Goal: Task Accomplishment & Management: Manage account settings

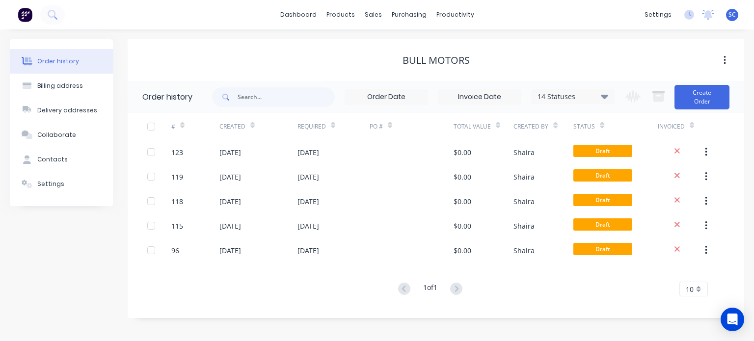
click at [727, 9] on div "SC BCJ Plastic Products [PERSON_NAME] from Factory Administrator Profile Sign o…" at bounding box center [732, 15] width 12 height 12
click at [730, 12] on span "SC" at bounding box center [732, 14] width 7 height 9
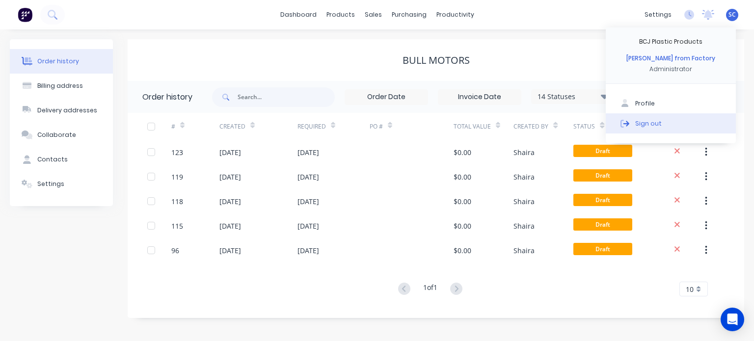
click at [670, 125] on button "Sign out" at bounding box center [671, 123] width 130 height 20
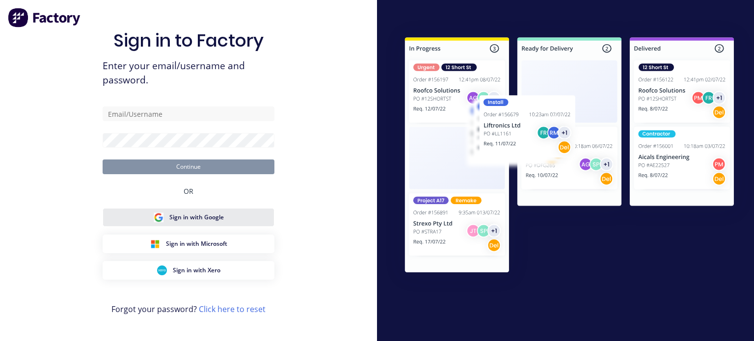
click at [230, 220] on button "Sign in with Google" at bounding box center [189, 217] width 172 height 19
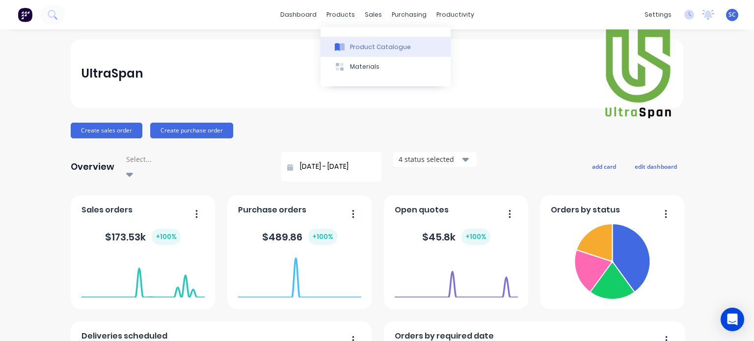
click at [355, 41] on button "Product Catalogue" at bounding box center [386, 47] width 130 height 20
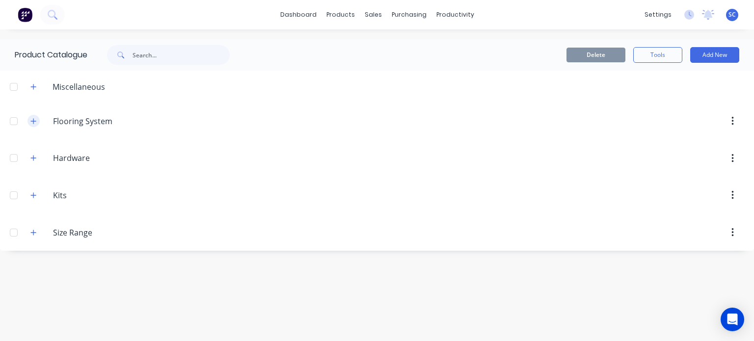
click at [36, 117] on button "button" at bounding box center [33, 121] width 12 height 12
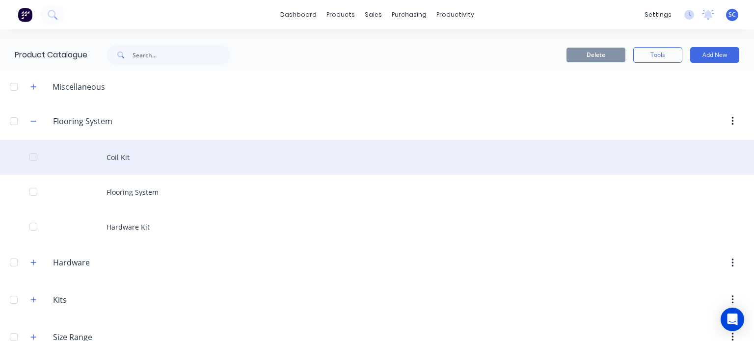
click at [147, 161] on div "Coil Kit" at bounding box center [377, 157] width 754 height 35
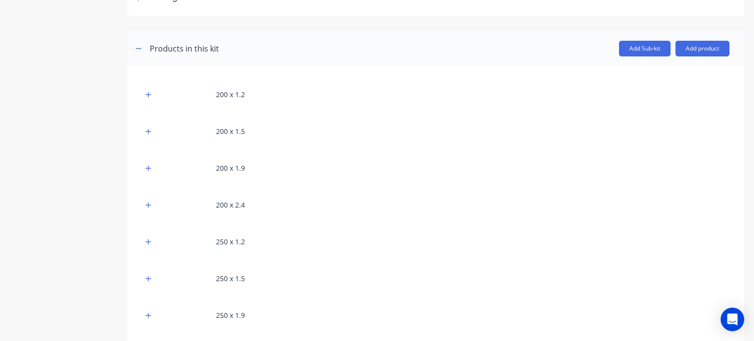
scroll to position [164, 0]
click at [150, 95] on icon "button" at bounding box center [148, 93] width 6 height 7
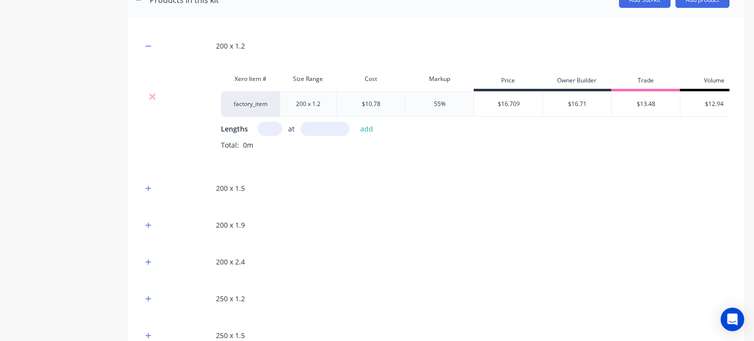
scroll to position [212, 0]
click at [145, 194] on button "button" at bounding box center [148, 188] width 12 height 12
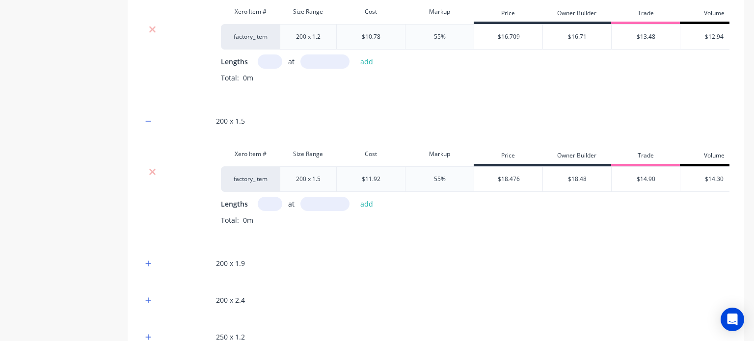
scroll to position [0, 0]
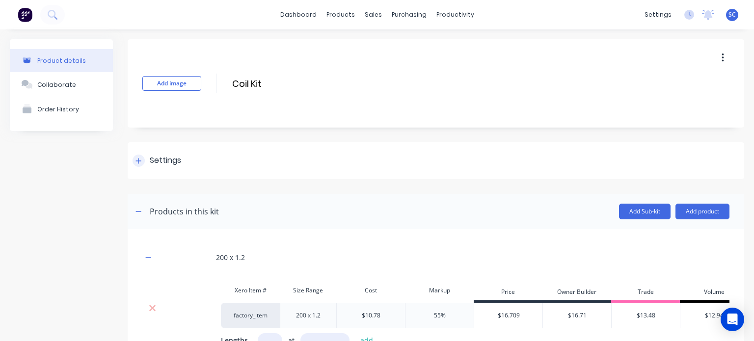
click at [140, 160] on icon at bounding box center [139, 161] width 6 height 7
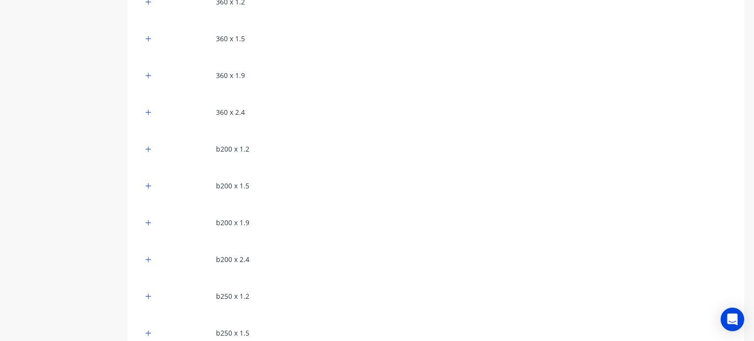
scroll to position [1249, 0]
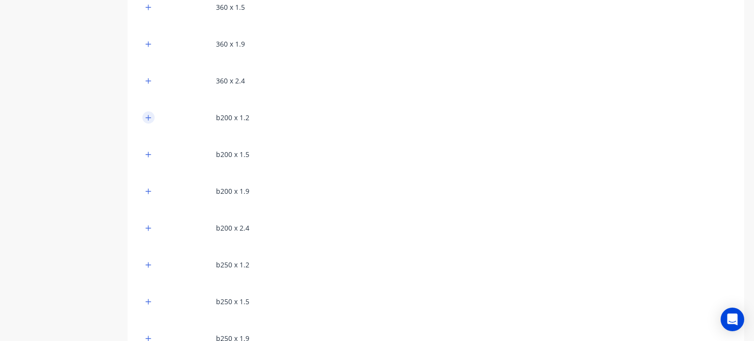
click at [149, 121] on icon "button" at bounding box center [148, 117] width 6 height 7
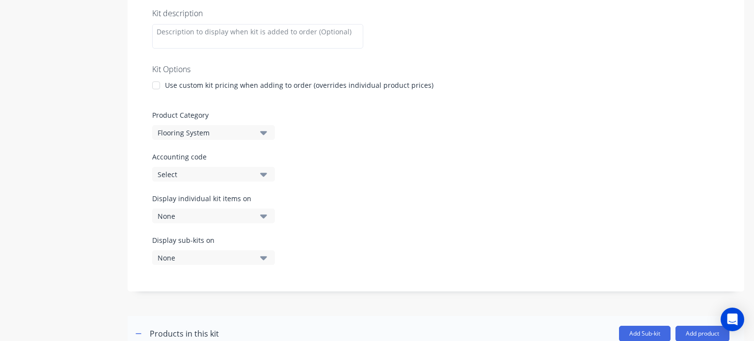
scroll to position [0, 0]
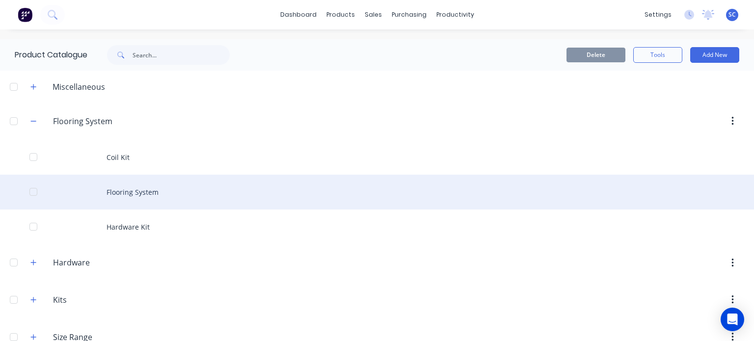
click at [133, 198] on div "Flooring System" at bounding box center [377, 192] width 754 height 35
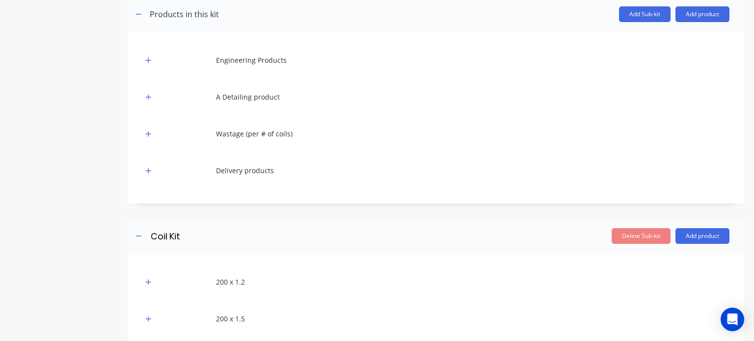
scroll to position [196, 0]
click at [148, 60] on icon "button" at bounding box center [148, 60] width 5 height 5
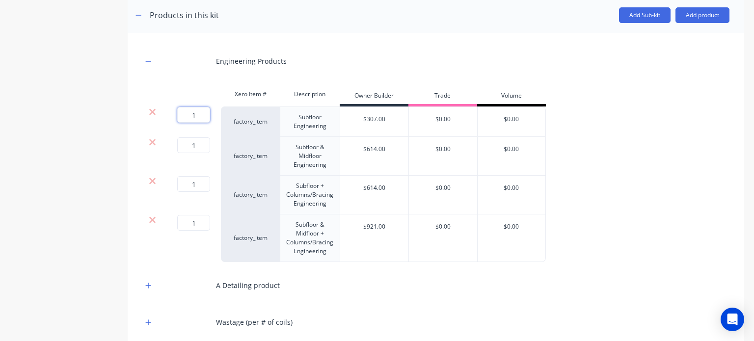
click at [191, 110] on input "1" at bounding box center [193, 115] width 33 height 16
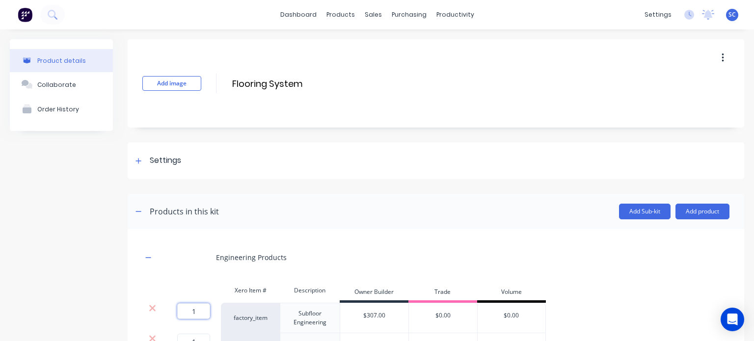
type input "0"
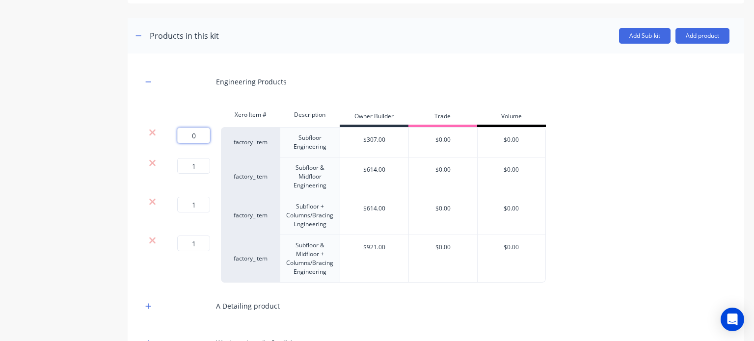
scroll to position [178, 0]
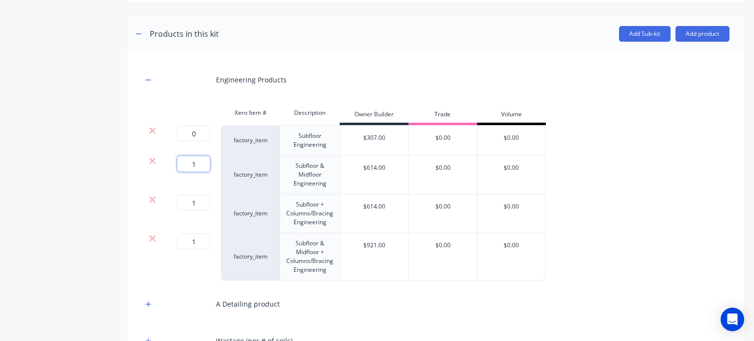
click at [206, 164] on input "1" at bounding box center [193, 164] width 33 height 16
type input "0"
drag, startPoint x: 204, startPoint y: 200, endPoint x: 157, endPoint y: 210, distance: 48.2
type input "0"
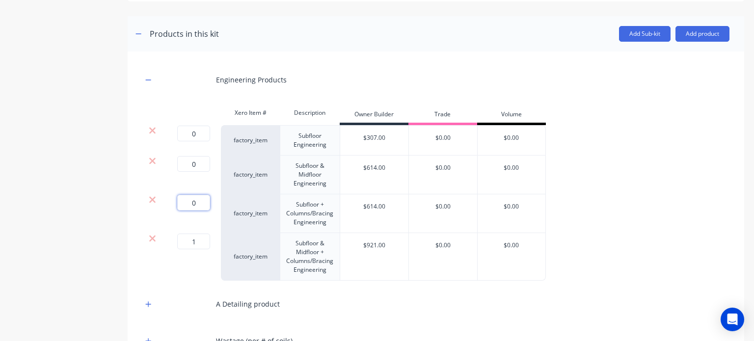
scroll to position [208, 0]
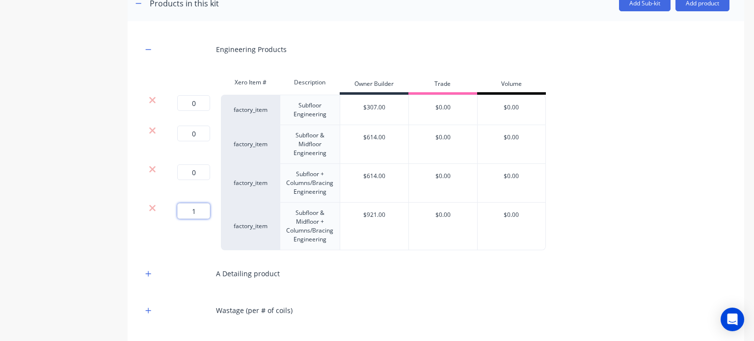
drag, startPoint x: 183, startPoint y: 210, endPoint x: 206, endPoint y: 208, distance: 23.6
type input "0"
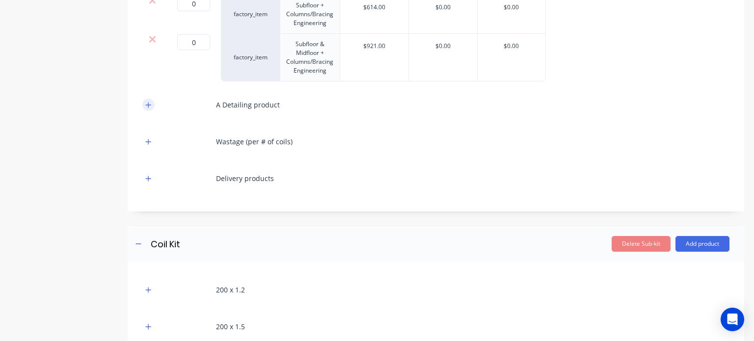
click at [146, 106] on icon "button" at bounding box center [148, 105] width 6 height 7
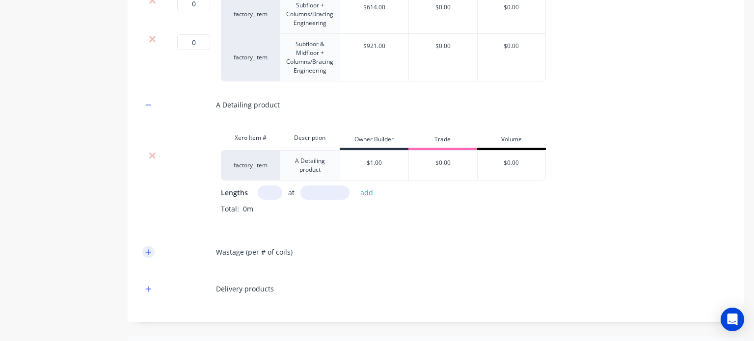
click at [145, 252] on icon "button" at bounding box center [148, 252] width 6 height 7
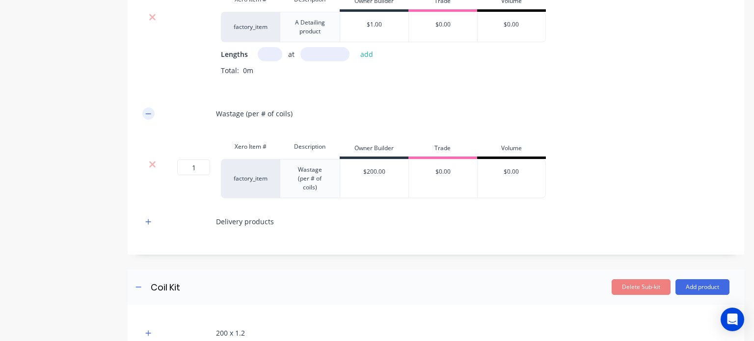
scroll to position [516, 0]
click at [194, 170] on input "1" at bounding box center [193, 167] width 33 height 16
type input "0"
click at [152, 221] on button "button" at bounding box center [148, 221] width 12 height 12
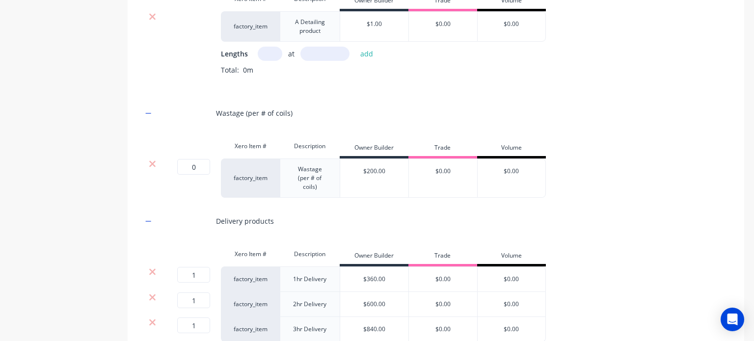
scroll to position [592, 0]
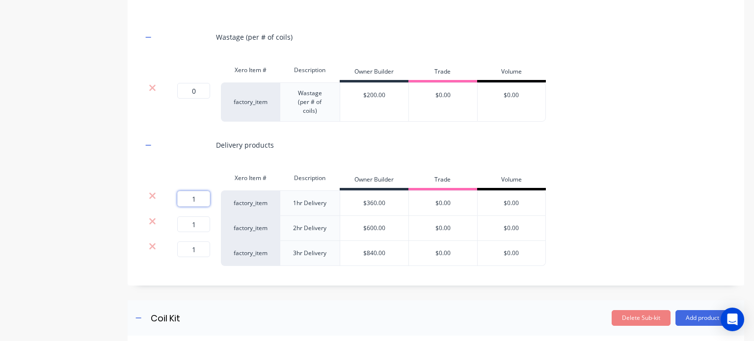
click at [196, 196] on input "1" at bounding box center [193, 199] width 33 height 16
type input "0"
click at [199, 223] on input "1" at bounding box center [193, 225] width 33 height 16
type input "0"
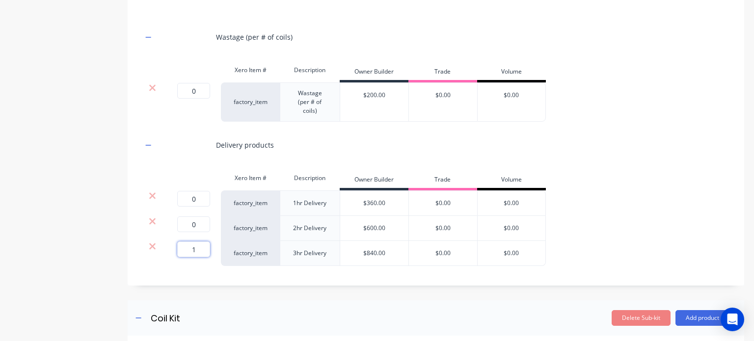
click at [198, 247] on input "1" at bounding box center [193, 250] width 33 height 16
type input "0"
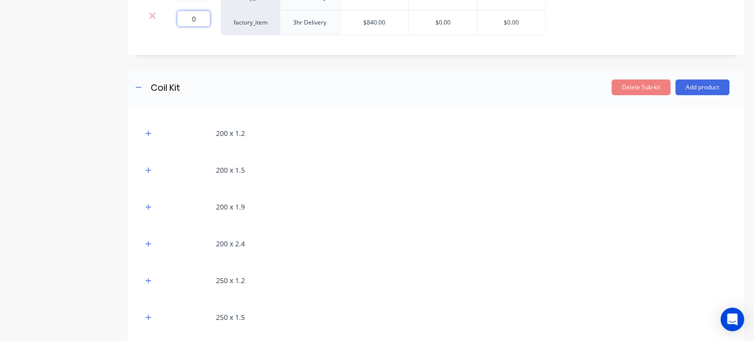
scroll to position [832, 0]
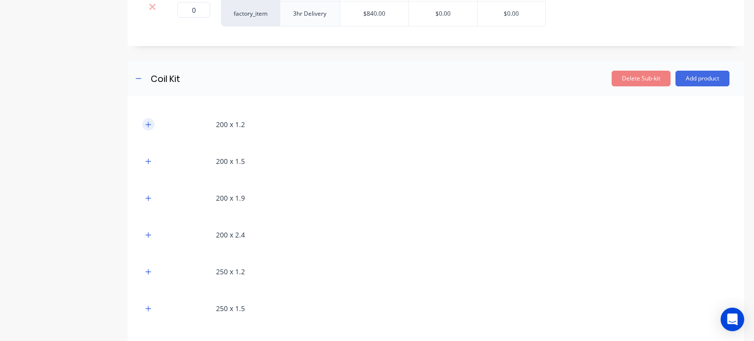
click at [147, 123] on icon "button" at bounding box center [148, 124] width 6 height 7
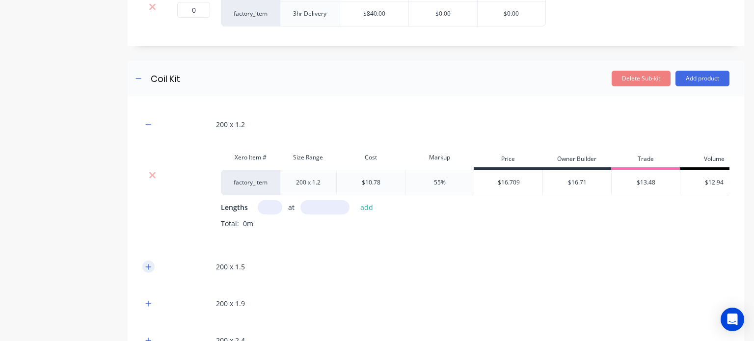
click at [148, 273] on button "button" at bounding box center [148, 267] width 12 height 12
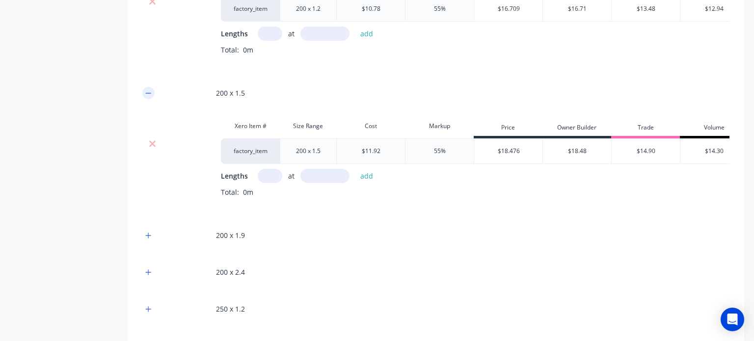
scroll to position [1006, 0]
click at [151, 238] on icon "button" at bounding box center [148, 234] width 6 height 7
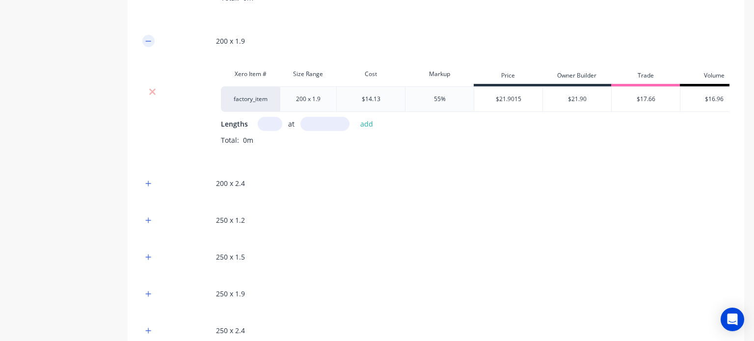
scroll to position [1200, 0]
click at [149, 187] on icon "button" at bounding box center [148, 183] width 6 height 7
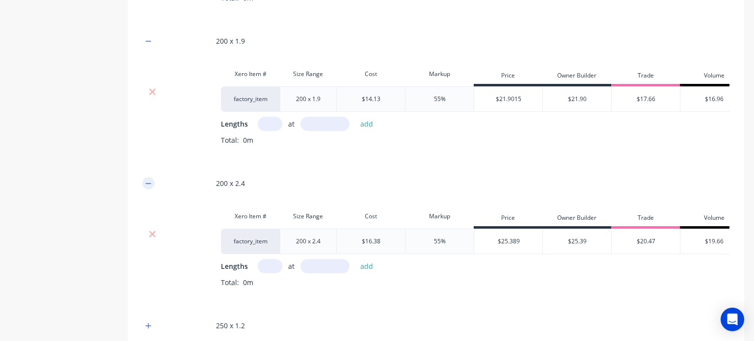
scroll to position [1343, 0]
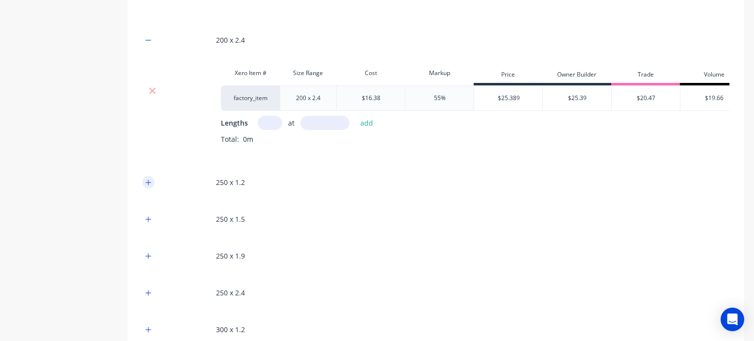
click at [151, 186] on icon "button" at bounding box center [148, 182] width 6 height 7
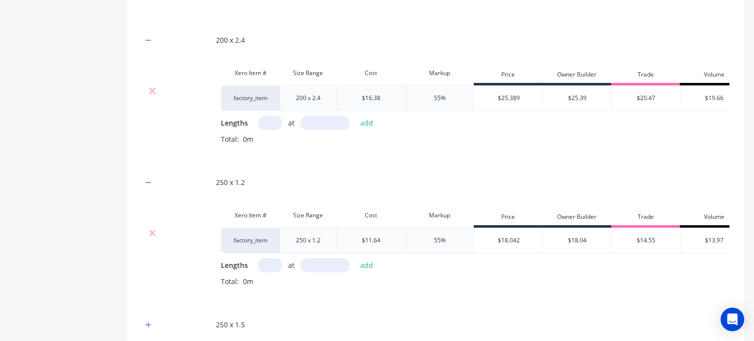
scroll to position [1500, 0]
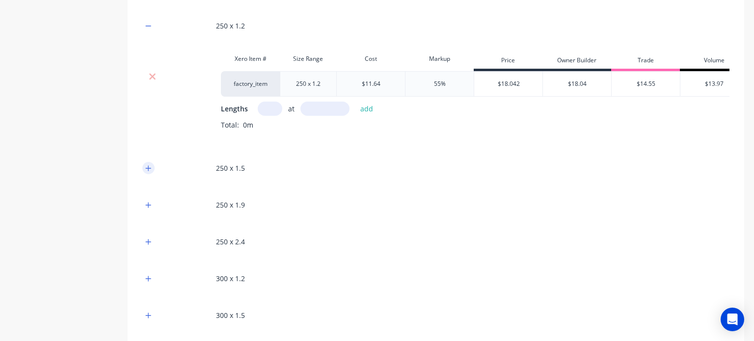
click at [149, 172] on icon "button" at bounding box center [148, 168] width 6 height 7
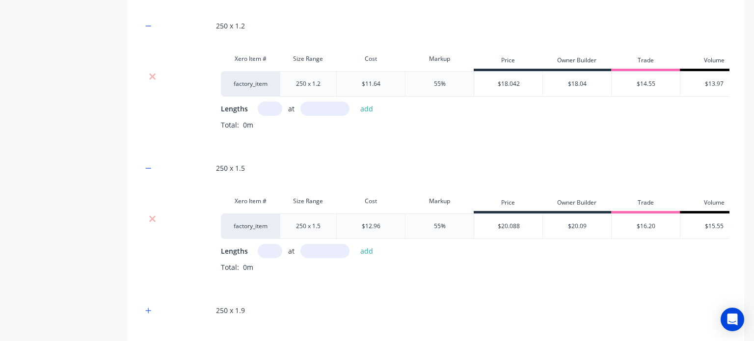
scroll to position [1654, 0]
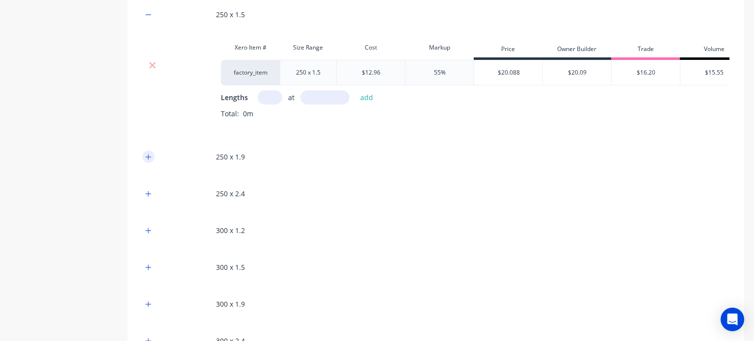
click at [147, 161] on icon "button" at bounding box center [148, 157] width 6 height 7
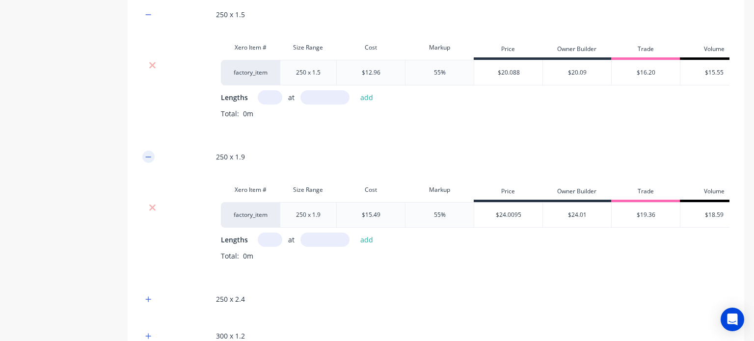
scroll to position [1820, 0]
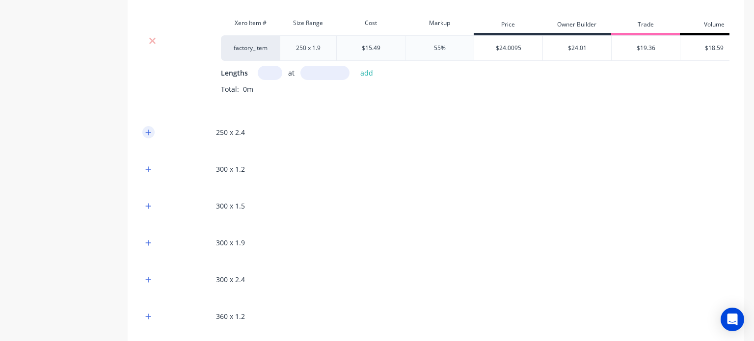
click at [146, 138] on button "button" at bounding box center [148, 132] width 12 height 12
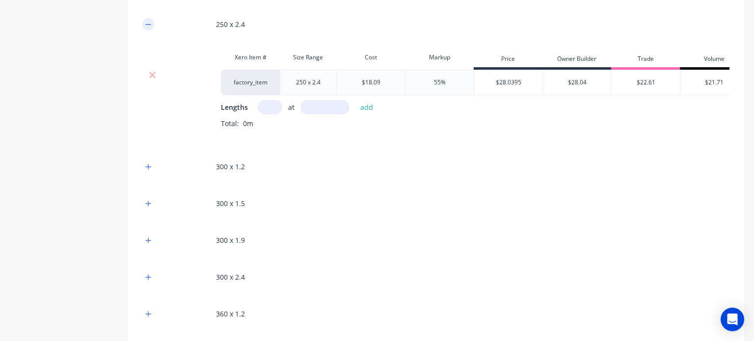
scroll to position [1930, 0]
click at [145, 171] on button "button" at bounding box center [148, 165] width 12 height 12
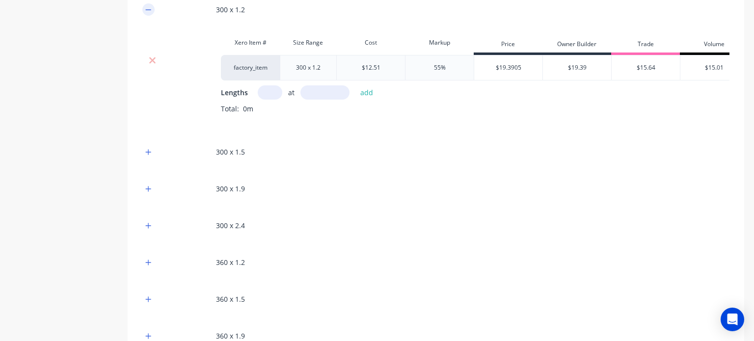
scroll to position [2086, 0]
click at [152, 158] on div at bounding box center [148, 152] width 12 height 12
click at [152, 158] on button "button" at bounding box center [148, 152] width 12 height 12
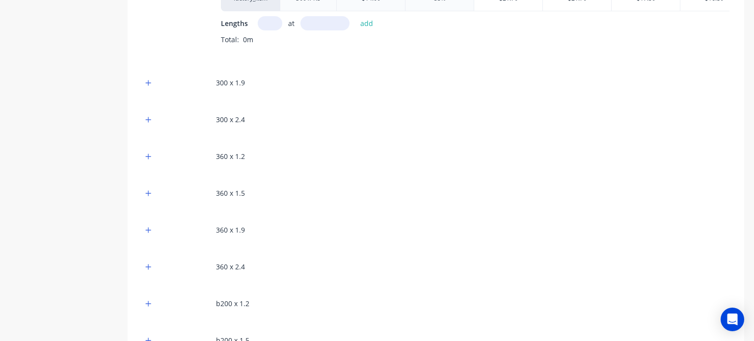
scroll to position [2298, 0]
click at [150, 86] on icon "button" at bounding box center [148, 82] width 6 height 7
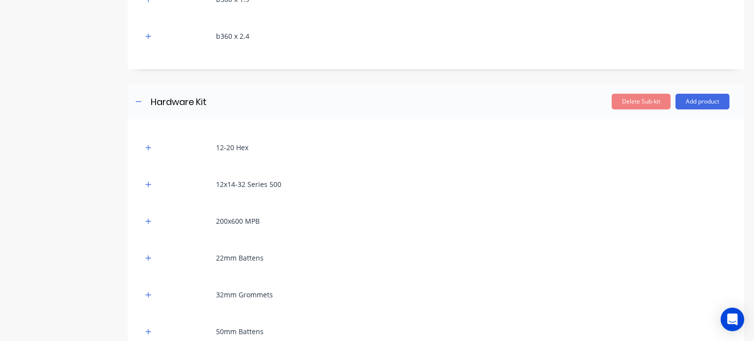
scroll to position [3236, 0]
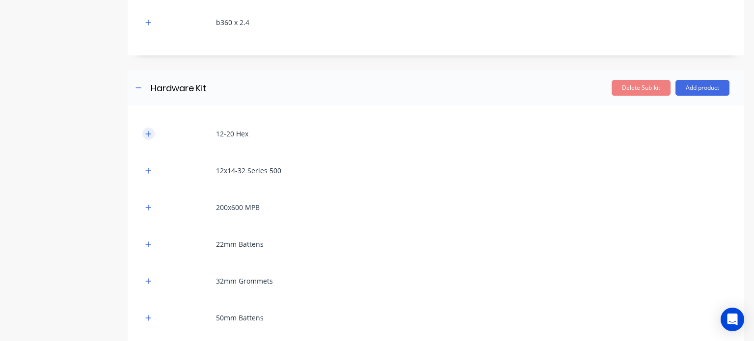
click at [149, 137] on icon "button" at bounding box center [148, 134] width 6 height 7
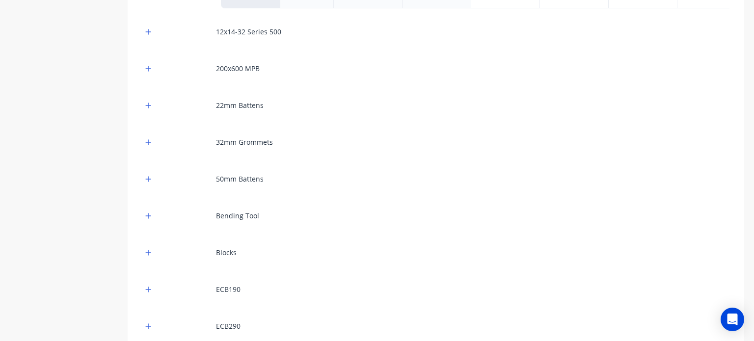
scroll to position [3437, 0]
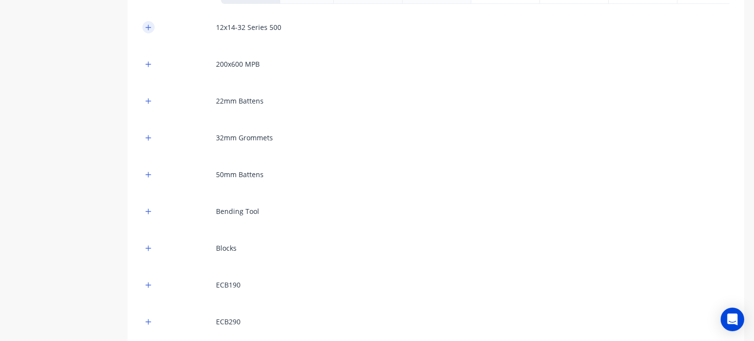
click at [147, 31] on icon "button" at bounding box center [148, 27] width 6 height 7
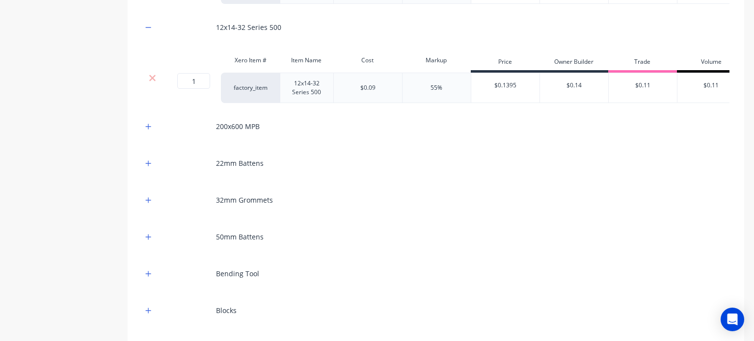
type input "0"
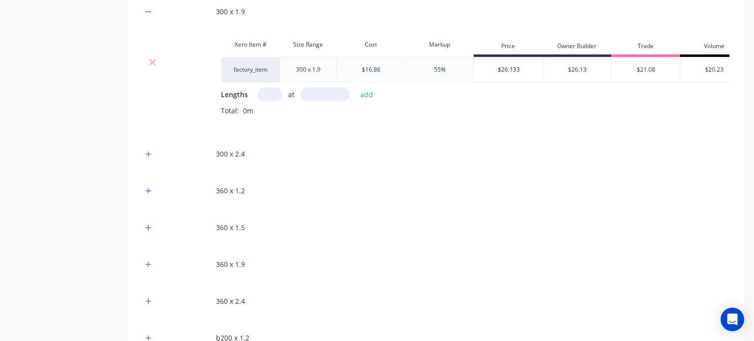
scroll to position [2368, 0]
click at [146, 161] on button "button" at bounding box center [148, 154] width 12 height 12
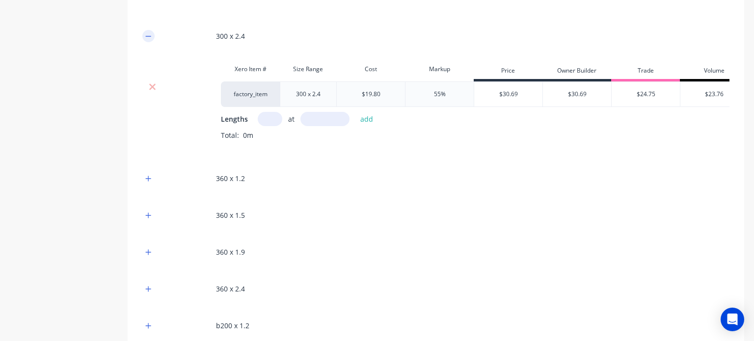
scroll to position [2488, 0]
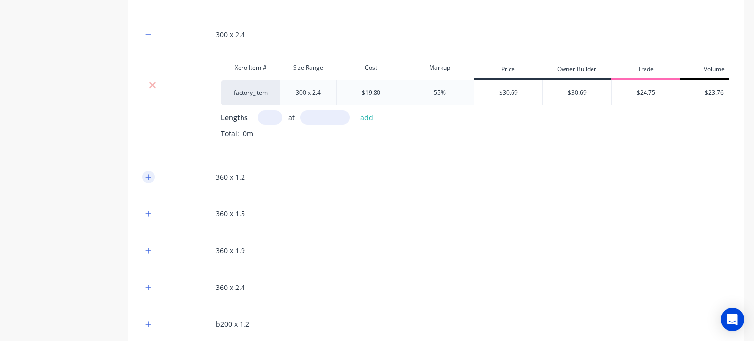
click at [147, 181] on icon "button" at bounding box center [148, 177] width 6 height 7
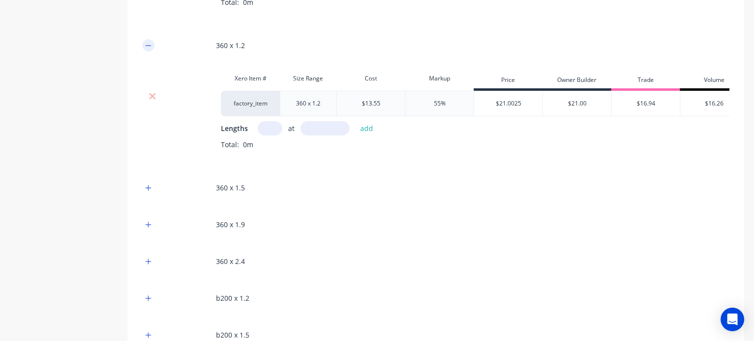
scroll to position [2622, 0]
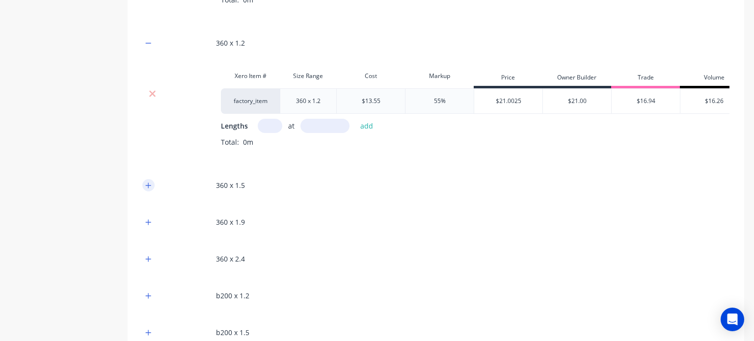
click at [147, 189] on icon "button" at bounding box center [148, 185] width 6 height 7
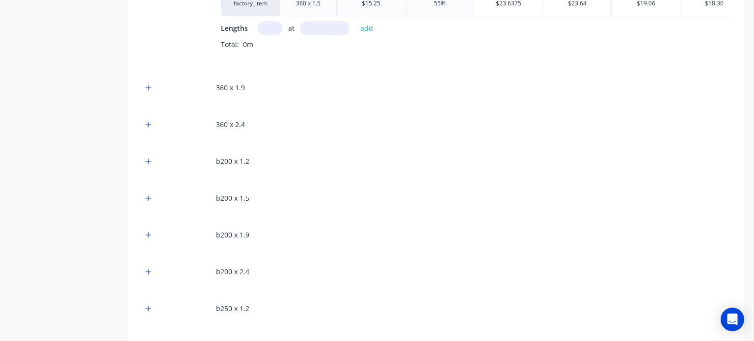
scroll to position [2863, 0]
click at [151, 164] on icon "button" at bounding box center [148, 160] width 6 height 7
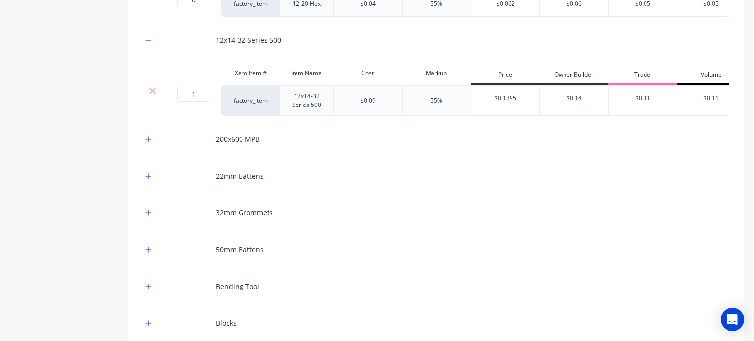
scroll to position [3892, 0]
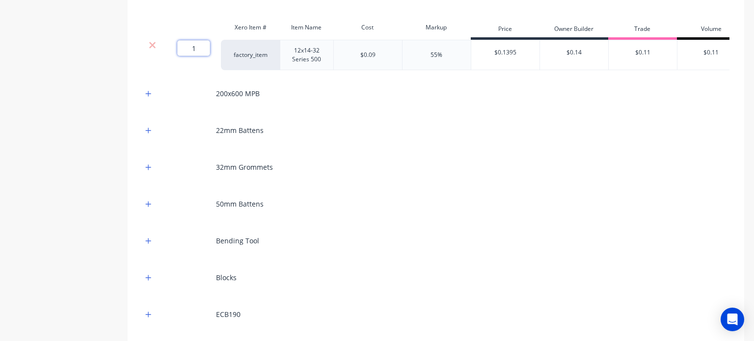
click at [195, 56] on input "1" at bounding box center [193, 48] width 33 height 16
type input "0"
click at [151, 97] on icon "button" at bounding box center [148, 93] width 6 height 7
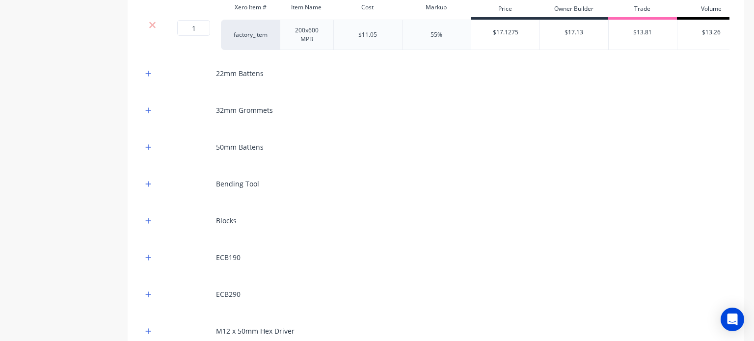
scroll to position [4012, 0]
click at [186, 35] on input "1" at bounding box center [193, 28] width 33 height 16
type input "0"
click at [147, 77] on icon "button" at bounding box center [148, 73] width 6 height 7
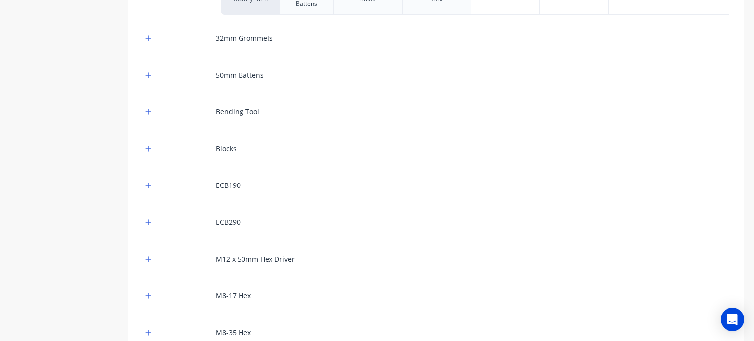
scroll to position [4148, 0]
type input "0"
click at [151, 40] on icon "button" at bounding box center [148, 36] width 6 height 7
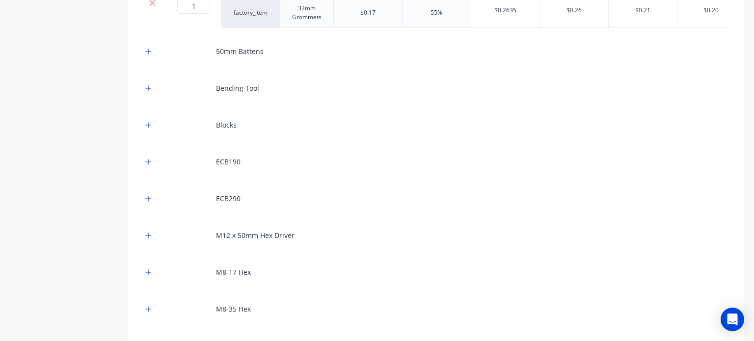
scroll to position [4234, 0]
click at [190, 12] on input "1" at bounding box center [193, 5] width 33 height 16
type input "0"
click at [149, 54] on icon "button" at bounding box center [148, 50] width 6 height 7
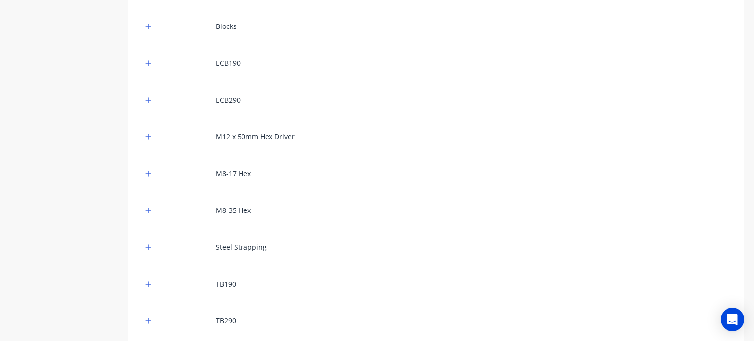
scroll to position [4393, 0]
type input "0"
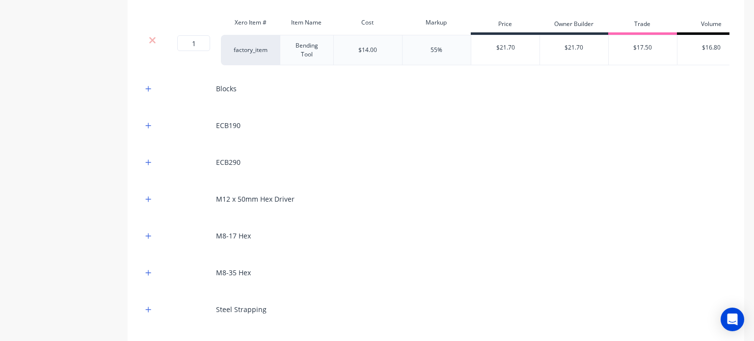
click at [188, 51] on div "1 1 ?" at bounding box center [181, 43] width 22 height 16
type input "0"
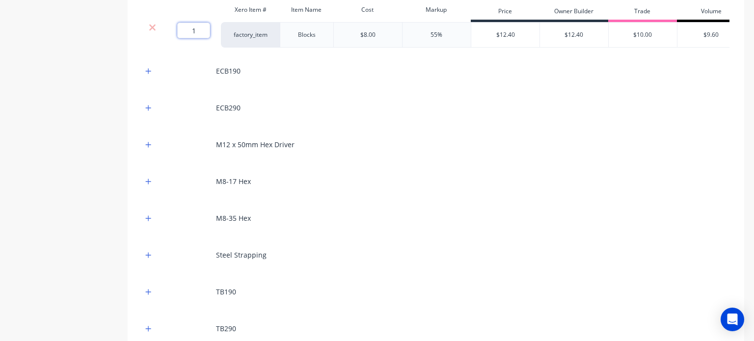
click at [192, 38] on input "1" at bounding box center [193, 31] width 33 height 16
type input "0"
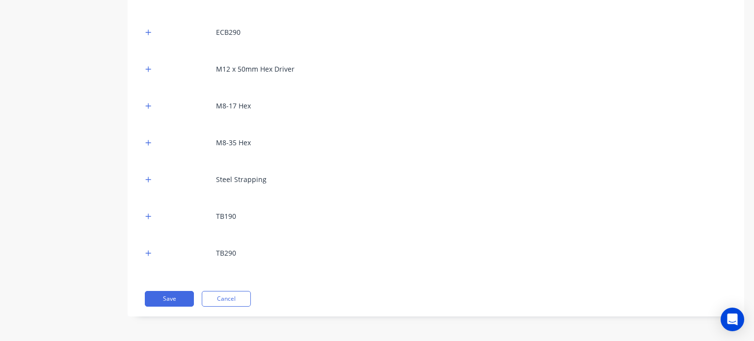
scroll to position [4620, 0]
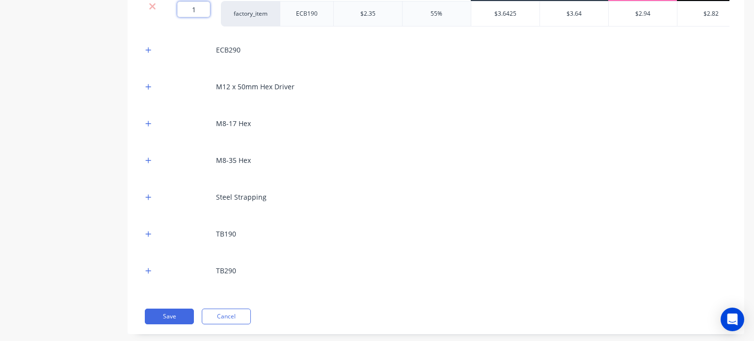
click at [187, 17] on input "1" at bounding box center [193, 9] width 33 height 16
type input "0"
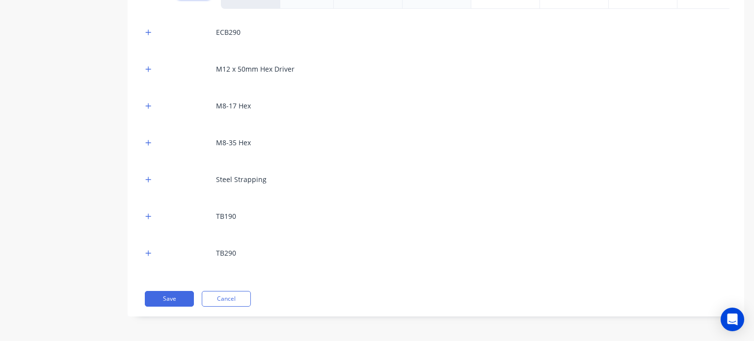
scroll to position [4758, 0]
click at [150, 36] on icon "button" at bounding box center [148, 32] width 6 height 7
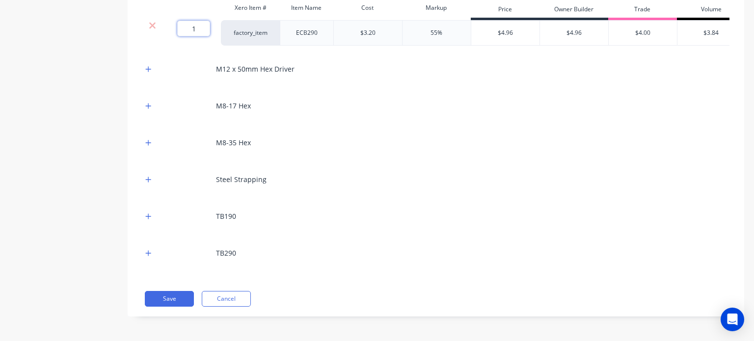
click at [188, 36] on input "1" at bounding box center [193, 29] width 33 height 16
type input "0"
click at [151, 73] on icon "button" at bounding box center [148, 69] width 6 height 7
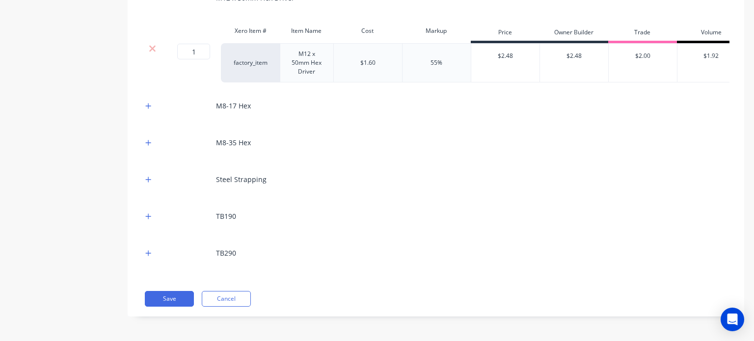
scroll to position [4875, 0]
click at [191, 59] on input "1" at bounding box center [193, 52] width 33 height 16
type input "0"
click at [153, 112] on button "button" at bounding box center [148, 106] width 12 height 12
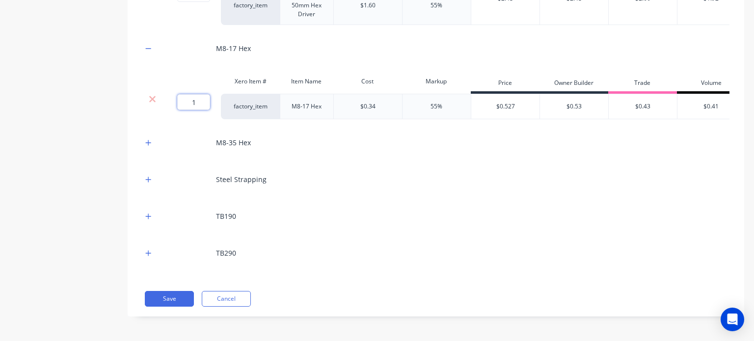
click at [190, 110] on input "1" at bounding box center [193, 102] width 33 height 16
type input "0"
click at [147, 156] on div "M8-35 Hex" at bounding box center [435, 142] width 587 height 27
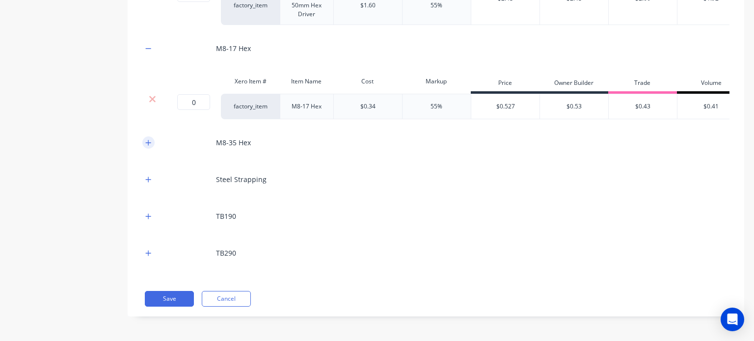
click at [147, 146] on icon "button" at bounding box center [148, 142] width 6 height 7
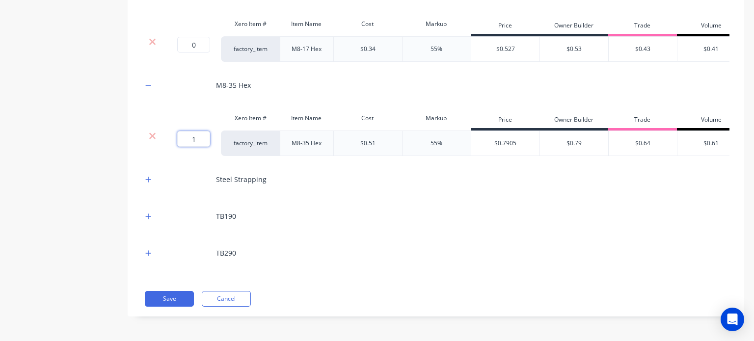
click at [191, 147] on input "1" at bounding box center [193, 139] width 33 height 16
type input "0"
click at [143, 186] on button "button" at bounding box center [148, 179] width 12 height 12
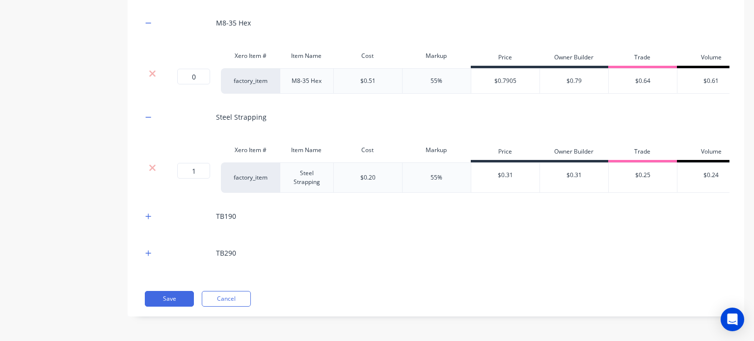
scroll to position [5082, 0]
click at [194, 179] on input "1" at bounding box center [193, 171] width 33 height 16
type input "0"
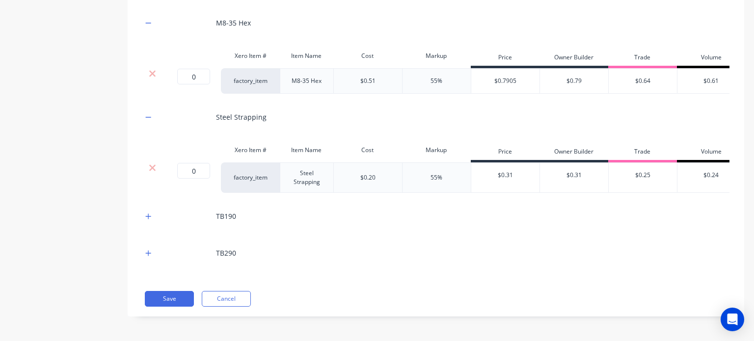
click at [145, 222] on button "button" at bounding box center [148, 216] width 12 height 12
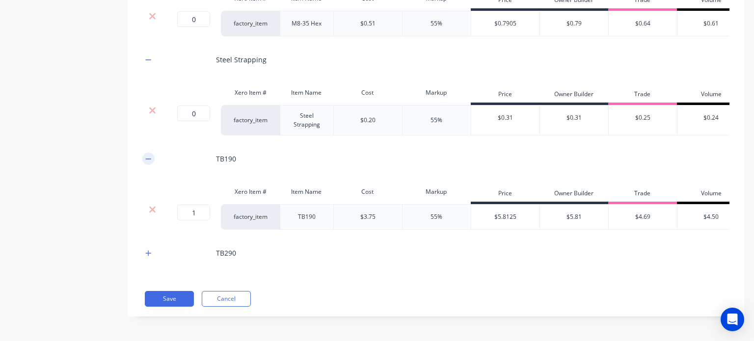
scroll to position [5200, 0]
click at [192, 220] on input "1" at bounding box center [193, 213] width 33 height 16
type input "0"
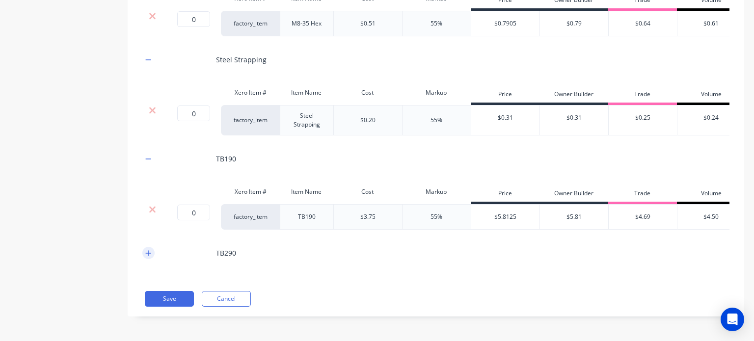
click at [145, 253] on button "button" at bounding box center [148, 253] width 12 height 12
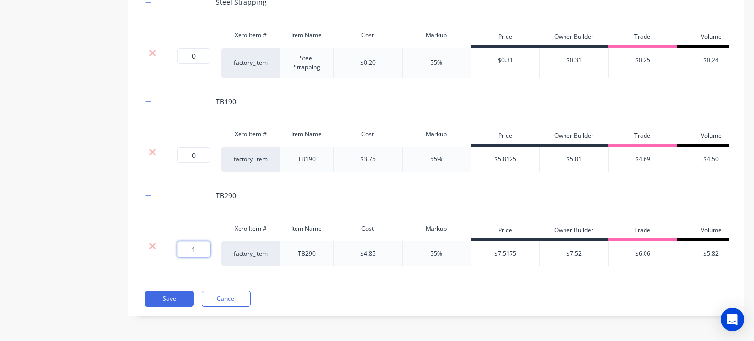
click at [199, 257] on input "1" at bounding box center [193, 250] width 33 height 16
type input "0"
click at [177, 305] on button "Save" at bounding box center [169, 299] width 49 height 16
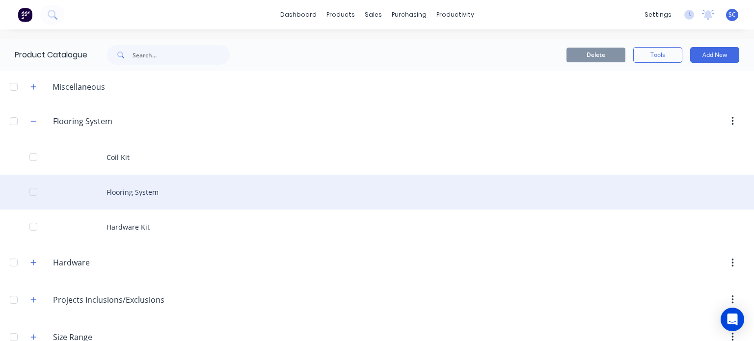
scroll to position [24, 0]
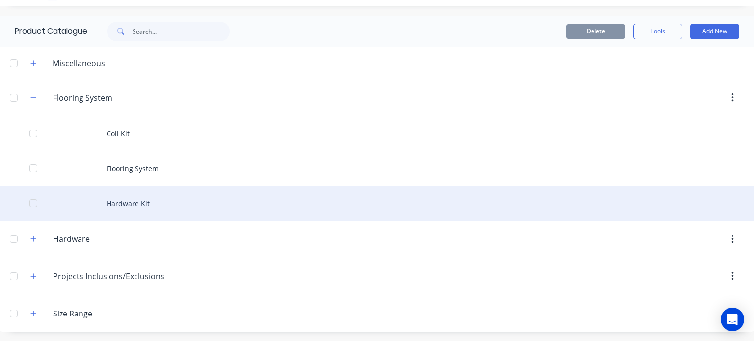
click at [149, 202] on div "Hardware Kit" at bounding box center [377, 203] width 754 height 35
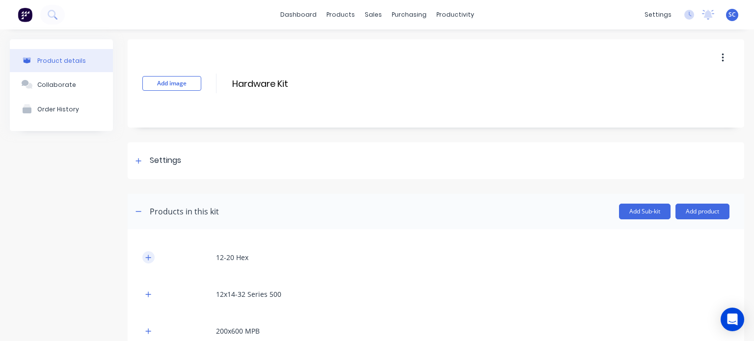
click at [147, 261] on button "button" at bounding box center [148, 257] width 12 height 12
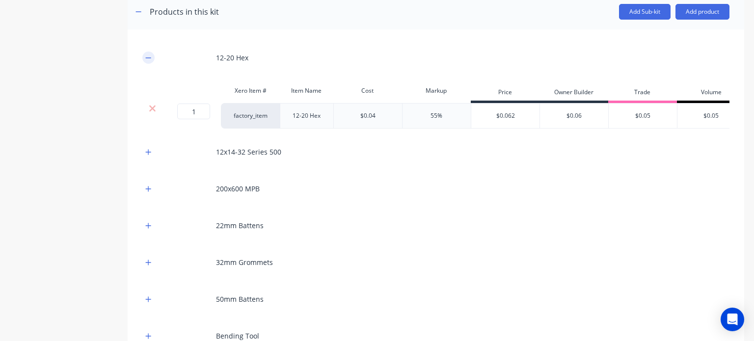
scroll to position [200, 0]
click at [144, 158] on button "button" at bounding box center [148, 151] width 12 height 12
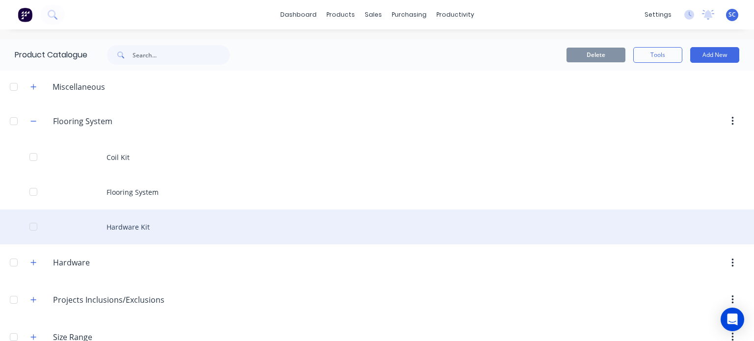
scroll to position [24, 0]
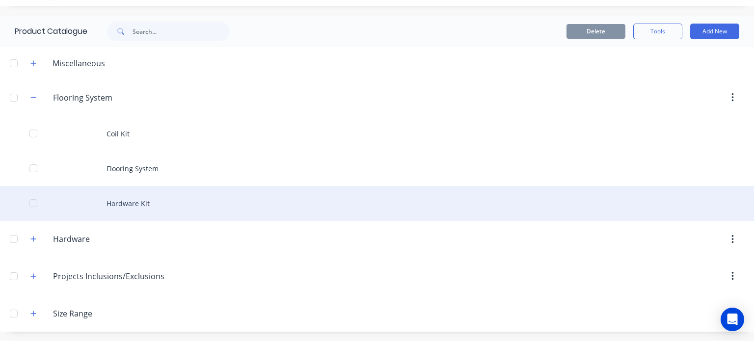
click at [139, 200] on div "Hardware Kit" at bounding box center [377, 203] width 754 height 35
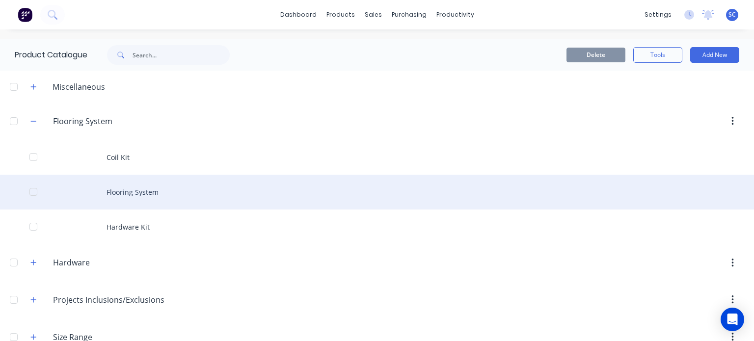
click at [141, 192] on div "Flooring System" at bounding box center [377, 192] width 754 height 35
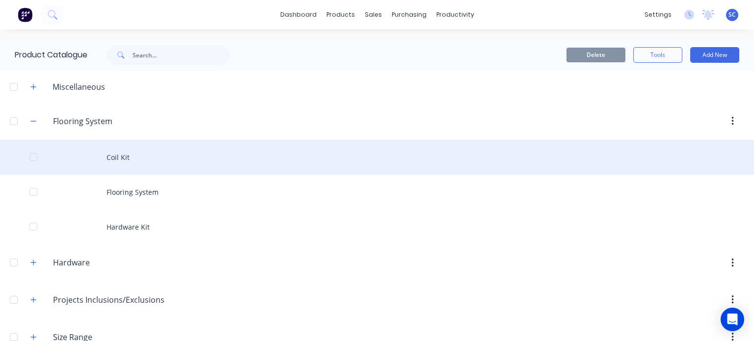
click at [143, 154] on div "Coil Kit" at bounding box center [377, 157] width 754 height 35
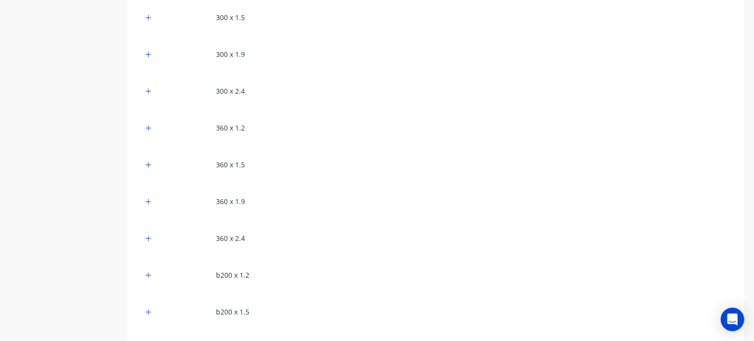
scroll to position [648, 0]
click at [150, 200] on div at bounding box center [148, 198] width 12 height 12
click at [150, 200] on icon "button" at bounding box center [148, 198] width 6 height 7
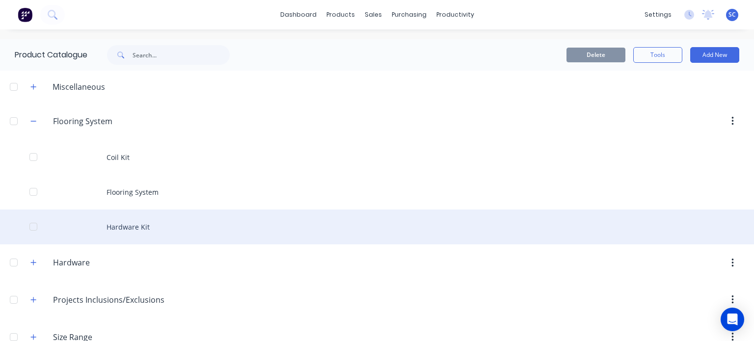
click at [121, 232] on div "Hardware Kit" at bounding box center [377, 227] width 754 height 35
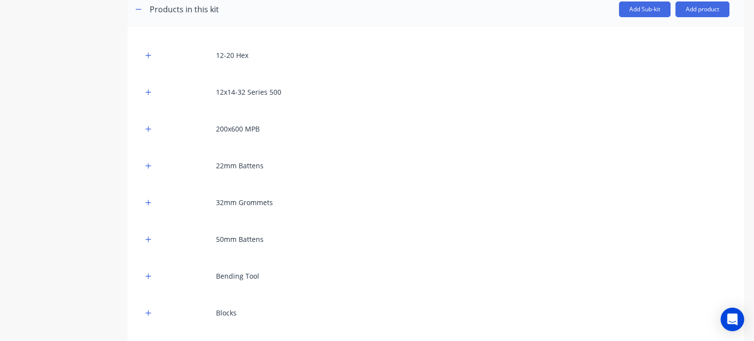
scroll to position [205, 0]
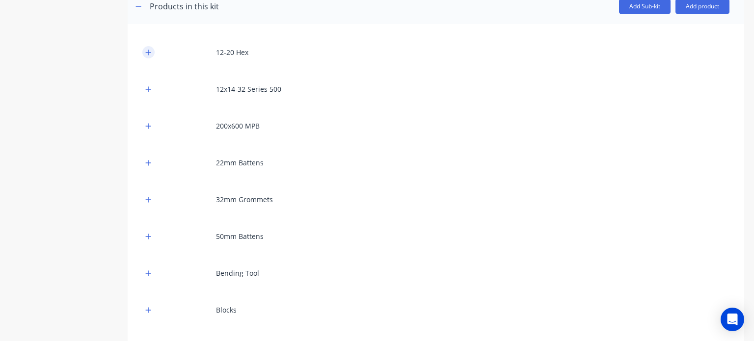
click at [153, 50] on button "button" at bounding box center [148, 52] width 12 height 12
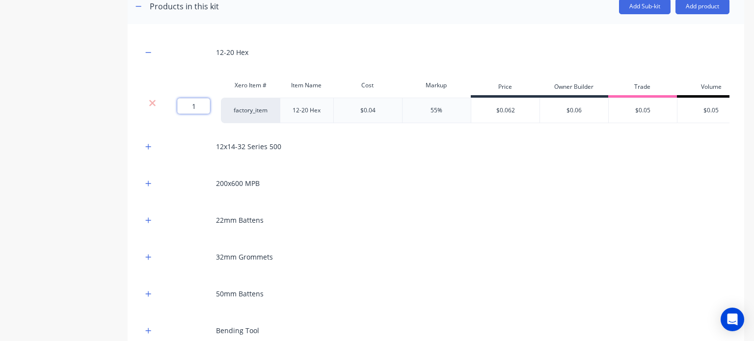
click at [196, 110] on input "1" at bounding box center [193, 106] width 33 height 16
type input "0"
click at [149, 153] on button "button" at bounding box center [148, 146] width 12 height 12
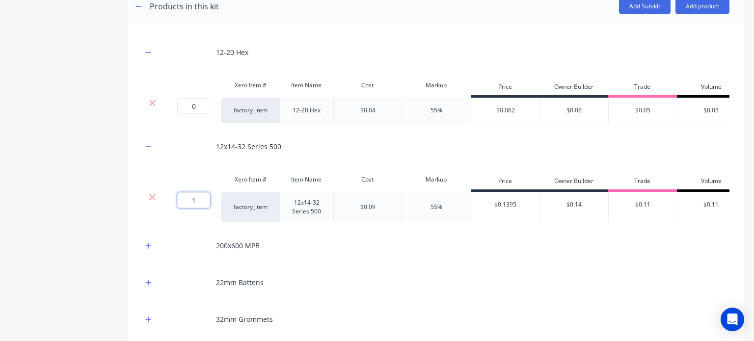
click at [198, 208] on input "1" at bounding box center [193, 200] width 33 height 16
type input "0"
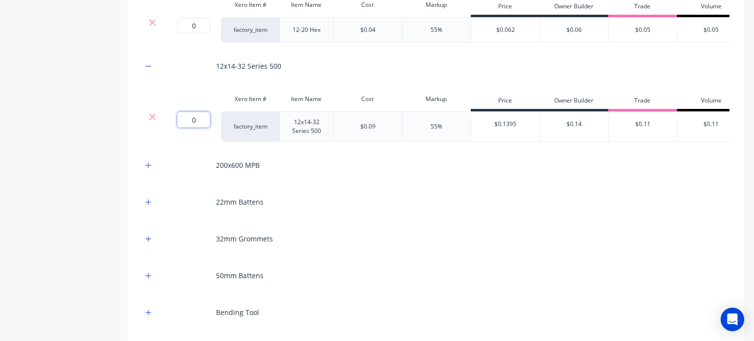
scroll to position [287, 0]
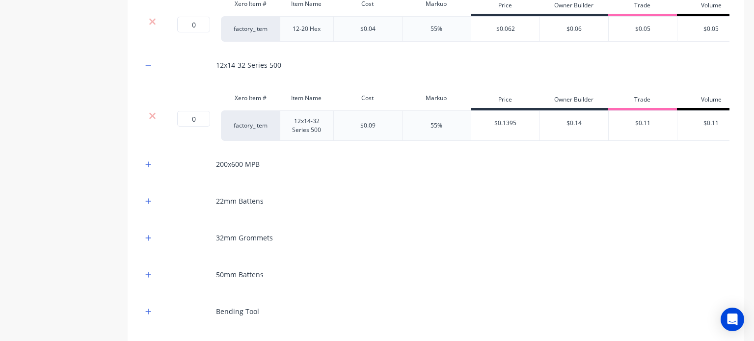
click at [145, 170] on div at bounding box center [148, 164] width 12 height 12
click at [149, 168] on icon "button" at bounding box center [148, 164] width 6 height 7
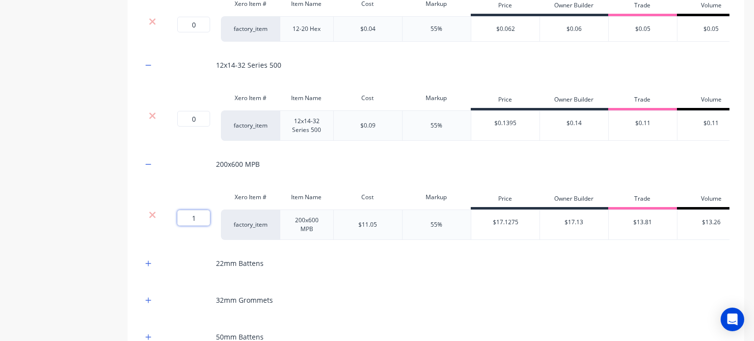
click at [204, 226] on input "1" at bounding box center [193, 218] width 33 height 16
type input "0"
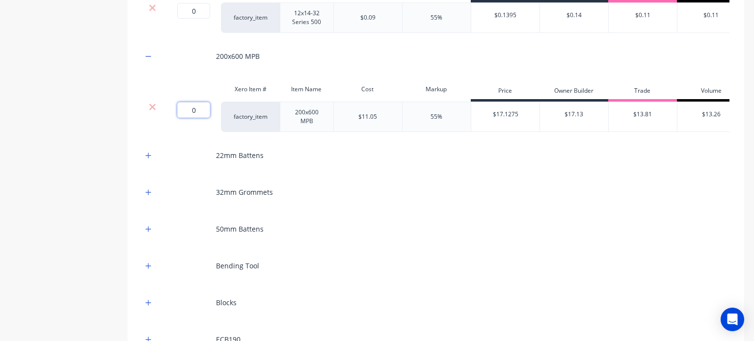
scroll to position [404, 0]
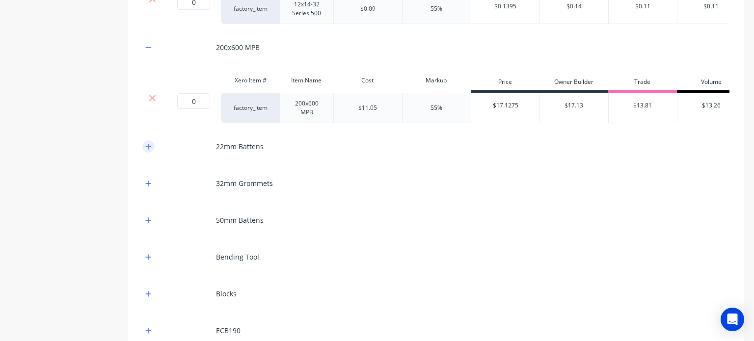
click at [148, 149] on icon "button" at bounding box center [148, 146] width 5 height 5
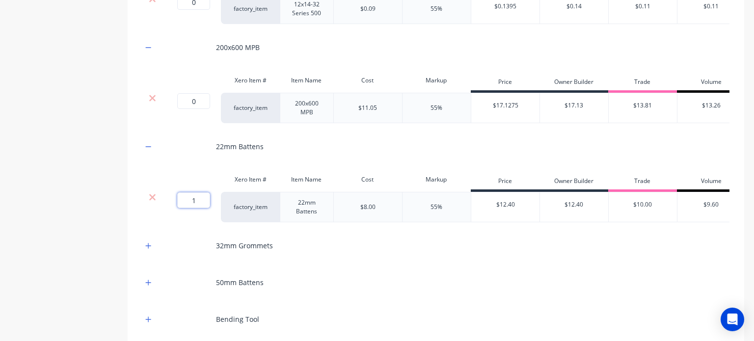
click at [203, 208] on input "1" at bounding box center [193, 200] width 33 height 16
type input "0"
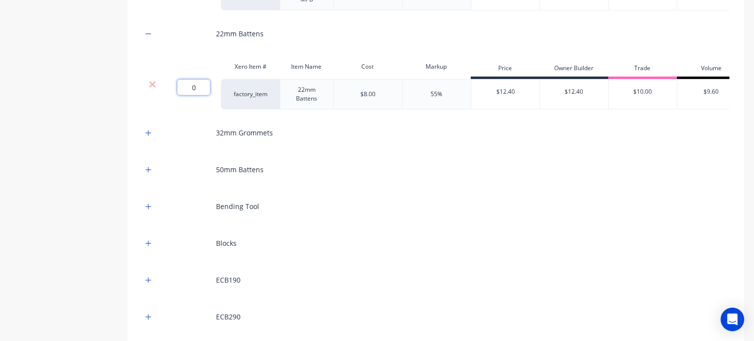
scroll to position [521, 0]
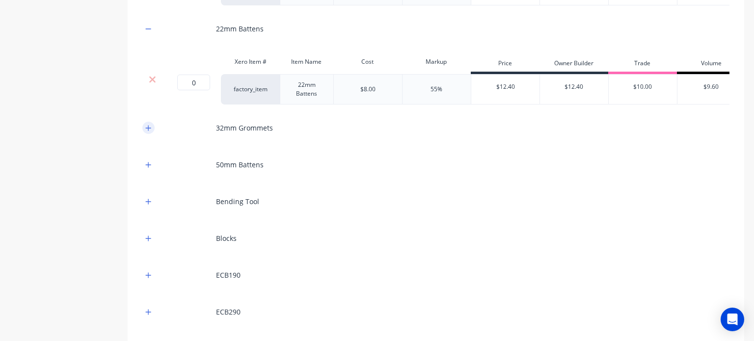
click at [151, 132] on icon "button" at bounding box center [148, 128] width 6 height 7
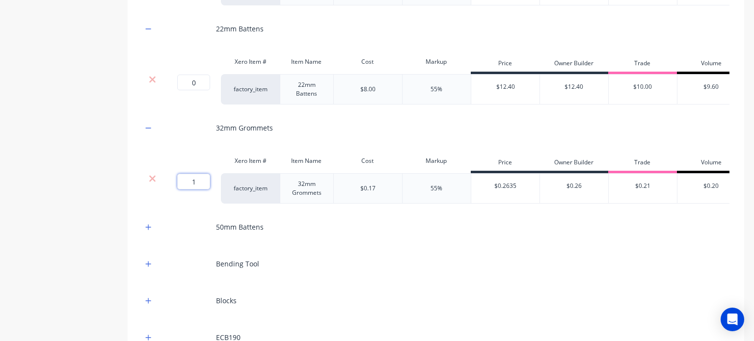
click at [197, 204] on div "1 1 ?" at bounding box center [191, 188] width 59 height 30
click at [197, 190] on input "1" at bounding box center [193, 182] width 33 height 16
type input "0"
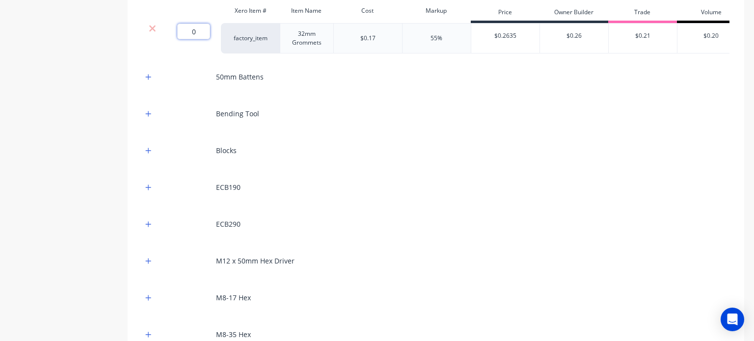
scroll to position [673, 0]
click at [148, 89] on div "50mm Battens" at bounding box center [435, 75] width 587 height 27
click at [148, 80] on icon "button" at bounding box center [148, 76] width 6 height 7
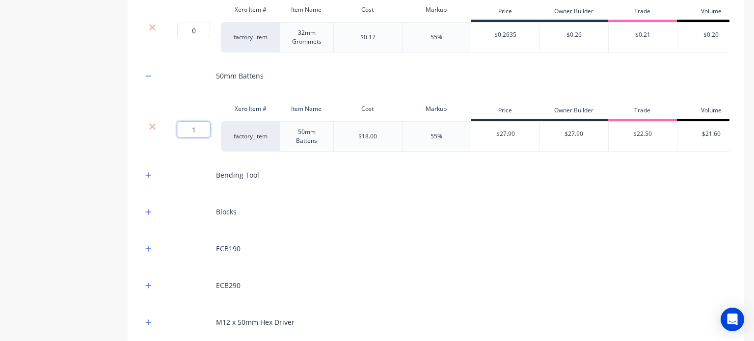
click at [197, 137] on input "1" at bounding box center [193, 130] width 33 height 16
type input "0"
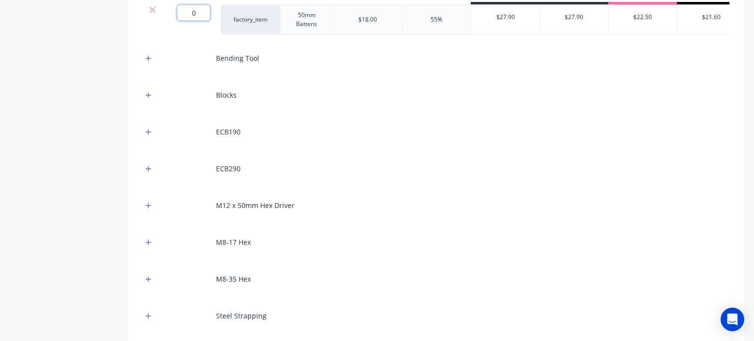
scroll to position [790, 0]
click at [150, 61] on icon "button" at bounding box center [148, 57] width 6 height 7
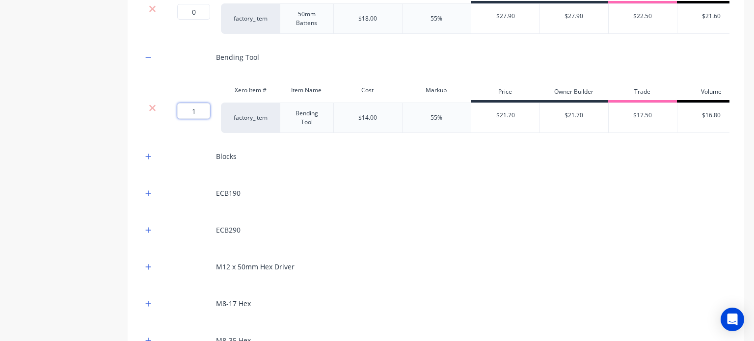
click at [190, 119] on input "1" at bounding box center [193, 111] width 33 height 16
type input "0"
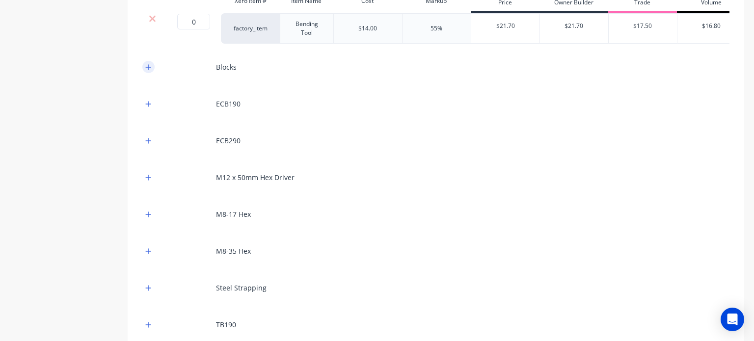
click at [151, 73] on button "button" at bounding box center [148, 67] width 12 height 12
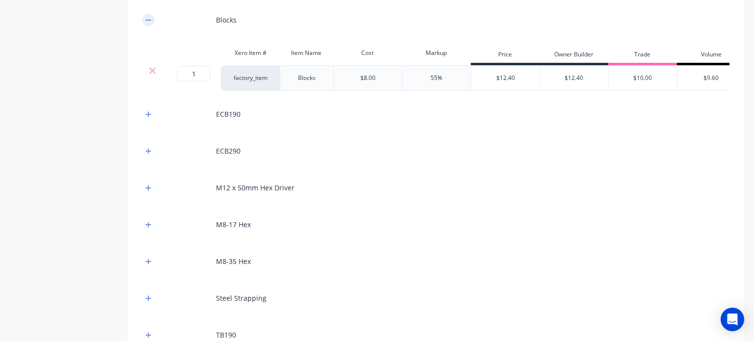
scroll to position [928, 0]
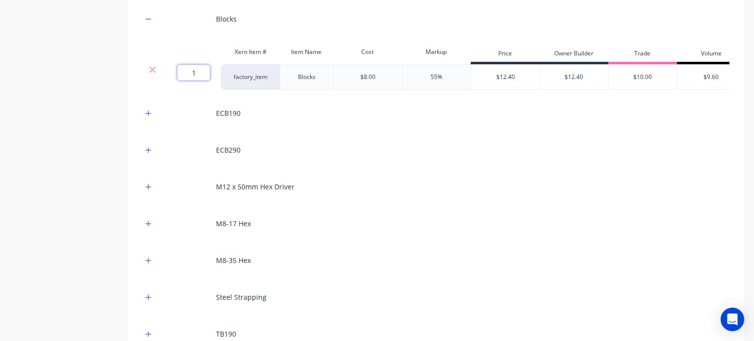
click at [190, 81] on input "1" at bounding box center [193, 73] width 33 height 16
type input "0"
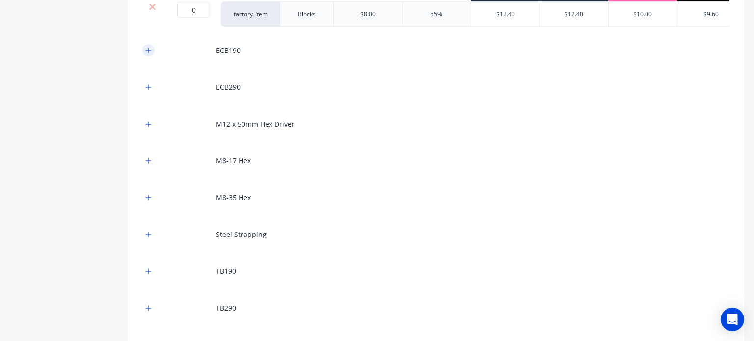
click at [147, 54] on icon "button" at bounding box center [148, 50] width 6 height 7
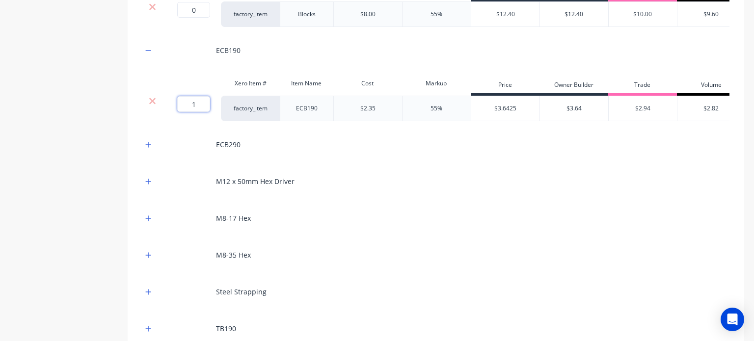
click at [194, 112] on input "1" at bounding box center [193, 104] width 33 height 16
type input "0"
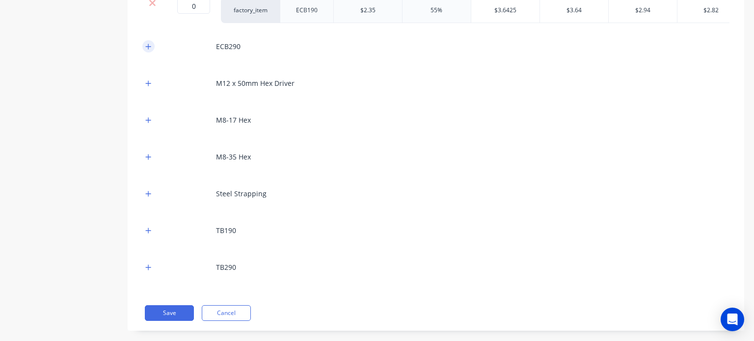
click at [148, 53] on button "button" at bounding box center [148, 46] width 12 height 12
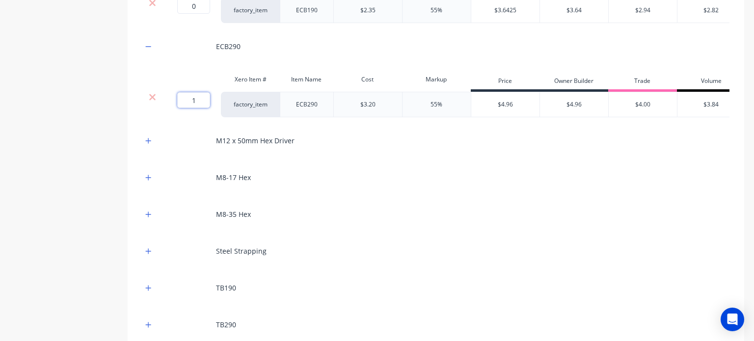
click at [190, 108] on input "1" at bounding box center [193, 100] width 33 height 16
type input "0"
click at [150, 144] on icon "button" at bounding box center [148, 140] width 6 height 7
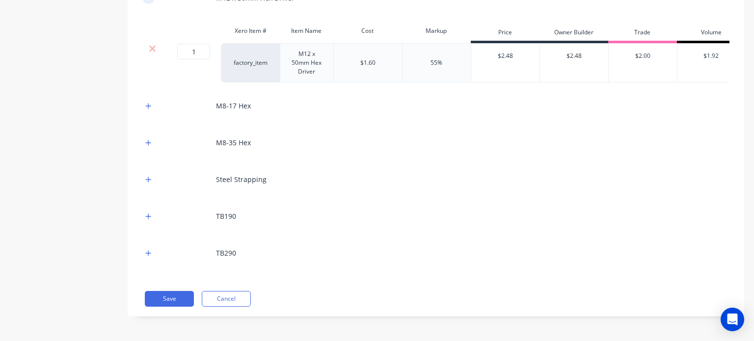
scroll to position [1245, 0]
click at [202, 59] on input "1" at bounding box center [193, 52] width 33 height 16
type input "0"
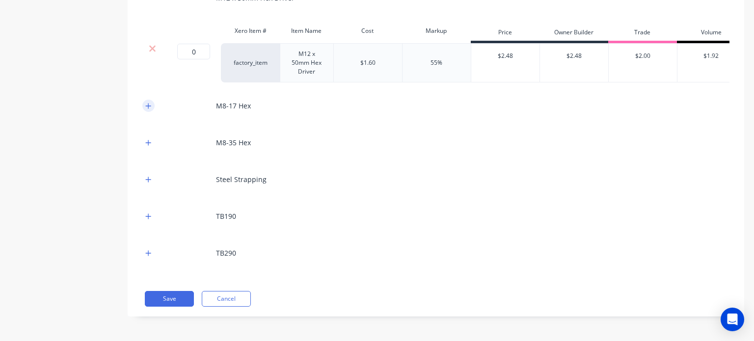
click at [149, 103] on icon "button" at bounding box center [148, 106] width 6 height 7
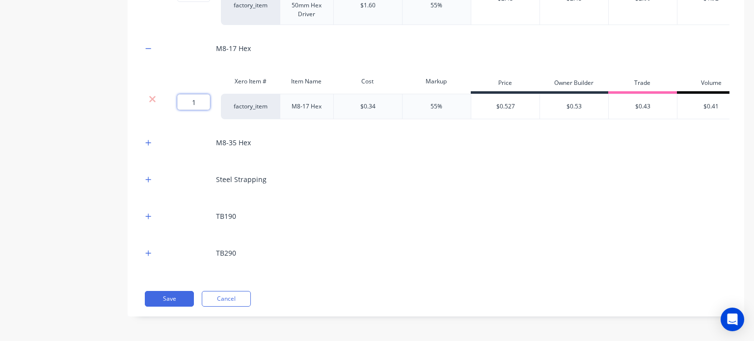
click at [205, 110] on input "1" at bounding box center [193, 102] width 33 height 16
type input "0"
click at [152, 149] on button "button" at bounding box center [148, 142] width 12 height 12
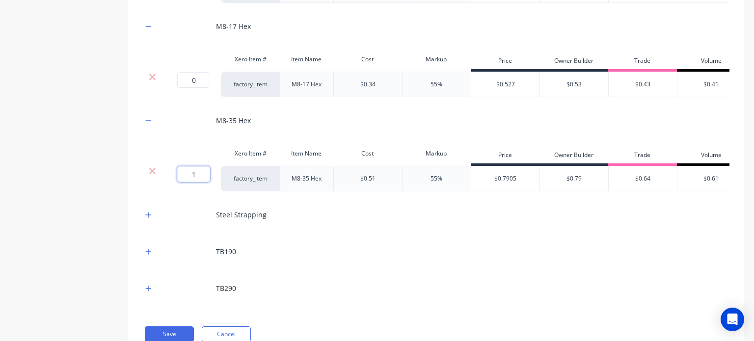
click at [199, 182] on input "1" at bounding box center [193, 174] width 33 height 16
type input "0"
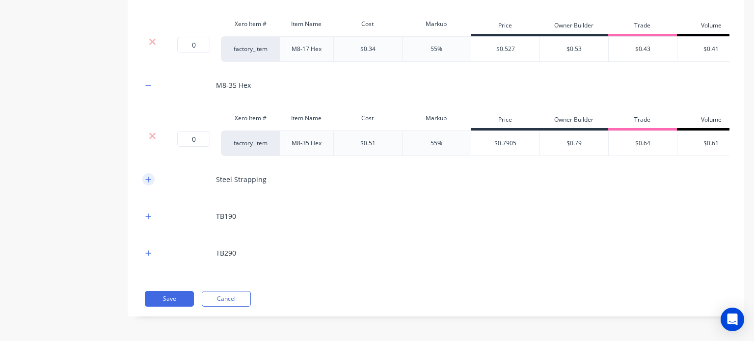
click at [149, 176] on icon "button" at bounding box center [148, 179] width 6 height 7
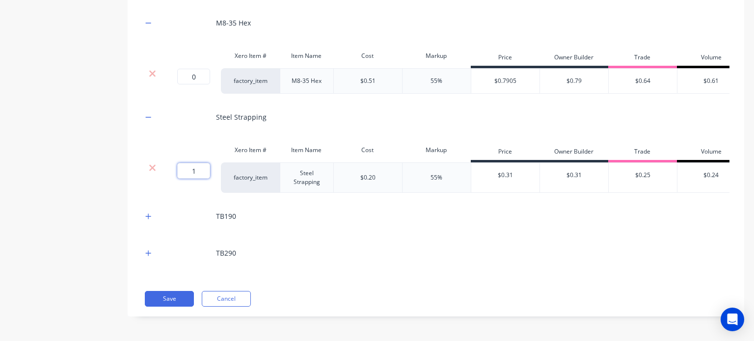
click at [186, 179] on input "1" at bounding box center [193, 171] width 33 height 16
type input "0"
click at [151, 220] on icon "button" at bounding box center [148, 216] width 6 height 7
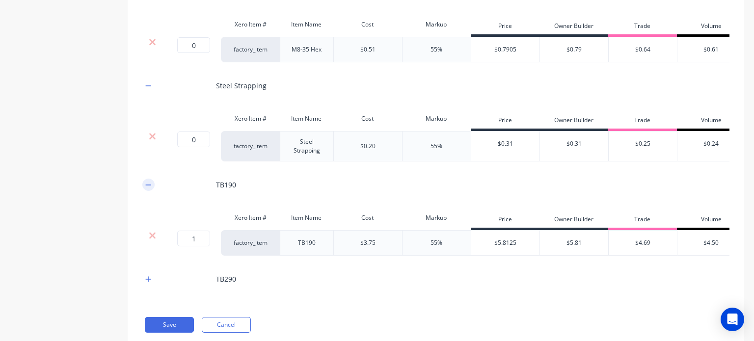
scroll to position [1575, 0]
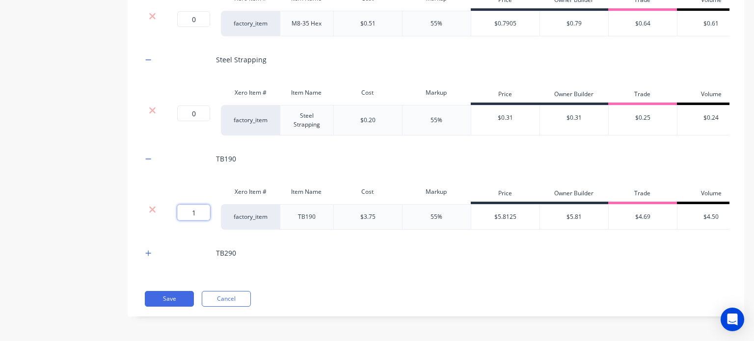
click at [193, 208] on input "1" at bounding box center [193, 213] width 33 height 16
type input "0"
click at [151, 256] on button "button" at bounding box center [148, 253] width 12 height 12
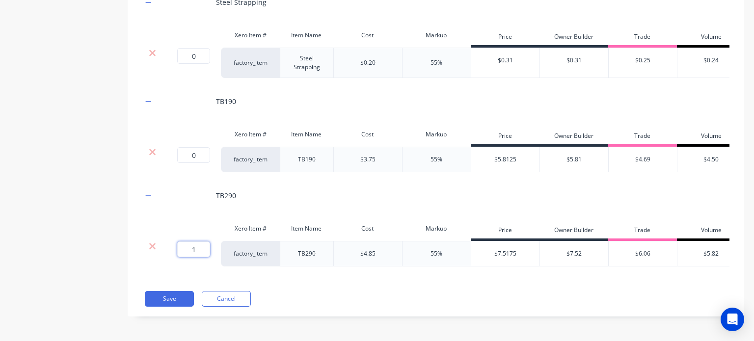
click at [196, 257] on input "1" at bounding box center [193, 250] width 33 height 16
type input "0"
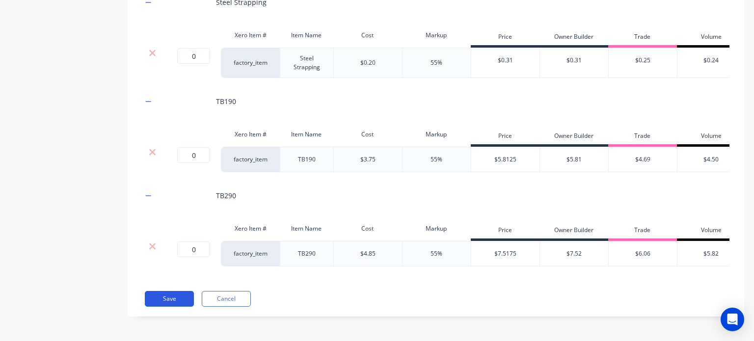
click at [189, 293] on button "Save" at bounding box center [169, 299] width 49 height 16
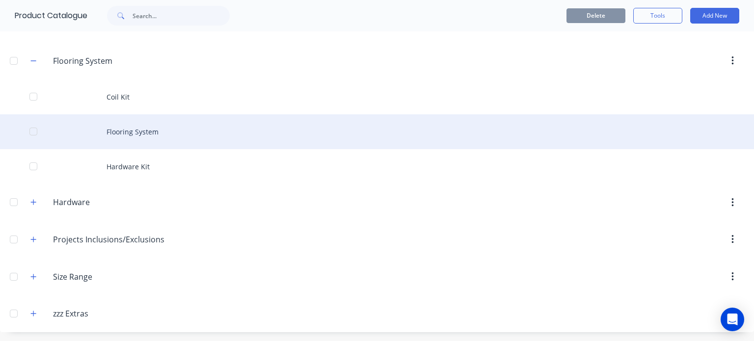
scroll to position [45, 0]
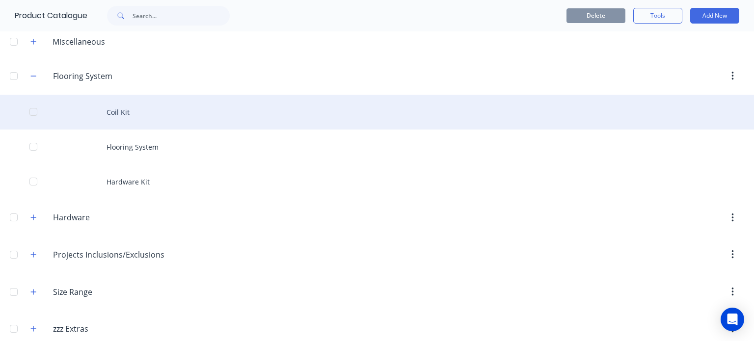
click at [132, 109] on div "Coil Kit" at bounding box center [377, 112] width 754 height 35
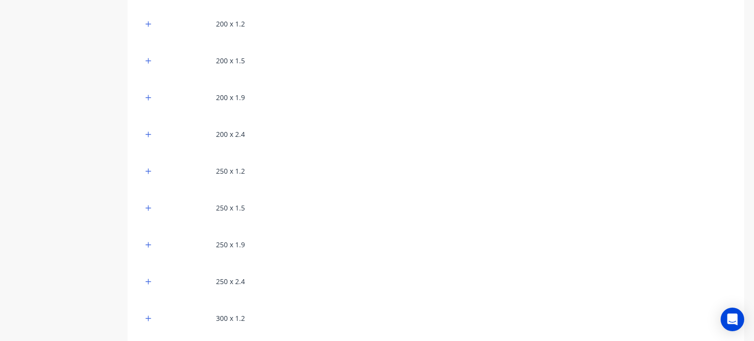
scroll to position [238, 0]
click at [152, 244] on button "button" at bounding box center [148, 241] width 12 height 12
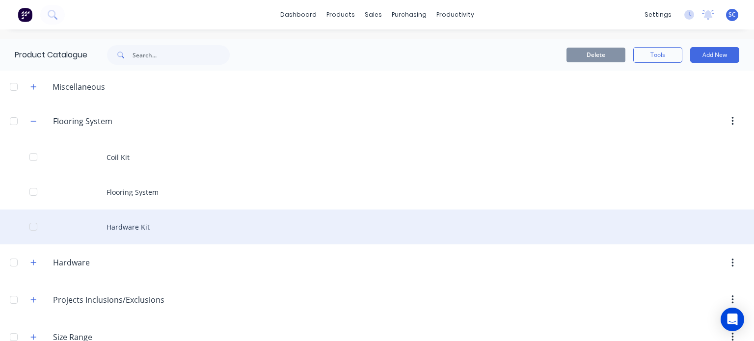
scroll to position [60, 0]
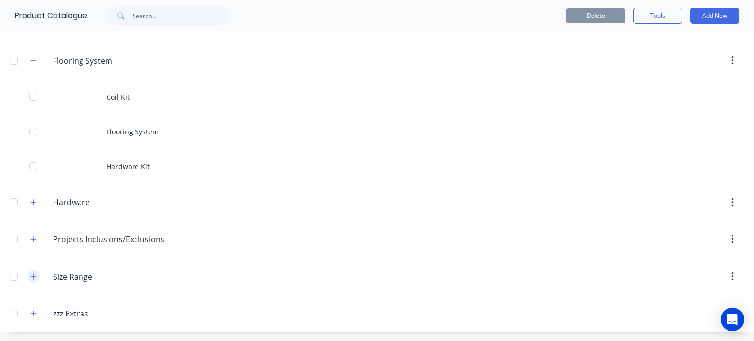
click at [37, 275] on button "button" at bounding box center [33, 277] width 12 height 12
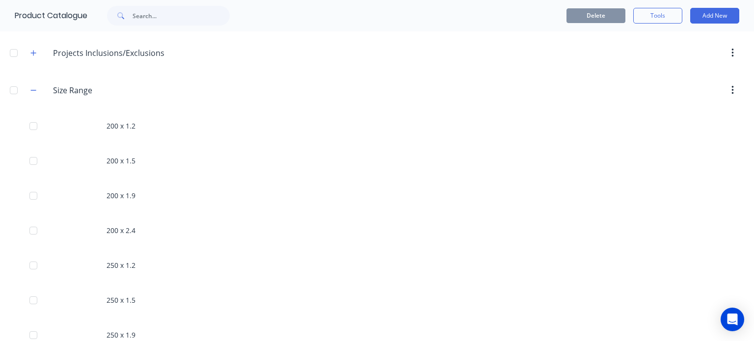
scroll to position [257, 0]
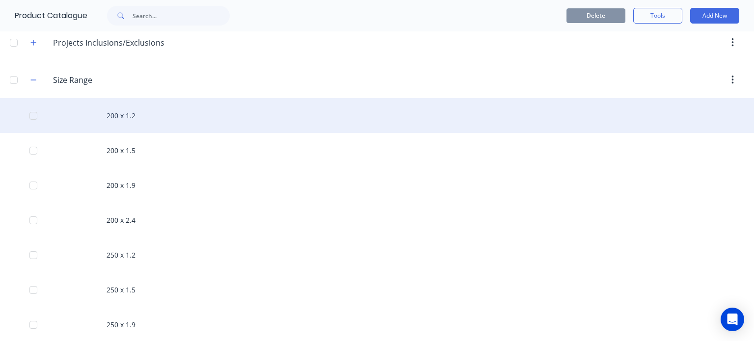
click at [155, 128] on div "200 x 1.2" at bounding box center [377, 115] width 754 height 35
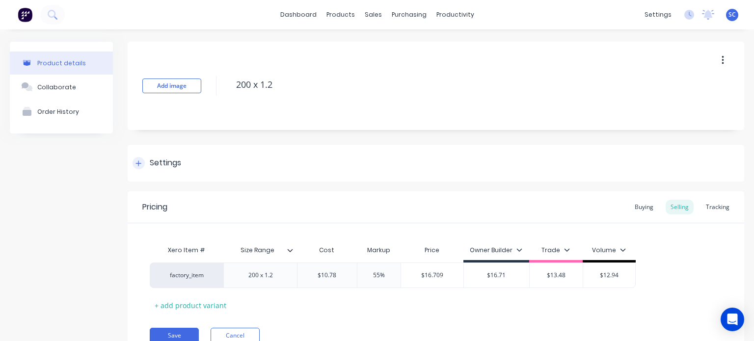
click at [138, 162] on icon at bounding box center [139, 163] width 6 height 7
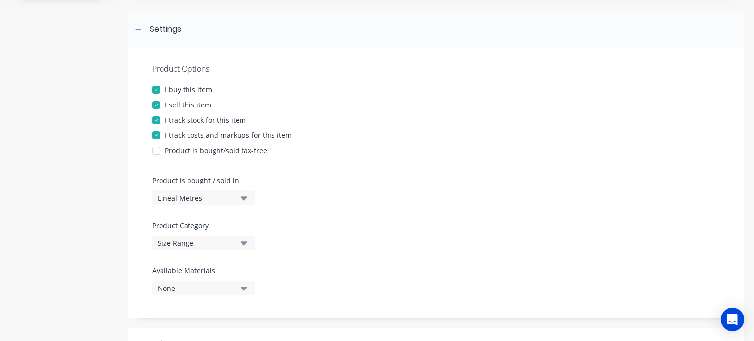
scroll to position [136, 0]
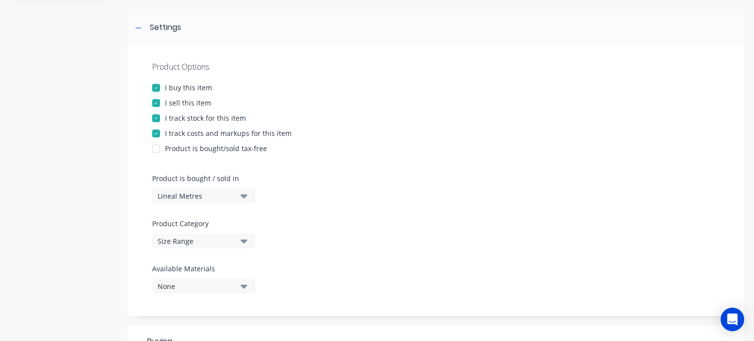
click at [220, 196] on div "Lineal Metres" at bounding box center [197, 196] width 79 height 10
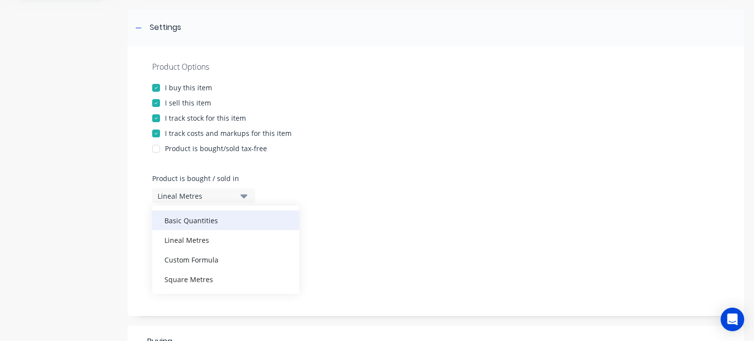
click at [217, 225] on div "Basic Quantities" at bounding box center [225, 221] width 147 height 20
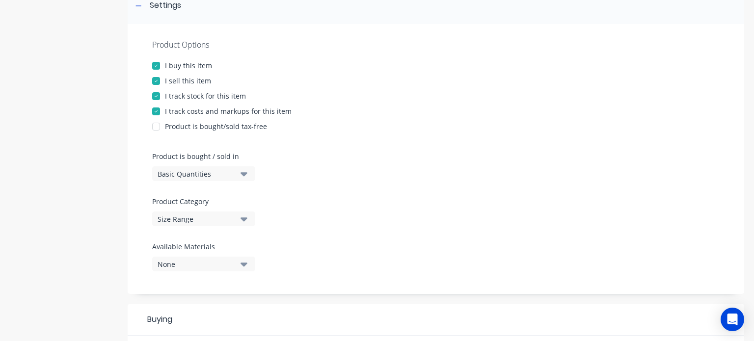
scroll to position [0, 0]
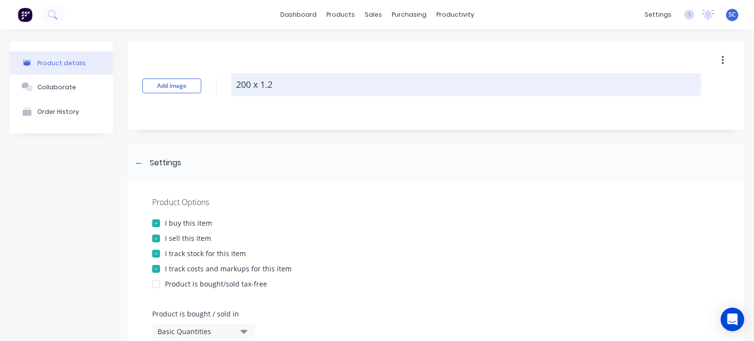
click at [289, 77] on textarea "200 x 1.2" at bounding box center [466, 84] width 470 height 23
type textarea "x"
type textarea "200 x 1.2"
type textarea "x"
type textarea "200 x 1.2 L"
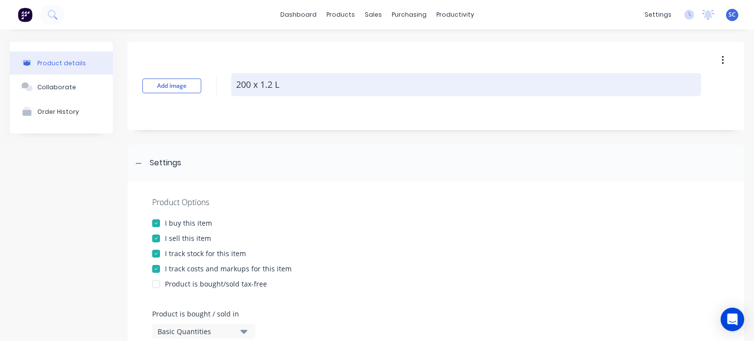
type textarea "x"
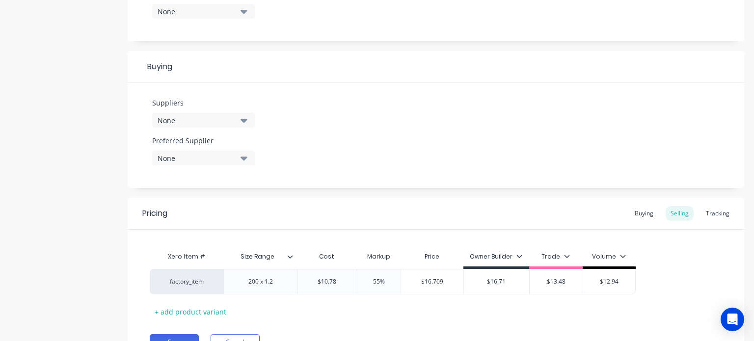
scroll to position [460, 0]
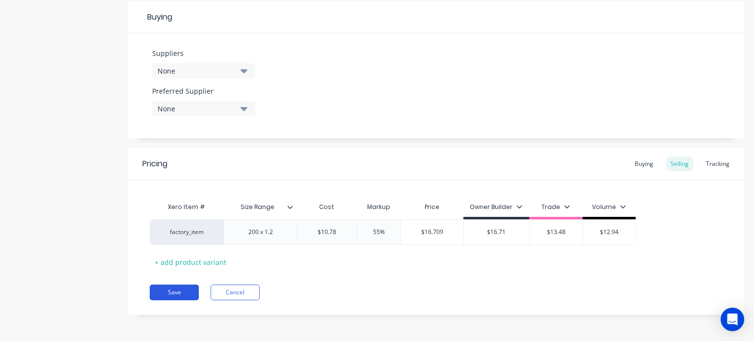
type textarea "200 x 1.2 LM"
type textarea "x"
type textarea "200 x 1.2 LM"
click at [181, 294] on button "Save" at bounding box center [174, 293] width 49 height 16
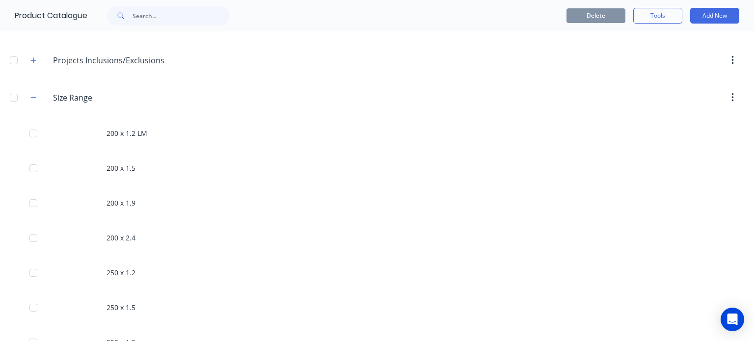
scroll to position [240, 0]
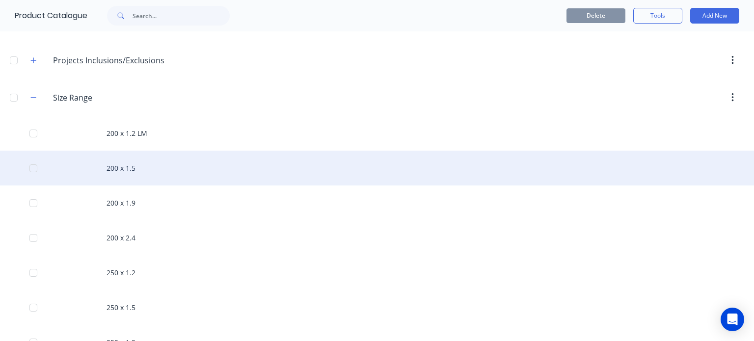
click at [163, 180] on div "200 x 1.5" at bounding box center [377, 168] width 754 height 35
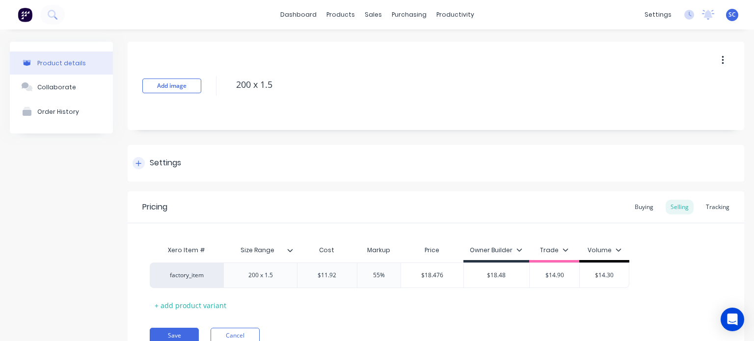
click at [130, 157] on div "Settings" at bounding box center [436, 163] width 617 height 37
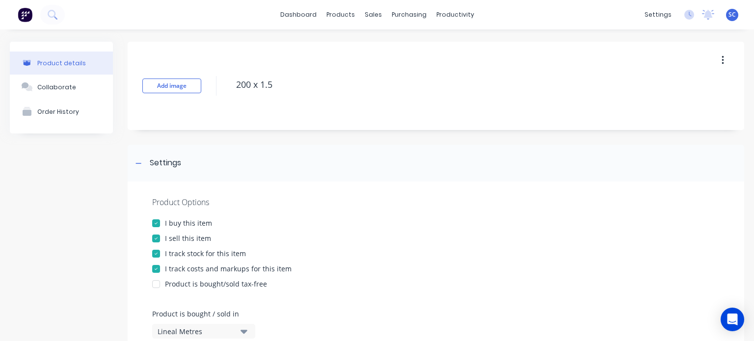
scroll to position [113, 0]
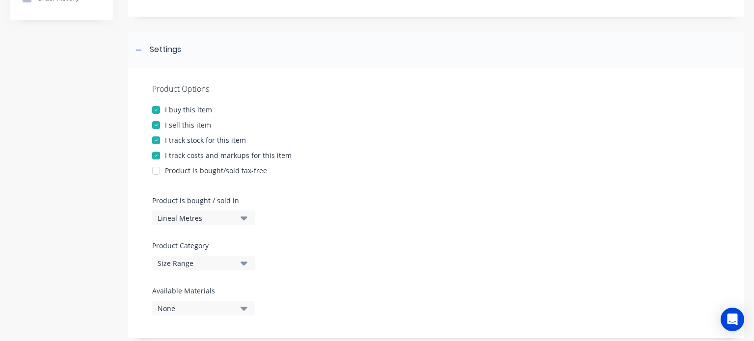
click at [226, 225] on button "Lineal Metres" at bounding box center [203, 218] width 103 height 15
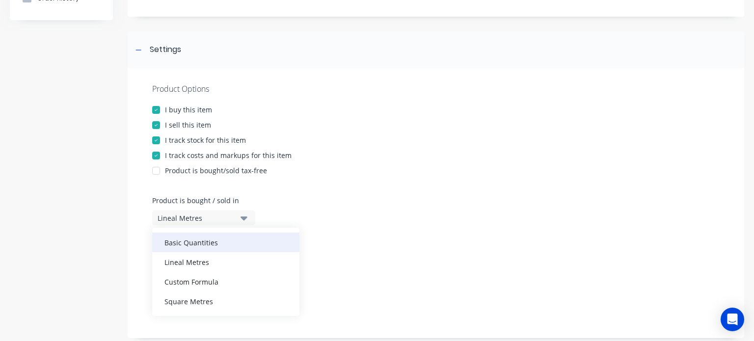
click at [231, 241] on div "Basic Quantities" at bounding box center [225, 243] width 147 height 20
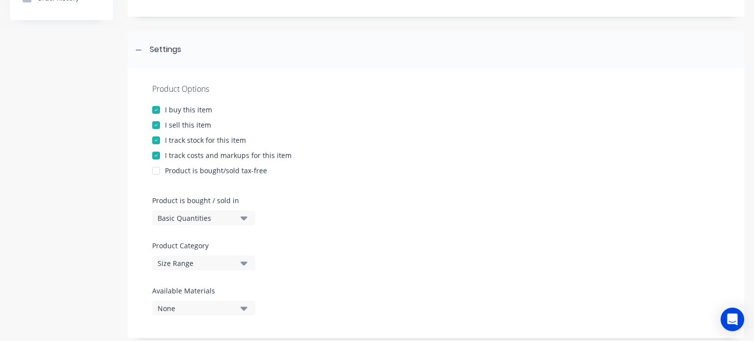
scroll to position [0, 0]
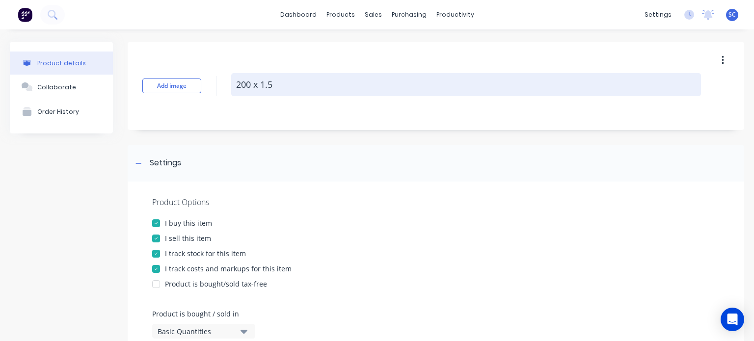
click at [319, 87] on textarea "200 x 1.5" at bounding box center [466, 84] width 470 height 23
type textarea "x"
type textarea "200 x 1.5"
type textarea "x"
type textarea "200 x 1.5 L"
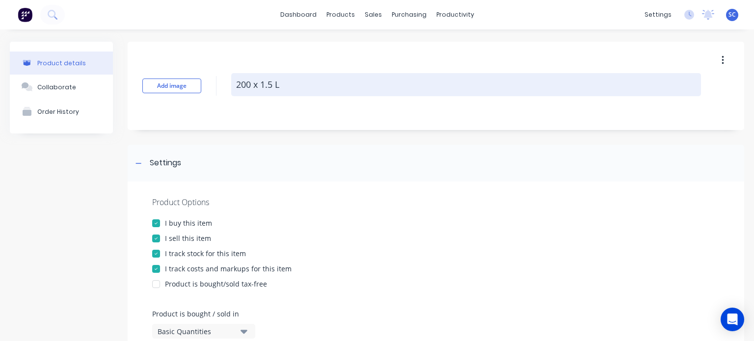
type textarea "x"
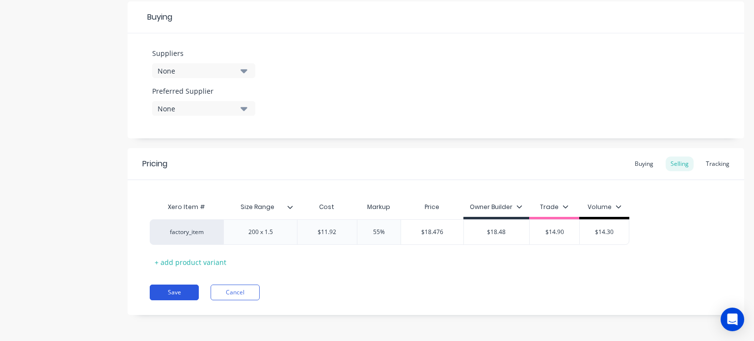
scroll to position [460, 0]
type textarea "200 x 1.5 LM"
type textarea "x"
type textarea "200 x 1.5 LM"
click at [183, 292] on button "Save" at bounding box center [174, 293] width 49 height 16
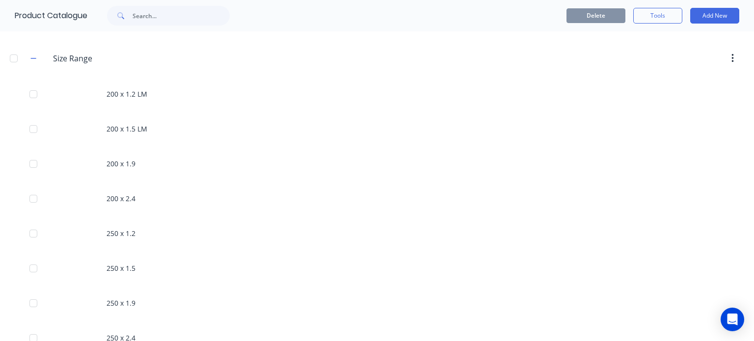
scroll to position [282, 0]
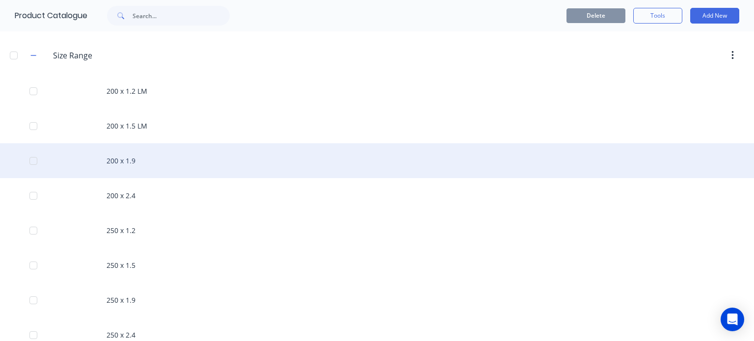
click at [137, 161] on div "200 x 1.9" at bounding box center [377, 160] width 754 height 35
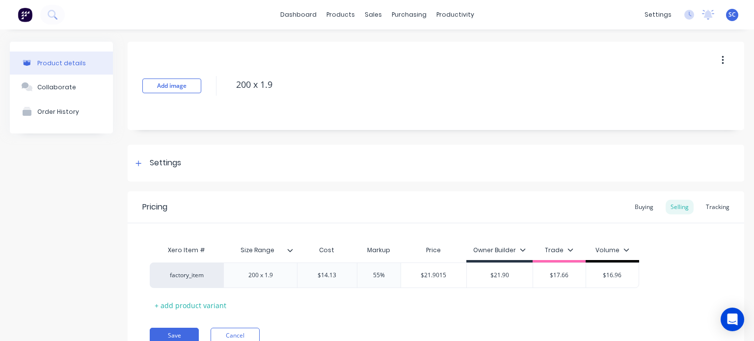
scroll to position [43, 0]
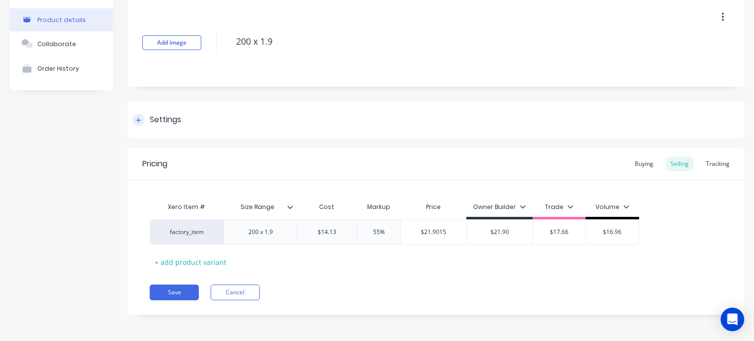
click at [139, 115] on div at bounding box center [139, 120] width 12 height 12
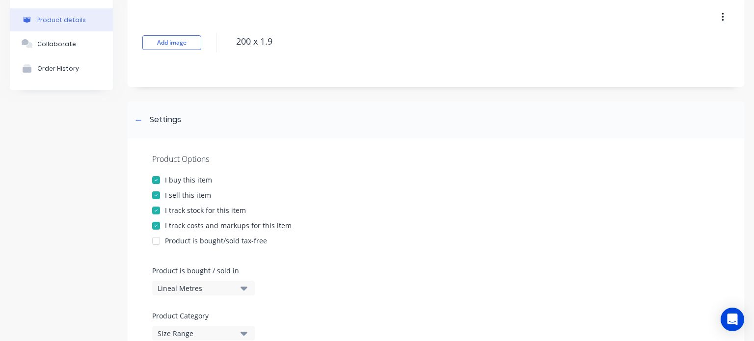
scroll to position [147, 0]
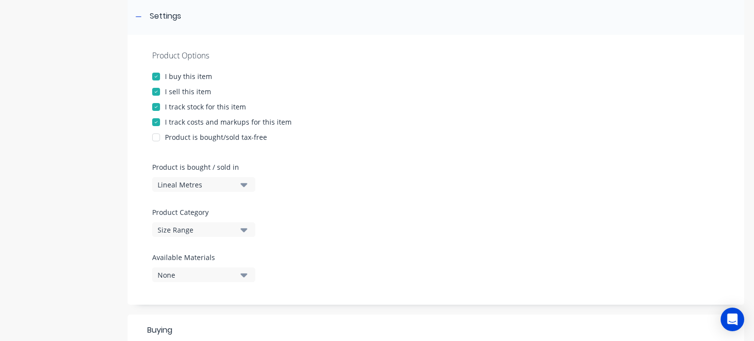
click at [249, 179] on button "Lineal Metres" at bounding box center [203, 184] width 103 height 15
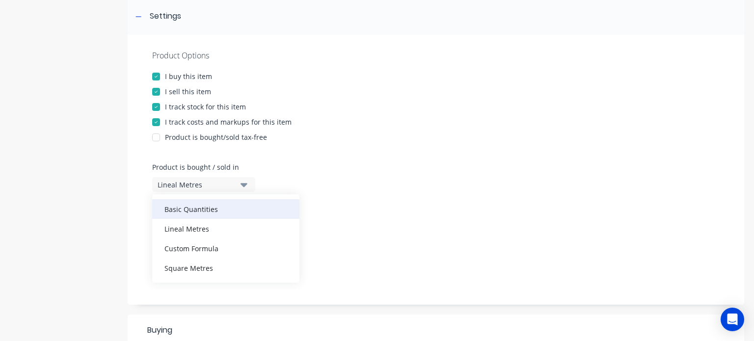
click at [224, 203] on div "Basic Quantities" at bounding box center [225, 209] width 147 height 20
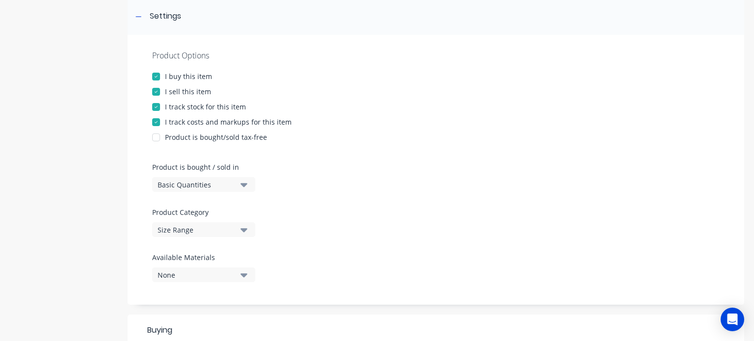
scroll to position [0, 0]
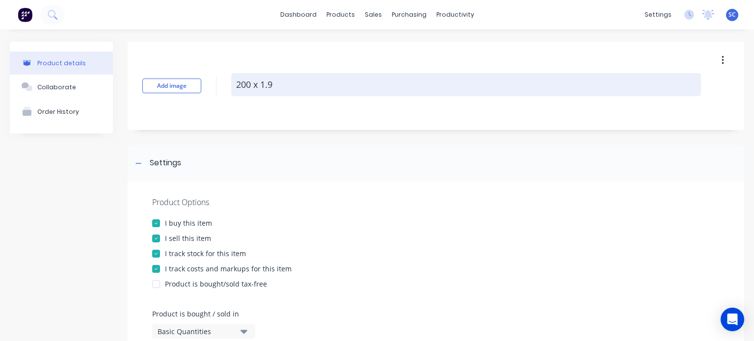
click at [297, 93] on textarea "200 x 1.9" at bounding box center [466, 84] width 470 height 23
type textarea "x"
type textarea "200 x 1.9"
type textarea "x"
type textarea "200 x 1.9 L"
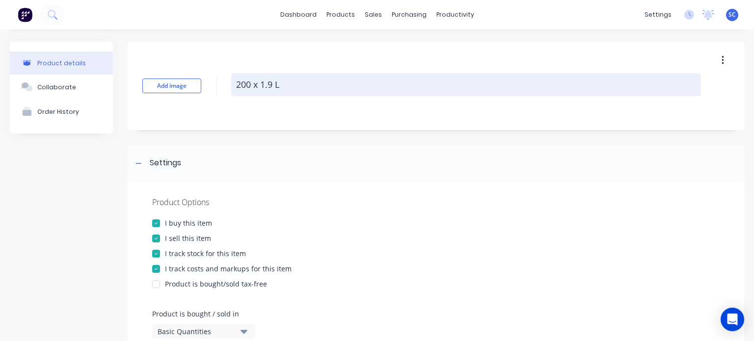
type textarea "x"
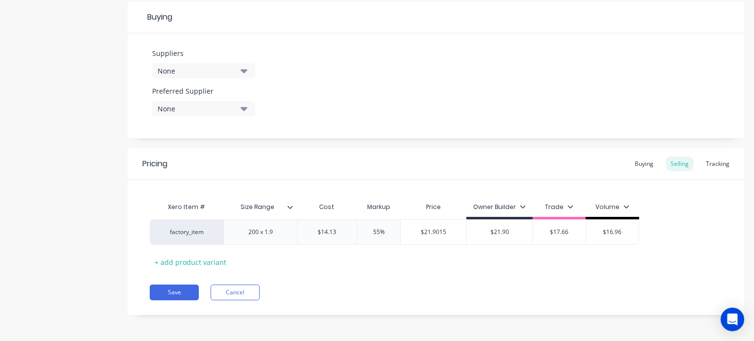
scroll to position [460, 0]
type textarea "200 x 1.9 LM"
type textarea "x"
type textarea "200 x 1.9 LM"
click at [180, 287] on button "Save" at bounding box center [174, 293] width 49 height 16
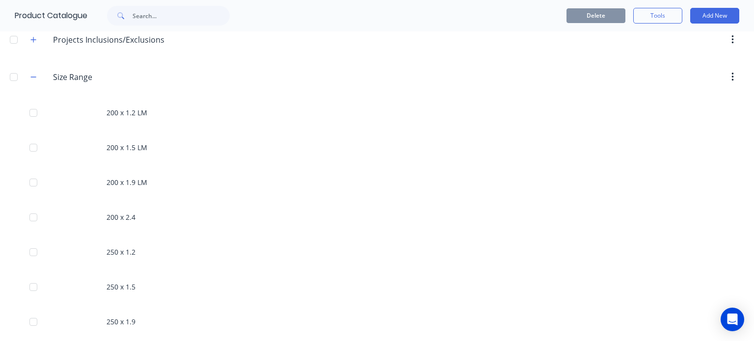
scroll to position [261, 0]
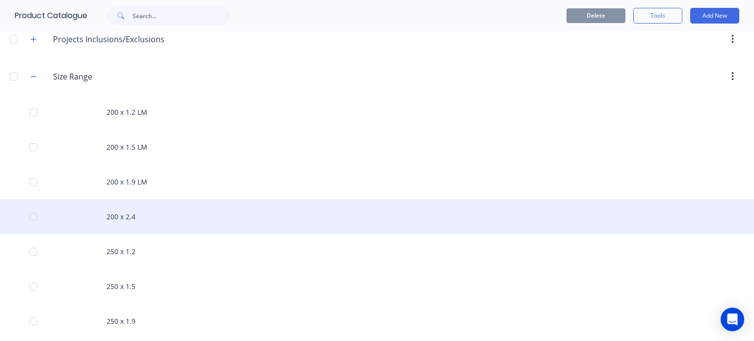
click at [152, 218] on div "200 x 2.4" at bounding box center [377, 216] width 754 height 35
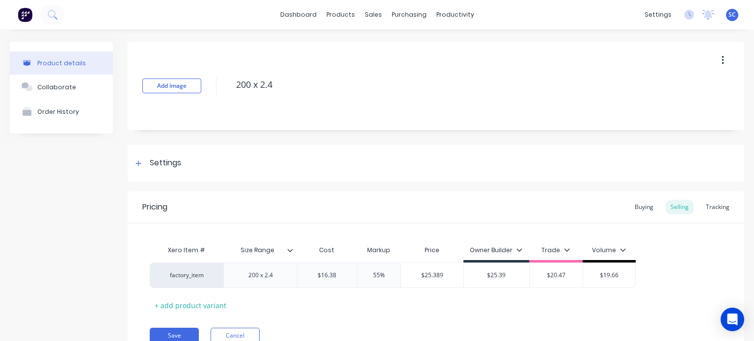
scroll to position [43, 0]
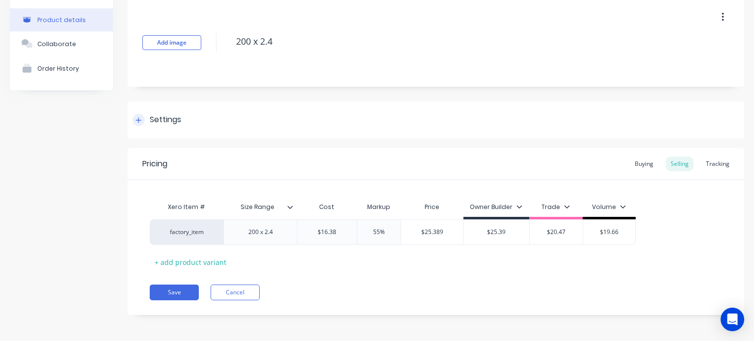
click at [144, 122] on div at bounding box center [139, 120] width 12 height 12
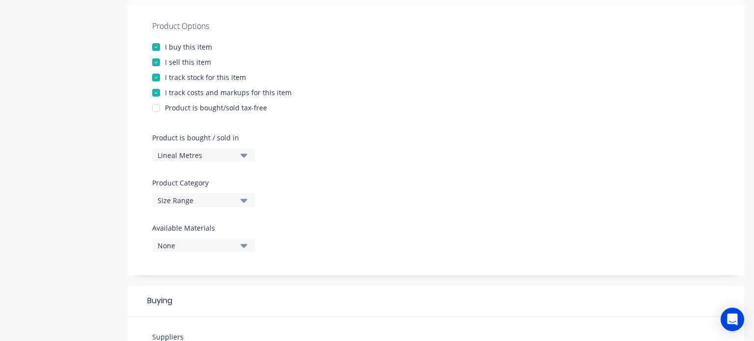
scroll to position [183, 0]
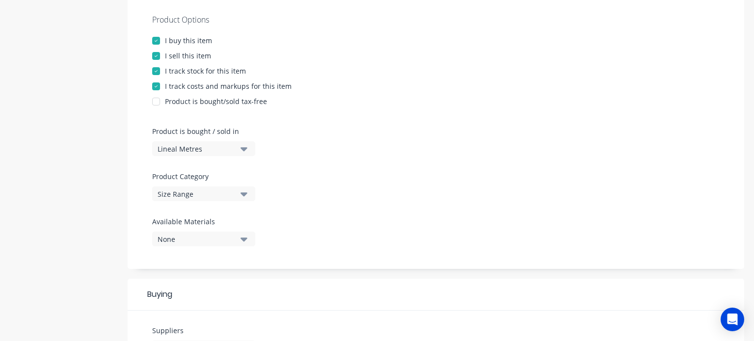
click at [224, 147] on div "Lineal Metres" at bounding box center [197, 149] width 79 height 10
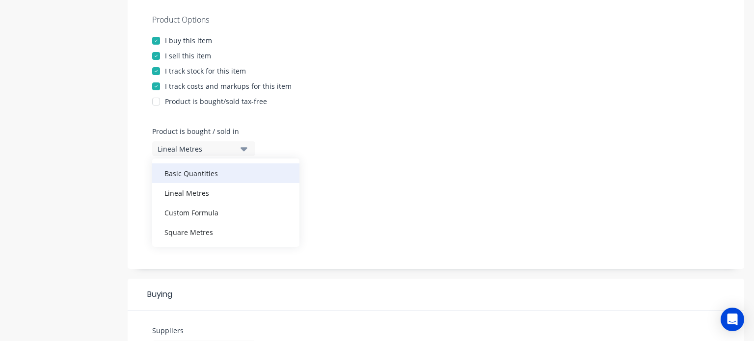
click at [214, 168] on div "Basic Quantities" at bounding box center [225, 173] width 147 height 20
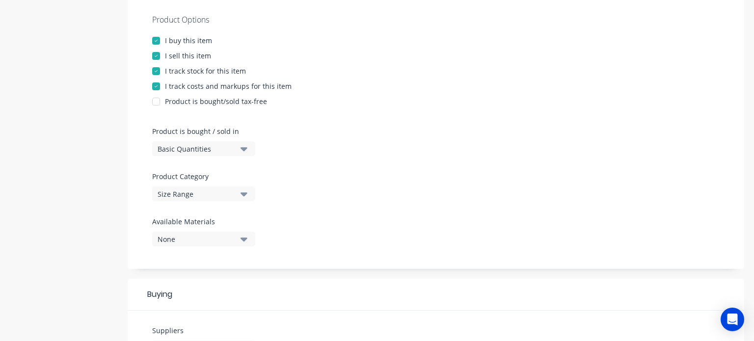
scroll to position [0, 0]
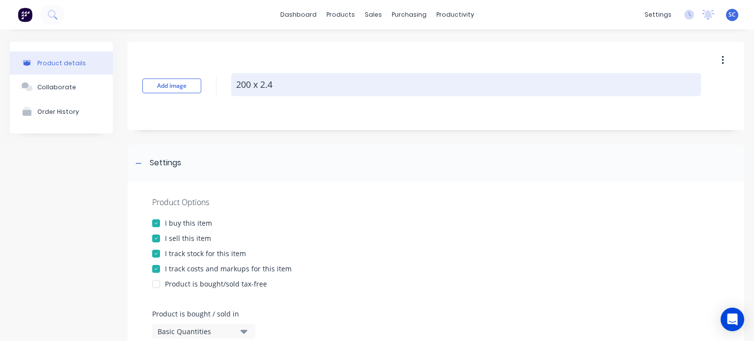
click at [303, 76] on textarea "200 x 2.4" at bounding box center [466, 84] width 470 height 23
type textarea "x"
type textarea "200 x 2.4"
type textarea "x"
type textarea "200 x 2.4 L"
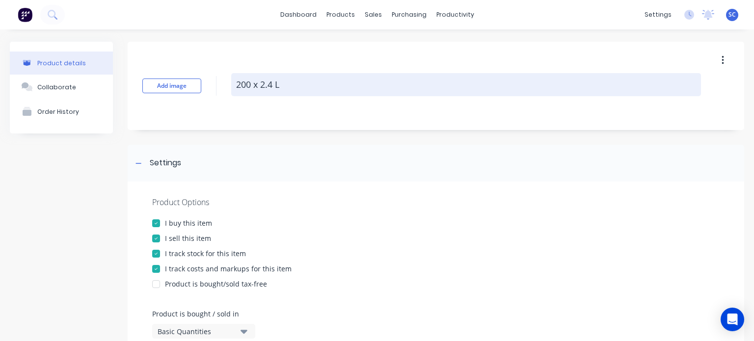
type textarea "x"
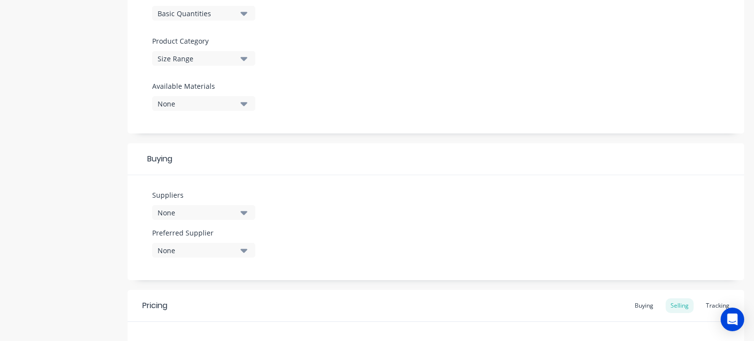
scroll to position [460, 0]
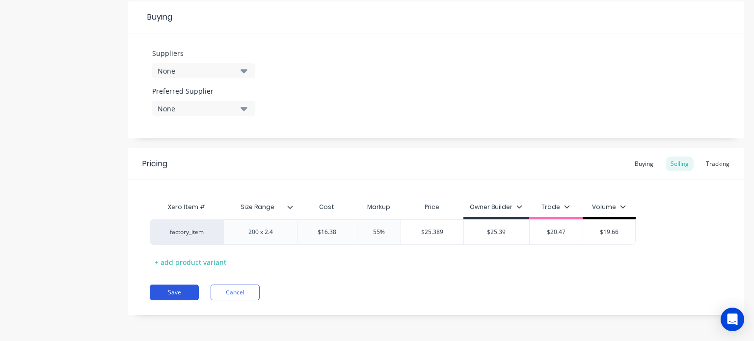
type textarea "200 x 2.4 LM"
type textarea "x"
type textarea "200 x 2.4 LM"
click at [186, 292] on button "Save" at bounding box center [174, 293] width 49 height 16
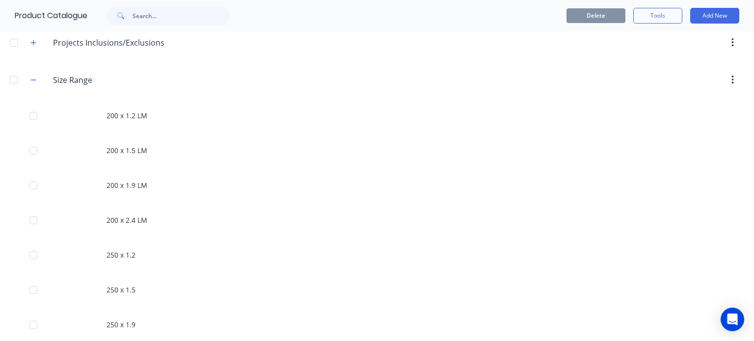
scroll to position [278, 0]
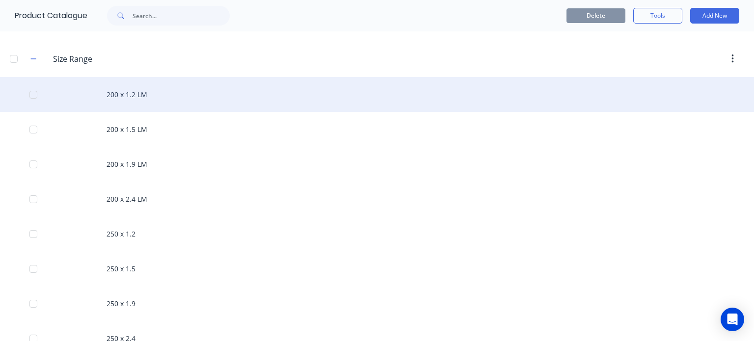
click at [169, 93] on div "200 x 1.2 LM" at bounding box center [377, 94] width 754 height 35
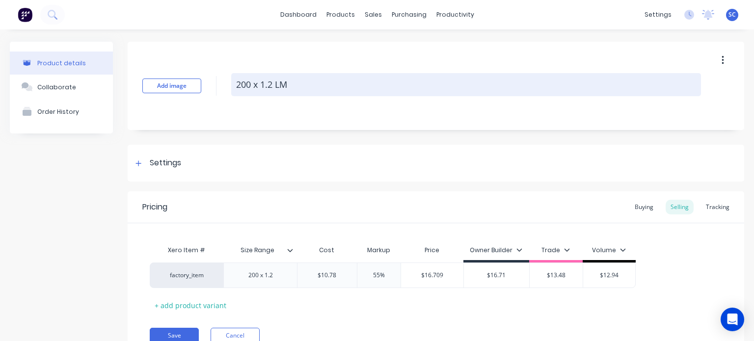
click at [309, 88] on textarea "200 x 1.2 LM" at bounding box center [466, 84] width 470 height 23
type textarea "x"
type textarea "200 x 1.2 L"
type textarea "x"
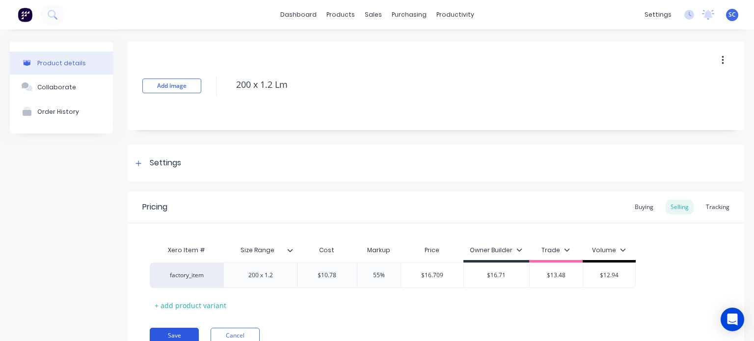
type textarea "200 x 1.2 Lm"
type textarea "x"
type textarea "200 x 1.2 Lm"
click at [185, 337] on button "Save" at bounding box center [174, 336] width 49 height 16
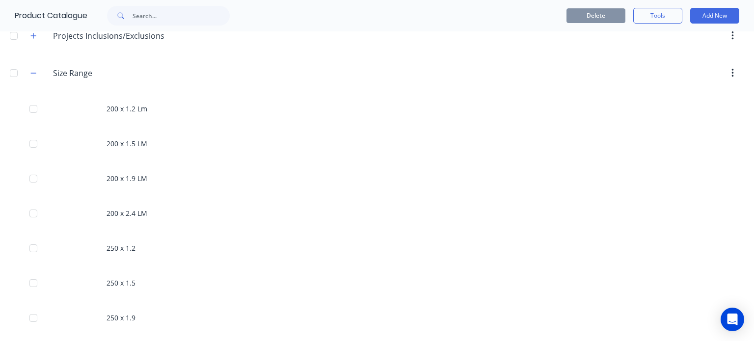
scroll to position [295, 0]
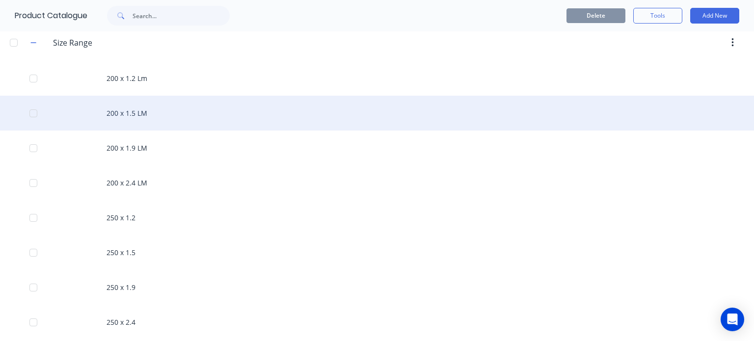
click at [155, 120] on div "200 x 1.5 LM" at bounding box center [377, 113] width 754 height 35
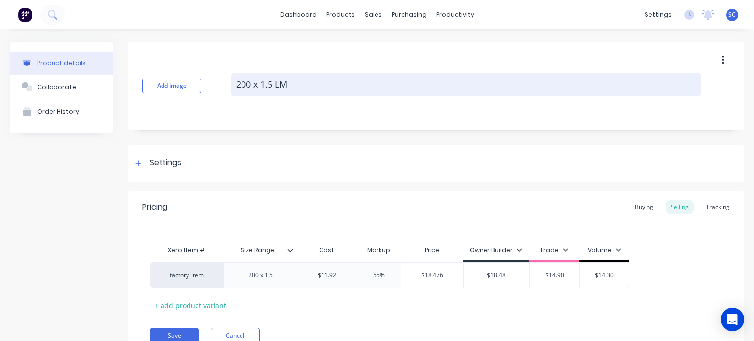
click at [304, 83] on textarea "200 x 1.5 LM" at bounding box center [466, 84] width 470 height 23
type textarea "x"
type textarea "200 x 1.5 L"
type textarea "x"
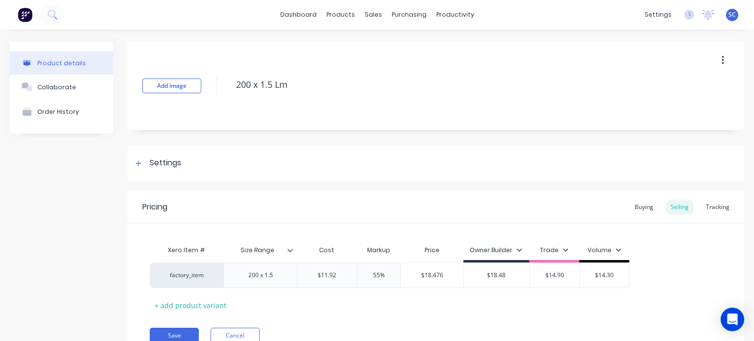
scroll to position [43, 0]
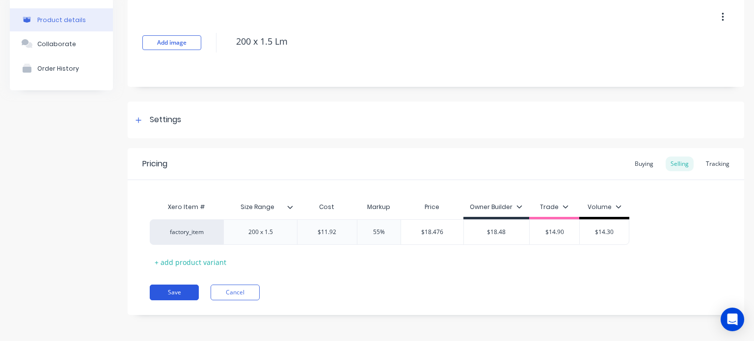
type textarea "200 x 1.5 Lm"
type textarea "x"
type textarea "200 x 1.5 Lm"
click at [194, 294] on button "Save" at bounding box center [174, 293] width 49 height 16
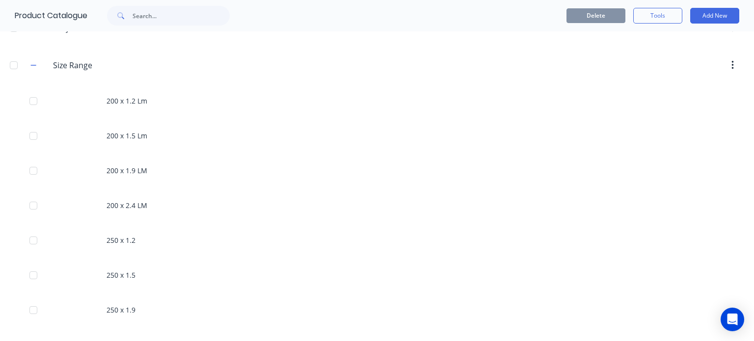
scroll to position [272, 0]
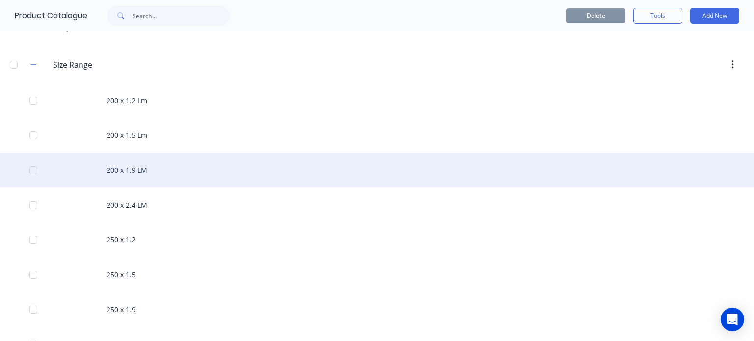
click at [156, 165] on div "200 x 1.9 LM" at bounding box center [377, 170] width 754 height 35
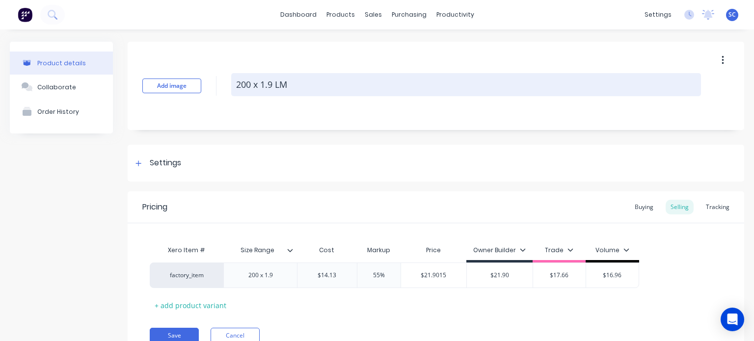
click at [313, 92] on textarea "200 x 1.9 LM" at bounding box center [466, 84] width 470 height 23
type textarea "x"
type textarea "200 x 1.9 L"
type textarea "x"
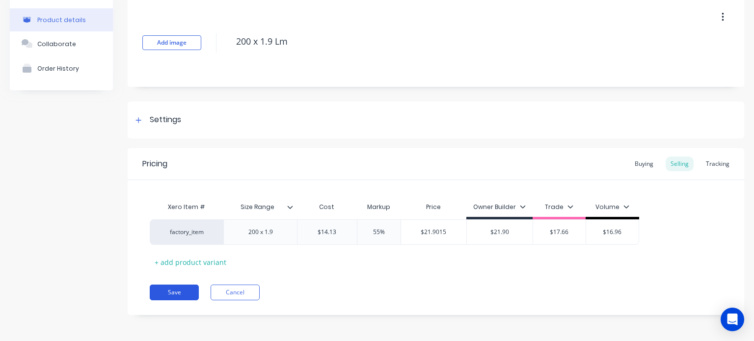
type textarea "200 x 1.9 Lm"
type textarea "x"
type textarea "200 x 1.9 Lm"
click at [191, 296] on button "Save" at bounding box center [174, 293] width 49 height 16
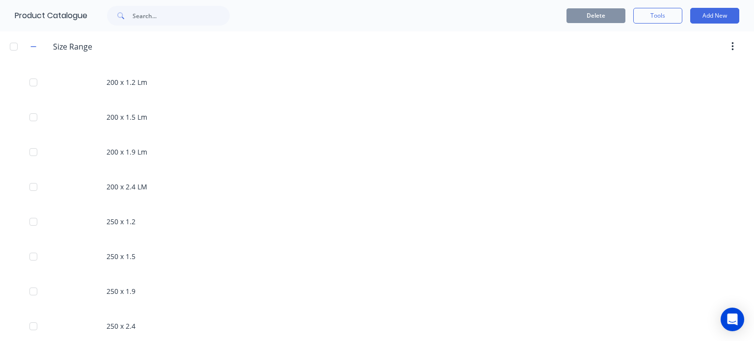
scroll to position [295, 0]
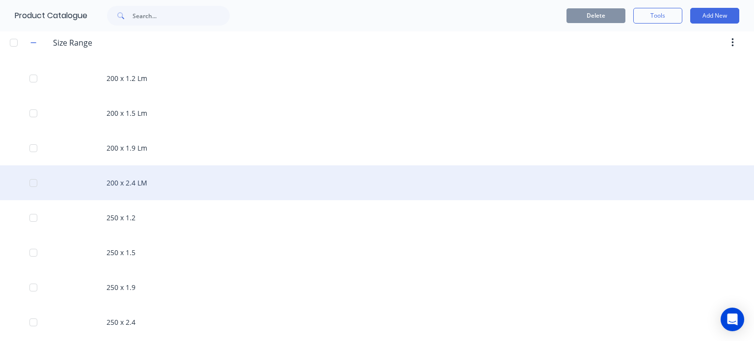
click at [140, 182] on div "200 x 2.4 LM" at bounding box center [377, 182] width 754 height 35
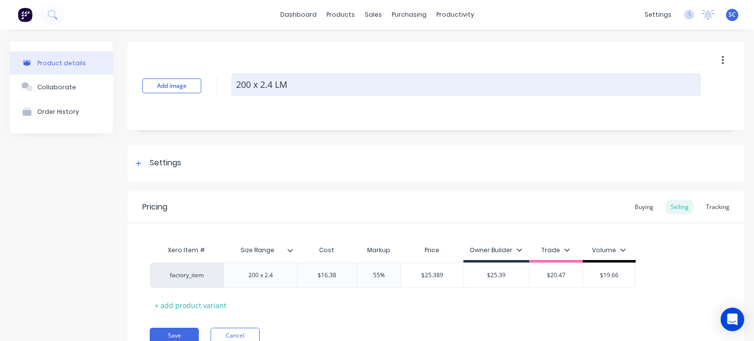
click at [326, 91] on textarea "200 x 2.4 LM" at bounding box center [466, 84] width 470 height 23
type textarea "x"
type textarea "200 x 2.4 L"
type textarea "x"
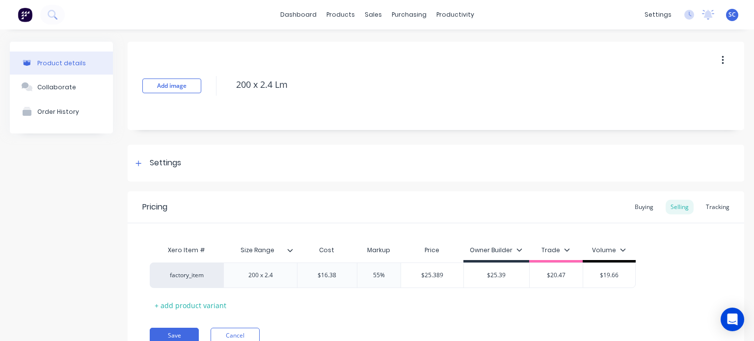
scroll to position [43, 0]
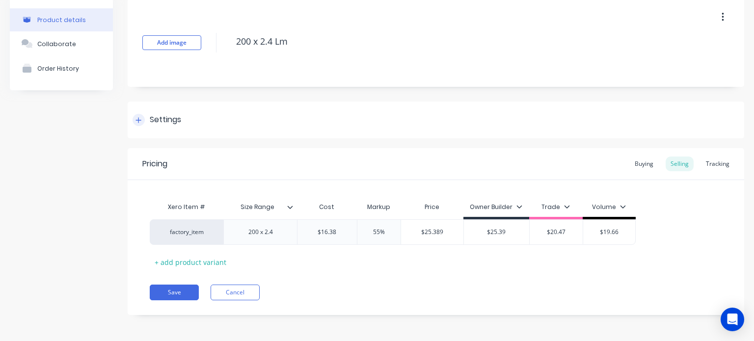
type textarea "200 x 2.4 Lm"
type textarea "x"
type textarea "200 x 2.4 Lm"
click at [137, 115] on div at bounding box center [139, 120] width 12 height 12
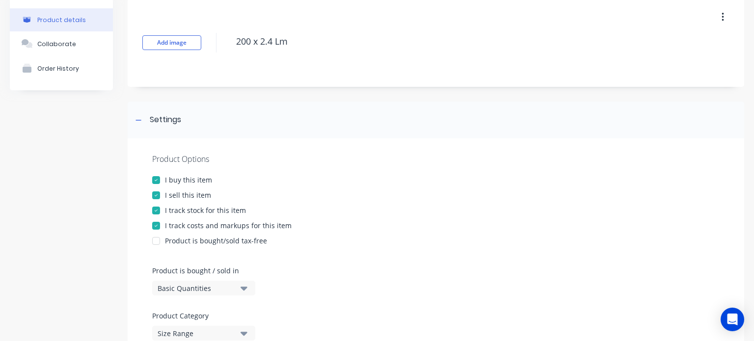
scroll to position [460, 0]
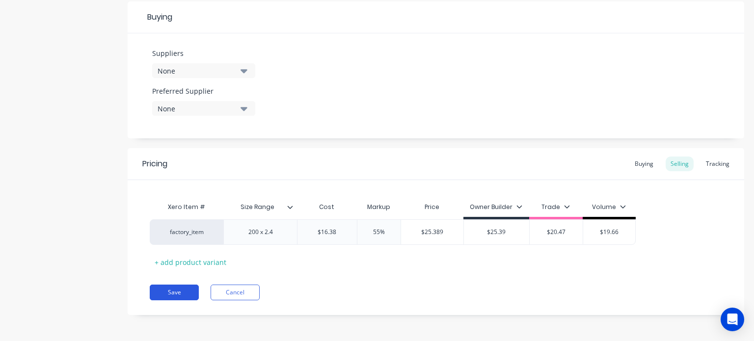
click at [164, 296] on button "Save" at bounding box center [174, 293] width 49 height 16
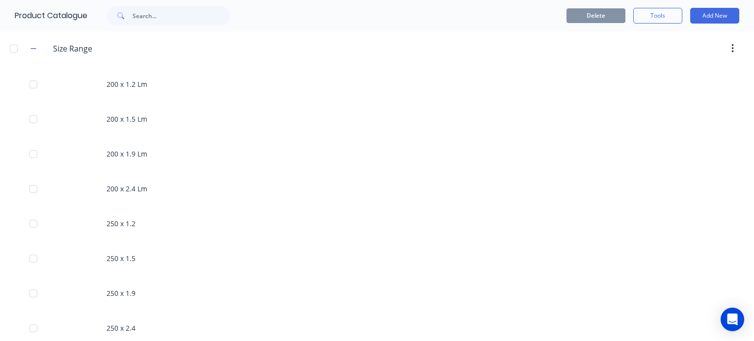
scroll to position [364, 0]
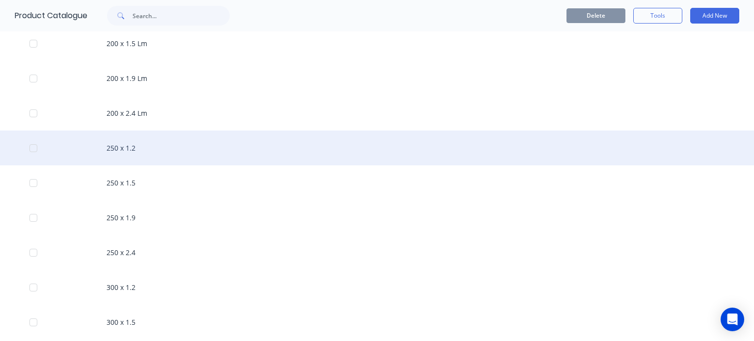
click at [127, 159] on div "250 x 1.2" at bounding box center [377, 148] width 754 height 35
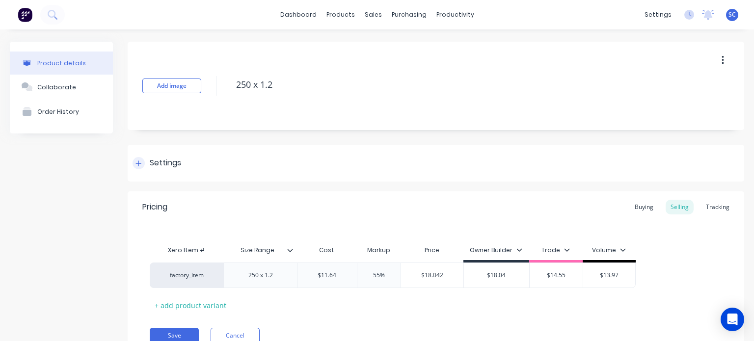
click at [142, 162] on div at bounding box center [139, 163] width 12 height 12
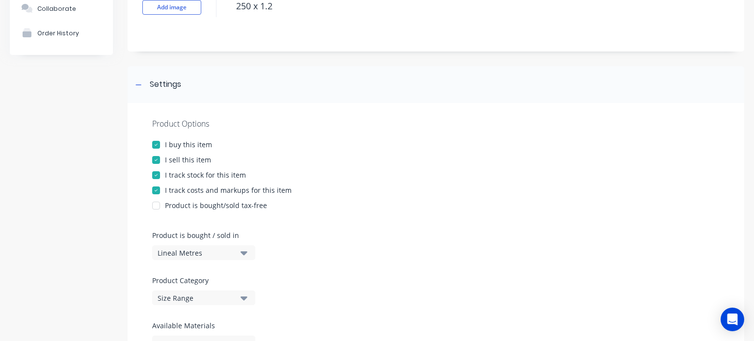
scroll to position [79, 0]
click at [225, 255] on div "Lineal Metres" at bounding box center [197, 253] width 79 height 10
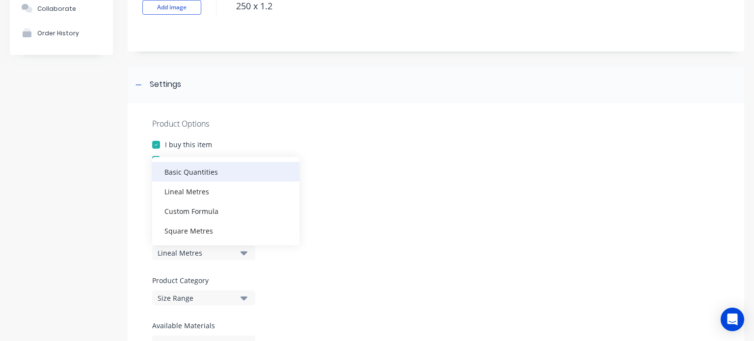
click at [235, 176] on div "Basic Quantities" at bounding box center [225, 172] width 147 height 20
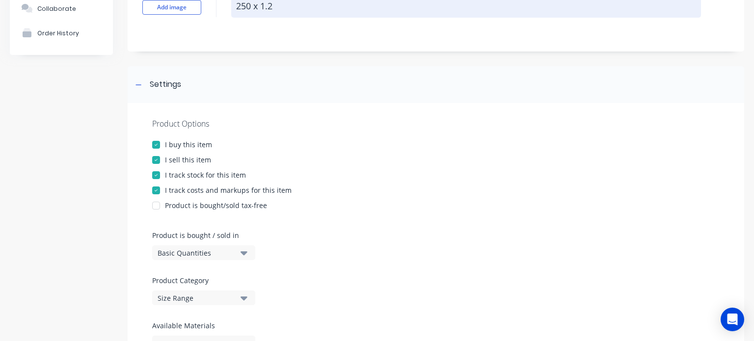
click at [326, 7] on textarea "250 x 1.2" at bounding box center [466, 6] width 470 height 23
type textarea "x"
type textarea "250 x 1.2"
type textarea "x"
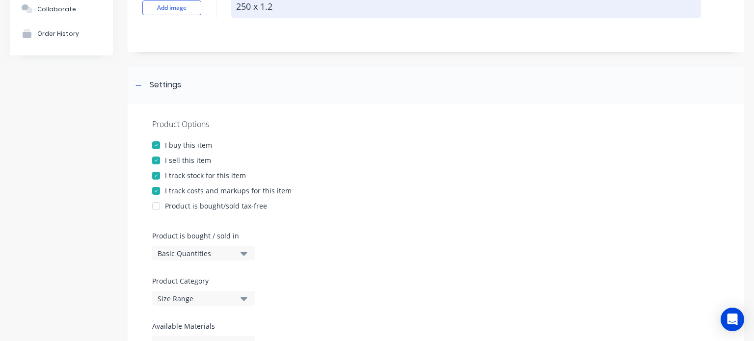
type textarea "250 x 1.2 L"
type textarea "x"
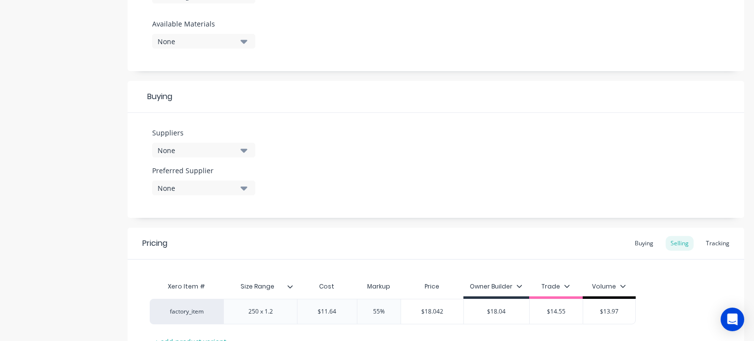
scroll to position [460, 0]
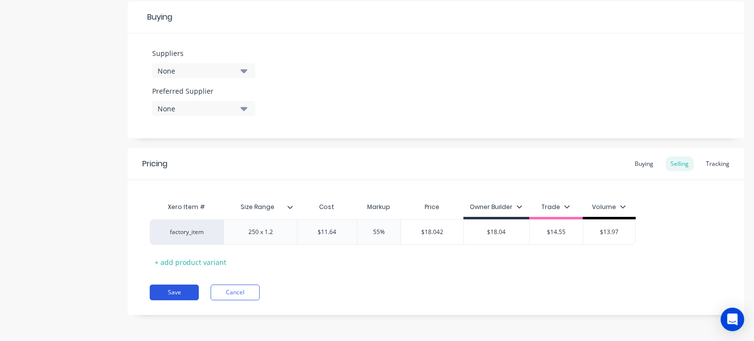
type textarea "250 x 1.2 Lm"
type textarea "x"
type textarea "250 x 1.2 Lm"
click at [178, 287] on button "Save" at bounding box center [174, 293] width 49 height 16
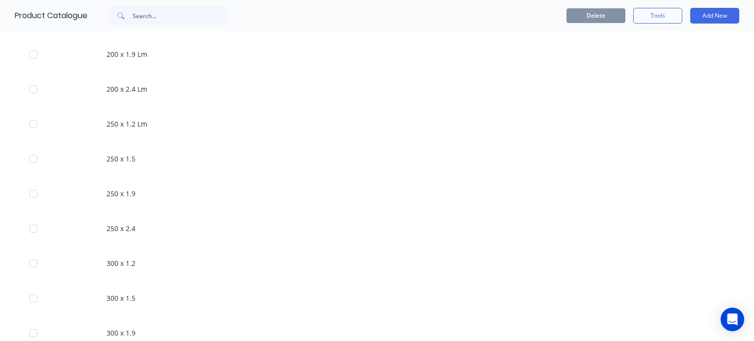
scroll to position [389, 0]
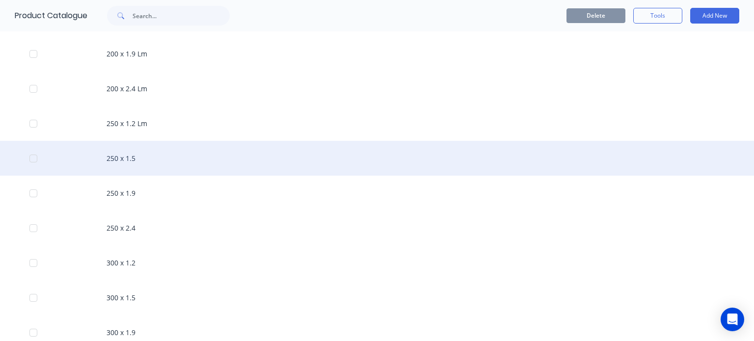
click at [174, 167] on div "250 x 1.5" at bounding box center [377, 158] width 754 height 35
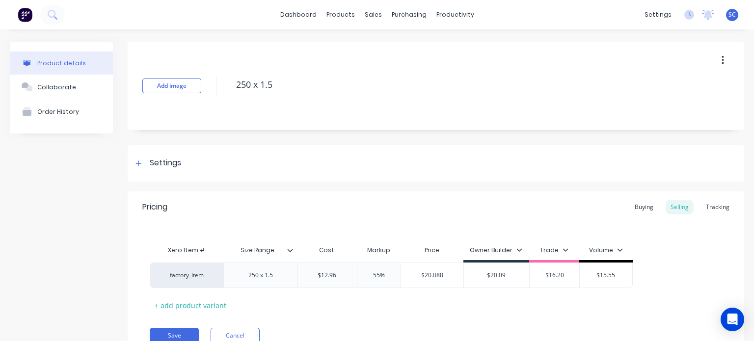
scroll to position [43, 0]
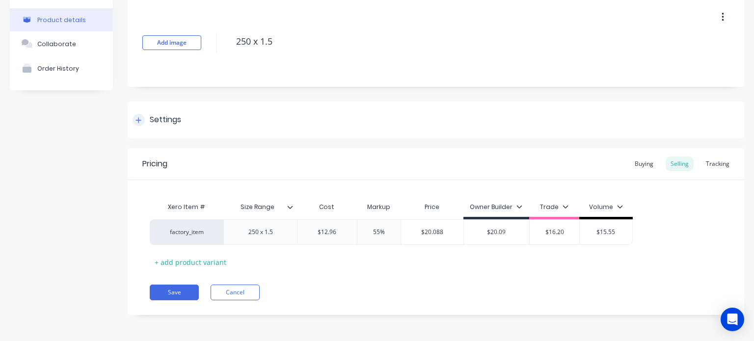
click at [137, 117] on icon at bounding box center [139, 120] width 6 height 7
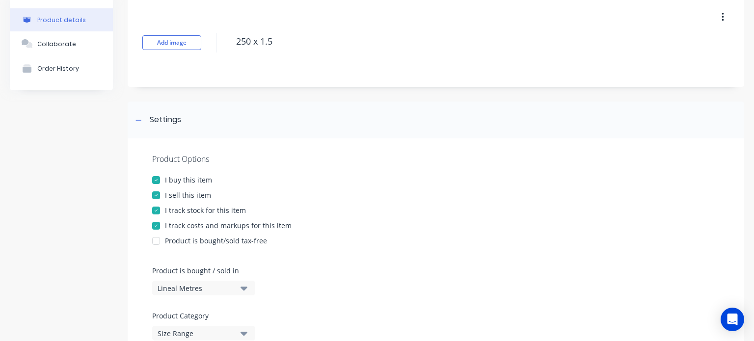
click at [190, 284] on div "Lineal Metres" at bounding box center [197, 288] width 79 height 10
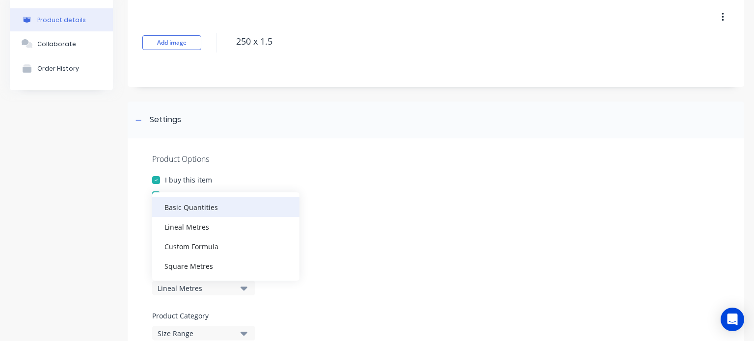
click at [222, 205] on div "Basic Quantities" at bounding box center [225, 207] width 147 height 20
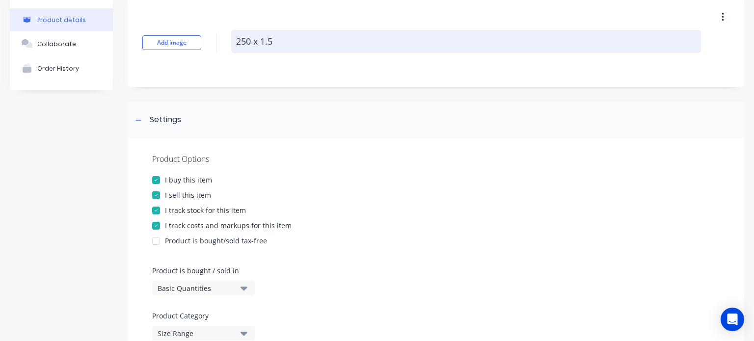
click at [331, 48] on textarea "250 x 1.5" at bounding box center [466, 41] width 470 height 23
type textarea "x"
type textarea "250 x 1.5"
type textarea "x"
type textarea "250 x 1.5 L"
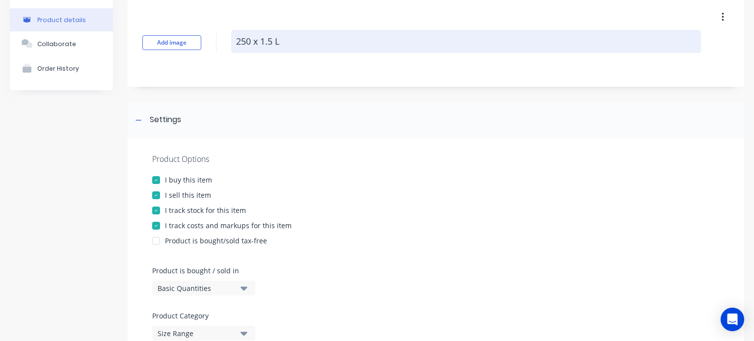
type textarea "x"
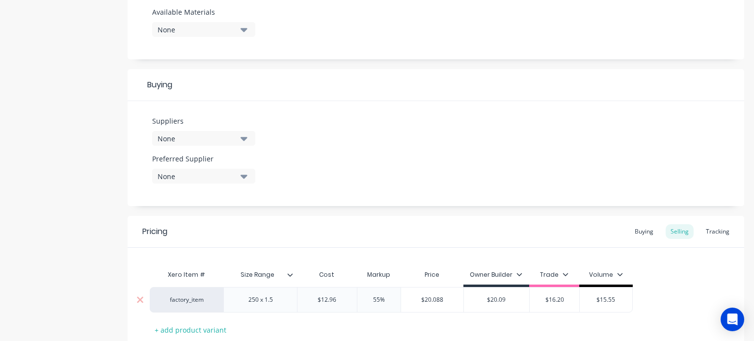
scroll to position [460, 0]
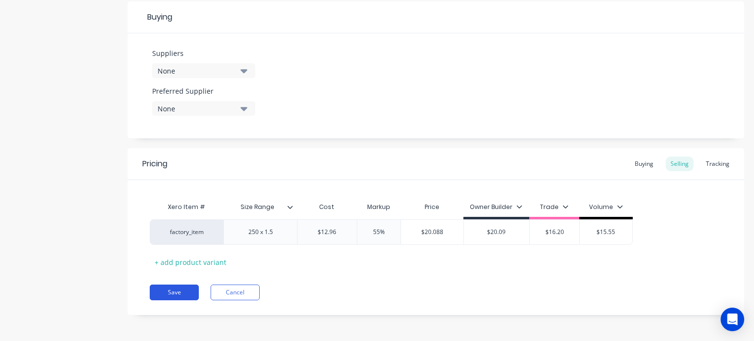
type textarea "250 x 1.5 Lm"
type textarea "x"
type textarea "250 x 1.5 Lm"
click at [181, 296] on button "Save" at bounding box center [174, 293] width 49 height 16
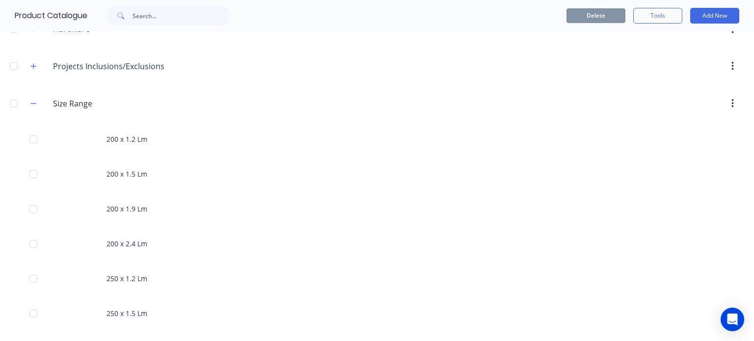
scroll to position [368, 0]
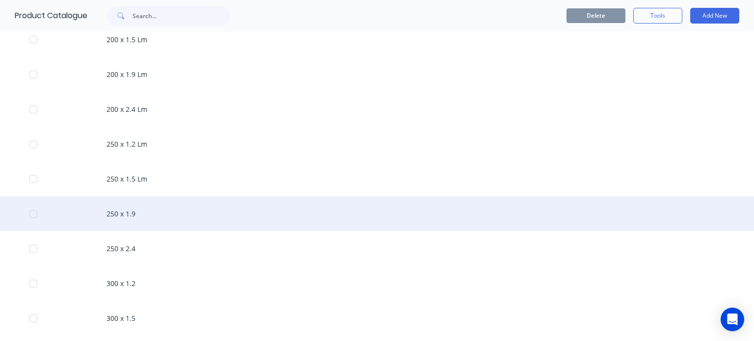
click at [136, 224] on div "250 x 1.9" at bounding box center [377, 213] width 754 height 35
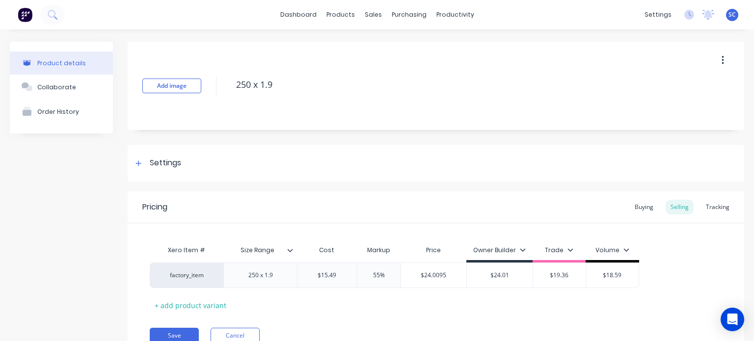
scroll to position [43, 0]
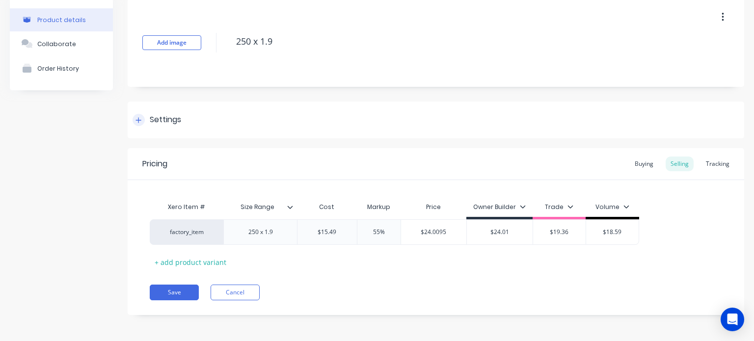
click at [138, 117] on icon at bounding box center [139, 120] width 6 height 7
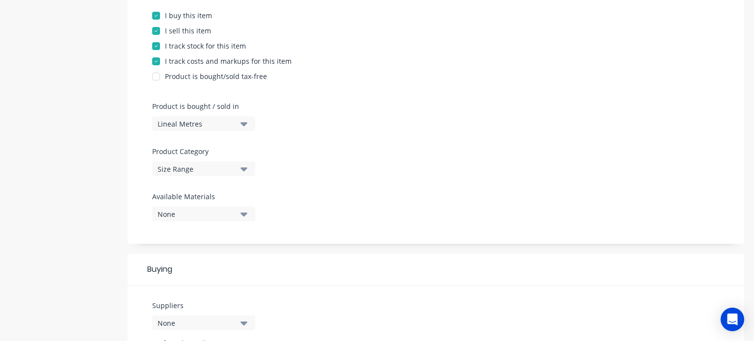
scroll to position [210, 0]
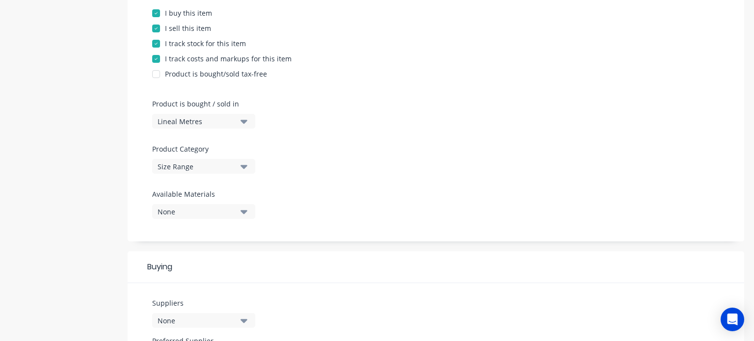
click at [216, 121] on div "Lineal Metres" at bounding box center [197, 121] width 79 height 10
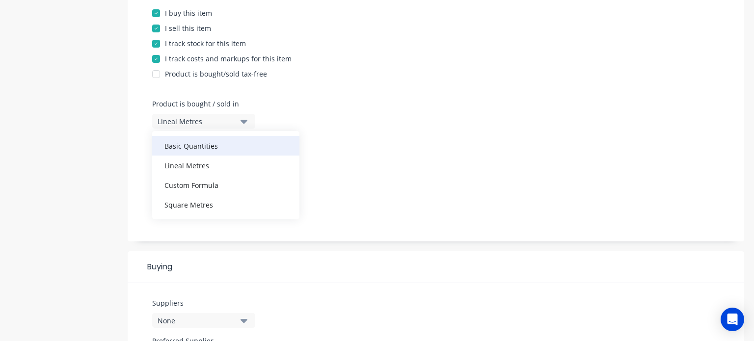
click at [211, 149] on div "Basic Quantities" at bounding box center [225, 146] width 147 height 20
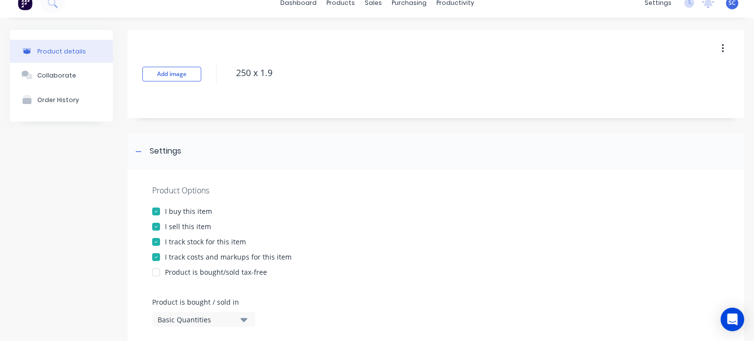
scroll to position [8, 0]
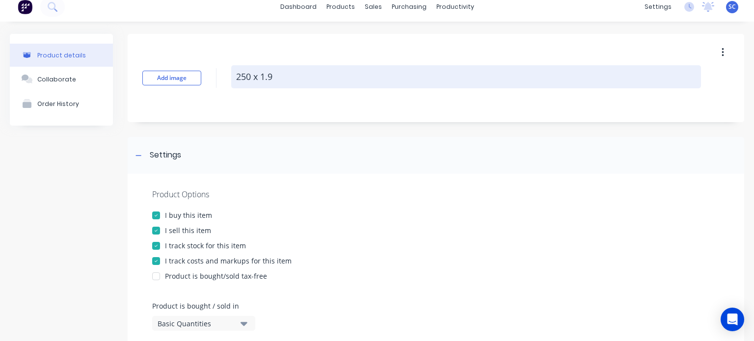
click at [281, 82] on textarea "250 x 1.9" at bounding box center [466, 76] width 470 height 23
type textarea "x"
type textarea "250 x 1.9"
type textarea "x"
type textarea "250 x 1.9 L"
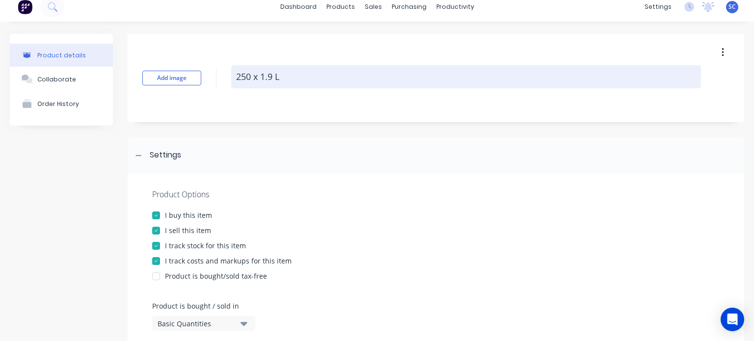
type textarea "x"
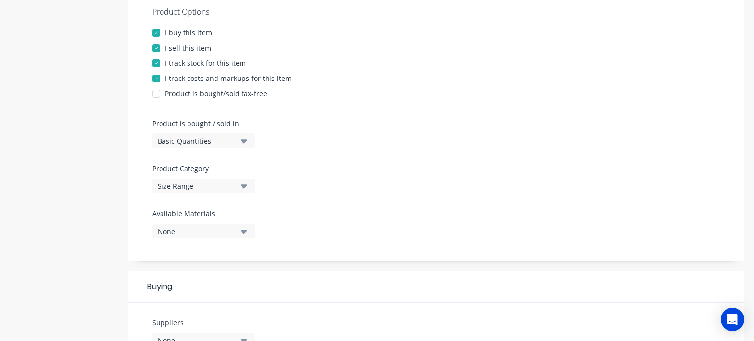
scroll to position [460, 0]
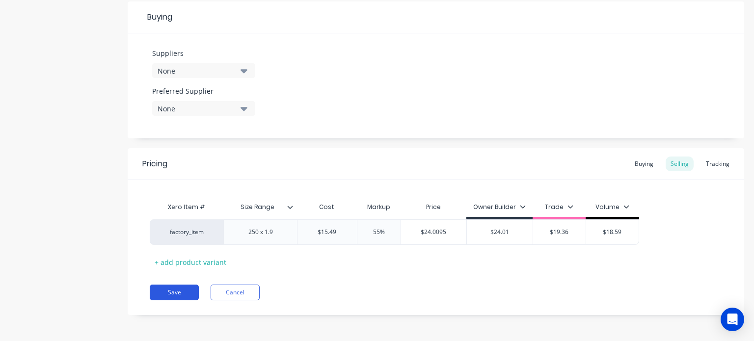
type textarea "250 x 1.9 Lm"
type textarea "x"
type textarea "250 x 1.9 Lm"
click at [182, 296] on button "Save" at bounding box center [174, 293] width 49 height 16
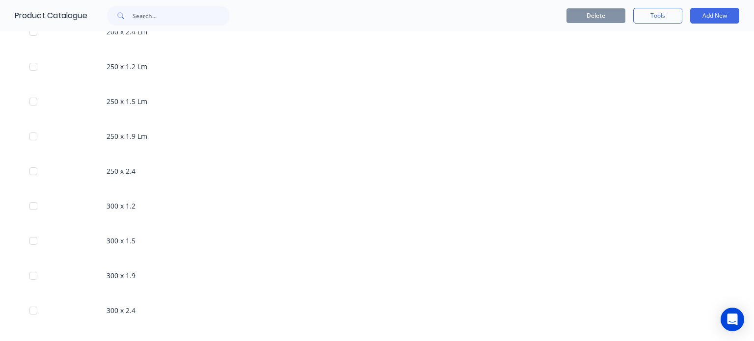
scroll to position [453, 0]
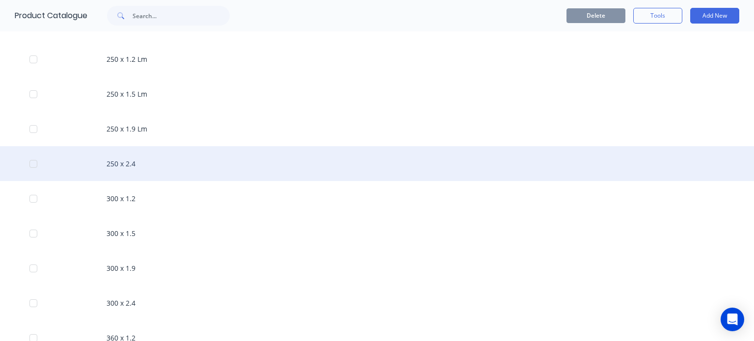
click at [146, 168] on div "250 x 2.4" at bounding box center [377, 163] width 754 height 35
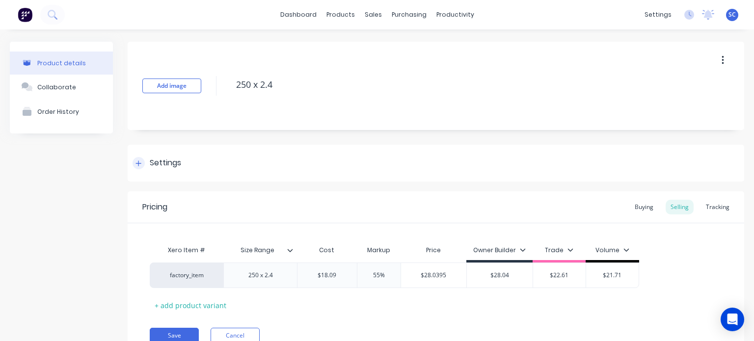
click at [144, 161] on div at bounding box center [139, 163] width 12 height 12
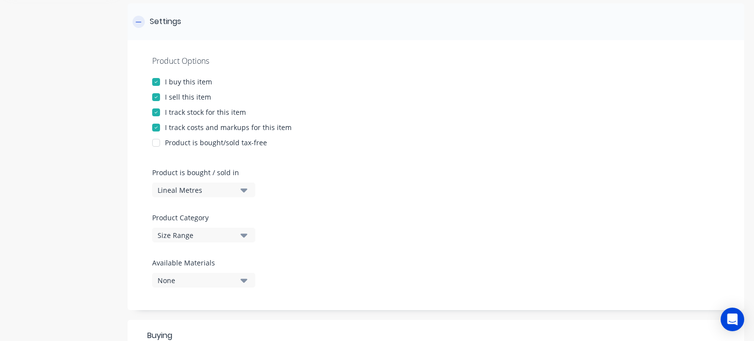
scroll to position [148, 0]
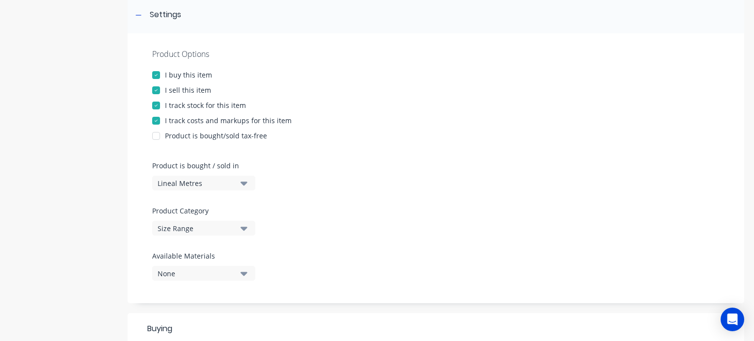
click at [206, 178] on div "Lineal Metres" at bounding box center [197, 183] width 79 height 10
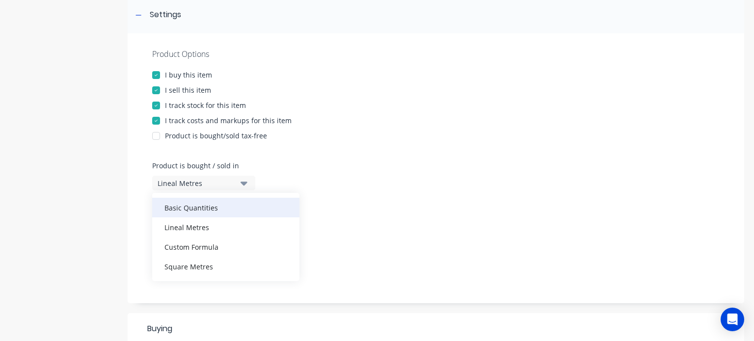
click at [206, 205] on div "Basic Quantities" at bounding box center [225, 208] width 147 height 20
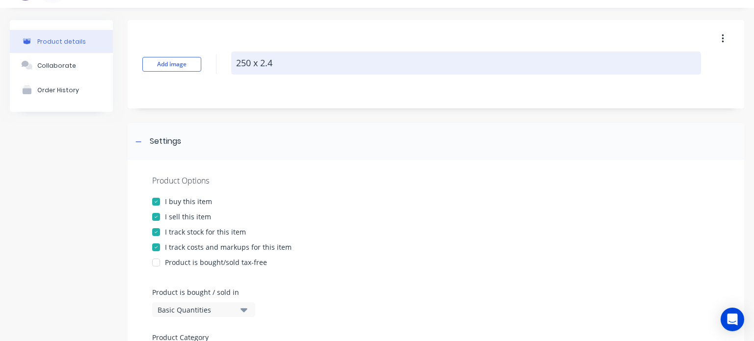
scroll to position [0, 0]
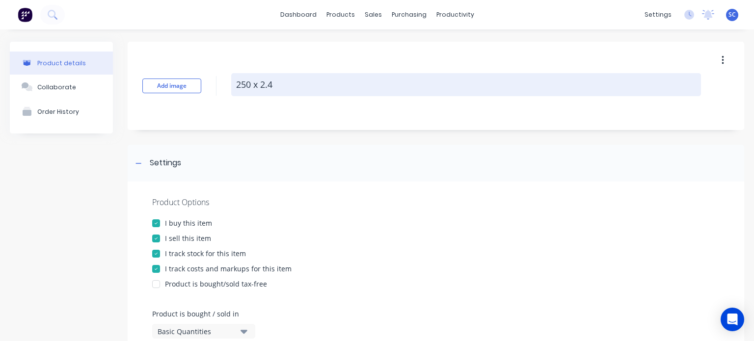
click at [309, 92] on textarea "250 x 2.4" at bounding box center [466, 84] width 470 height 23
type textarea "x"
type textarea "250 x 2.4"
type textarea "x"
type textarea "250 x 2.4 L"
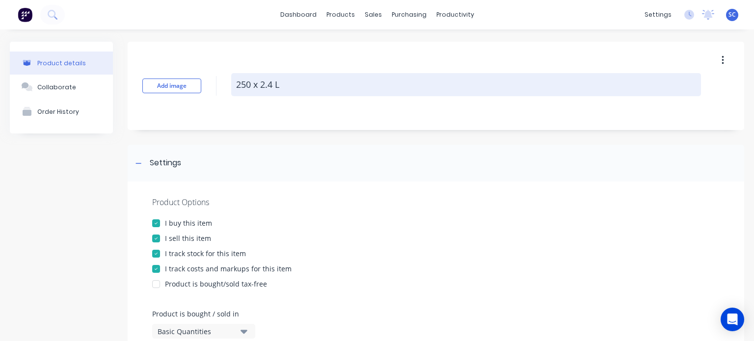
type textarea "x"
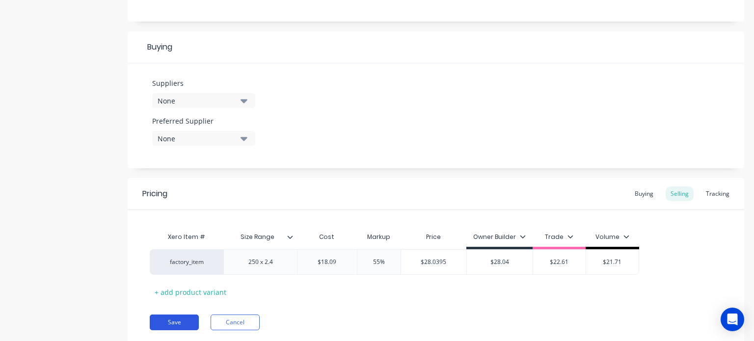
scroll to position [460, 0]
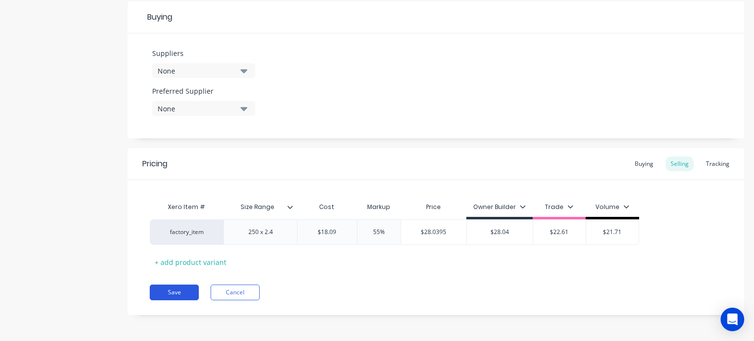
type textarea "250 x 2.4 Lm"
type textarea "x"
type textarea "250 x 2.4 Lm"
click at [169, 295] on button "Save" at bounding box center [174, 293] width 49 height 16
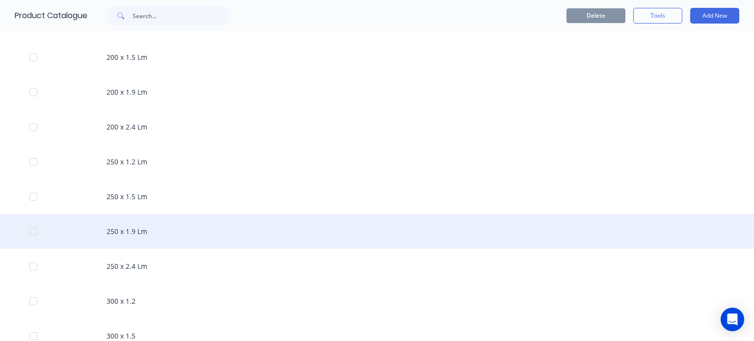
scroll to position [479, 0]
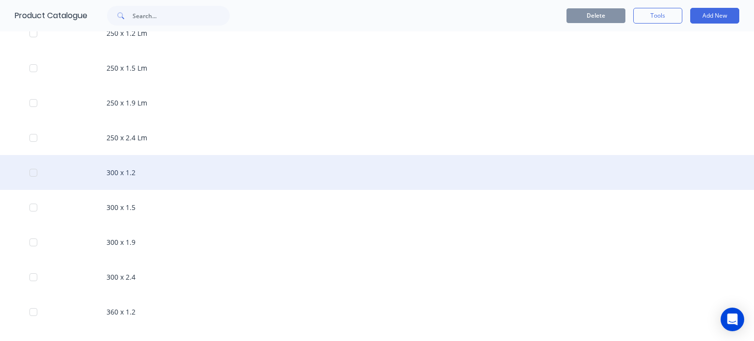
click at [142, 169] on div "300 x 1.2" at bounding box center [377, 172] width 754 height 35
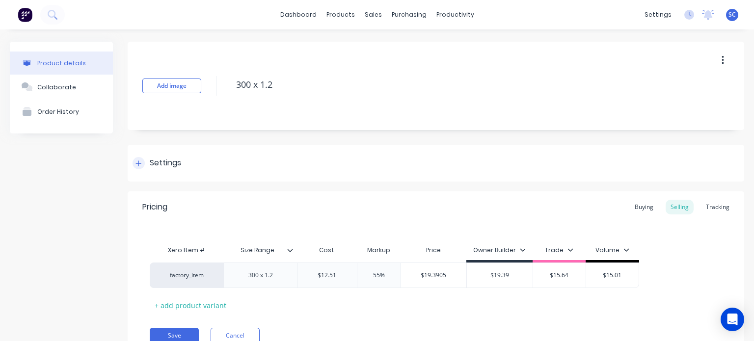
click at [139, 175] on div "Settings" at bounding box center [436, 163] width 617 height 37
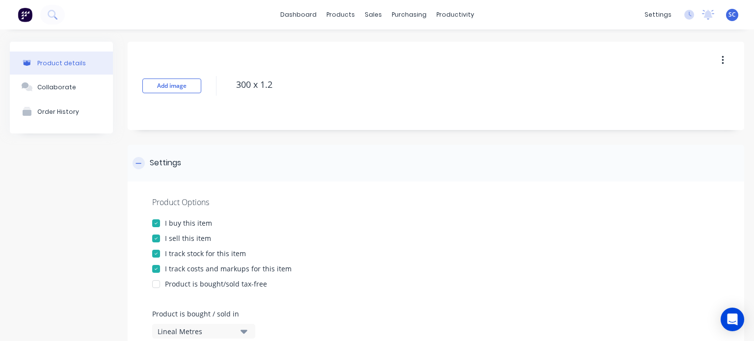
scroll to position [148, 0]
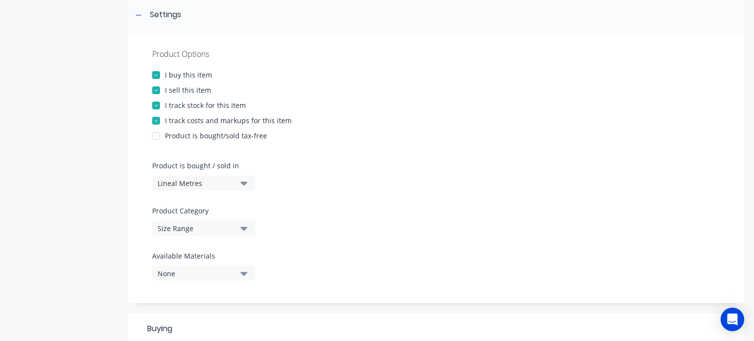
click at [190, 186] on div "Lineal Metres" at bounding box center [197, 183] width 79 height 10
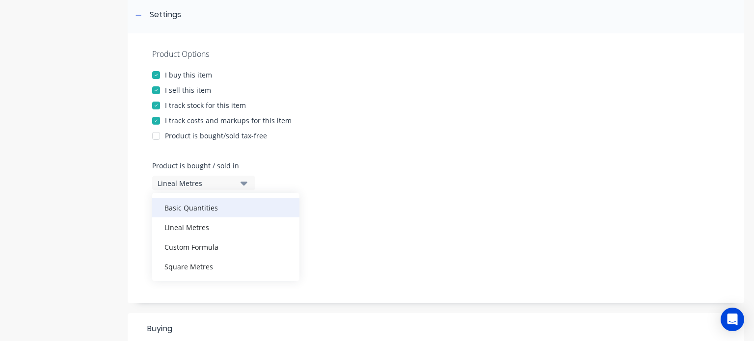
click at [244, 198] on div "Basic Quantities" at bounding box center [225, 208] width 147 height 20
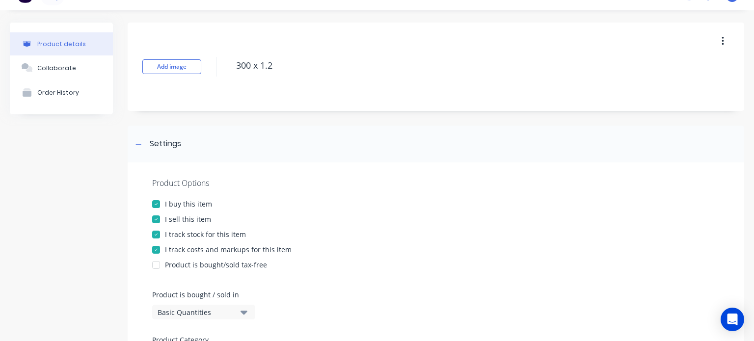
scroll to position [15, 0]
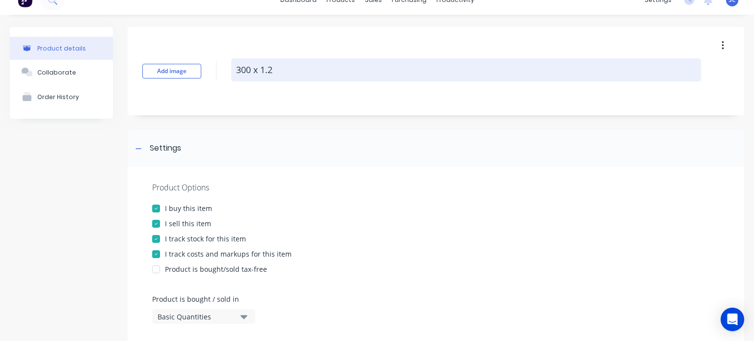
click at [307, 69] on textarea "300 x 1.2" at bounding box center [466, 69] width 470 height 23
type textarea "x"
type textarea "300 x 1.2"
type textarea "x"
type textarea "300 x 1.2 L"
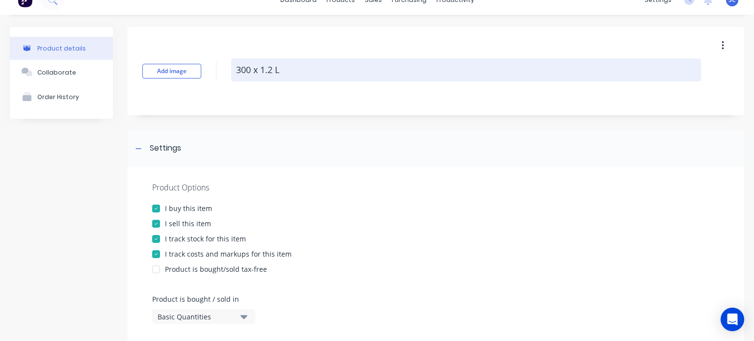
type textarea "x"
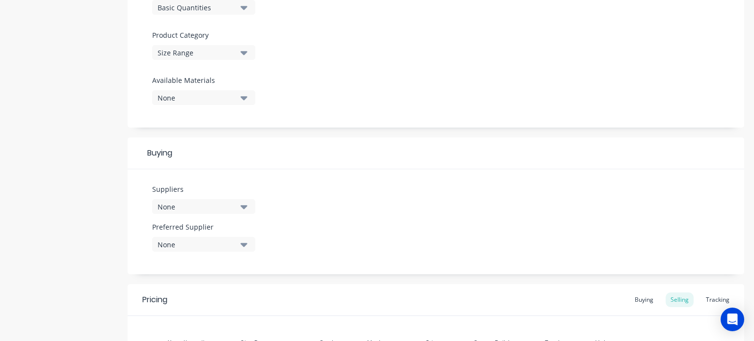
scroll to position [460, 0]
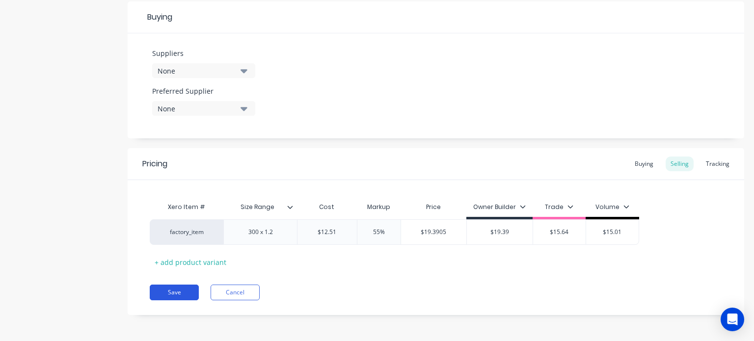
type textarea "300 x 1.2 Lm"
type textarea "x"
type textarea "300 x 1.2 Lm"
click at [184, 289] on button "Save" at bounding box center [174, 293] width 49 height 16
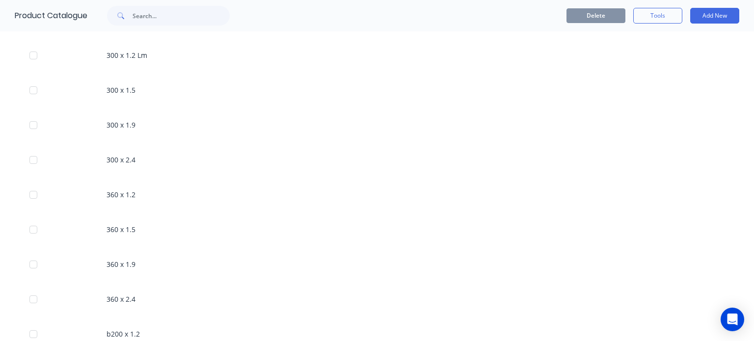
scroll to position [571, 0]
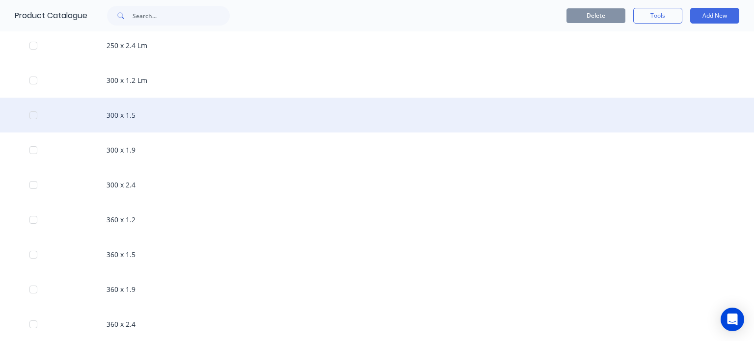
click at [169, 119] on div "300 x 1.5" at bounding box center [377, 115] width 754 height 35
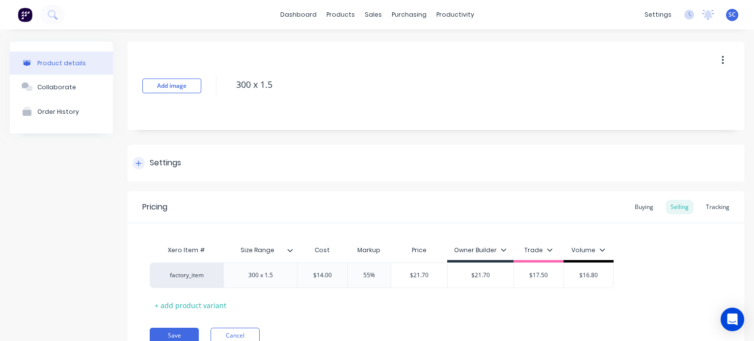
click at [154, 161] on div "Settings" at bounding box center [165, 163] width 31 height 12
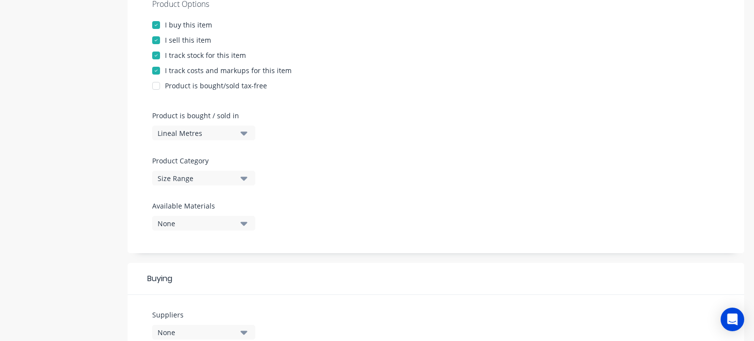
scroll to position [200, 0]
click at [210, 129] on div "Lineal Metres" at bounding box center [197, 131] width 79 height 10
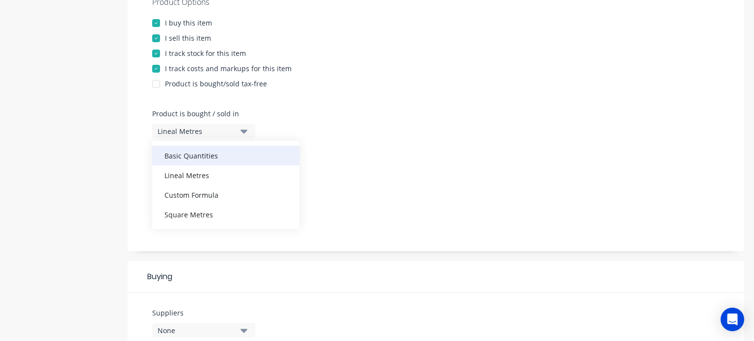
click at [220, 159] on div "Basic Quantities" at bounding box center [225, 156] width 147 height 20
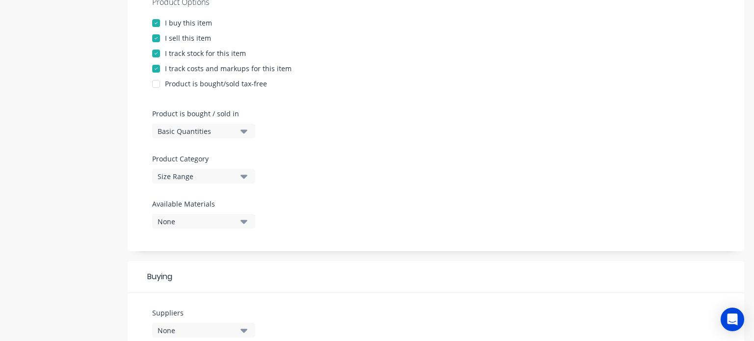
scroll to position [0, 0]
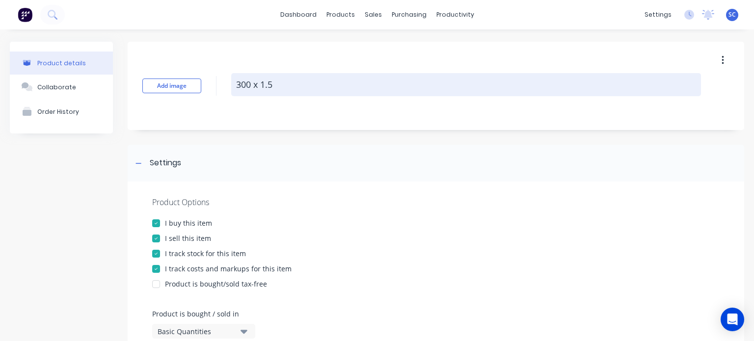
type textarea "x"
type textarea "300 x 1.5"
type textarea "x"
type textarea "300 x 1.5 L"
type textarea "x"
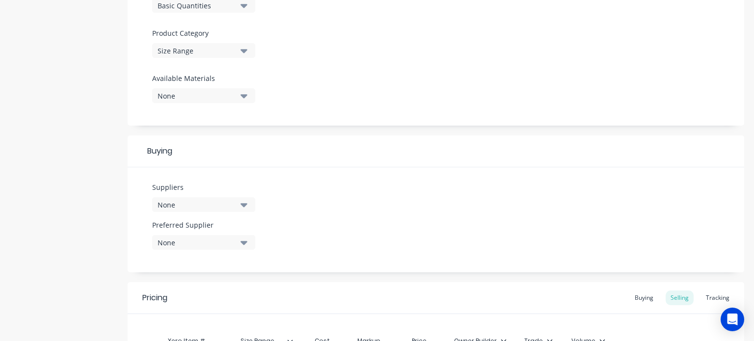
scroll to position [460, 0]
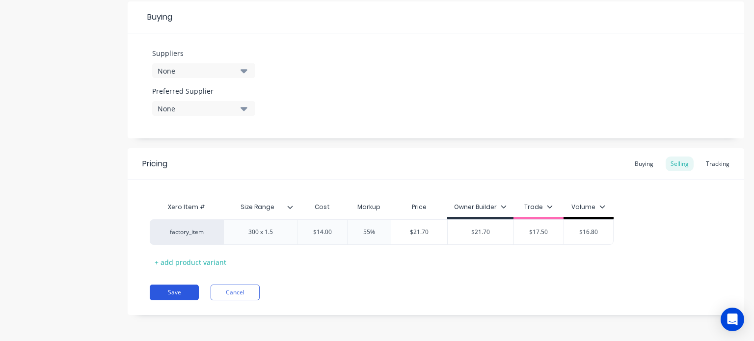
type textarea "300 x 1.5 Lm"
type textarea "x"
type textarea "300 x 1.5 Lm"
click at [194, 288] on button "Save" at bounding box center [174, 293] width 49 height 16
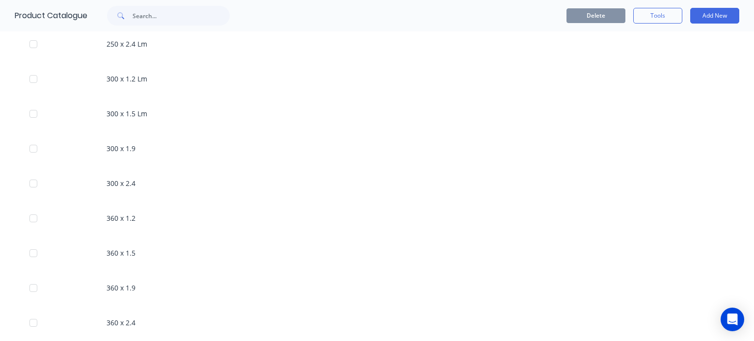
scroll to position [573, 0]
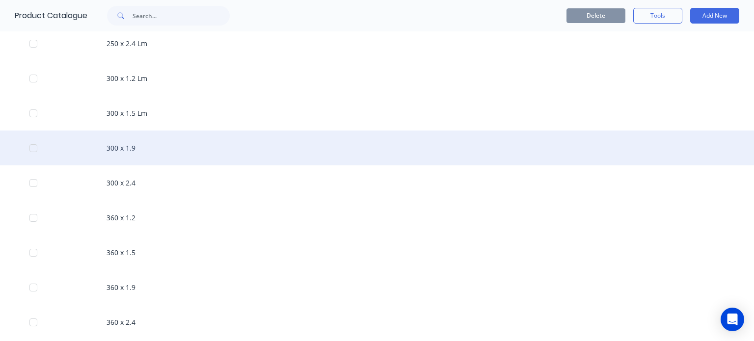
click at [174, 153] on div "300 x 1.9" at bounding box center [377, 148] width 754 height 35
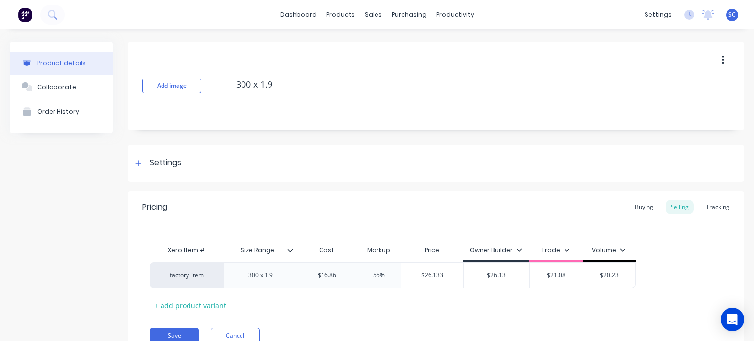
scroll to position [43, 0]
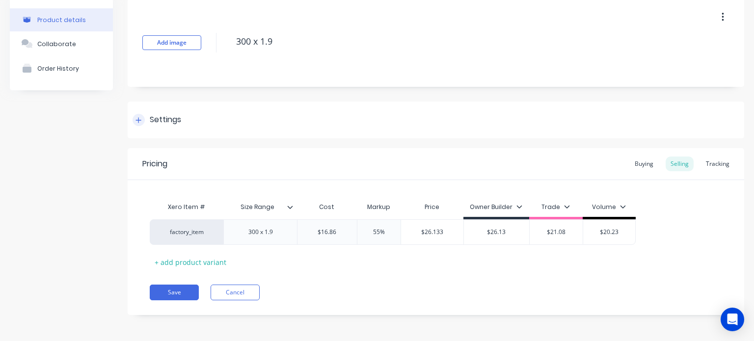
click at [154, 107] on div "Settings" at bounding box center [436, 120] width 617 height 37
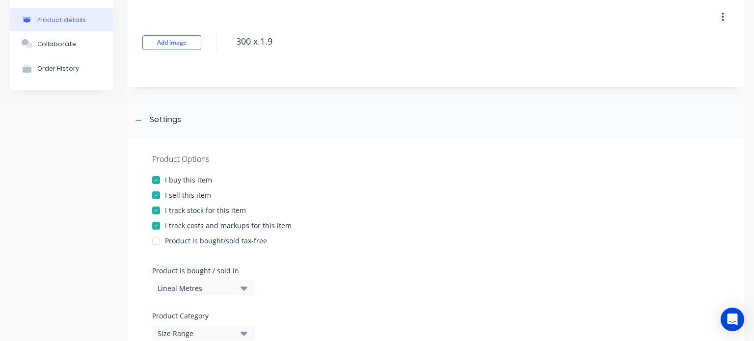
scroll to position [217, 0]
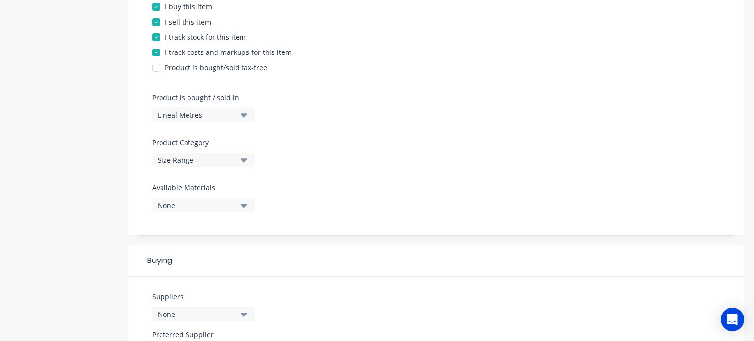
click at [228, 123] on div "Product Options I buy this item I sell this item I track stock for this item I …" at bounding box center [436, 100] width 617 height 270
click at [238, 114] on button "Lineal Metres" at bounding box center [203, 115] width 103 height 15
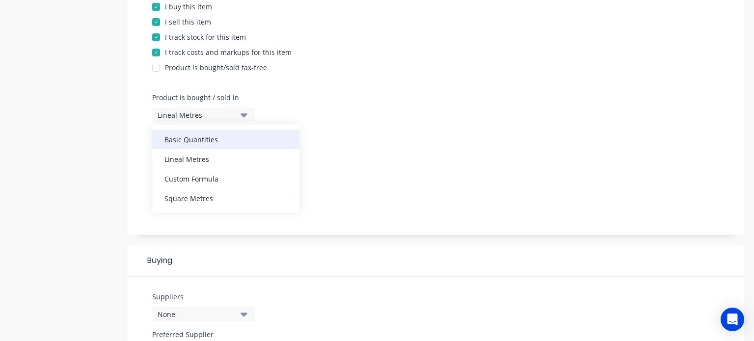
click at [220, 143] on div "Basic Quantities" at bounding box center [225, 140] width 147 height 20
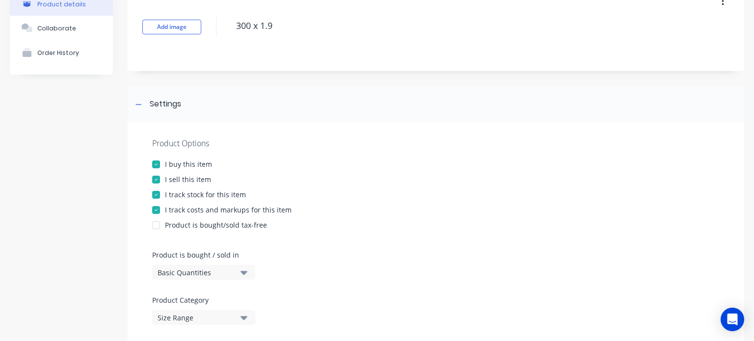
scroll to position [57, 0]
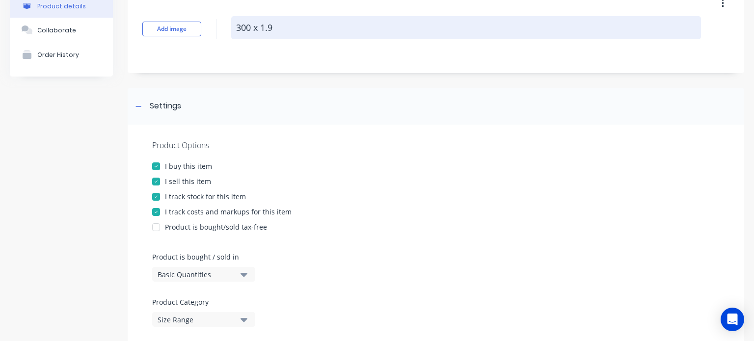
click at [301, 31] on textarea "300 x 1.9" at bounding box center [466, 27] width 470 height 23
type textarea "x"
type textarea "300 x 1.9"
type textarea "x"
type textarea "300 x 1.9 L"
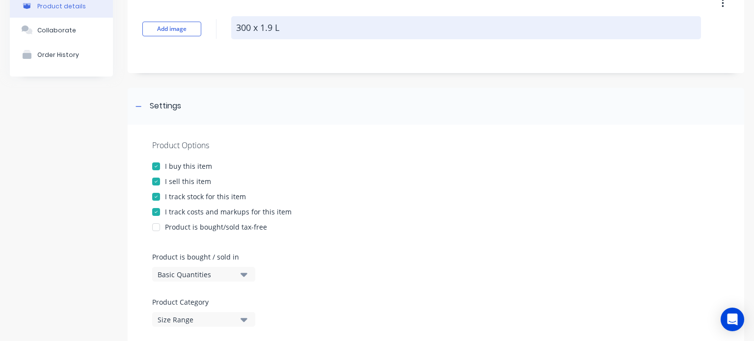
type textarea "x"
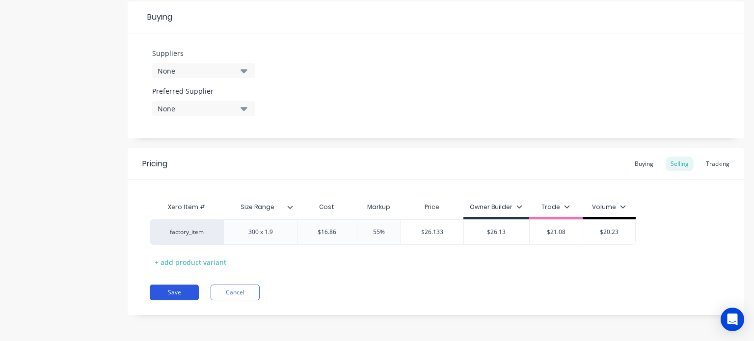
type textarea "300 x 1.9 Lm"
type textarea "x"
type textarea "300 x 1.9 Lm"
click at [176, 286] on button "Save" at bounding box center [174, 293] width 49 height 16
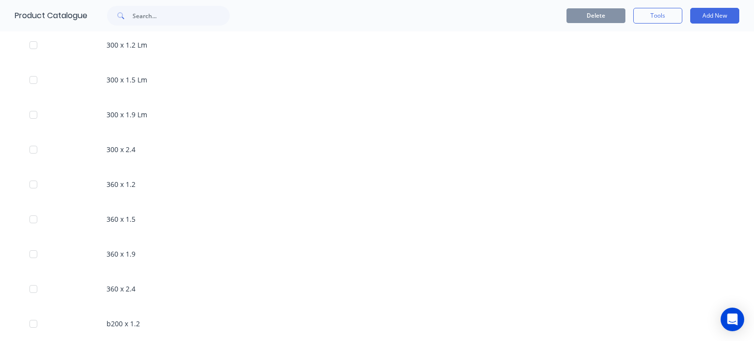
scroll to position [613, 0]
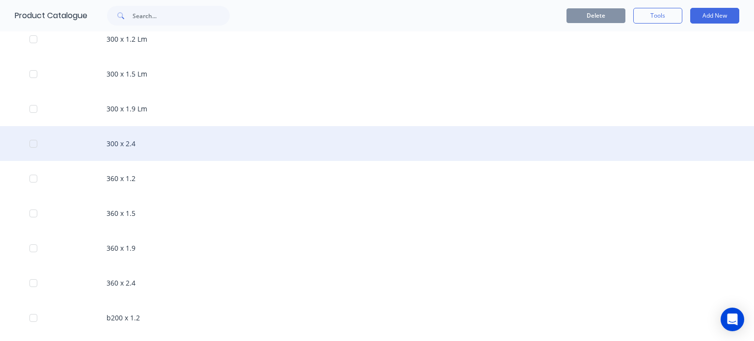
click at [138, 147] on div "300 x 2.4" at bounding box center [377, 143] width 754 height 35
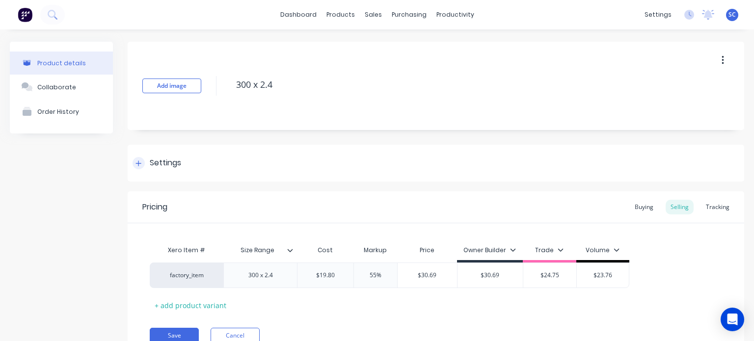
click at [141, 165] on div at bounding box center [139, 163] width 12 height 12
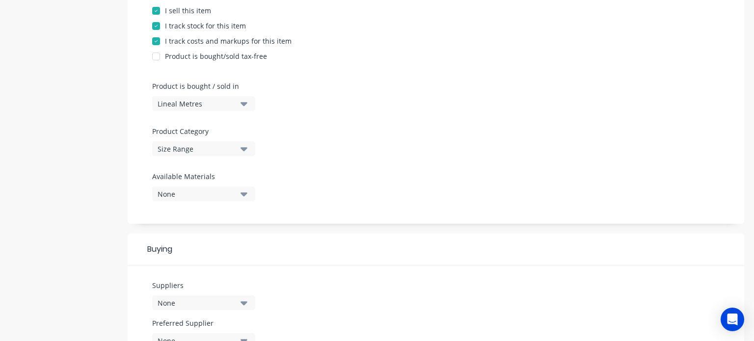
scroll to position [230, 0]
click at [210, 95] on button "Lineal Metres" at bounding box center [203, 101] width 103 height 15
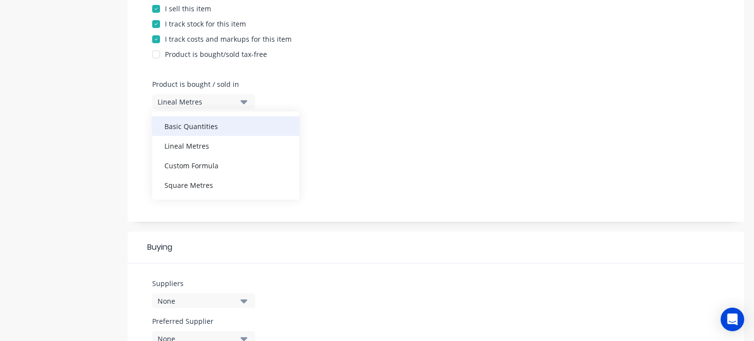
click at [214, 127] on div "Basic Quantities" at bounding box center [225, 126] width 147 height 20
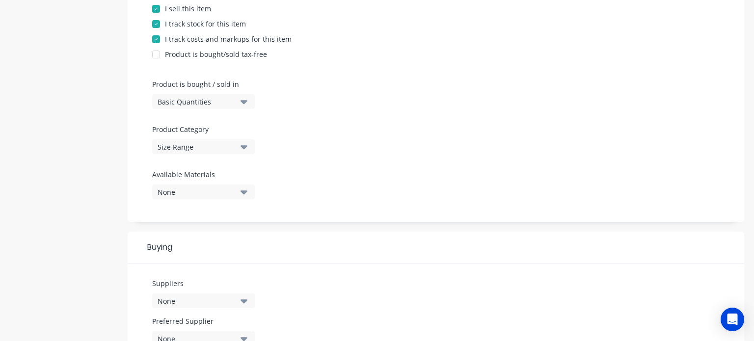
scroll to position [0, 0]
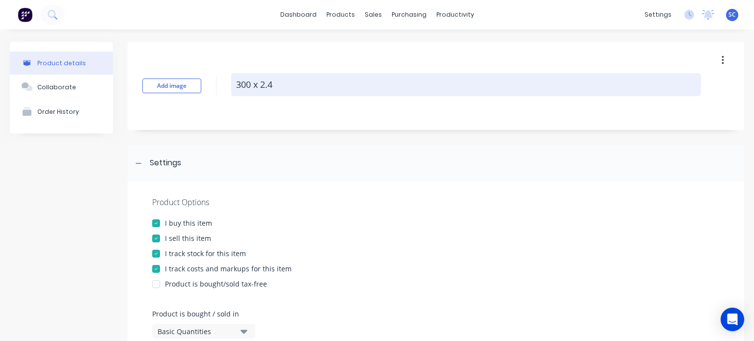
type textarea "x"
type textarea "300 x 2.4"
type textarea "x"
type textarea "300 x 2.4 L"
type textarea "x"
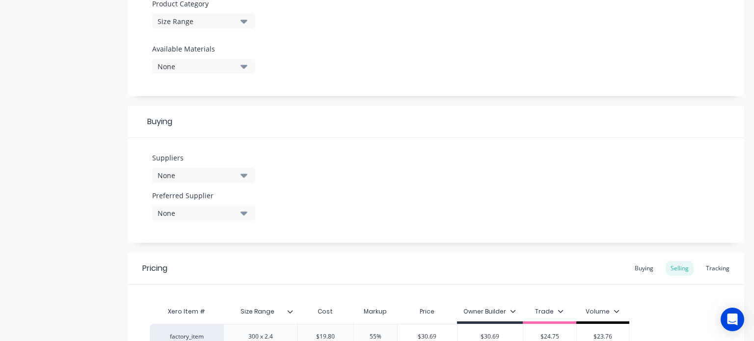
scroll to position [460, 0]
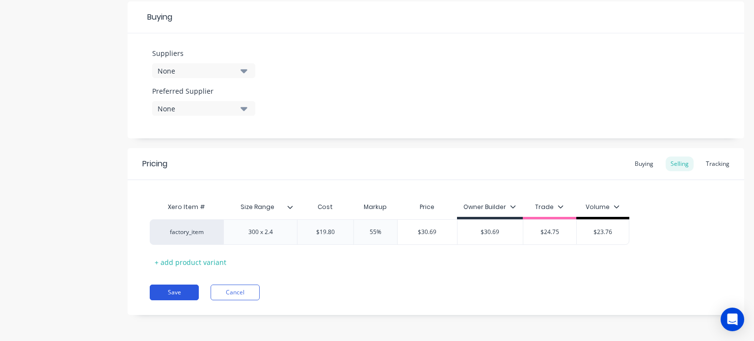
type textarea "300 x 2.4 Lm"
type textarea "x"
type textarea "300 x 2.4 Lm"
click at [169, 290] on button "Save" at bounding box center [174, 293] width 49 height 16
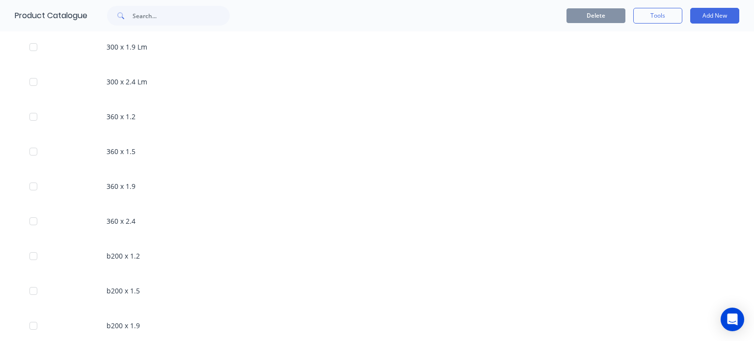
scroll to position [676, 0]
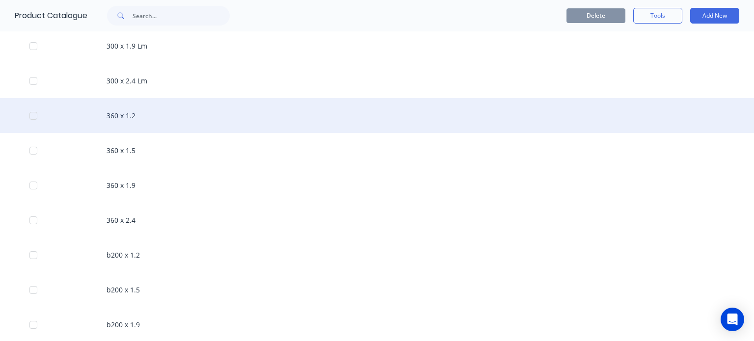
click at [153, 117] on div "360 x 1.2" at bounding box center [377, 115] width 754 height 35
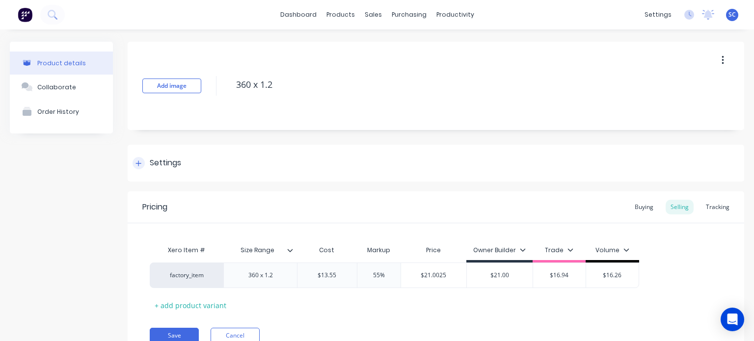
click at [145, 164] on div "Settings" at bounding box center [157, 163] width 49 height 12
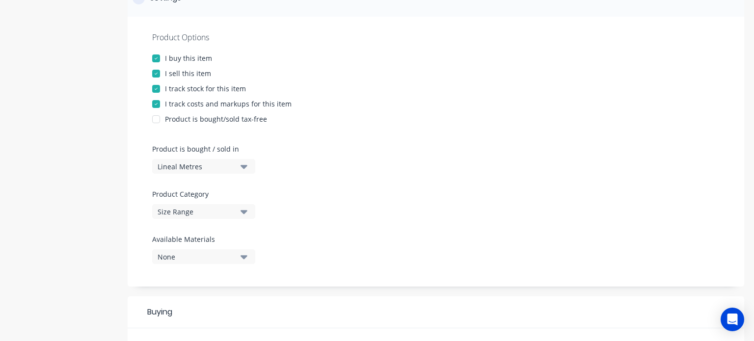
scroll to position [165, 0]
click at [207, 174] on div "Product Options I buy this item I sell this item I track stock for this item I …" at bounding box center [436, 152] width 617 height 270
click at [226, 165] on div "Lineal Metres" at bounding box center [197, 167] width 79 height 10
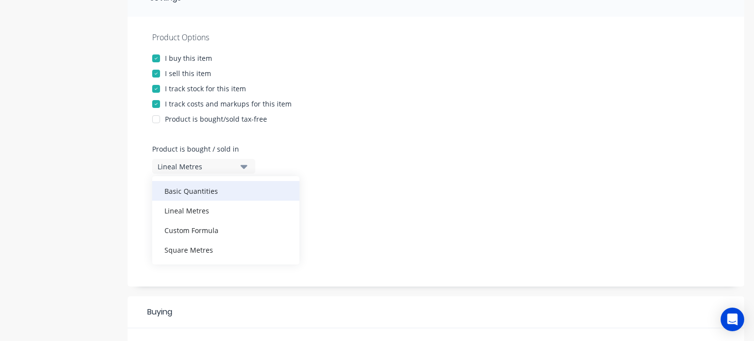
click at [247, 186] on div "Basic Quantities" at bounding box center [225, 191] width 147 height 20
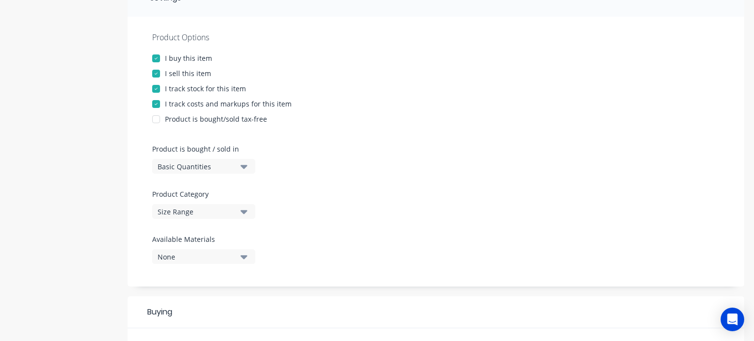
scroll to position [0, 0]
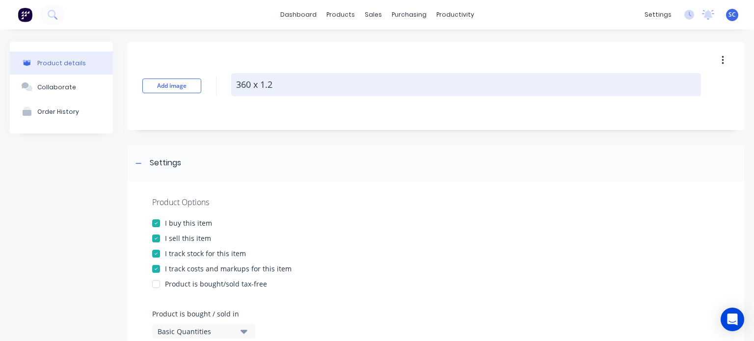
click at [349, 96] on textarea "360 x 1.2" at bounding box center [466, 84] width 470 height 23
type textarea "x"
type textarea "360 x 1.2"
type textarea "x"
type textarea "360 x 1.2 L"
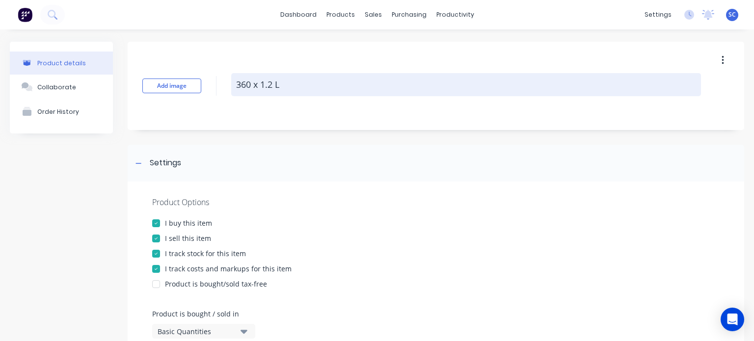
type textarea "x"
type textarea "360 x 1.2 Lm"
type textarea "x"
type textarea "360 x 1.2 Lm"
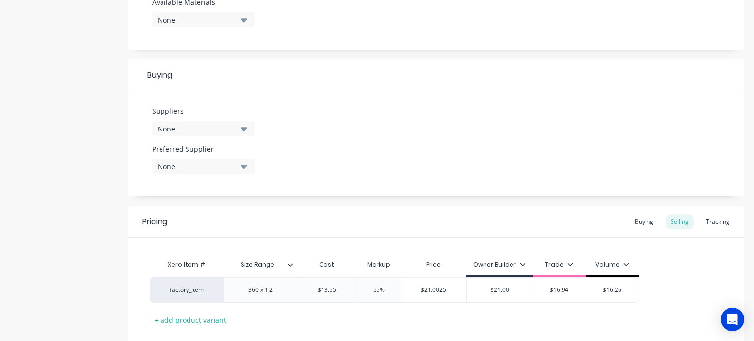
scroll to position [460, 0]
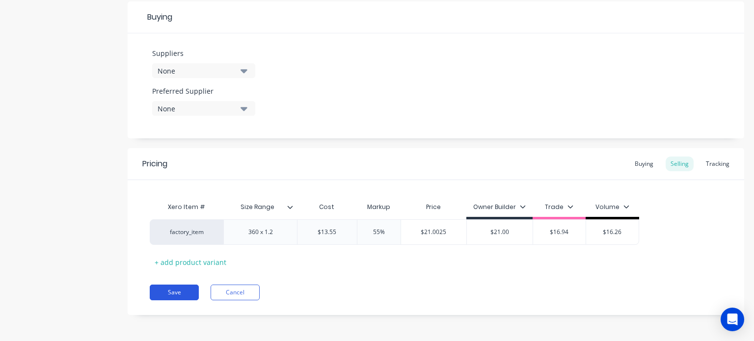
drag, startPoint x: 184, startPoint y: 282, endPoint x: 184, endPoint y: 290, distance: 7.4
click at [184, 290] on div "Pricing Buying Selling Tracking Xero Item # Size Range Cost Markup Price Owner …" at bounding box center [436, 231] width 617 height 167
click at [184, 290] on button "Save" at bounding box center [174, 293] width 49 height 16
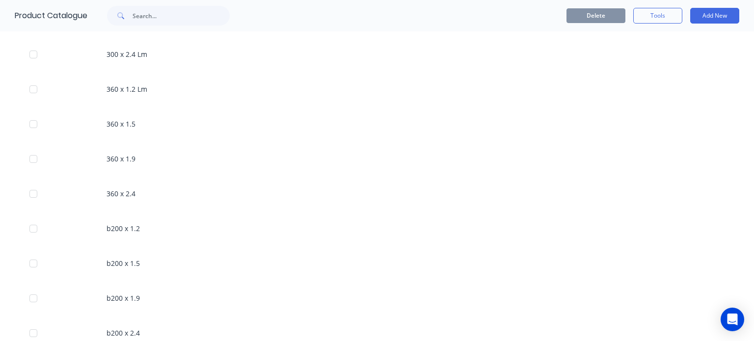
scroll to position [703, 0]
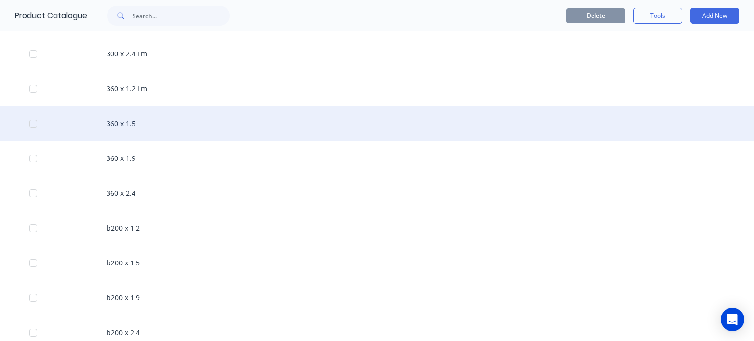
click at [158, 135] on div "360 x 1.5" at bounding box center [377, 123] width 754 height 35
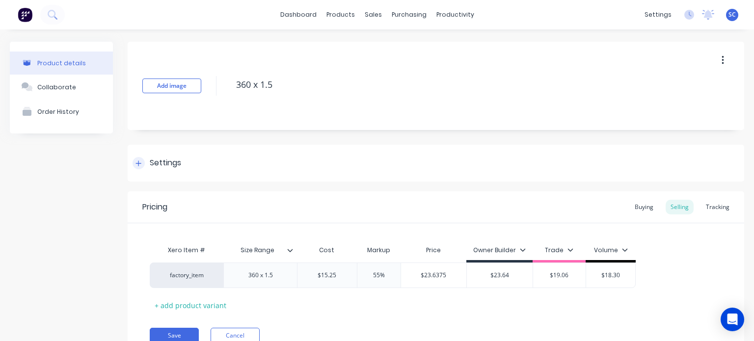
click at [153, 164] on div "Settings" at bounding box center [165, 163] width 31 height 12
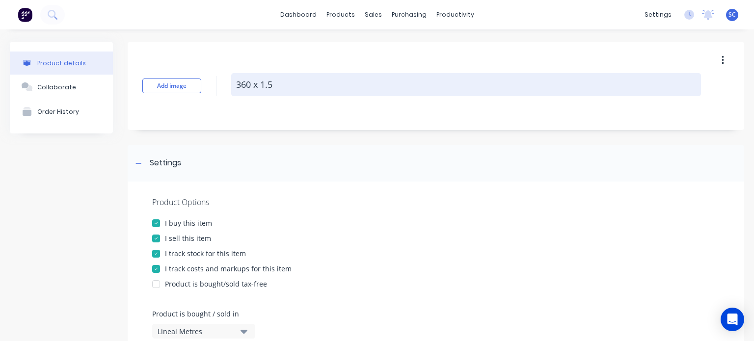
click at [294, 85] on textarea "360 x 1.5" at bounding box center [466, 84] width 470 height 23
type textarea "x"
type textarea "360 x 1.5"
type textarea "x"
type textarea "360 x 1.5 L"
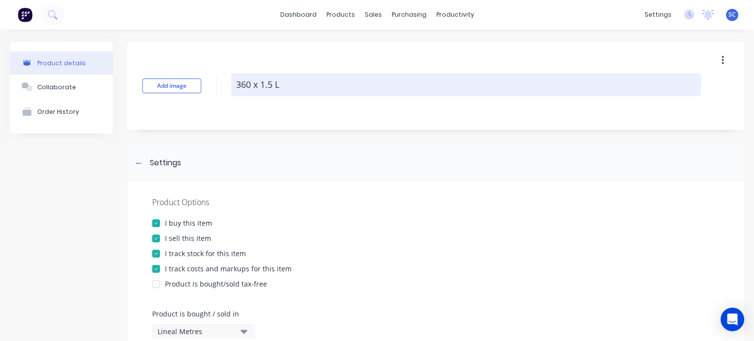
type textarea "x"
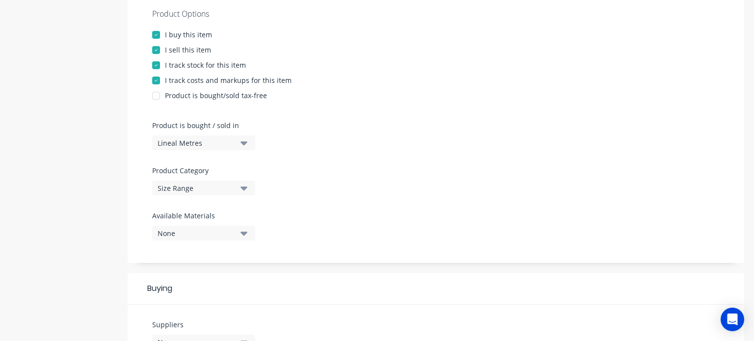
scroll to position [190, 0]
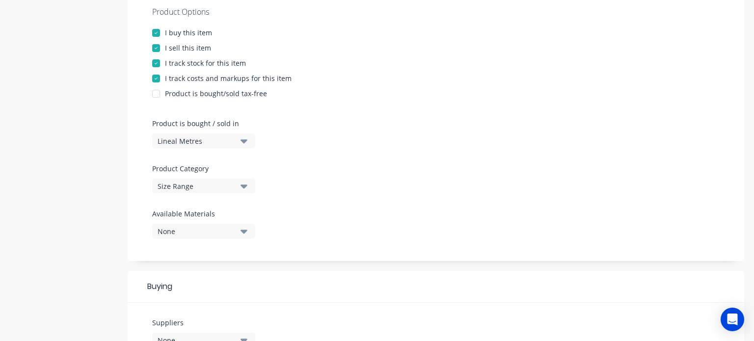
type textarea "360 x 1.5 Lm"
type textarea "x"
type textarea "360 x 1.5 Lm"
click at [214, 146] on button "Lineal Metres" at bounding box center [203, 141] width 103 height 15
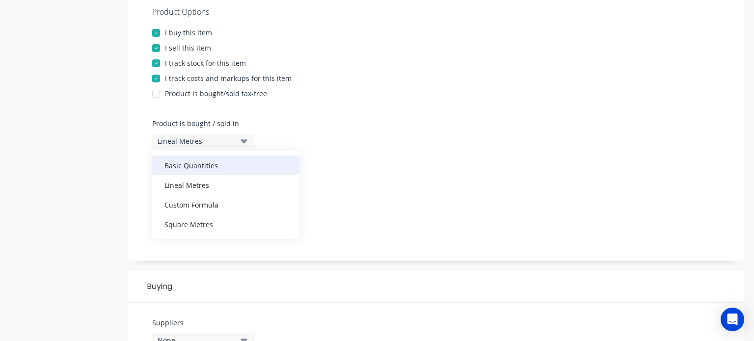
click at [218, 158] on div "Basic Quantities" at bounding box center [225, 166] width 147 height 20
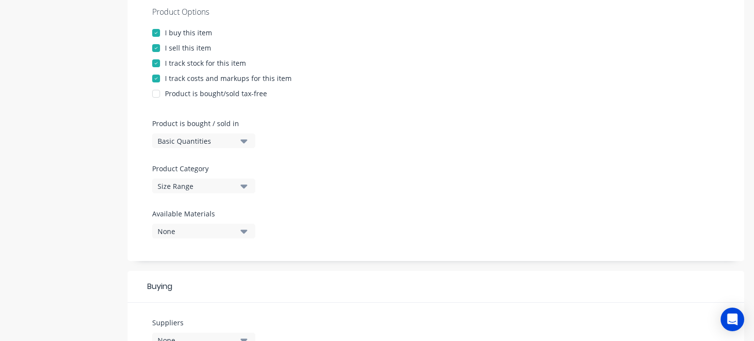
scroll to position [460, 0]
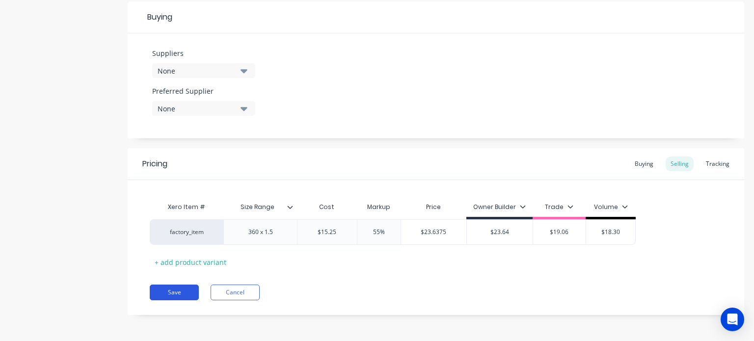
click at [173, 287] on button "Save" at bounding box center [174, 293] width 49 height 16
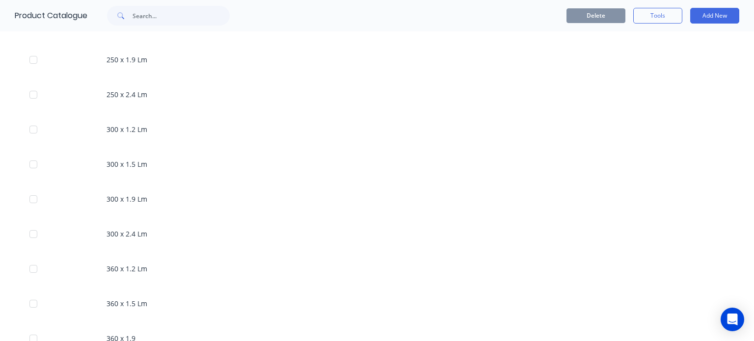
scroll to position [758, 0]
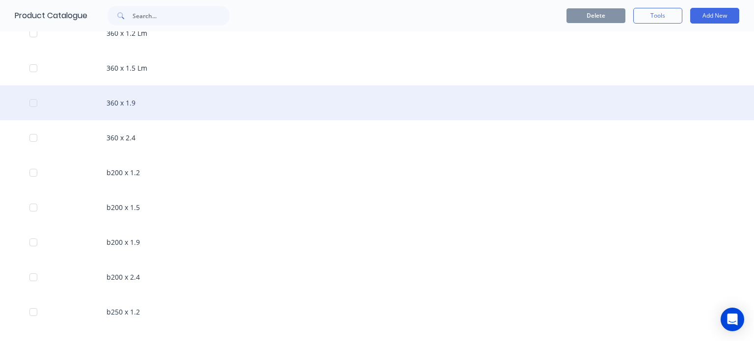
click at [147, 99] on div "360 x 1.9" at bounding box center [377, 102] width 754 height 35
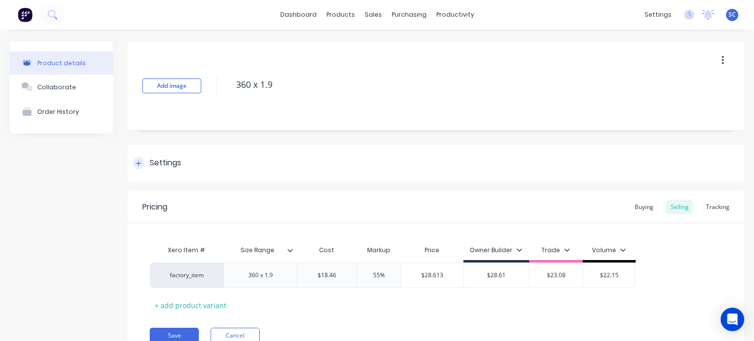
click at [150, 166] on div "Settings" at bounding box center [165, 163] width 31 height 12
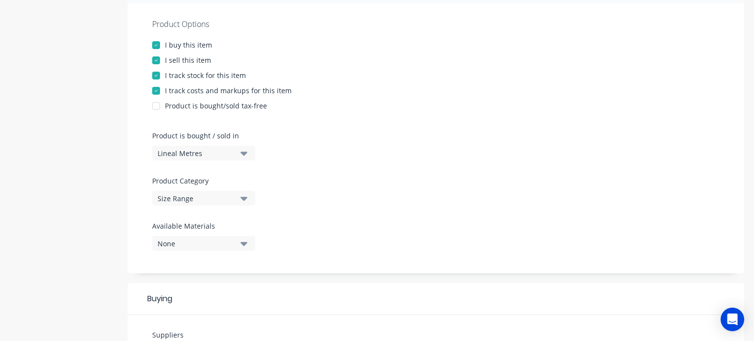
scroll to position [183, 0]
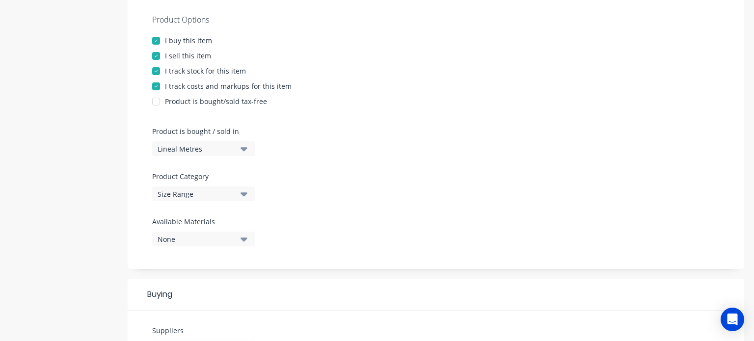
click at [225, 151] on div "Lineal Metres" at bounding box center [197, 149] width 79 height 10
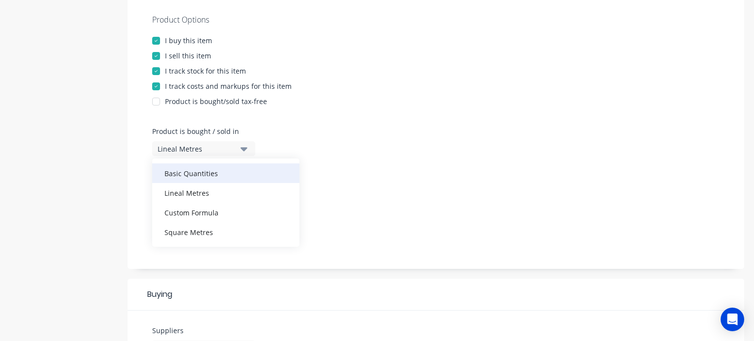
click at [211, 167] on div "Basic Quantities" at bounding box center [225, 173] width 147 height 20
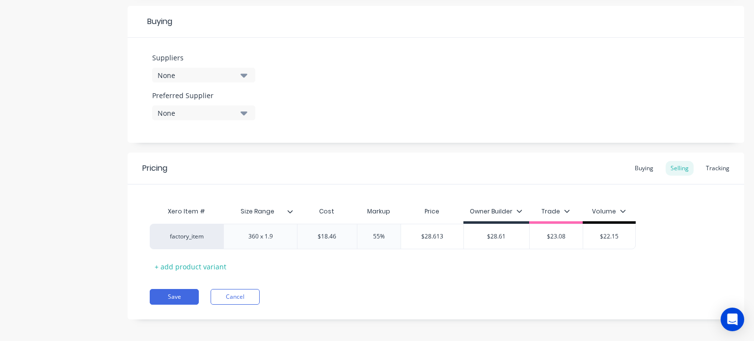
scroll to position [0, 0]
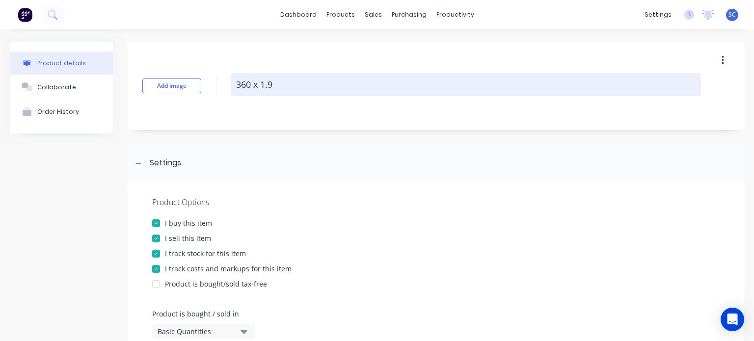
type textarea "x"
type textarea "360 x 1.9"
type textarea "x"
type textarea "360 x 1.9 L"
type textarea "x"
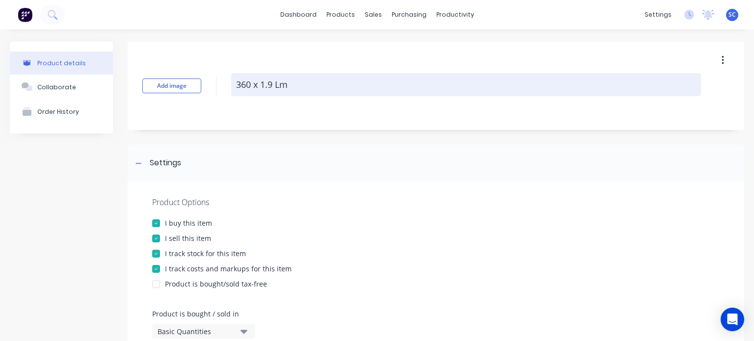
scroll to position [460, 0]
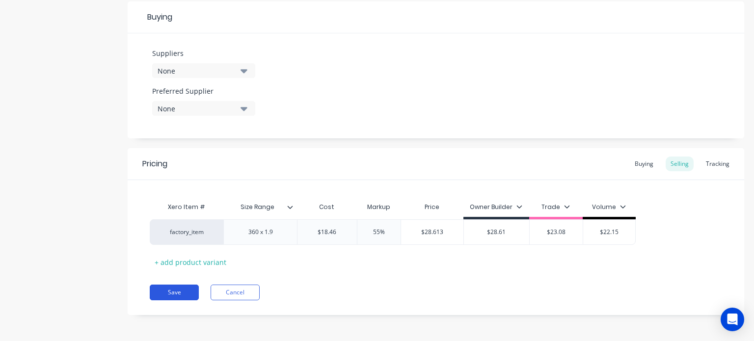
type textarea "360 x 1.9 Lm"
type textarea "x"
type textarea "360 x 1.9 Lm"
click at [184, 293] on button "Save" at bounding box center [174, 293] width 49 height 16
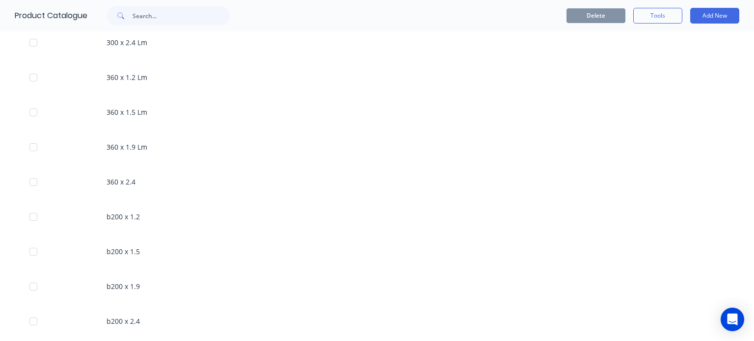
scroll to position [733, 0]
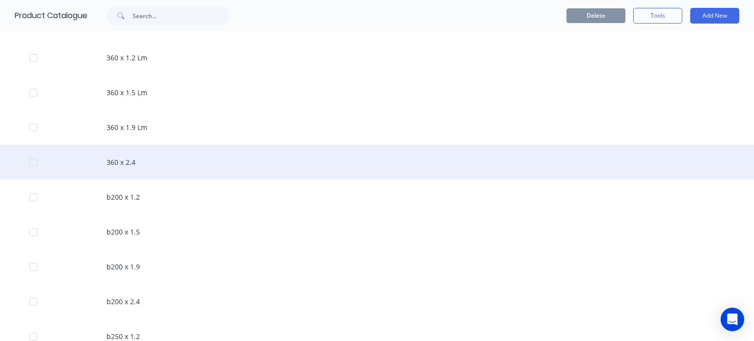
click at [155, 170] on div "360 x 2.4" at bounding box center [377, 162] width 754 height 35
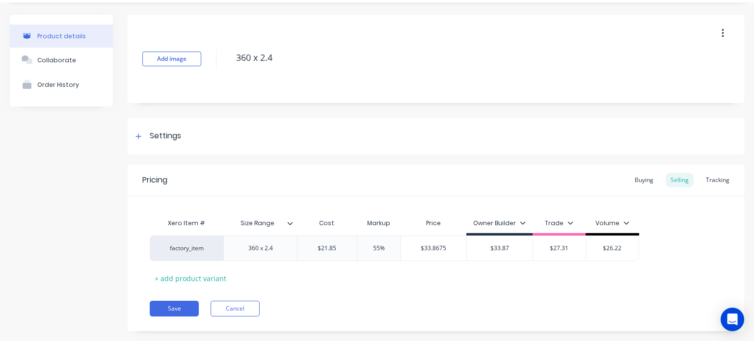
scroll to position [27, 0]
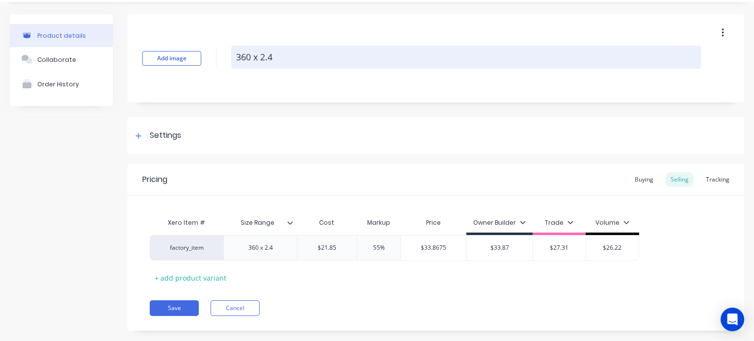
type textarea "x"
type textarea "360 x 2.4"
type textarea "x"
type textarea "360 x 2.4 L"
type textarea "x"
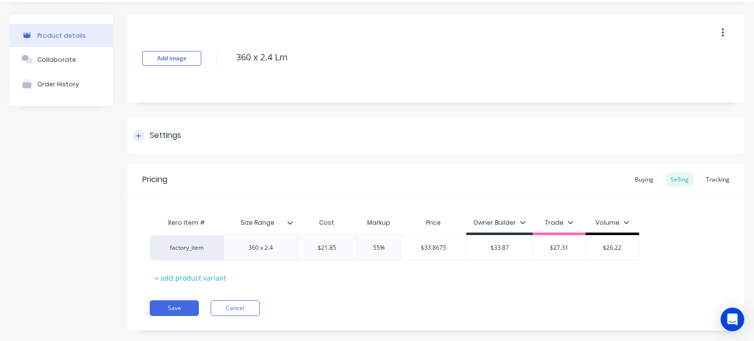
type textarea "360 x 2.4 Lm"
type textarea "x"
type textarea "360 x 2.4 Lm"
click at [136, 140] on div at bounding box center [139, 136] width 12 height 12
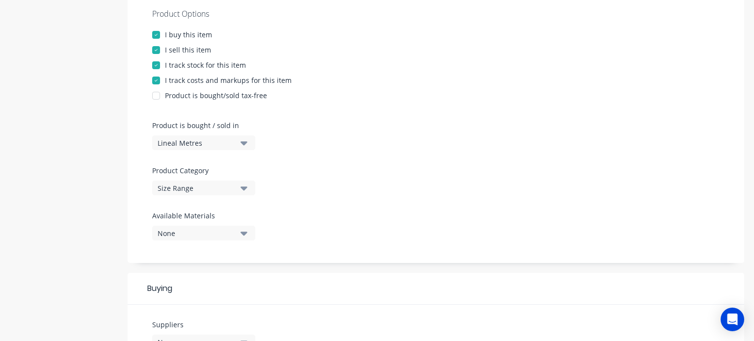
scroll to position [191, 0]
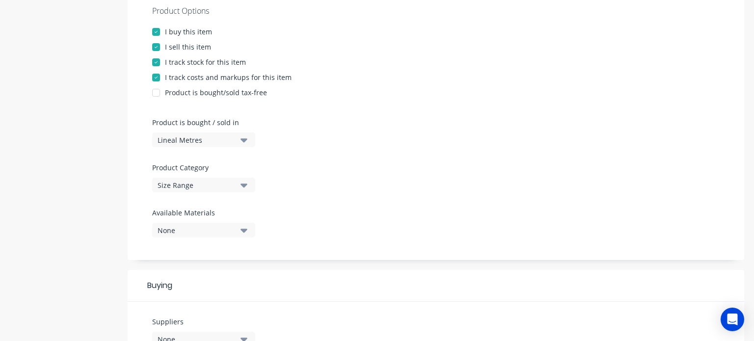
click at [219, 142] on div "Lineal Metres" at bounding box center [197, 140] width 79 height 10
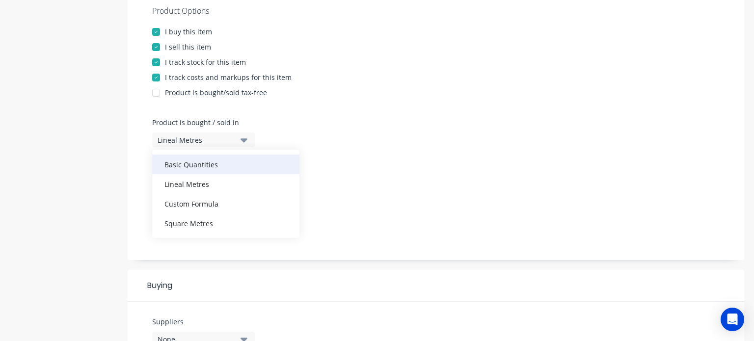
click at [200, 168] on div "Basic Quantities" at bounding box center [225, 165] width 147 height 20
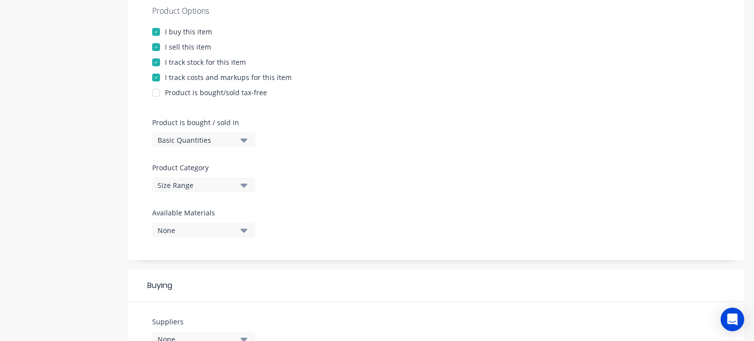
scroll to position [460, 0]
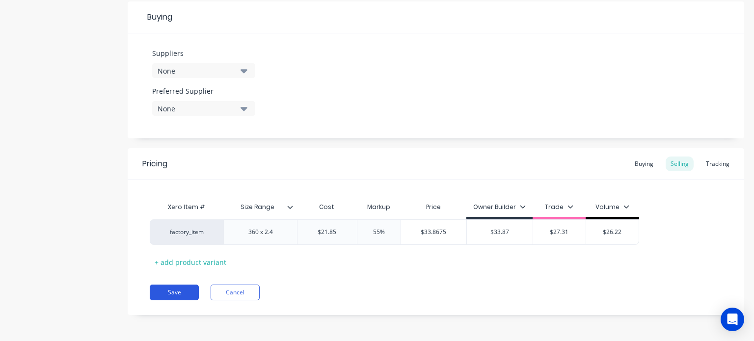
click at [183, 290] on button "Save" at bounding box center [174, 293] width 49 height 16
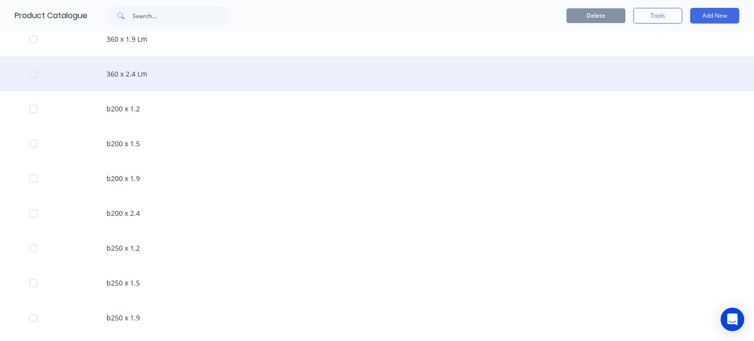
scroll to position [822, 0]
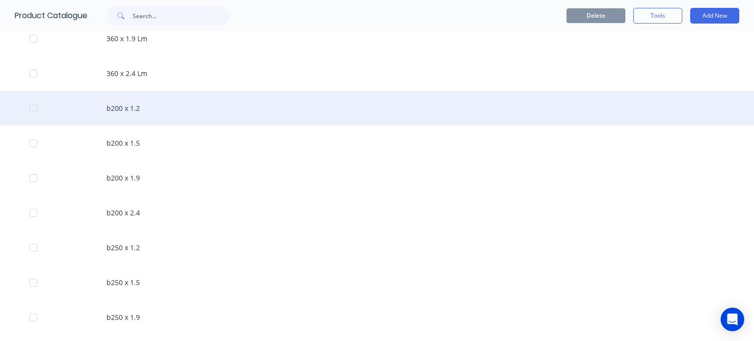
click at [157, 114] on div "b200 x 1.2" at bounding box center [377, 108] width 754 height 35
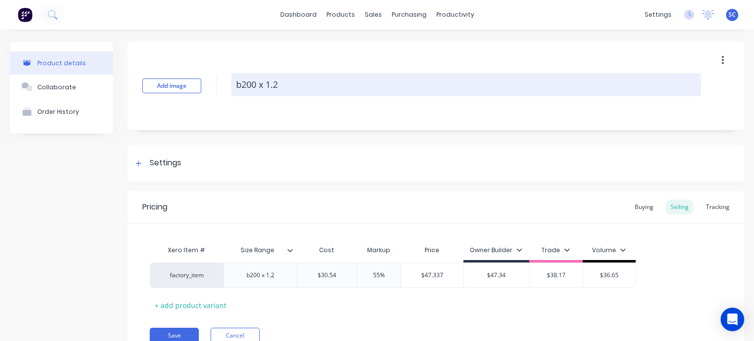
type textarea "x"
type textarea "b200 x 1.2"
type textarea "x"
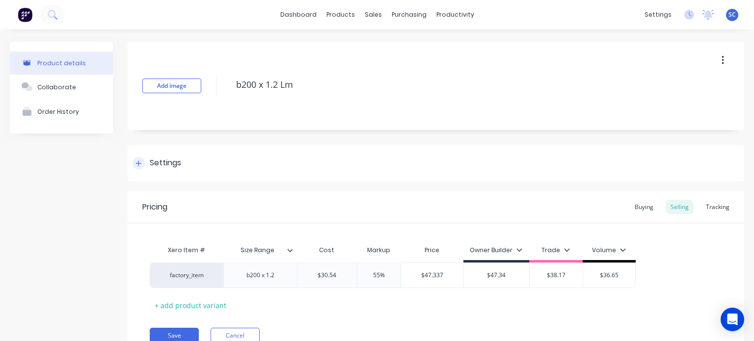
click at [148, 161] on div "Settings" at bounding box center [157, 163] width 49 height 12
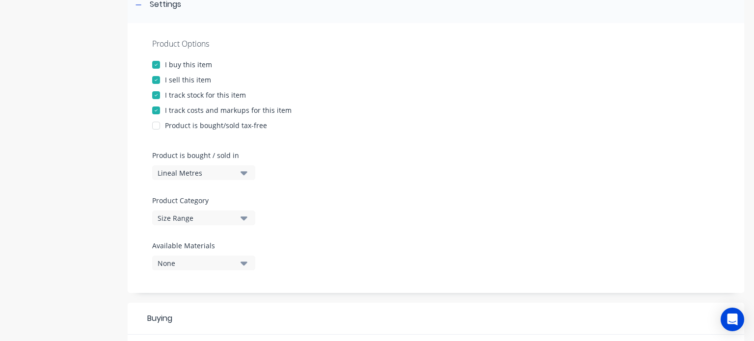
scroll to position [159, 0]
click at [224, 170] on div "Lineal Metres" at bounding box center [197, 172] width 79 height 10
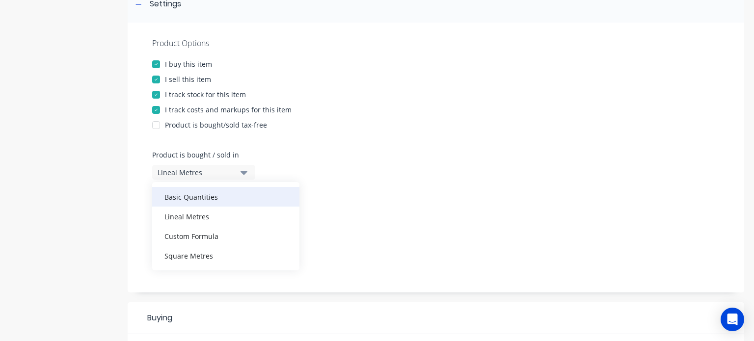
click at [231, 192] on div "Basic Quantities" at bounding box center [225, 197] width 147 height 20
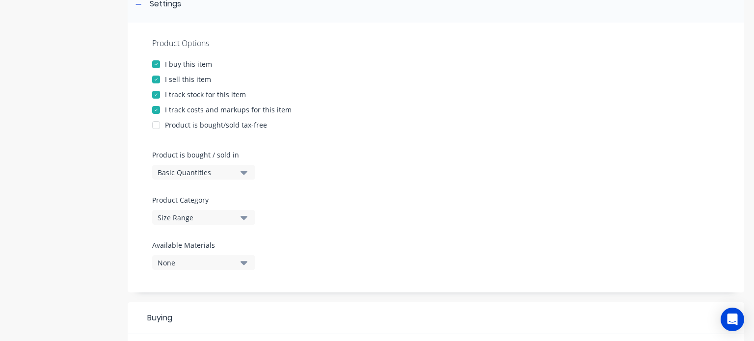
scroll to position [460, 0]
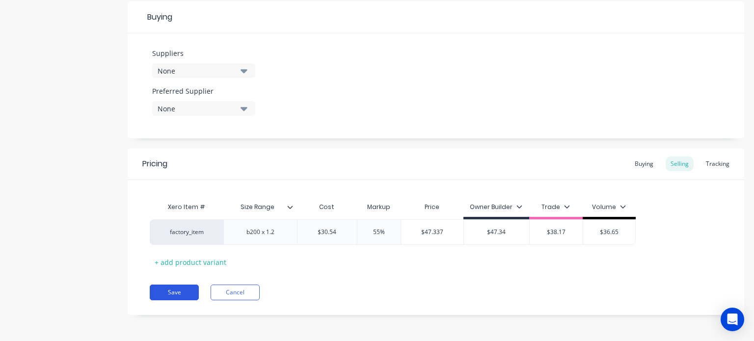
click at [193, 298] on button "Save" at bounding box center [174, 293] width 49 height 16
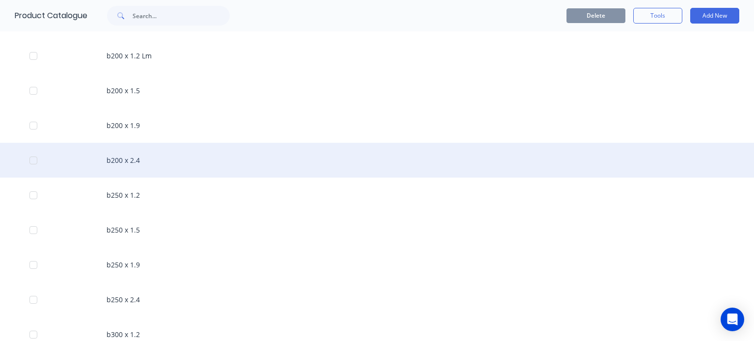
scroll to position [876, 0]
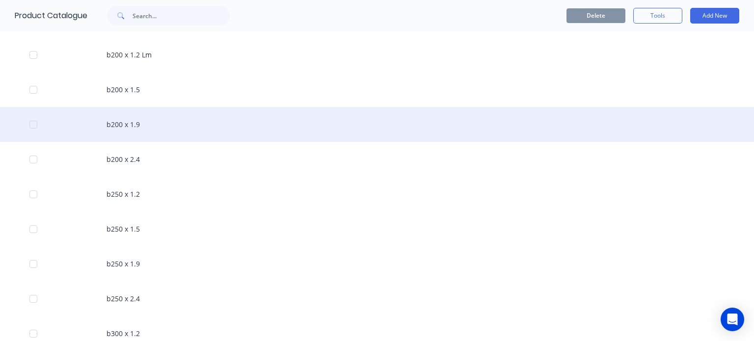
click at [195, 108] on div "b200 x 1.9" at bounding box center [377, 124] width 754 height 35
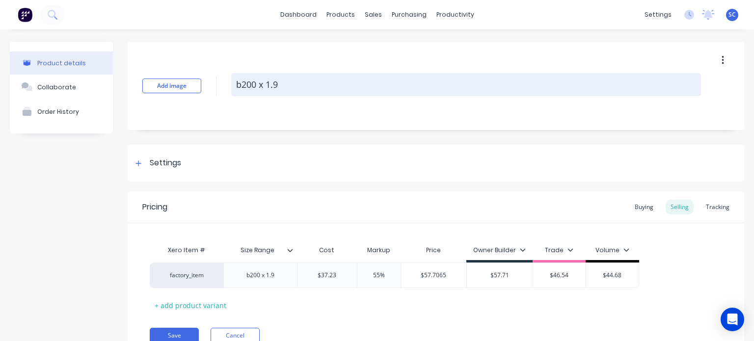
click at [309, 80] on textarea "b200 x 1.9" at bounding box center [466, 84] width 470 height 23
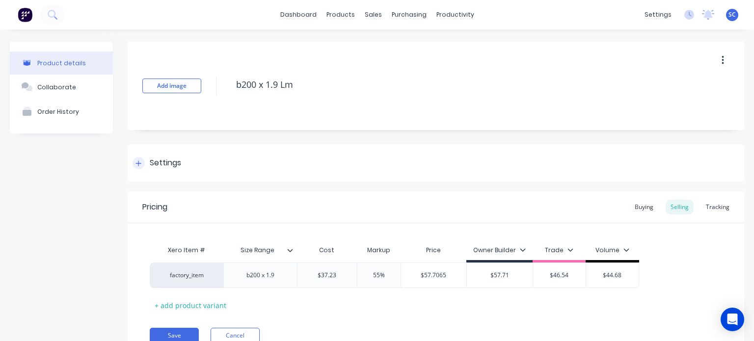
scroll to position [43, 0]
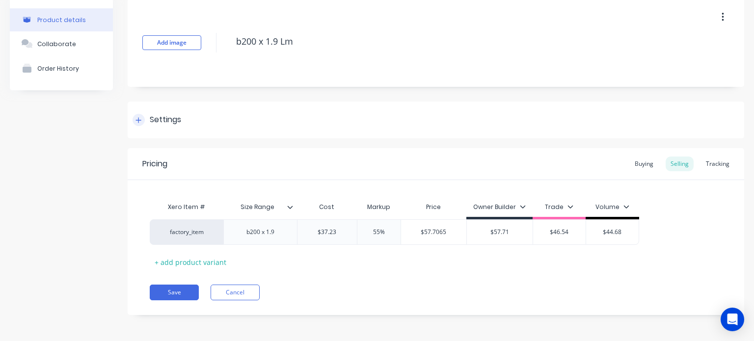
click at [150, 115] on div "Settings" at bounding box center [165, 120] width 31 height 12
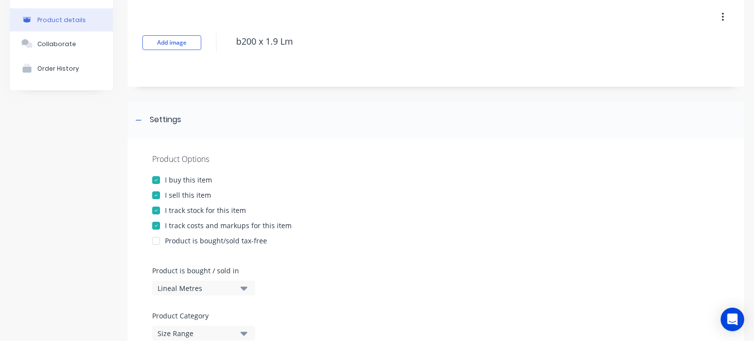
scroll to position [130, 0]
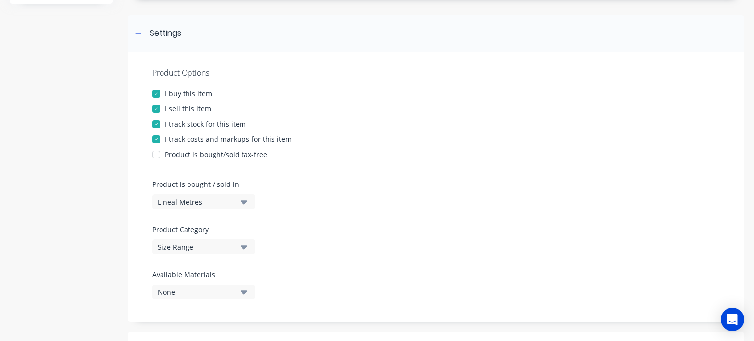
click at [210, 206] on div "Lineal Metres" at bounding box center [197, 202] width 79 height 10
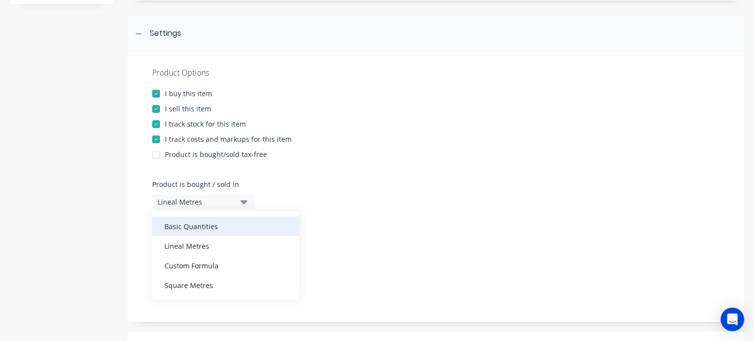
click at [197, 229] on div "Basic Quantities" at bounding box center [225, 227] width 147 height 20
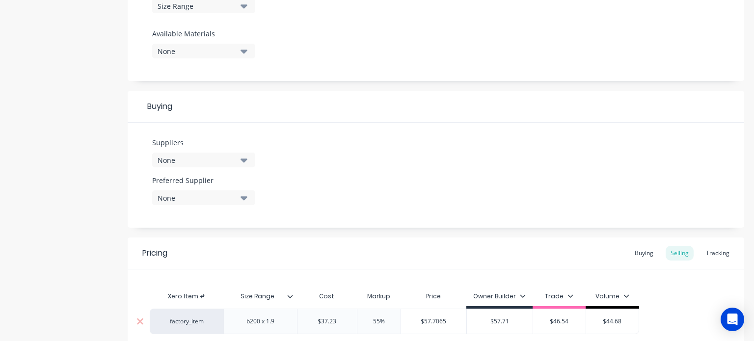
scroll to position [460, 0]
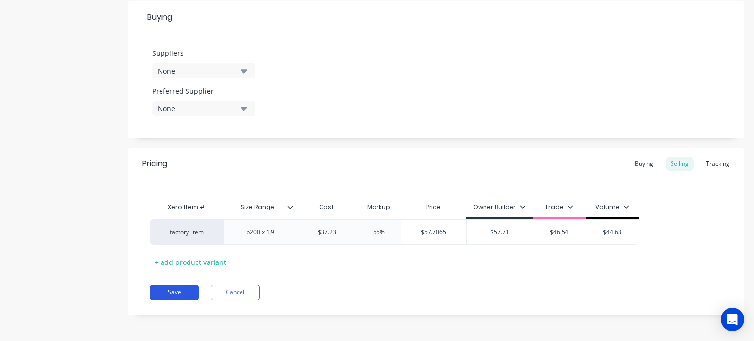
click at [185, 290] on button "Save" at bounding box center [174, 293] width 49 height 16
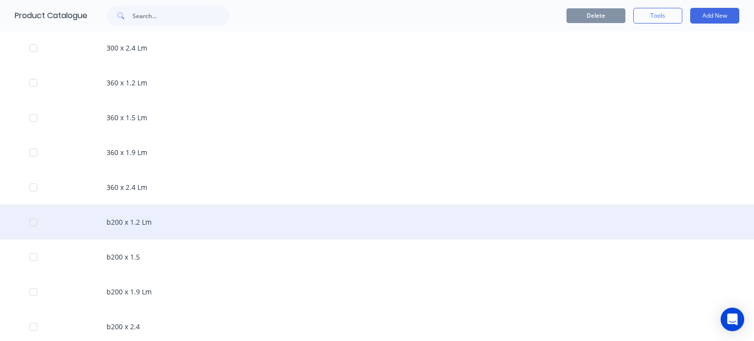
scroll to position [770, 0]
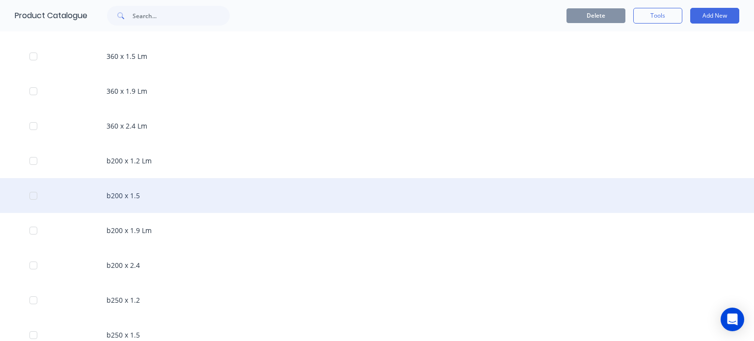
click at [153, 201] on div "b200 x 1.5" at bounding box center [377, 195] width 754 height 35
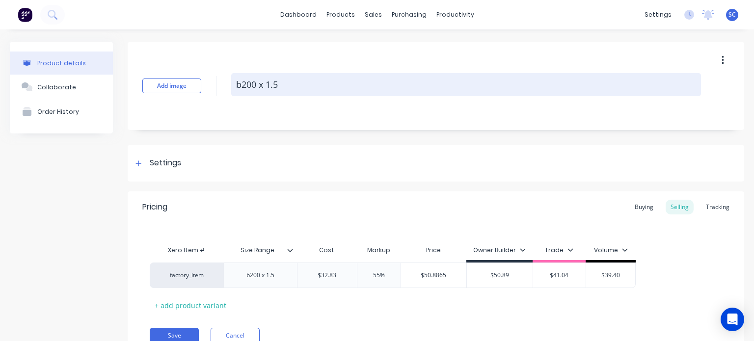
click at [311, 75] on textarea "b200 x 1.5" at bounding box center [466, 84] width 470 height 23
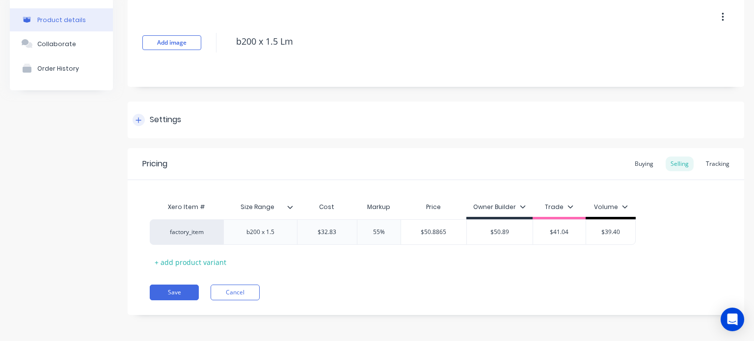
click at [150, 115] on div "Settings" at bounding box center [165, 120] width 31 height 12
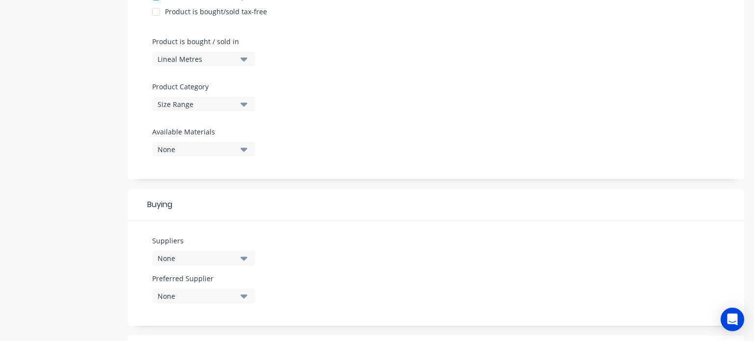
scroll to position [273, 0]
click at [245, 58] on icon "button" at bounding box center [244, 59] width 7 height 4
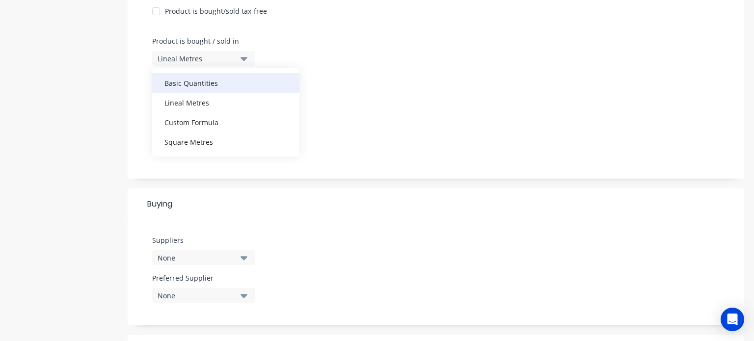
click at [232, 74] on div "Basic Quantities" at bounding box center [225, 83] width 147 height 20
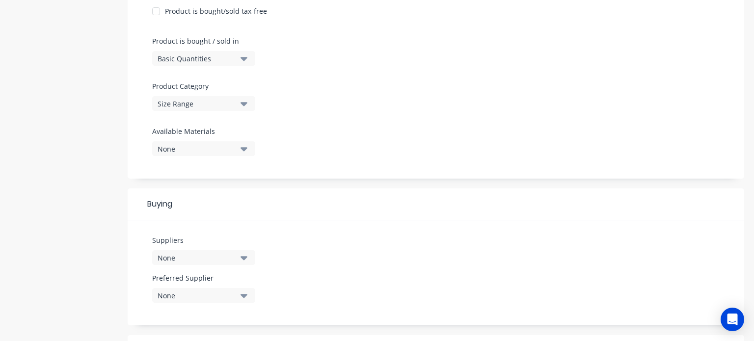
scroll to position [460, 0]
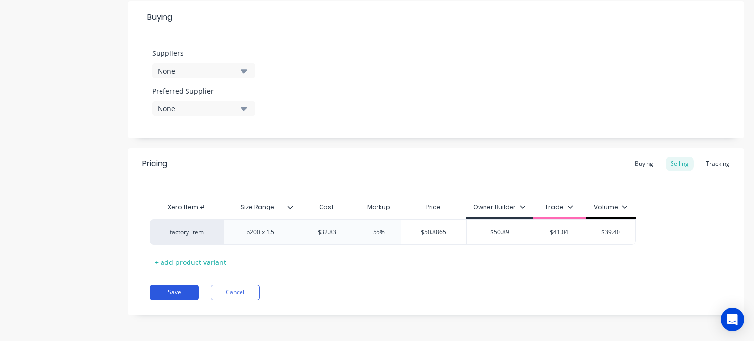
click at [189, 287] on button "Save" at bounding box center [174, 293] width 49 height 16
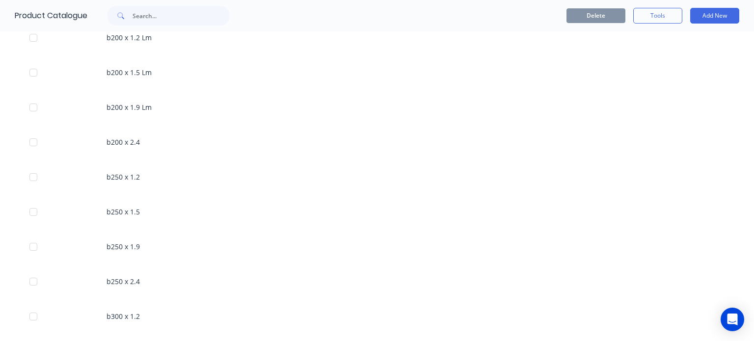
scroll to position [894, 0]
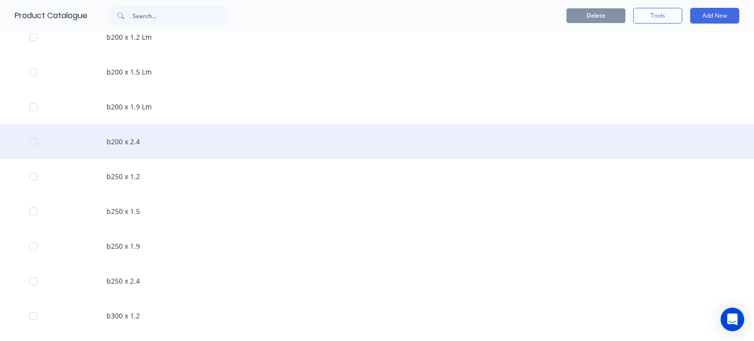
click at [158, 145] on div "b200 x 2.4" at bounding box center [377, 141] width 754 height 35
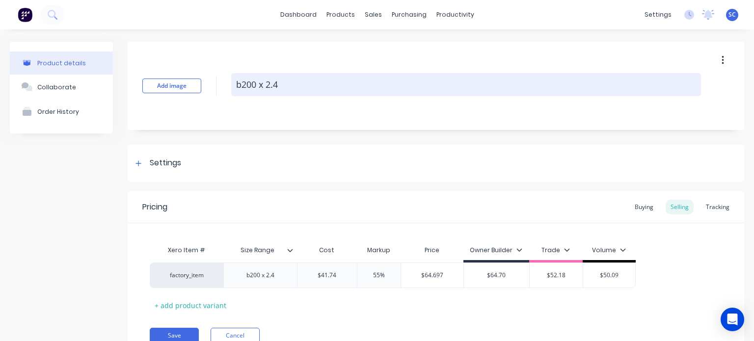
click at [299, 84] on textarea "b200 x 2.4" at bounding box center [466, 84] width 470 height 23
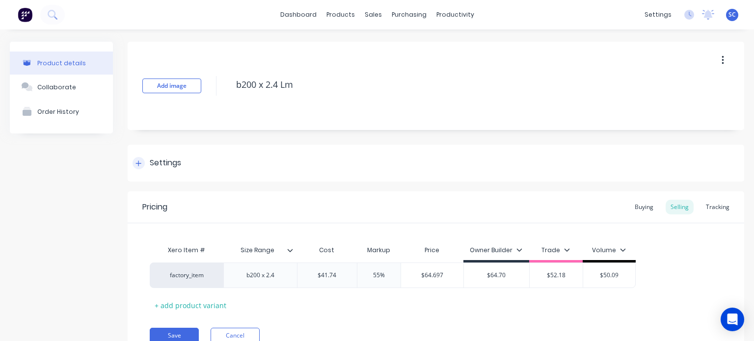
click at [159, 169] on div "Settings" at bounding box center [165, 163] width 31 height 12
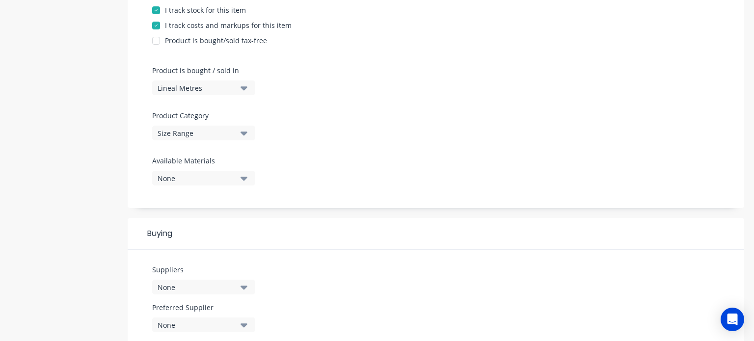
scroll to position [244, 0]
click at [239, 86] on button "Lineal Metres" at bounding box center [203, 87] width 103 height 15
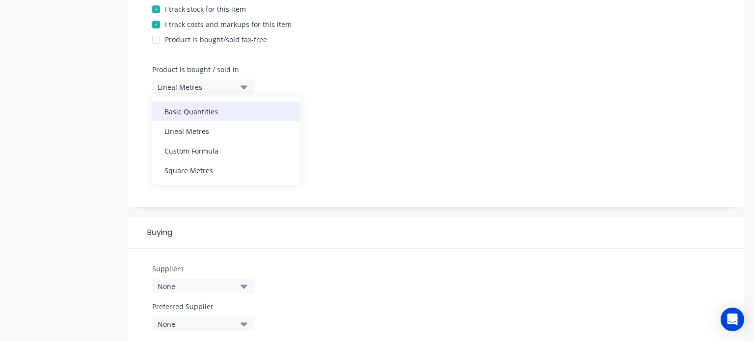
click at [208, 117] on div "Basic Quantities" at bounding box center [225, 112] width 147 height 20
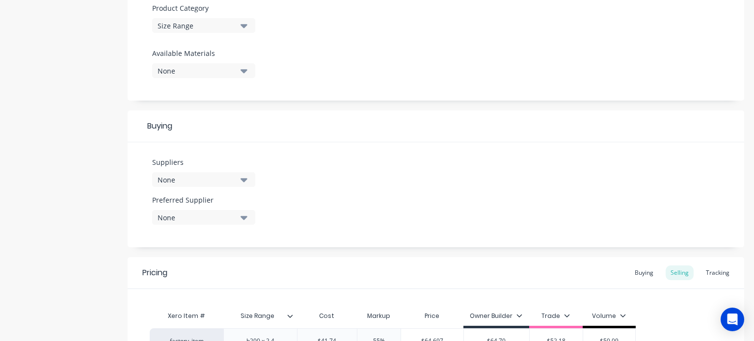
scroll to position [460, 0]
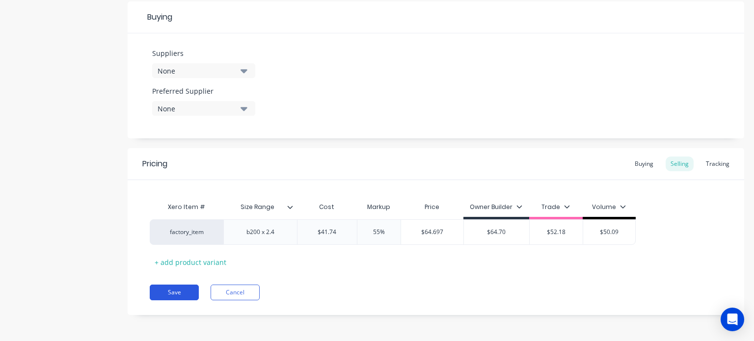
click at [185, 294] on button "Save" at bounding box center [174, 293] width 49 height 16
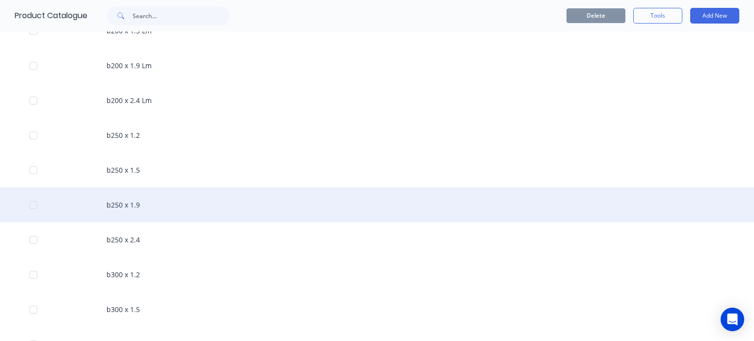
scroll to position [935, 0]
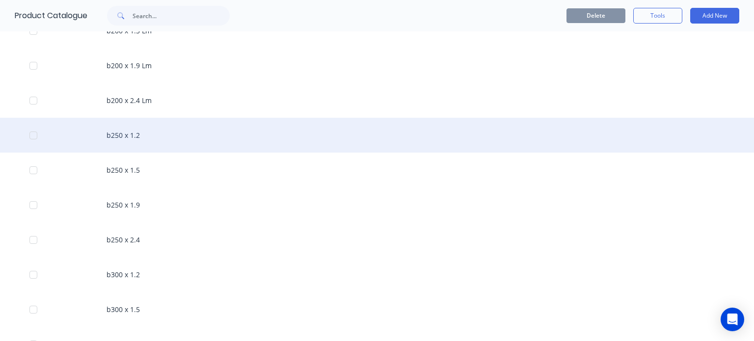
click at [128, 133] on div "b250 x 1.2" at bounding box center [377, 135] width 754 height 35
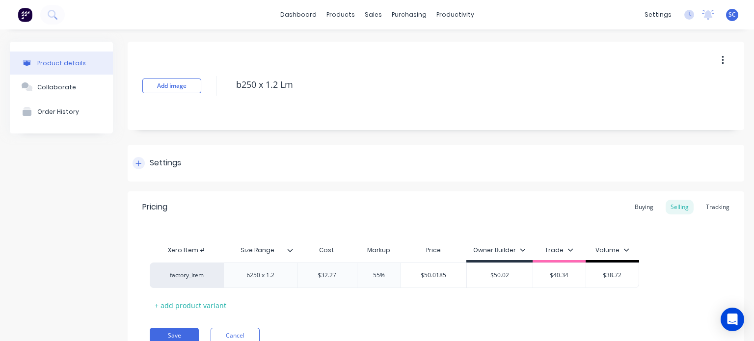
click at [174, 163] on div "Settings" at bounding box center [165, 163] width 31 height 12
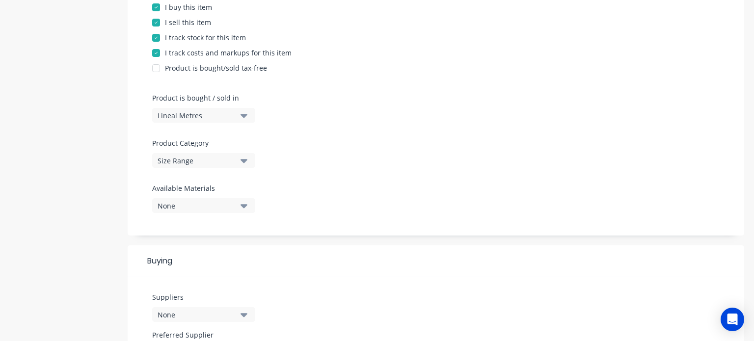
scroll to position [217, 0]
click at [240, 118] on button "Lineal Metres" at bounding box center [203, 114] width 103 height 15
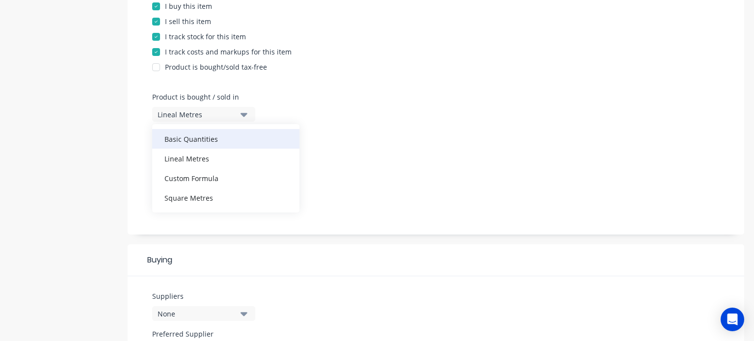
click at [227, 139] on div "Basic Quantities" at bounding box center [225, 139] width 147 height 20
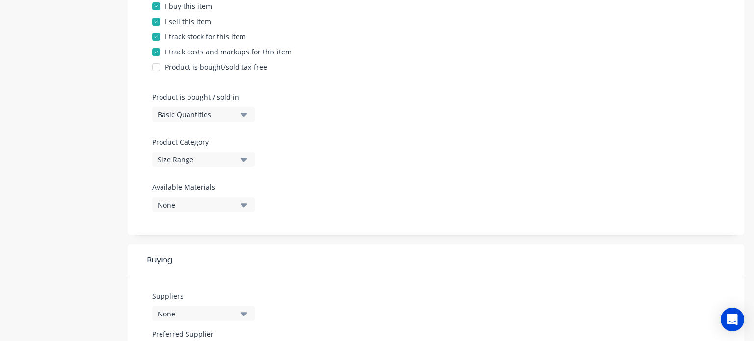
scroll to position [460, 0]
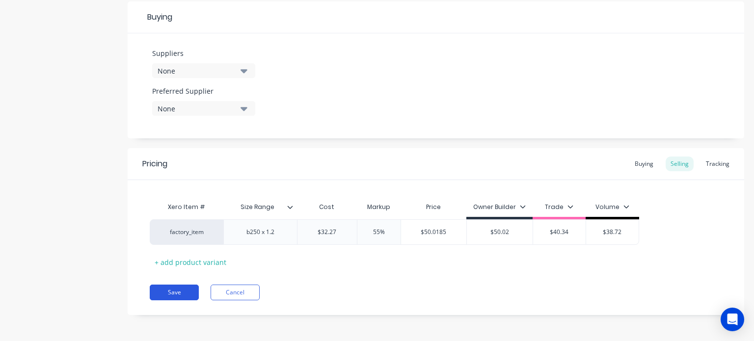
click at [180, 285] on button "Save" at bounding box center [174, 293] width 49 height 16
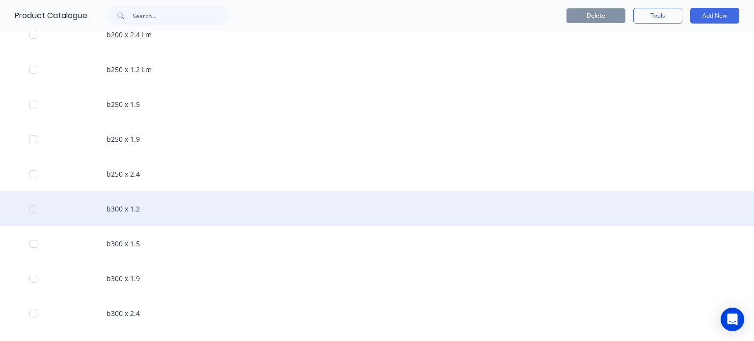
scroll to position [1000, 0]
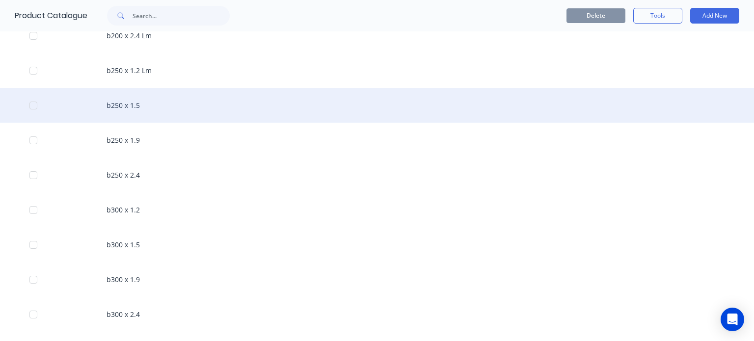
click at [145, 113] on div "b250 x 1.5" at bounding box center [377, 105] width 754 height 35
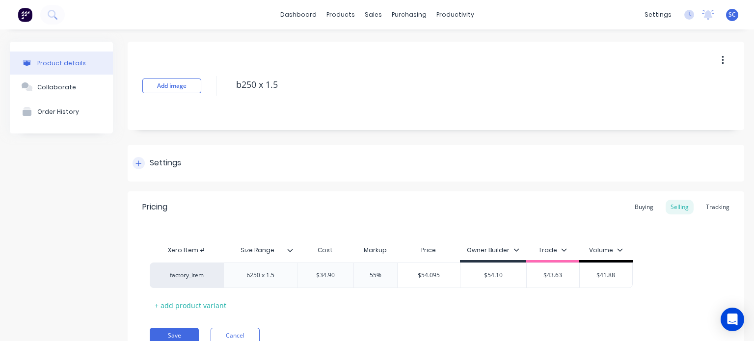
scroll to position [43, 0]
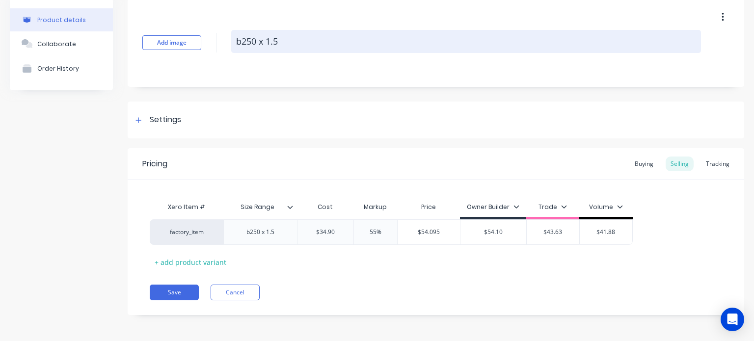
click at [309, 41] on textarea "b250 x 1.5" at bounding box center [466, 41] width 470 height 23
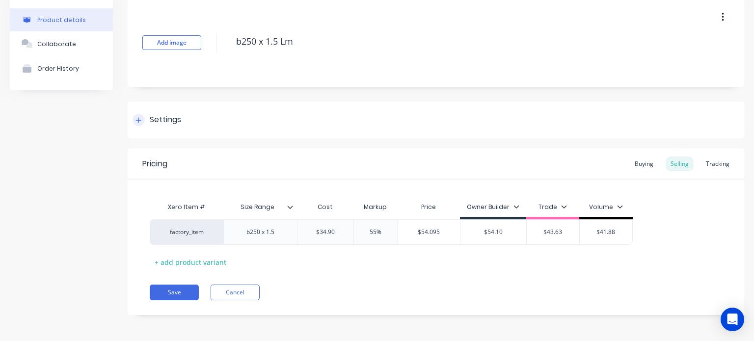
click at [168, 121] on div "Settings" at bounding box center [165, 120] width 31 height 12
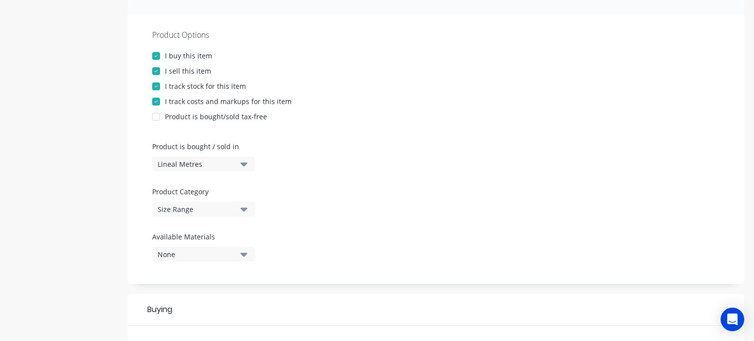
scroll to position [168, 0]
click at [233, 162] on div "Lineal Metres" at bounding box center [197, 163] width 79 height 10
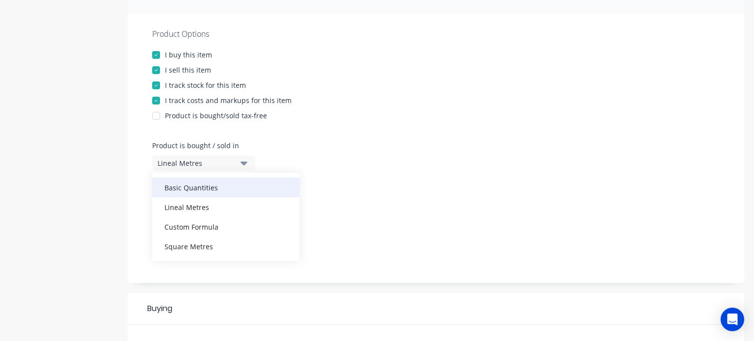
click at [225, 190] on div "Basic Quantities" at bounding box center [225, 188] width 147 height 20
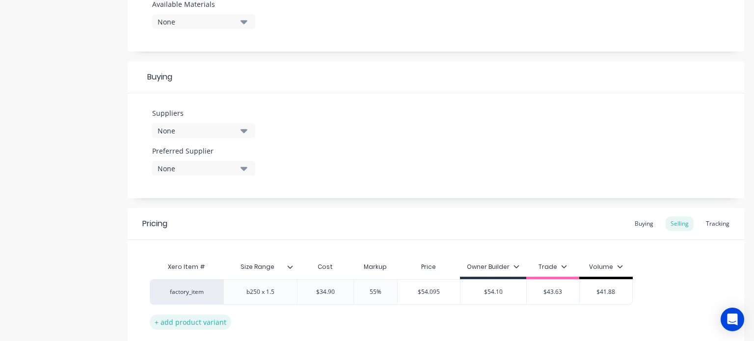
scroll to position [460, 0]
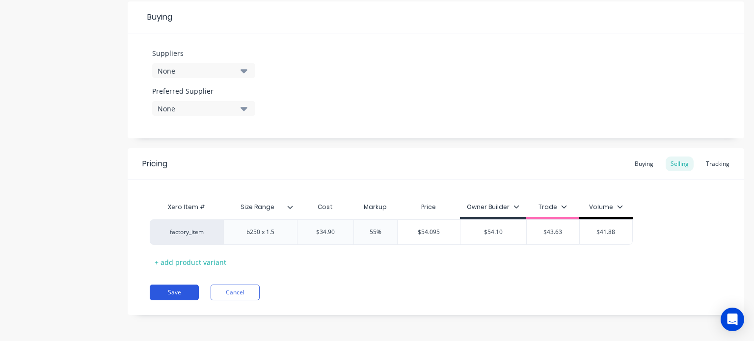
click at [192, 292] on button "Save" at bounding box center [174, 293] width 49 height 16
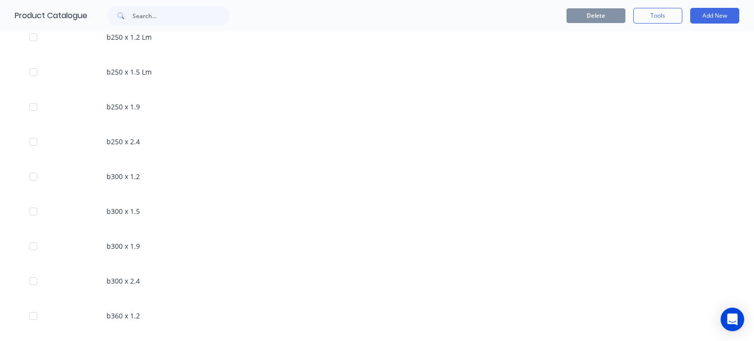
scroll to position [1036, 0]
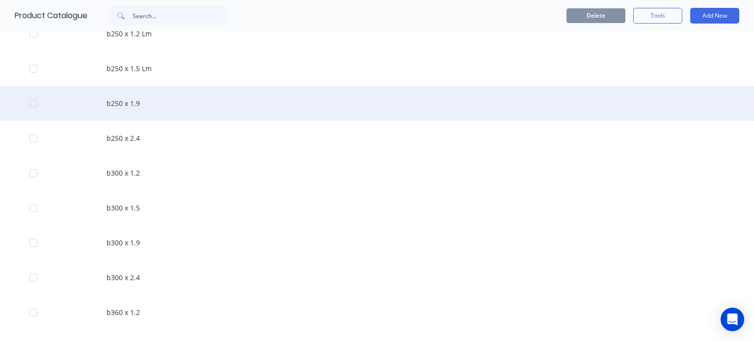
click at [159, 115] on div "b250 x 1.9" at bounding box center [377, 103] width 754 height 35
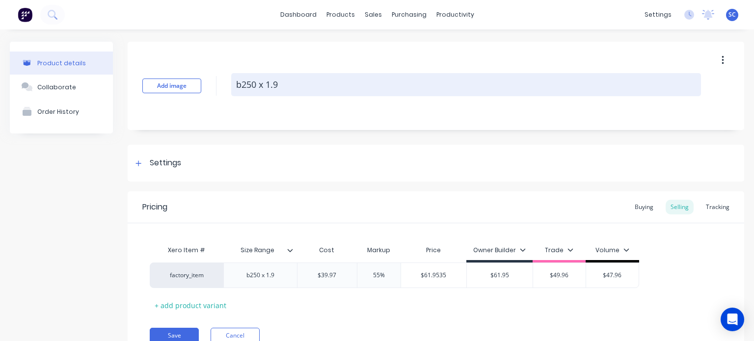
click at [276, 80] on textarea "b250 x 1.9" at bounding box center [466, 84] width 470 height 23
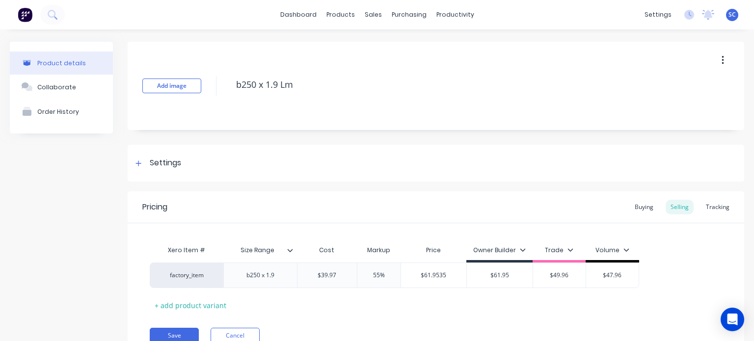
scroll to position [43, 0]
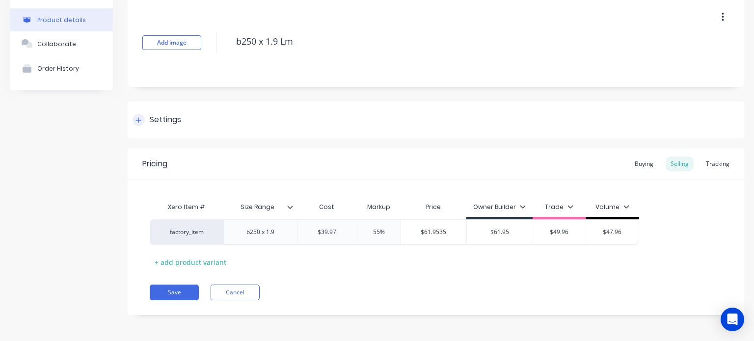
click at [173, 114] on div "Settings" at bounding box center [165, 120] width 31 height 12
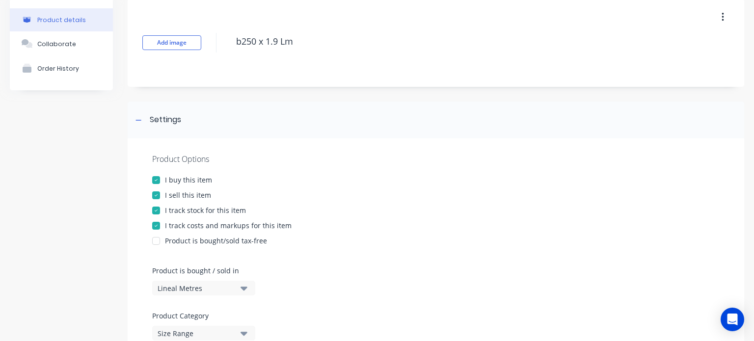
click at [214, 289] on div "Lineal Metres" at bounding box center [197, 288] width 79 height 10
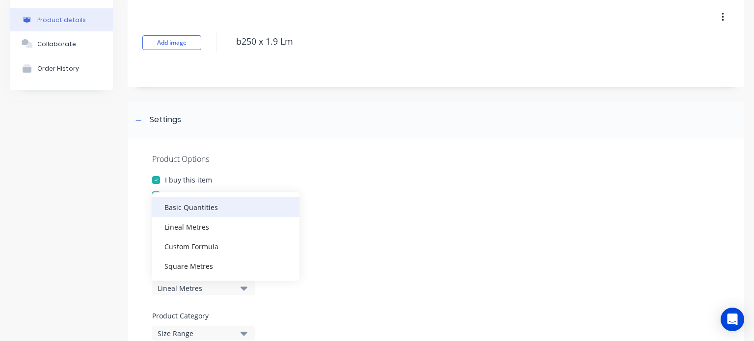
click at [253, 200] on div "Basic Quantities" at bounding box center [225, 207] width 147 height 20
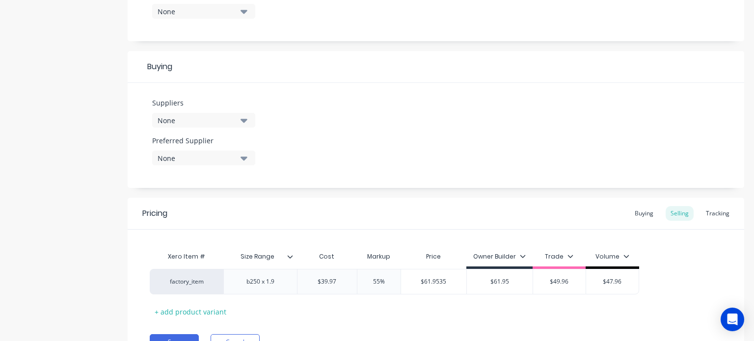
scroll to position [460, 0]
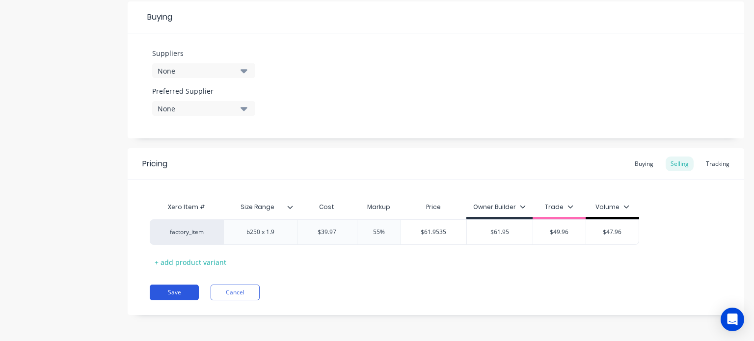
click at [179, 292] on button "Save" at bounding box center [174, 293] width 49 height 16
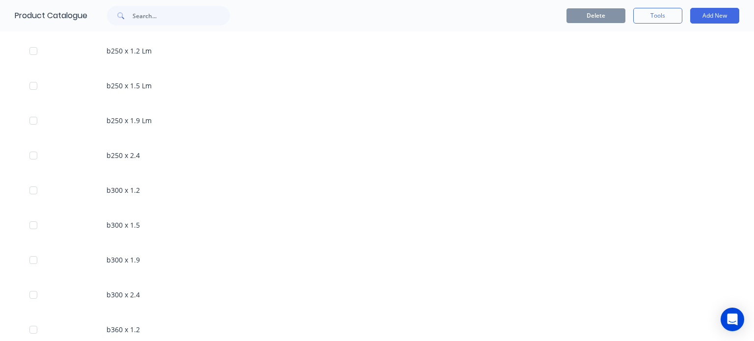
scroll to position [1021, 0]
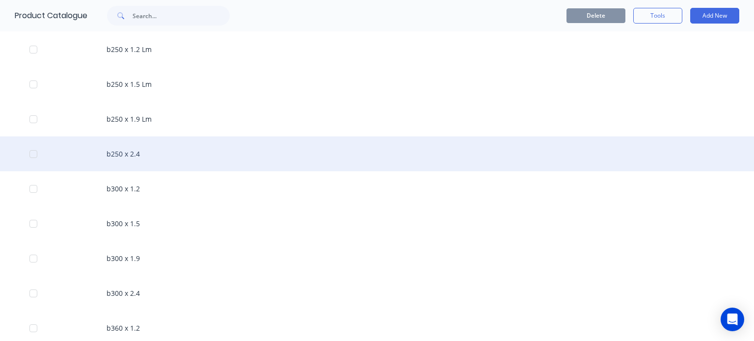
click at [145, 157] on div "b250 x 2.4" at bounding box center [377, 153] width 754 height 35
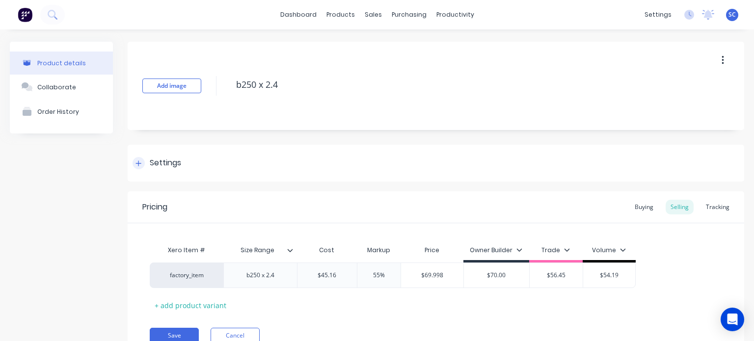
click at [141, 164] on div at bounding box center [139, 163] width 12 height 12
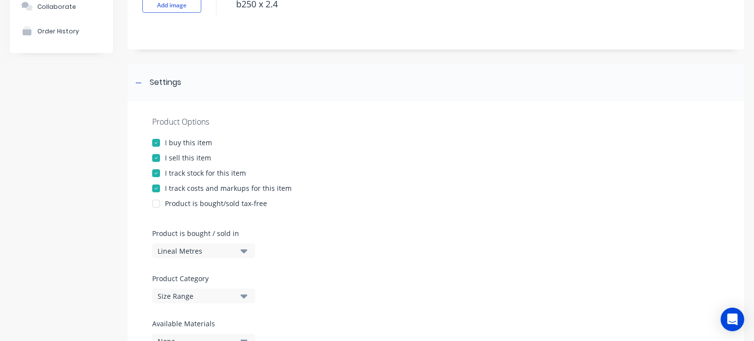
scroll to position [85, 0]
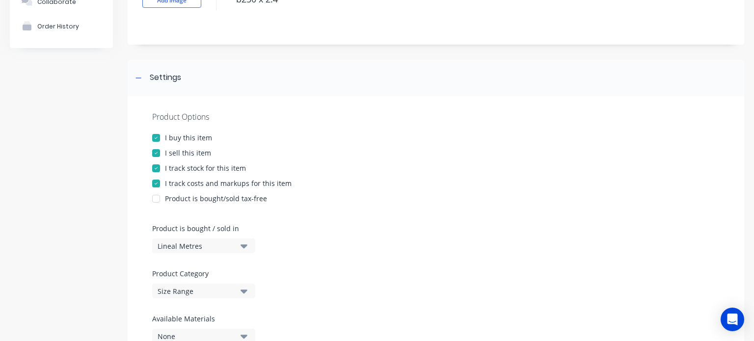
click at [228, 245] on div "Lineal Metres" at bounding box center [197, 246] width 79 height 10
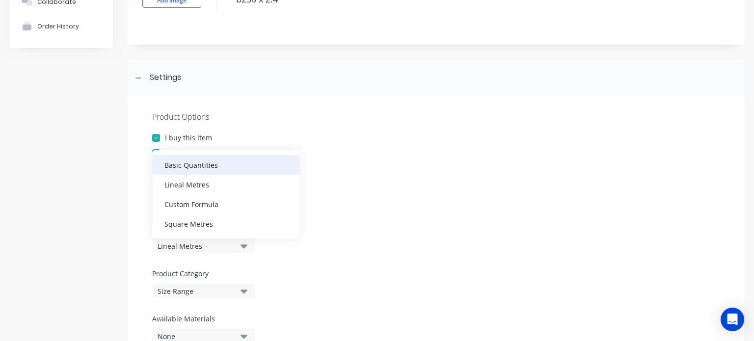
click at [232, 166] on div "Basic Quantities" at bounding box center [225, 165] width 147 height 20
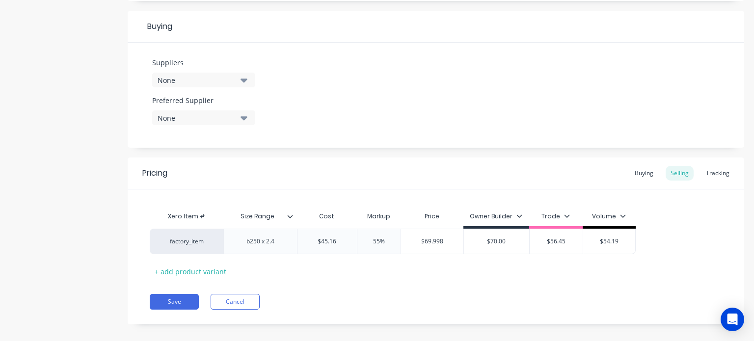
scroll to position [460, 0]
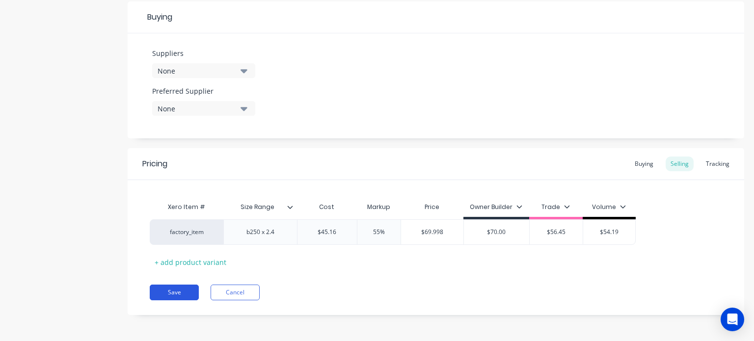
click at [192, 290] on button "Save" at bounding box center [174, 293] width 49 height 16
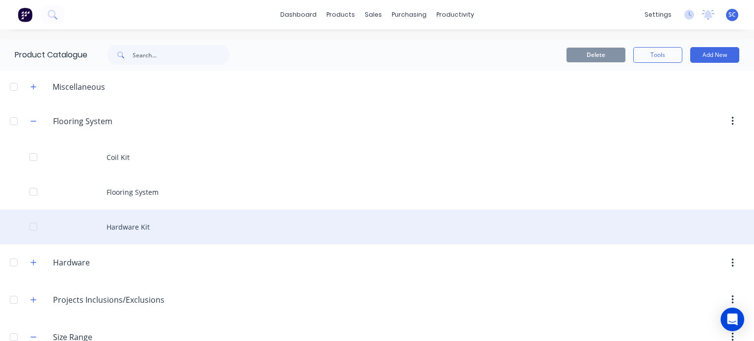
drag, startPoint x: 192, startPoint y: 290, endPoint x: 179, endPoint y: 233, distance: 58.5
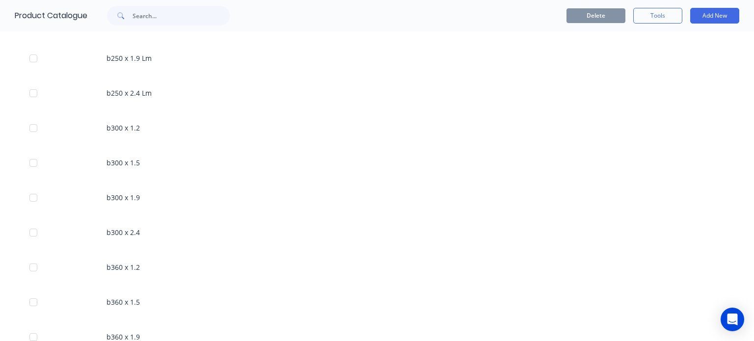
scroll to position [1084, 0]
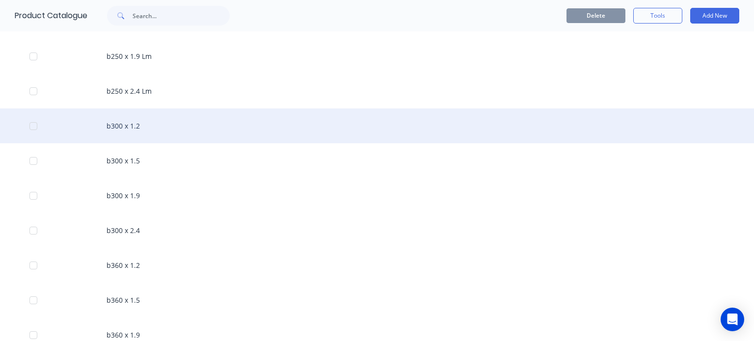
click at [172, 137] on div "b300 x 1.2" at bounding box center [377, 126] width 754 height 35
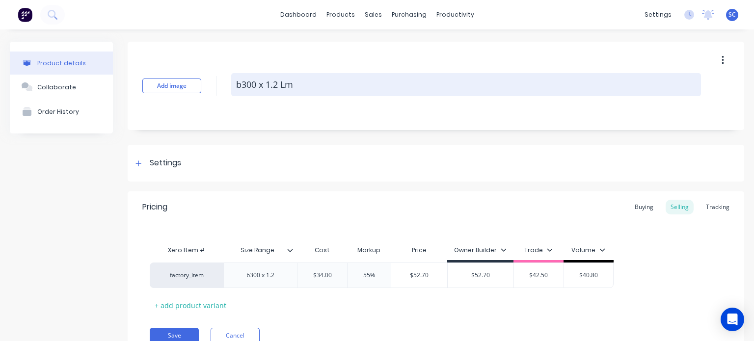
scroll to position [43, 0]
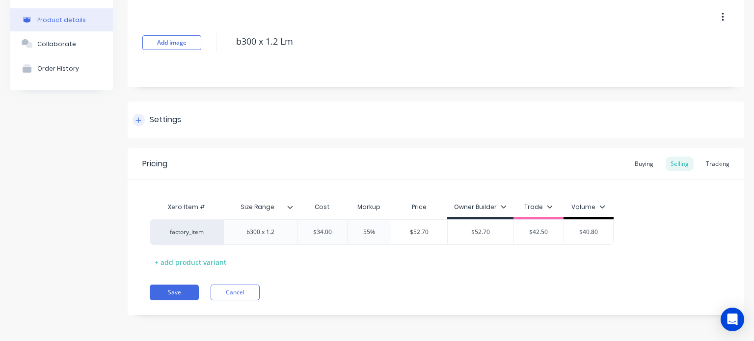
click at [183, 119] on div "Settings" at bounding box center [436, 120] width 617 height 37
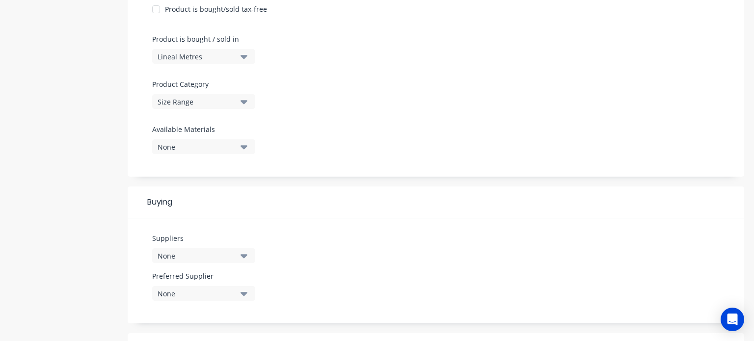
scroll to position [276, 0]
drag, startPoint x: 240, startPoint y: 68, endPoint x: 249, endPoint y: 51, distance: 19.8
click at [249, 51] on div "Product Options I buy this item I sell this item I track stock for this item I …" at bounding box center [436, 40] width 617 height 270
click at [249, 51] on button "Lineal Metres" at bounding box center [203, 55] width 103 height 15
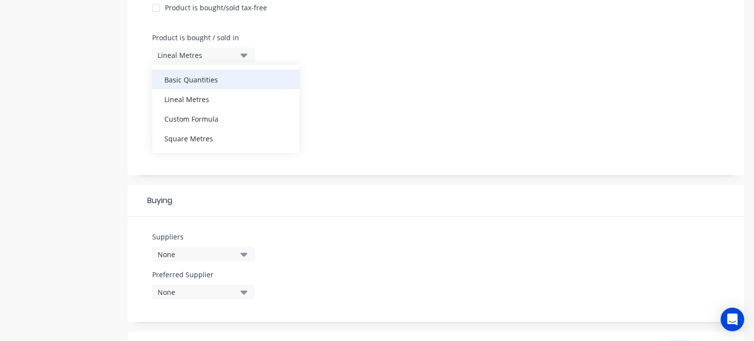
click at [233, 79] on div "Basic Quantities" at bounding box center [225, 80] width 147 height 20
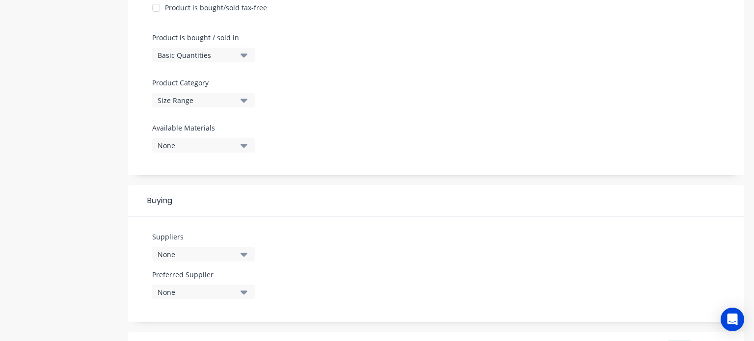
scroll to position [460, 0]
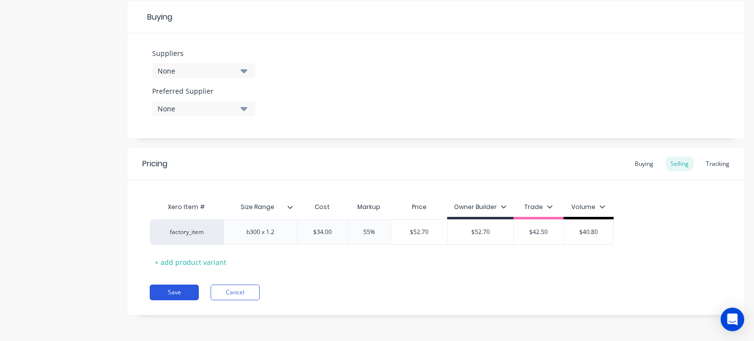
click at [177, 290] on button "Save" at bounding box center [174, 293] width 49 height 16
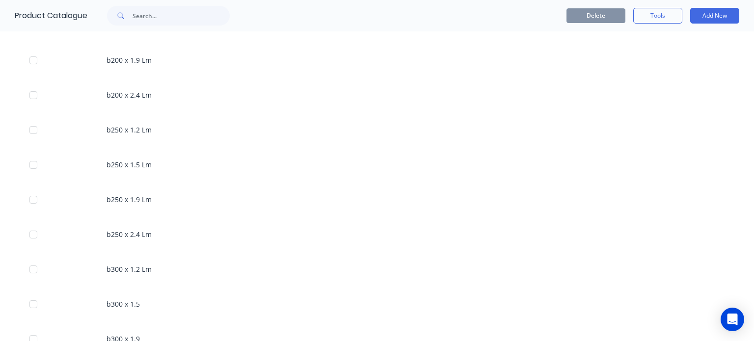
scroll to position [1176, 0]
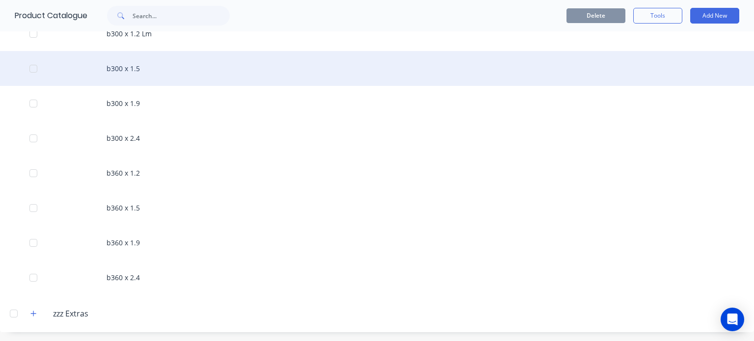
click at [188, 82] on div "b300 x 1.5" at bounding box center [377, 68] width 754 height 35
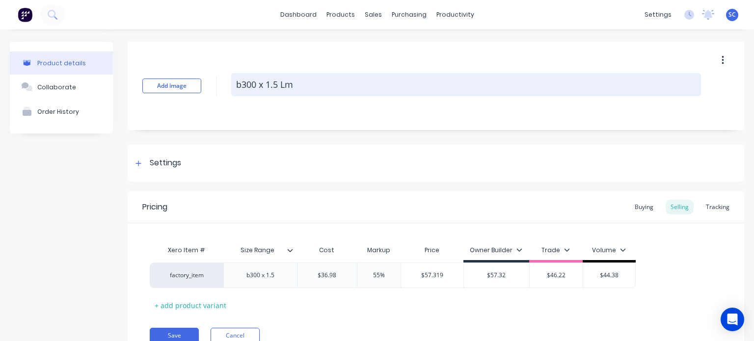
scroll to position [43, 0]
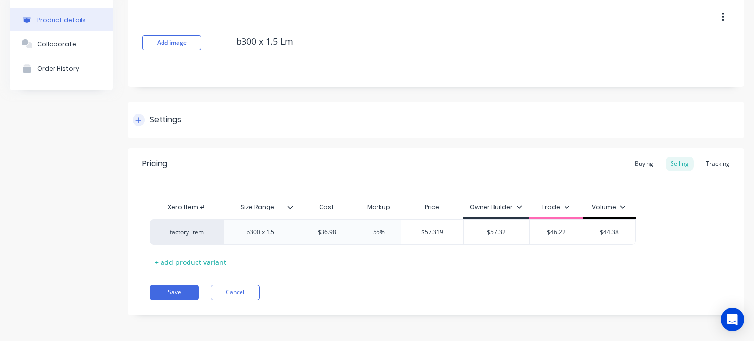
click at [151, 125] on div "Settings" at bounding box center [165, 120] width 31 height 12
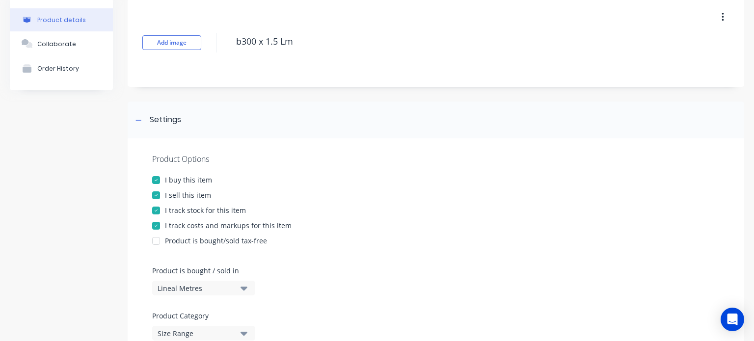
click at [196, 292] on div "Lineal Metres" at bounding box center [197, 288] width 79 height 10
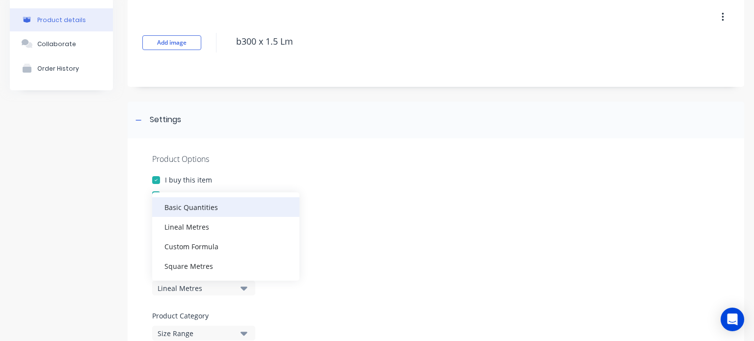
click at [242, 208] on div "Basic Quantities" at bounding box center [225, 207] width 147 height 20
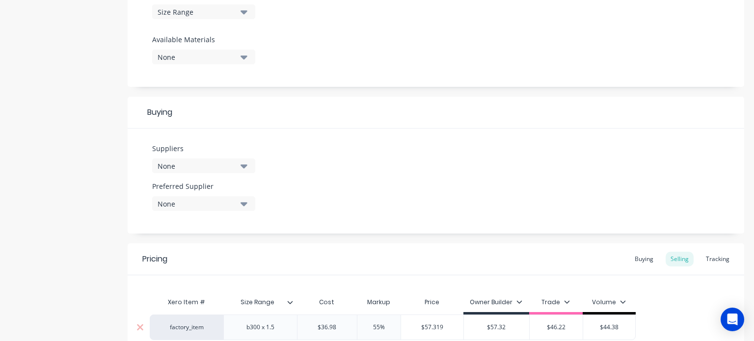
scroll to position [413, 0]
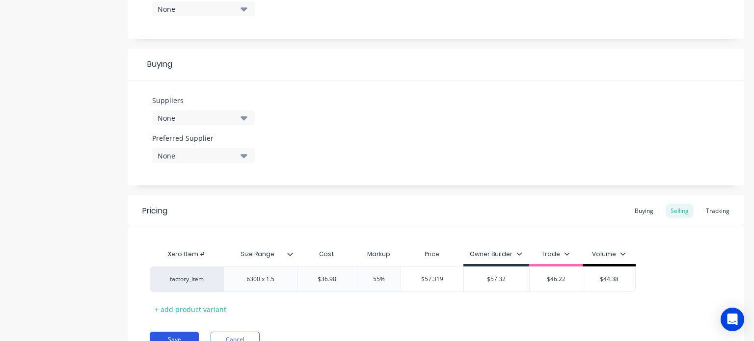
click at [187, 335] on button "Save" at bounding box center [174, 340] width 49 height 16
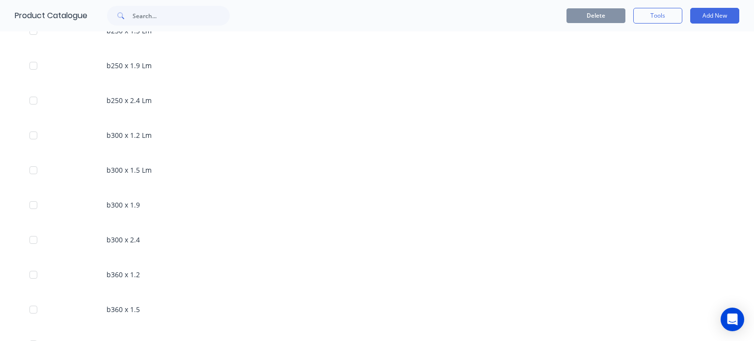
scroll to position [1176, 0]
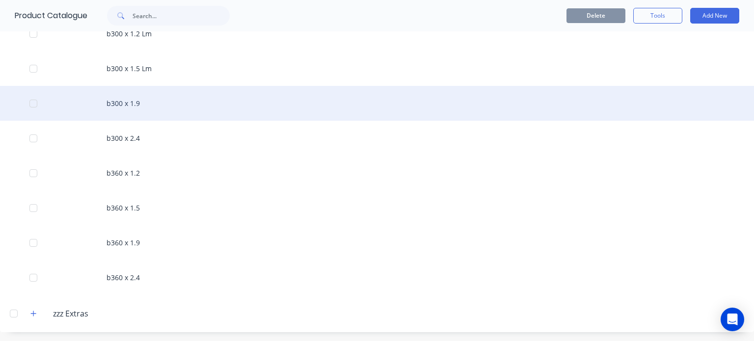
click at [181, 113] on div "b300 x 1.9" at bounding box center [377, 103] width 754 height 35
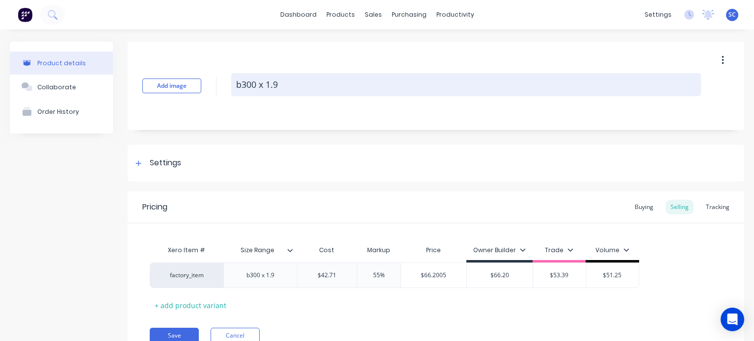
click at [271, 82] on textarea "b300 x 1.9" at bounding box center [466, 84] width 470 height 23
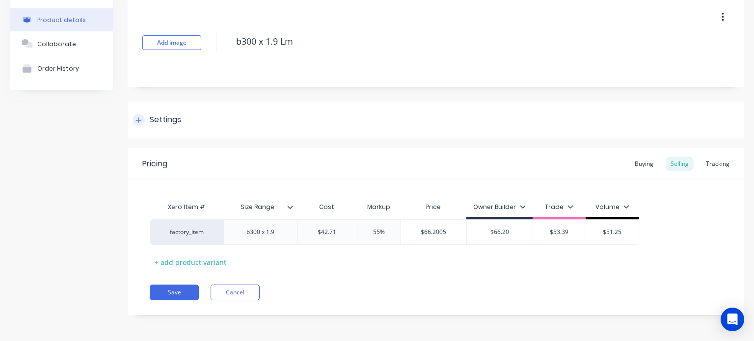
click at [165, 128] on div "Settings" at bounding box center [436, 120] width 617 height 37
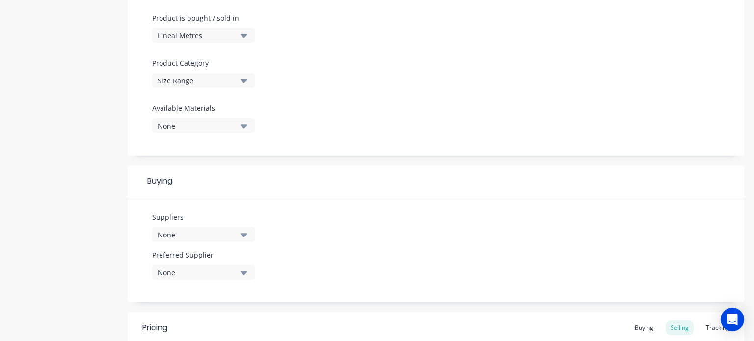
scroll to position [318, 0]
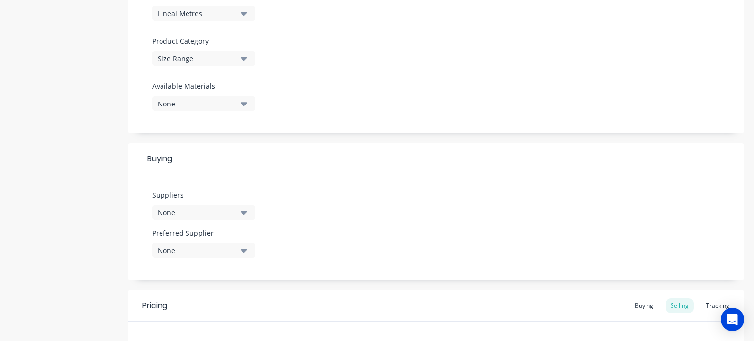
click at [239, 15] on button "Lineal Metres" at bounding box center [203, 13] width 103 height 15
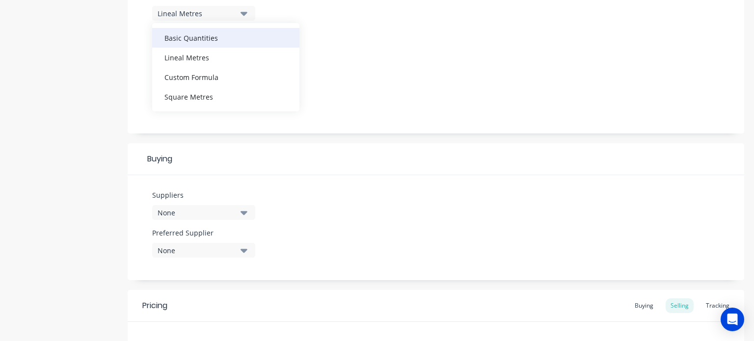
click at [238, 37] on div "Basic Quantities" at bounding box center [225, 38] width 147 height 20
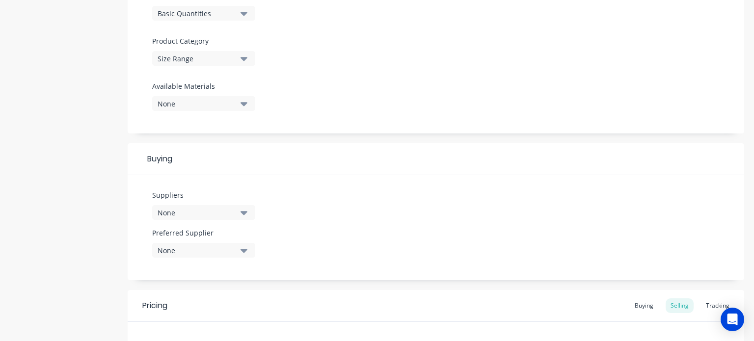
scroll to position [460, 0]
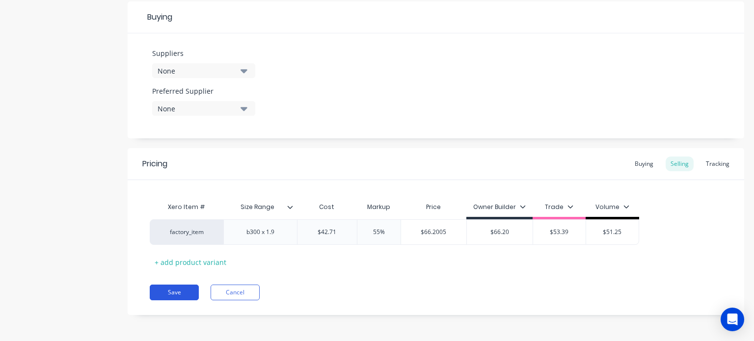
click at [167, 290] on button "Save" at bounding box center [174, 293] width 49 height 16
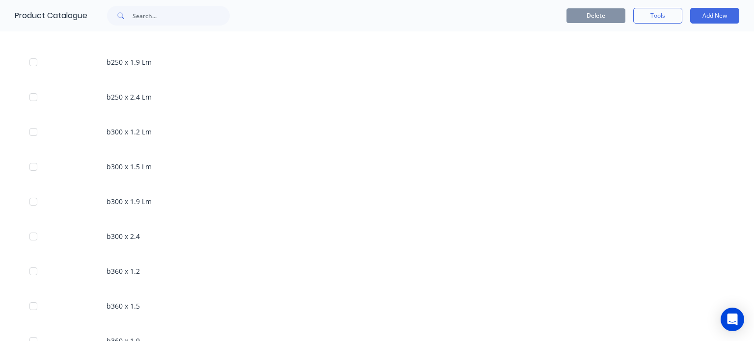
scroll to position [1176, 0]
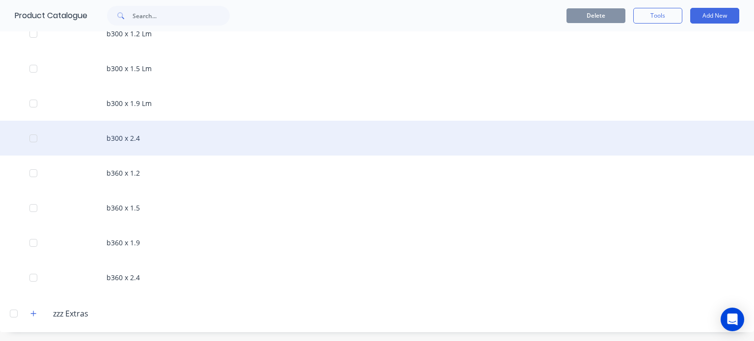
click at [186, 145] on div "b300 x 2.4" at bounding box center [377, 138] width 754 height 35
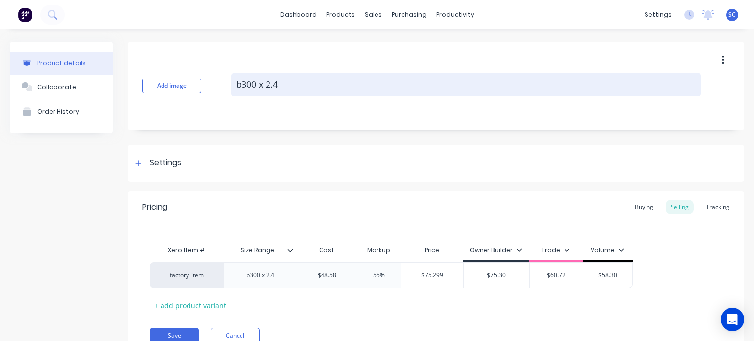
click at [326, 73] on textarea "b300 x 2.4" at bounding box center [466, 84] width 470 height 23
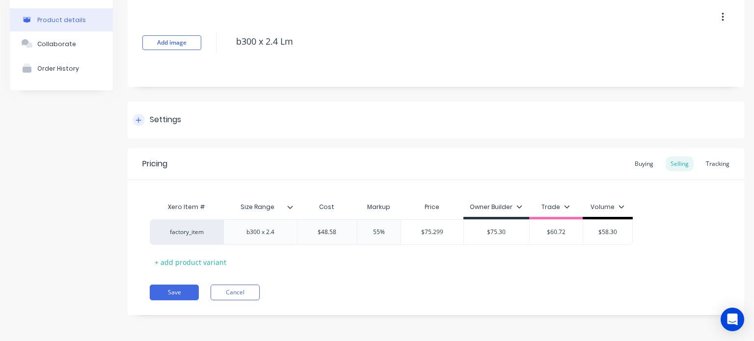
click at [202, 118] on div "Settings" at bounding box center [436, 120] width 617 height 37
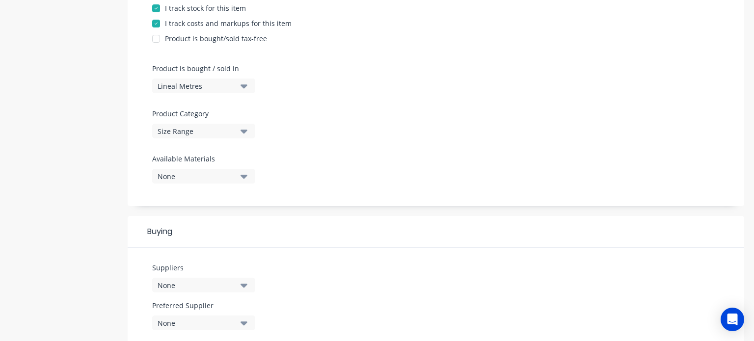
scroll to position [245, 0]
click at [203, 79] on button "Lineal Metres" at bounding box center [203, 86] width 103 height 15
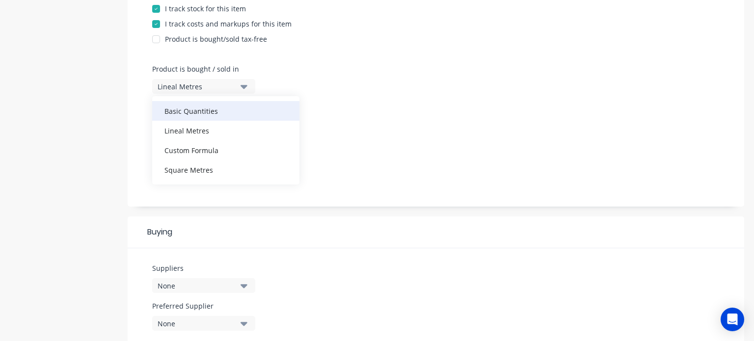
click at [217, 106] on div "Basic Quantities" at bounding box center [225, 111] width 147 height 20
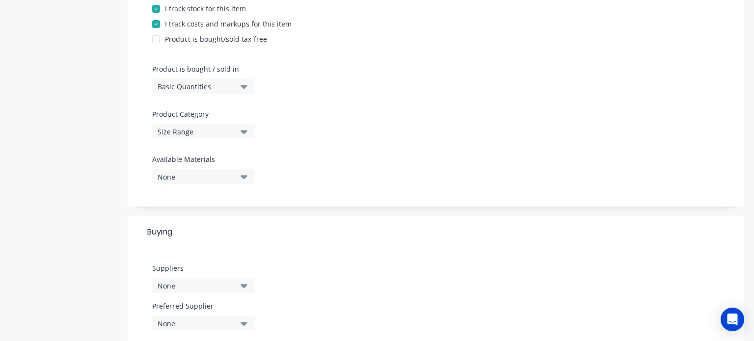
scroll to position [460, 0]
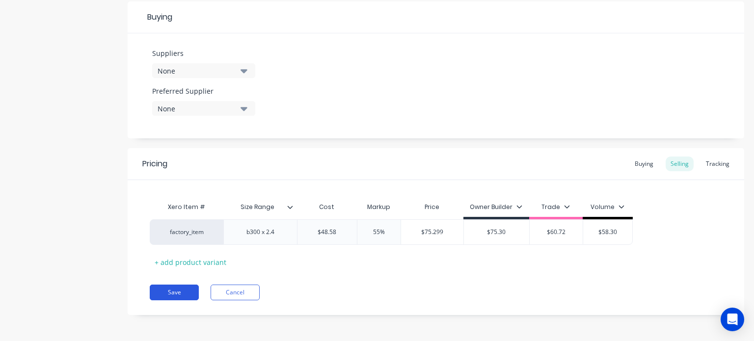
click at [178, 294] on button "Save" at bounding box center [174, 293] width 49 height 16
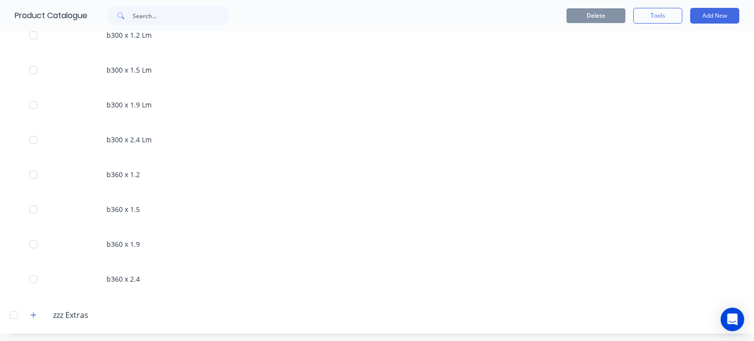
scroll to position [1176, 0]
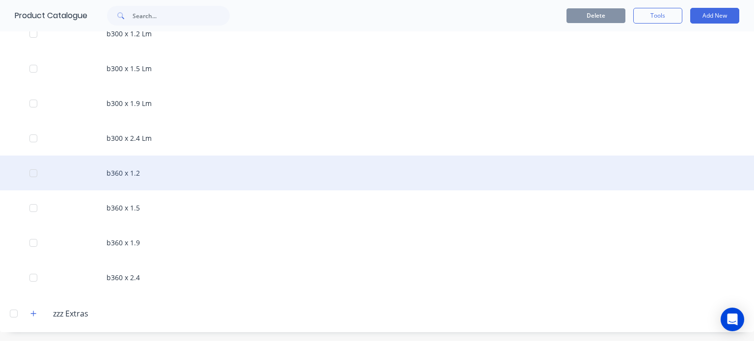
click at [177, 159] on div "b360 x 1.2" at bounding box center [377, 173] width 754 height 35
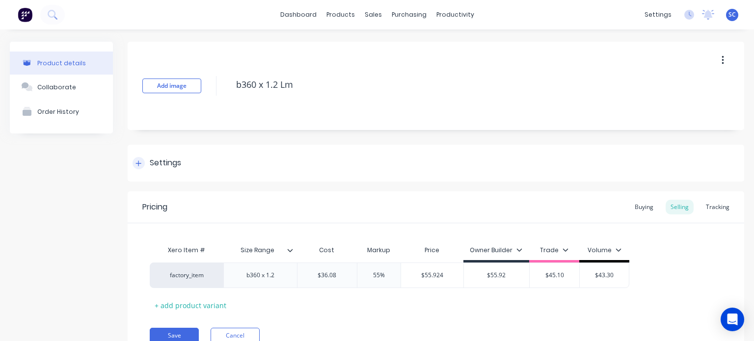
click at [172, 149] on div "Settings" at bounding box center [436, 163] width 617 height 37
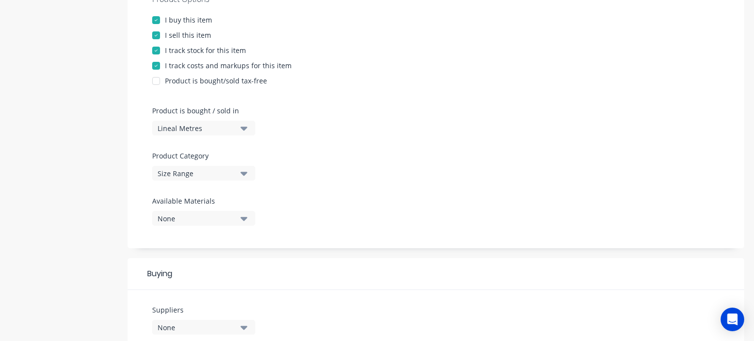
scroll to position [212, 0]
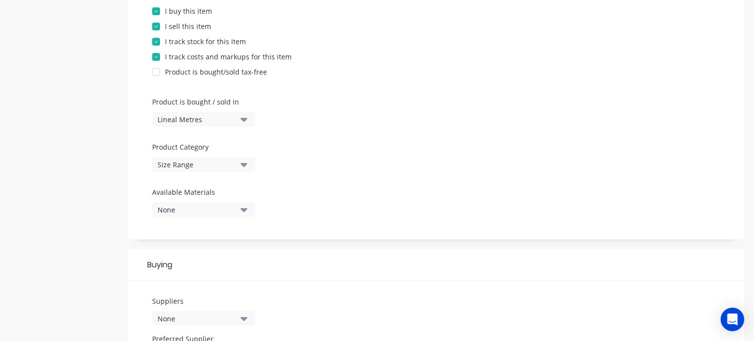
click at [229, 121] on div "Lineal Metres" at bounding box center [197, 119] width 79 height 10
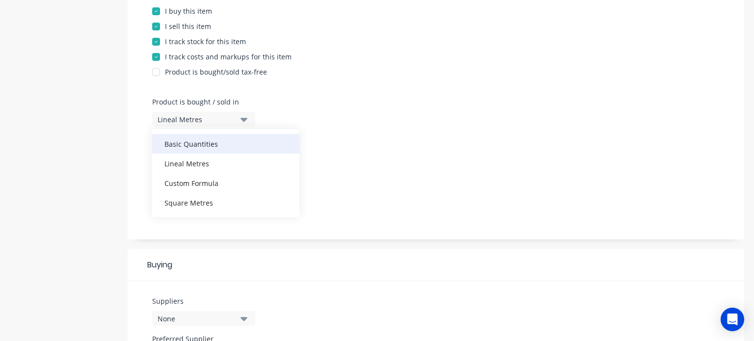
click at [262, 138] on div "Basic Quantities" at bounding box center [225, 144] width 147 height 20
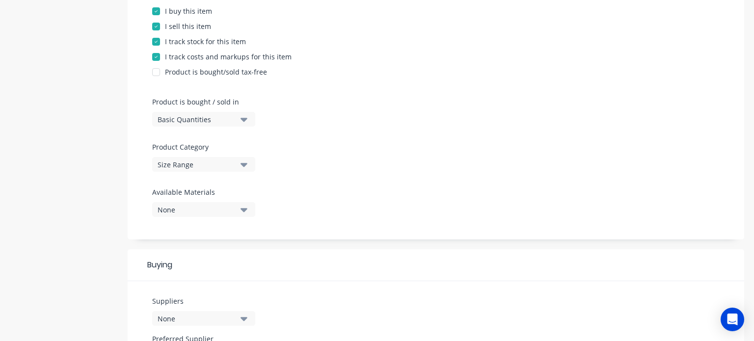
scroll to position [460, 0]
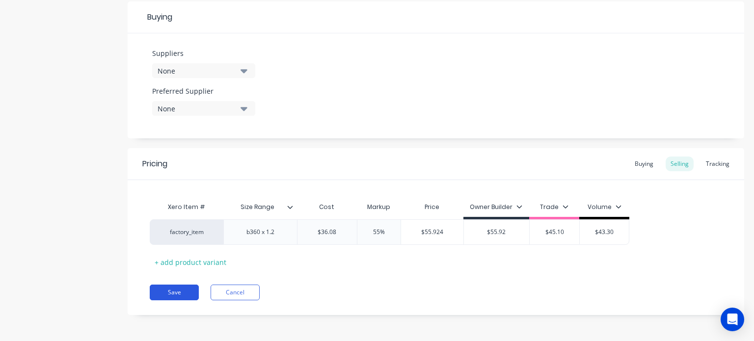
click at [194, 292] on button "Save" at bounding box center [174, 293] width 49 height 16
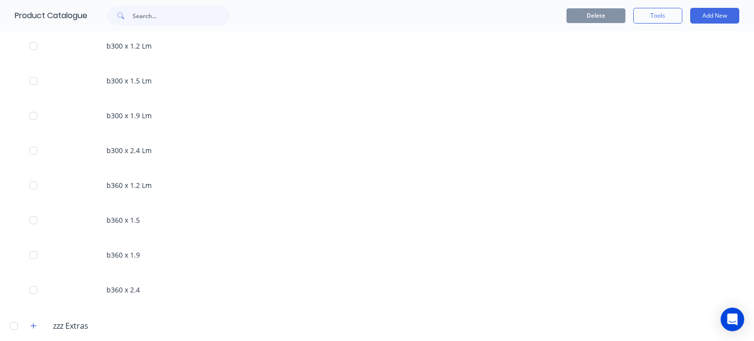
scroll to position [1176, 0]
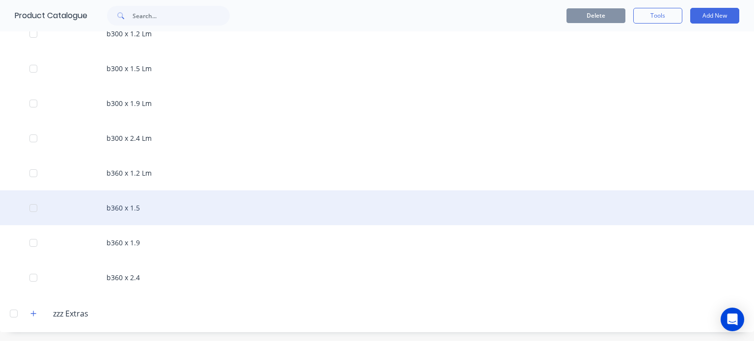
click at [136, 203] on div "b360 x 1.5" at bounding box center [377, 207] width 754 height 35
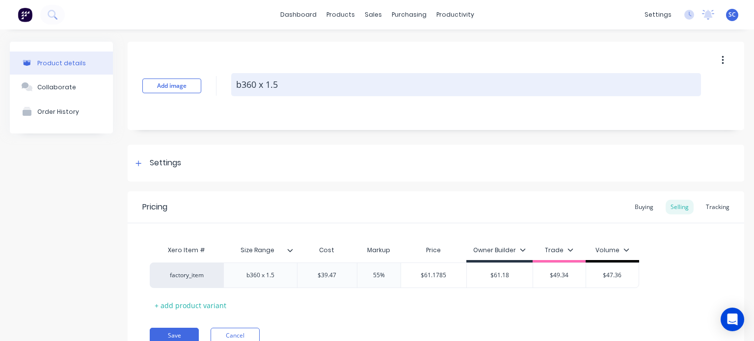
click at [338, 82] on textarea "b360 x 1.5" at bounding box center [466, 84] width 470 height 23
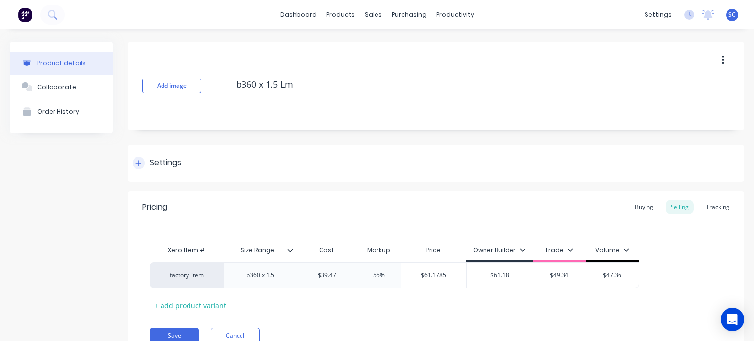
click at [231, 160] on div "Settings" at bounding box center [436, 163] width 617 height 37
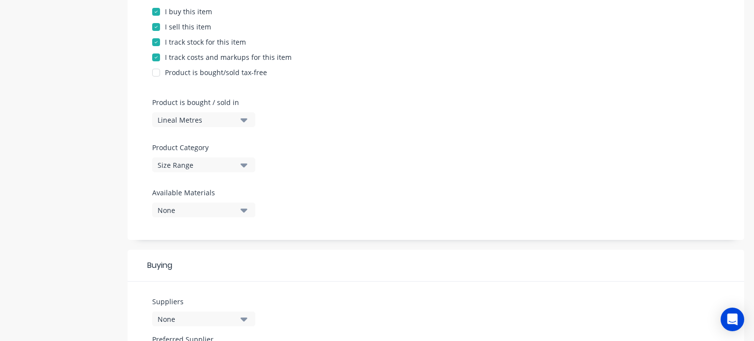
scroll to position [212, 0]
click at [212, 110] on div "Product is bought / sold in Lineal Metres" at bounding box center [201, 112] width 98 height 30
click at [217, 117] on div "Lineal Metres" at bounding box center [197, 119] width 79 height 10
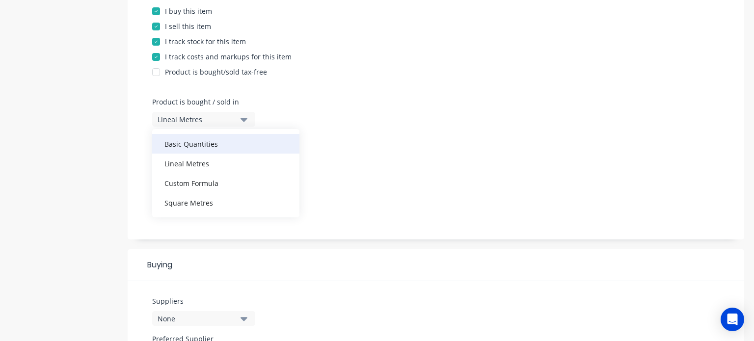
click at [230, 147] on div "Basic Quantities" at bounding box center [225, 144] width 147 height 20
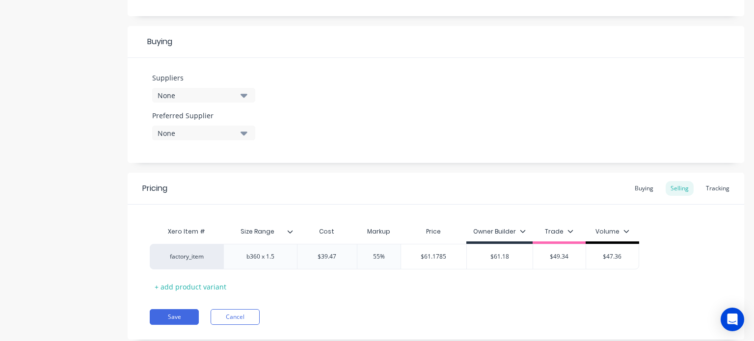
scroll to position [460, 0]
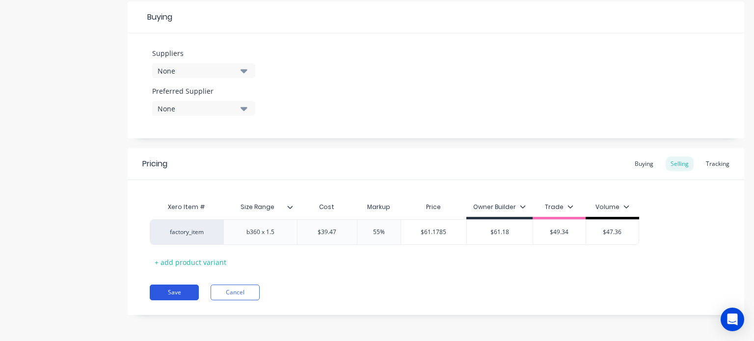
click at [179, 293] on button "Save" at bounding box center [174, 293] width 49 height 16
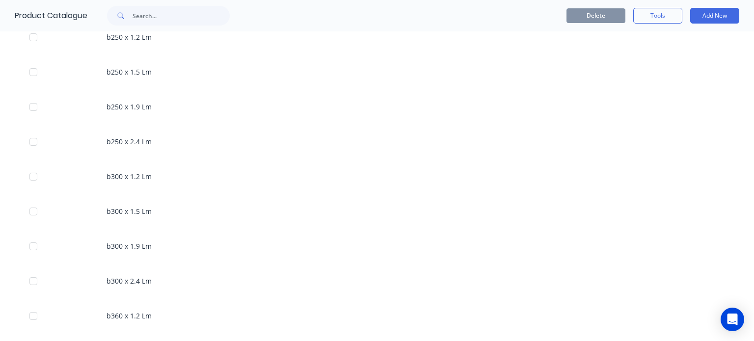
scroll to position [1176, 0]
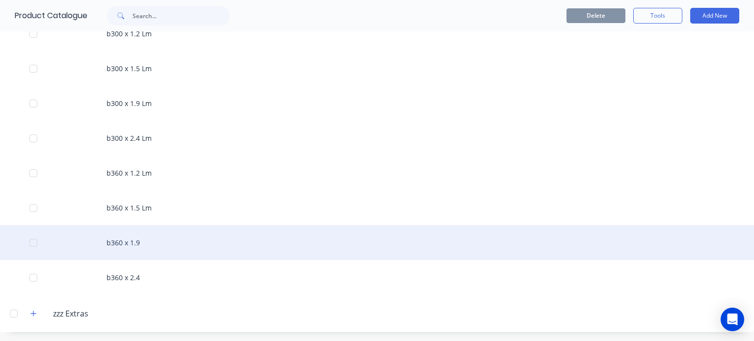
click at [197, 246] on div "b360 x 1.9" at bounding box center [377, 242] width 754 height 35
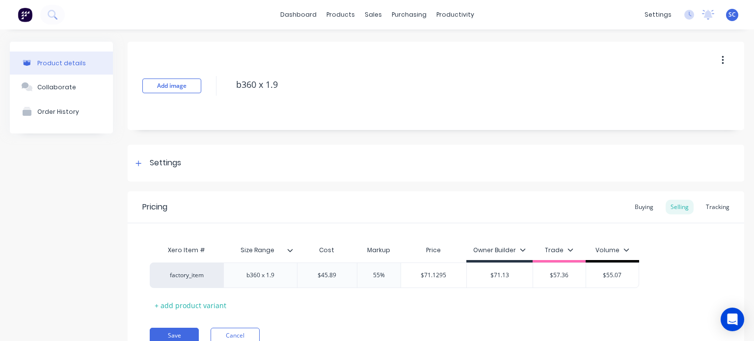
scroll to position [43, 0]
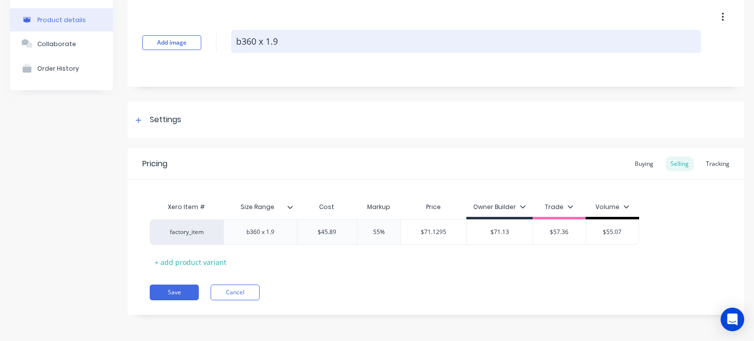
click at [323, 45] on textarea "b360 x 1.9" at bounding box center [466, 41] width 470 height 23
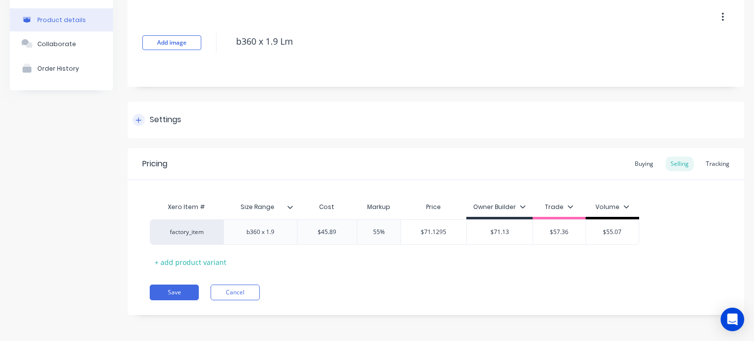
click at [143, 121] on div at bounding box center [139, 120] width 12 height 12
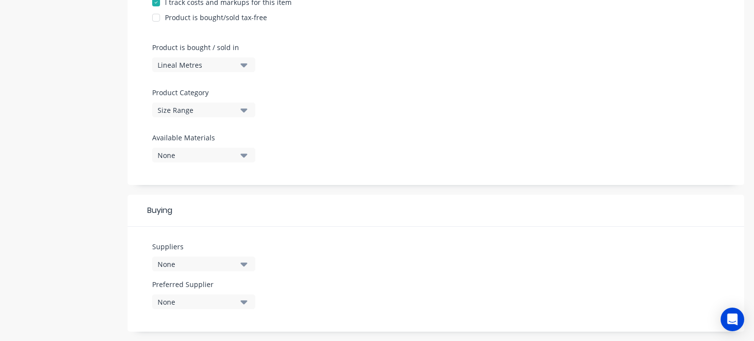
scroll to position [267, 0]
click at [234, 57] on button "Lineal Metres" at bounding box center [203, 64] width 103 height 15
click at [241, 69] on icon "button" at bounding box center [244, 64] width 7 height 11
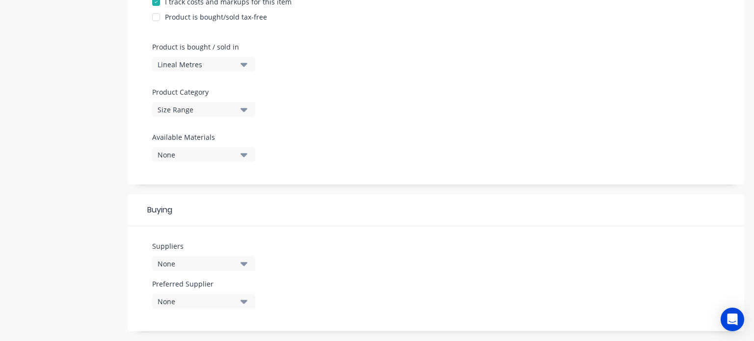
click at [233, 60] on div "Lineal Metres" at bounding box center [197, 64] width 79 height 10
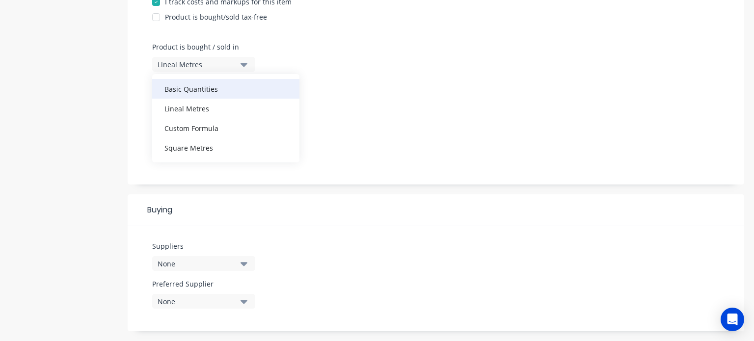
click at [223, 92] on div "Basic Quantities" at bounding box center [225, 89] width 147 height 20
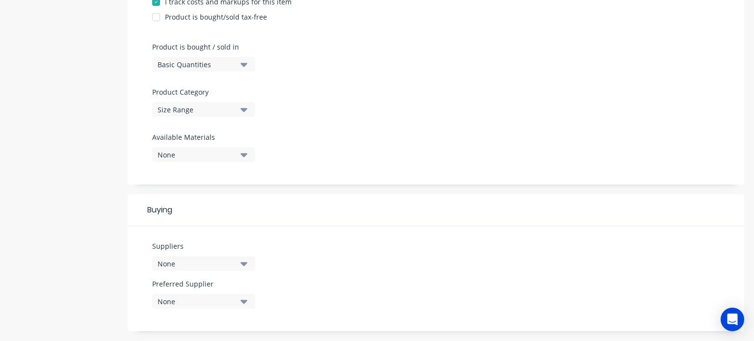
scroll to position [460, 0]
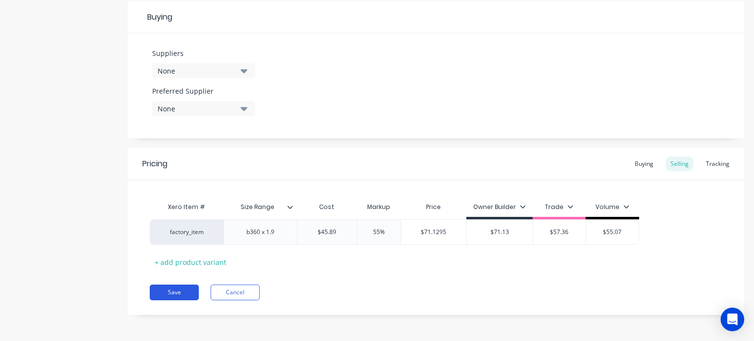
click at [190, 293] on button "Save" at bounding box center [174, 293] width 49 height 16
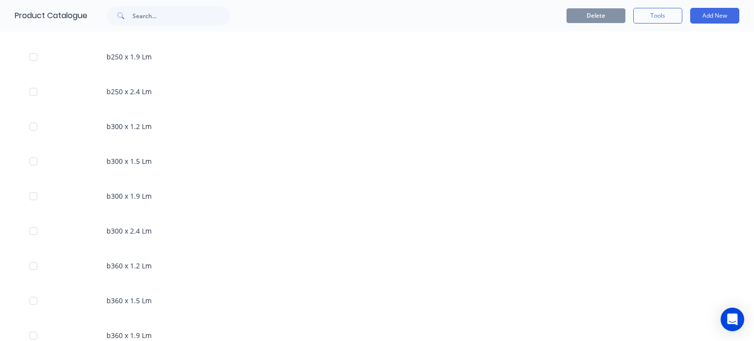
scroll to position [1176, 0]
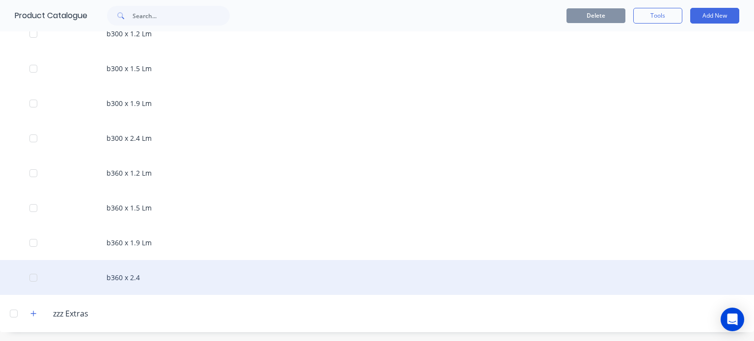
click at [159, 280] on div "b360 x 2.4" at bounding box center [377, 277] width 754 height 35
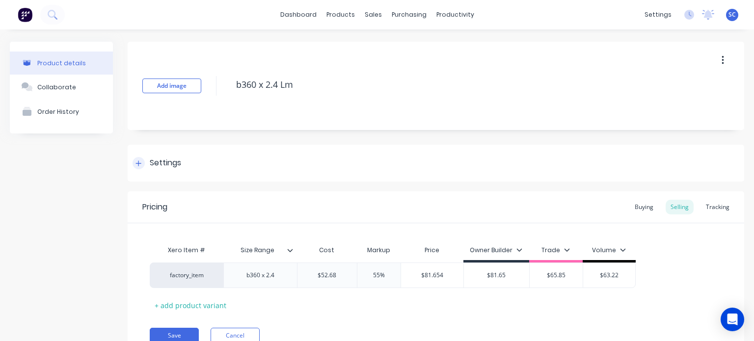
click at [179, 167] on div "Settings" at bounding box center [165, 163] width 31 height 12
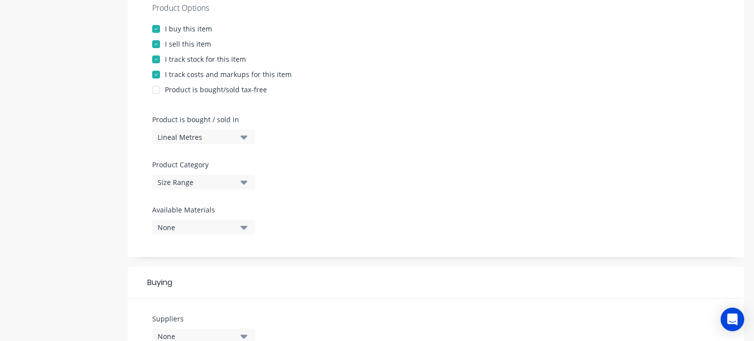
scroll to position [196, 0]
click at [226, 135] on div "Lineal Metres" at bounding box center [197, 135] width 79 height 10
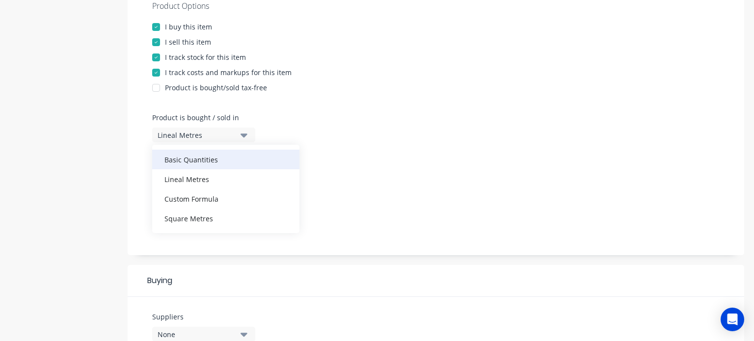
click at [227, 156] on div "Basic Quantities" at bounding box center [225, 160] width 147 height 20
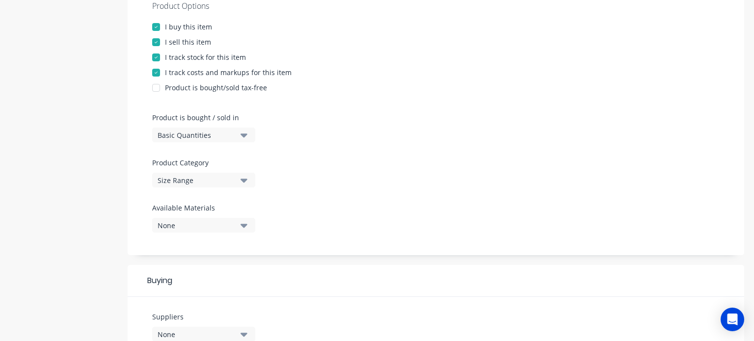
scroll to position [460, 0]
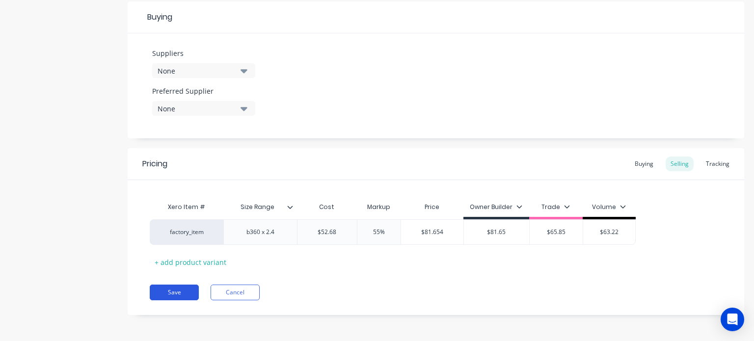
click at [197, 294] on button "Save" at bounding box center [174, 293] width 49 height 16
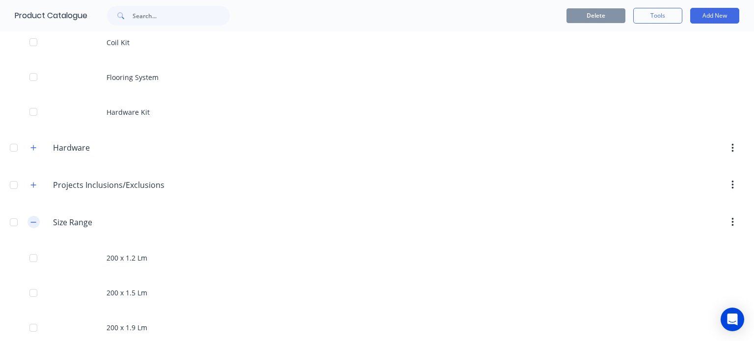
click at [31, 224] on icon "button" at bounding box center [33, 222] width 6 height 7
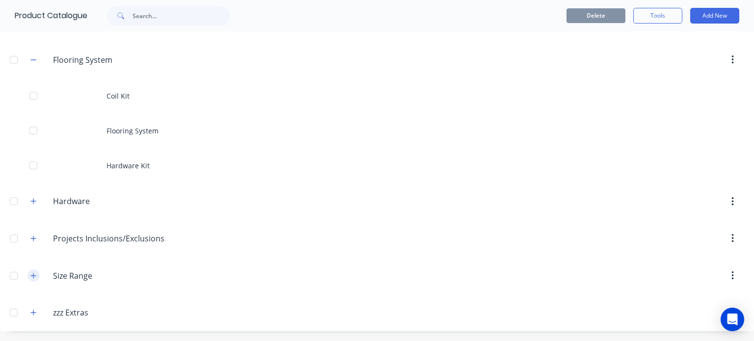
scroll to position [60, 0]
click at [29, 204] on button "button" at bounding box center [33, 202] width 12 height 12
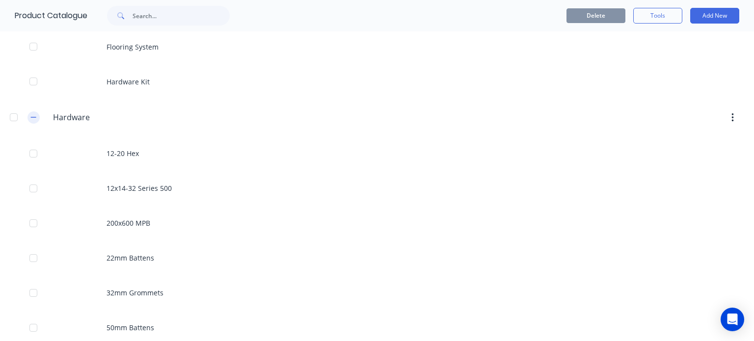
scroll to position [149, 0]
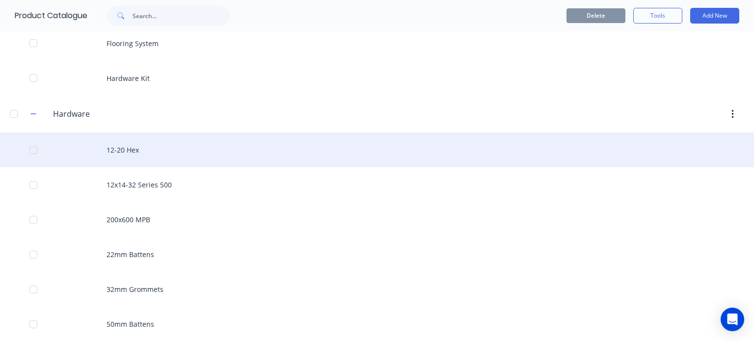
click at [137, 146] on div "12-20 Hex" at bounding box center [377, 150] width 754 height 35
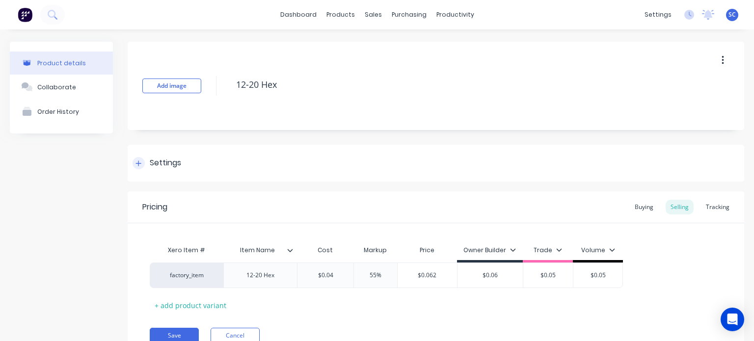
click at [146, 174] on div "Settings" at bounding box center [436, 163] width 617 height 37
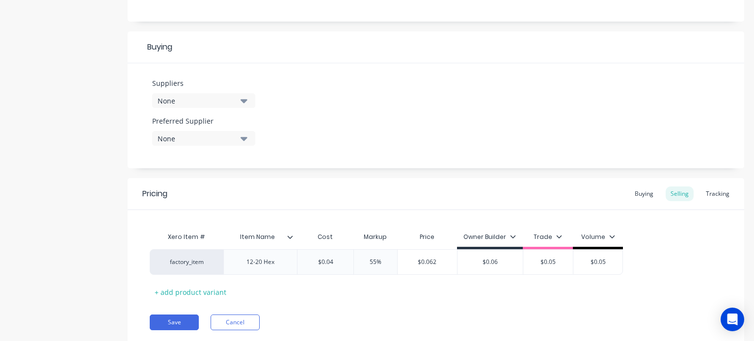
scroll to position [438, 0]
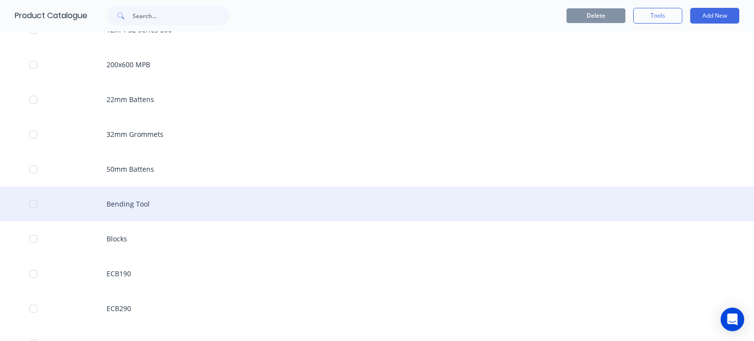
scroll to position [304, 0]
click at [156, 196] on div "Bending Tool" at bounding box center [377, 203] width 754 height 35
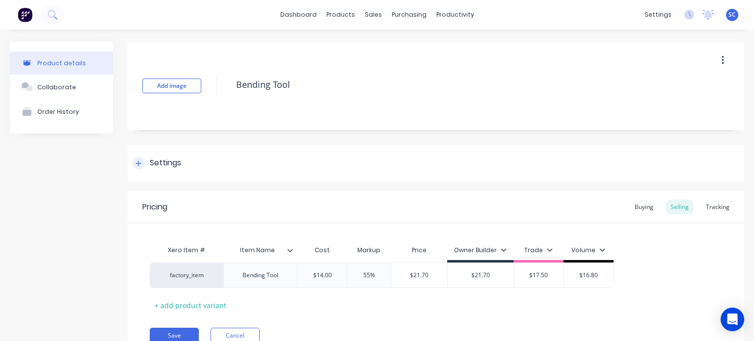
click at [140, 169] on div "Settings" at bounding box center [157, 163] width 49 height 12
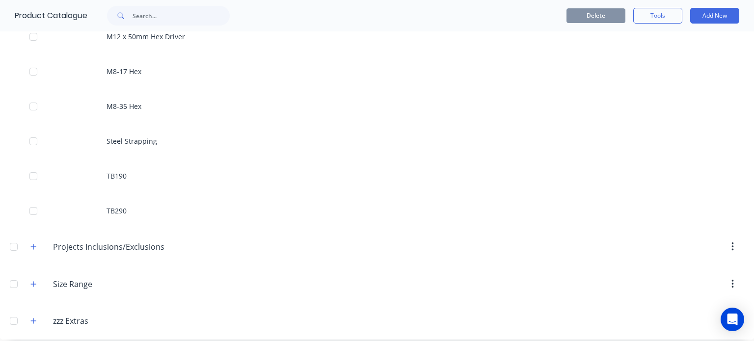
scroll to position [618, 0]
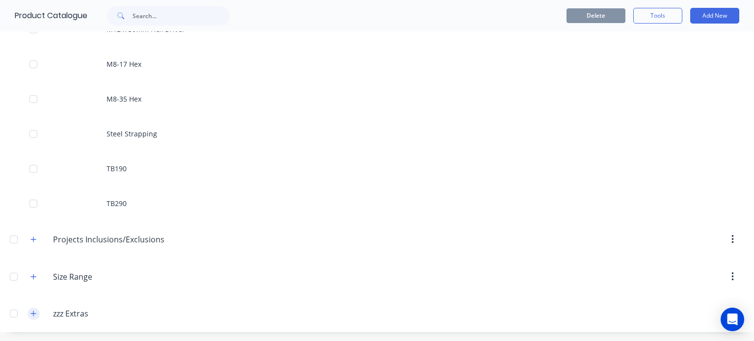
drag, startPoint x: 35, startPoint y: 319, endPoint x: 31, endPoint y: 309, distance: 10.8
click at [31, 309] on span at bounding box center [33, 314] width 12 height 12
click at [31, 309] on button "button" at bounding box center [33, 314] width 12 height 12
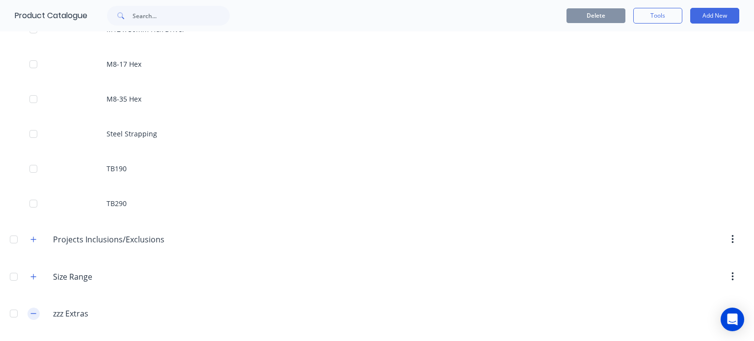
scroll to position [758, 0]
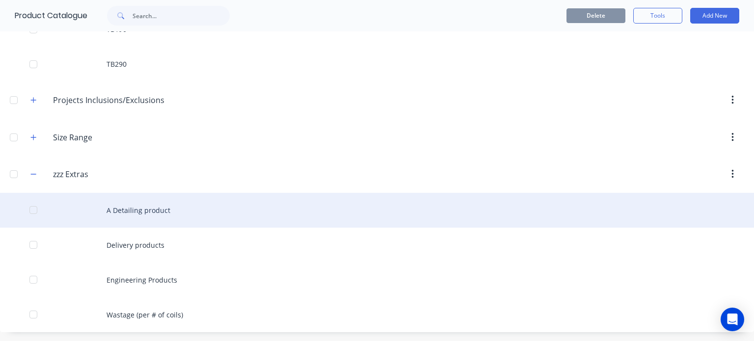
click at [134, 217] on div "A Detailing product" at bounding box center [377, 210] width 754 height 35
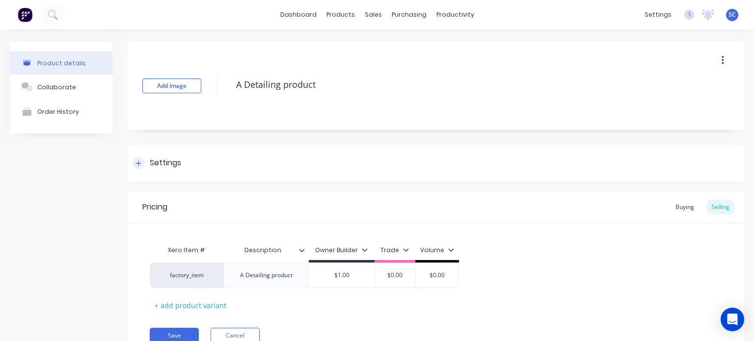
click at [160, 163] on div "Settings" at bounding box center [165, 163] width 31 height 12
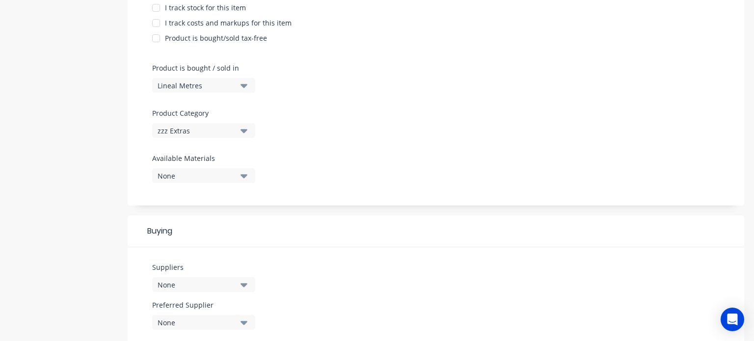
scroll to position [153, 0]
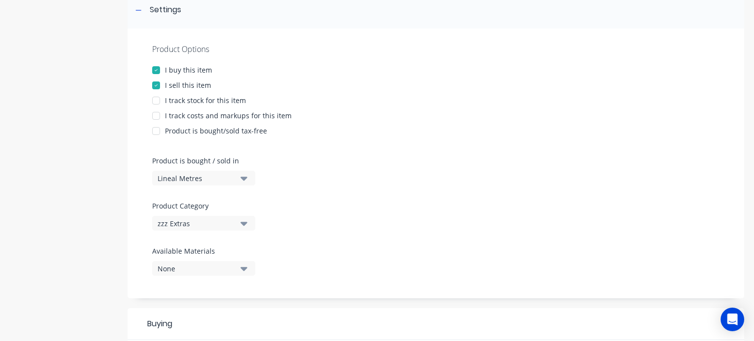
click at [211, 177] on div "Lineal Metres" at bounding box center [197, 178] width 79 height 10
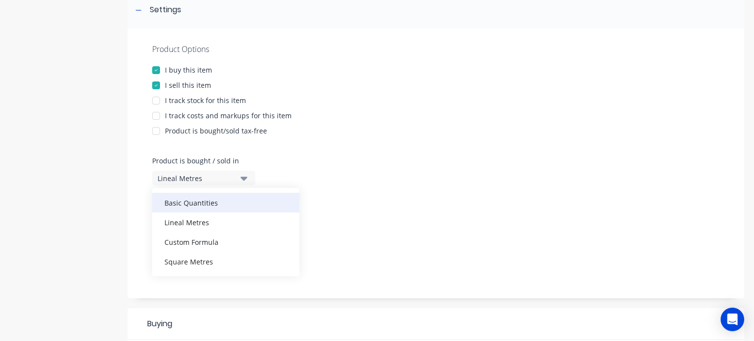
click at [196, 197] on div "Basic Quantities" at bounding box center [225, 203] width 147 height 20
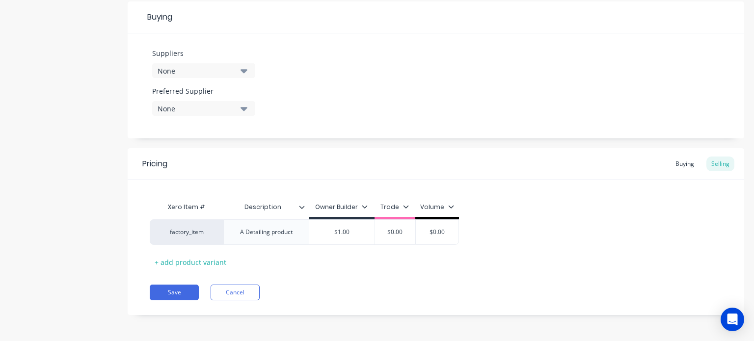
scroll to position [460, 0]
click at [189, 298] on button "Save" at bounding box center [174, 293] width 49 height 16
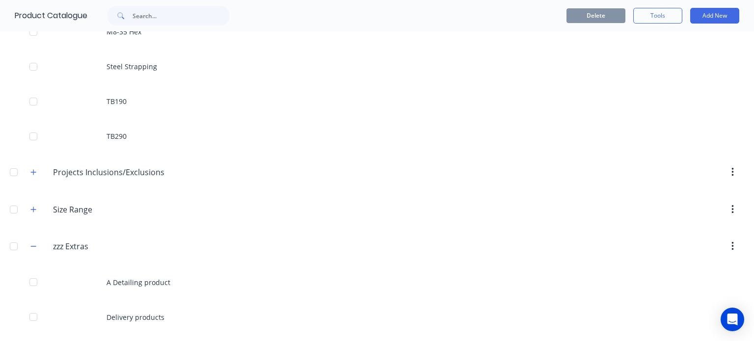
scroll to position [758, 0]
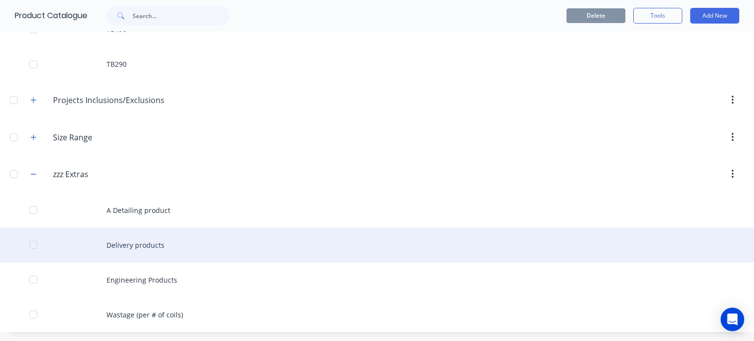
click at [194, 241] on div "Delivery products" at bounding box center [377, 245] width 754 height 35
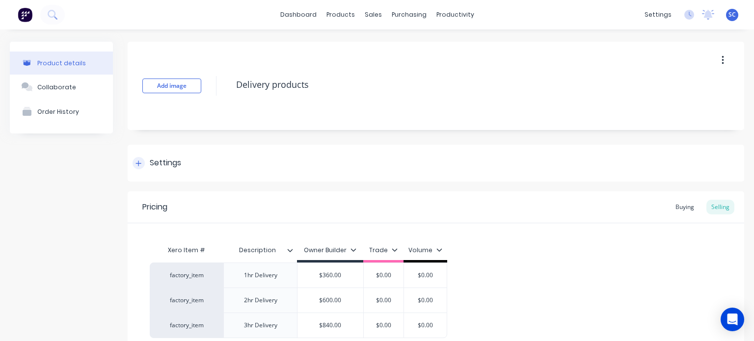
click at [161, 158] on div "Settings" at bounding box center [165, 163] width 31 height 12
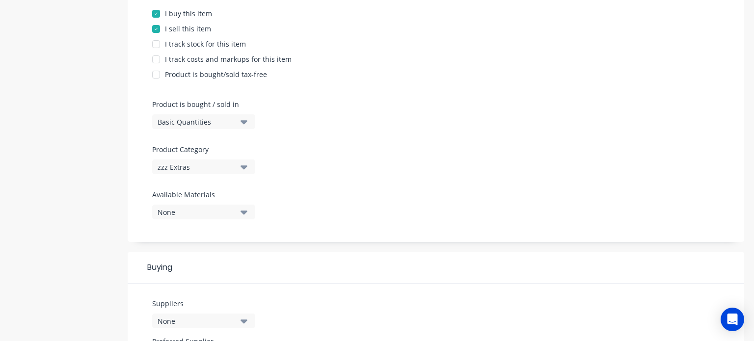
scroll to position [510, 0]
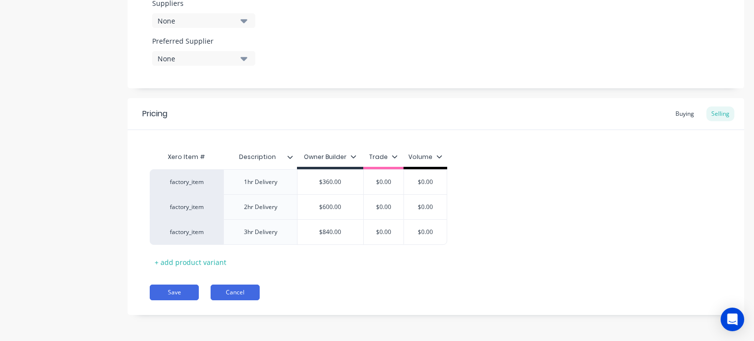
click at [232, 293] on button "Cancel" at bounding box center [235, 293] width 49 height 16
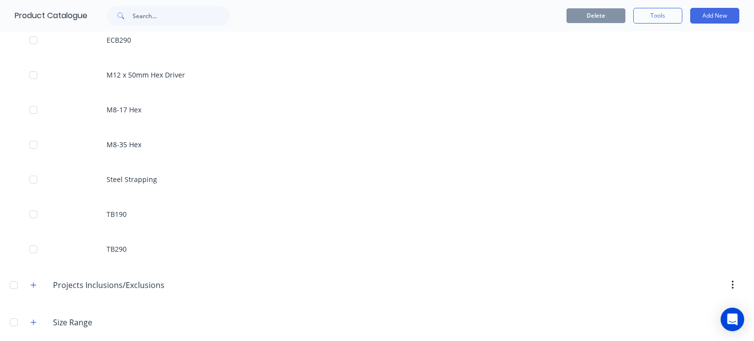
scroll to position [758, 0]
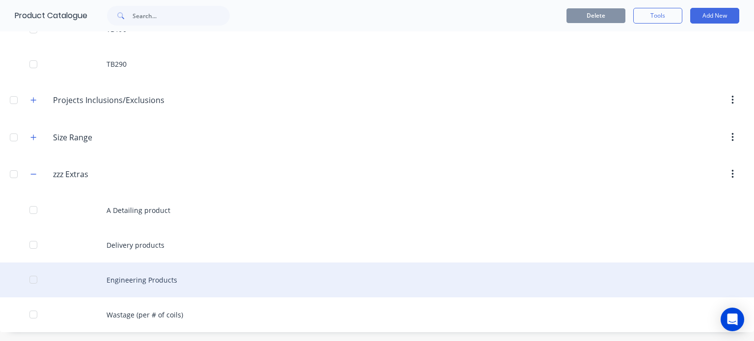
click at [175, 281] on div "Engineering Products" at bounding box center [377, 280] width 754 height 35
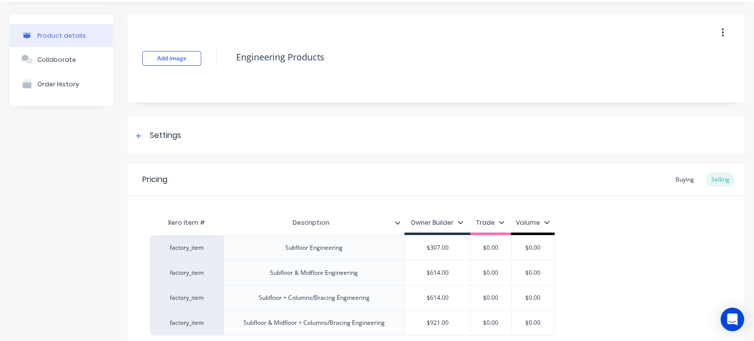
scroll to position [28, 0]
click at [185, 142] on div "Settings" at bounding box center [436, 134] width 617 height 37
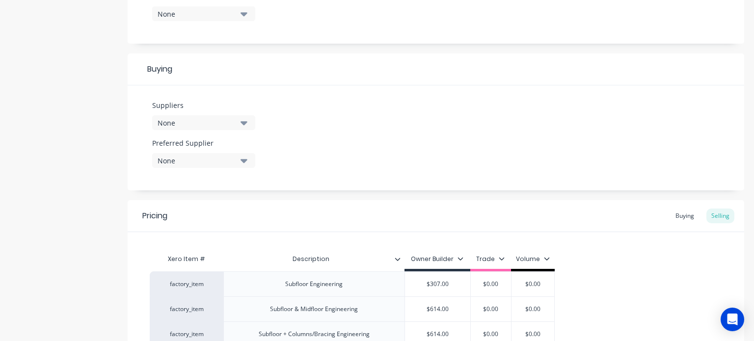
scroll to position [535, 0]
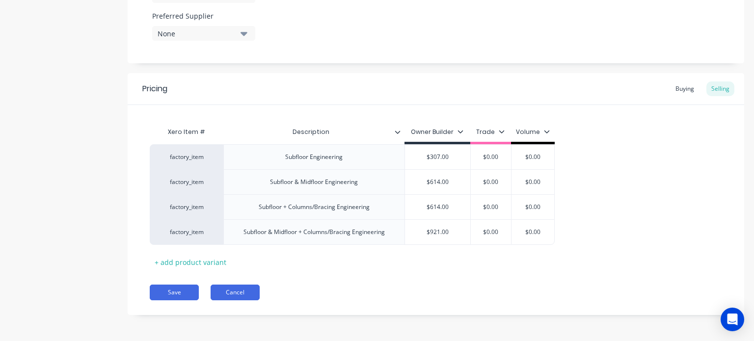
click at [239, 290] on button "Cancel" at bounding box center [235, 293] width 49 height 16
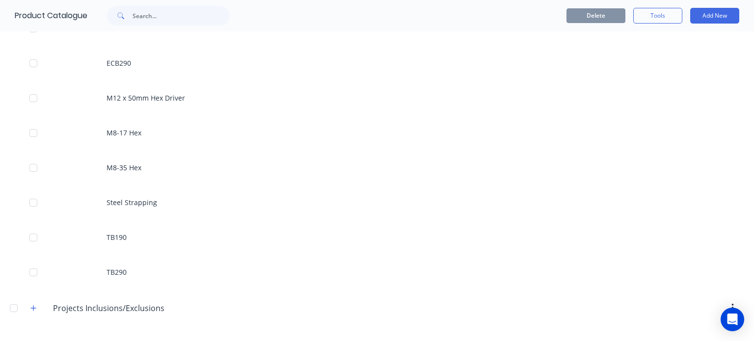
scroll to position [758, 0]
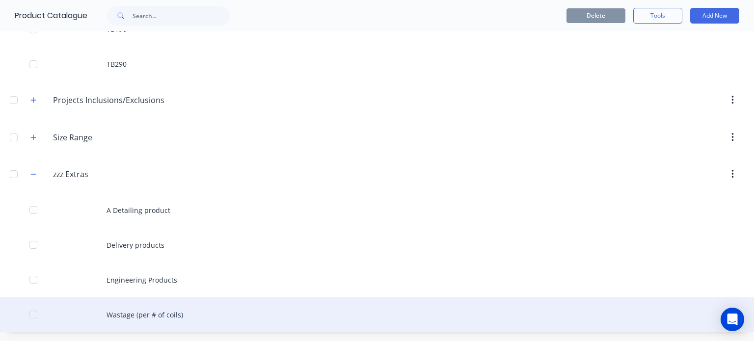
click at [171, 313] on div "Wastage (per # of coils)" at bounding box center [377, 315] width 754 height 35
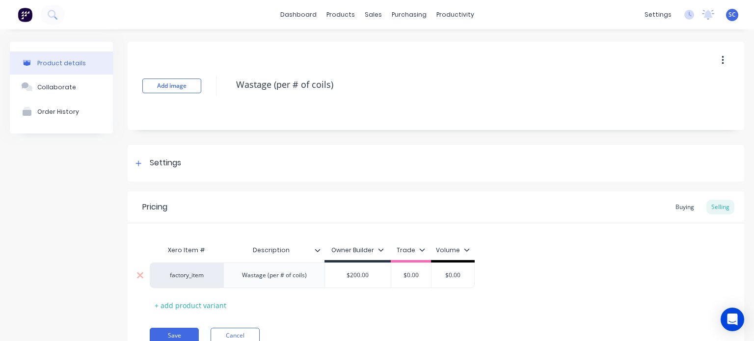
scroll to position [43, 0]
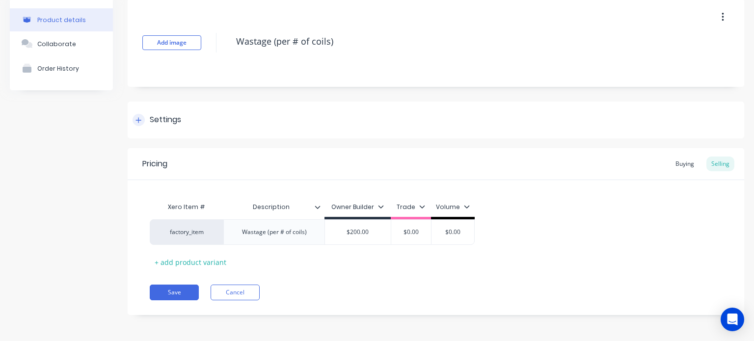
click at [162, 116] on div "Settings" at bounding box center [165, 120] width 31 height 12
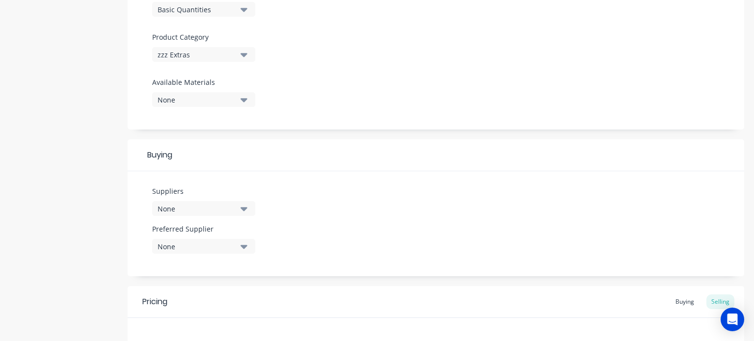
scroll to position [460, 0]
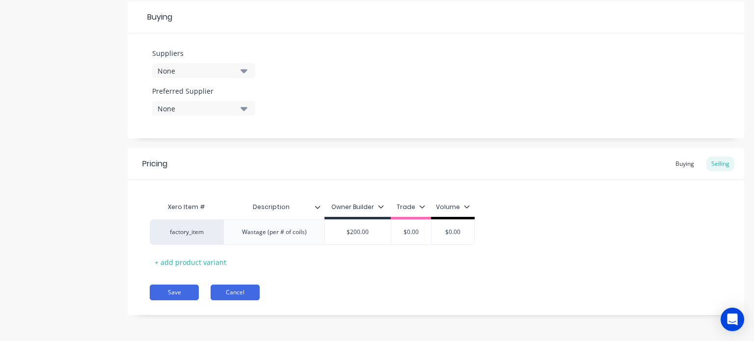
click at [246, 295] on button "Cancel" at bounding box center [235, 293] width 49 height 16
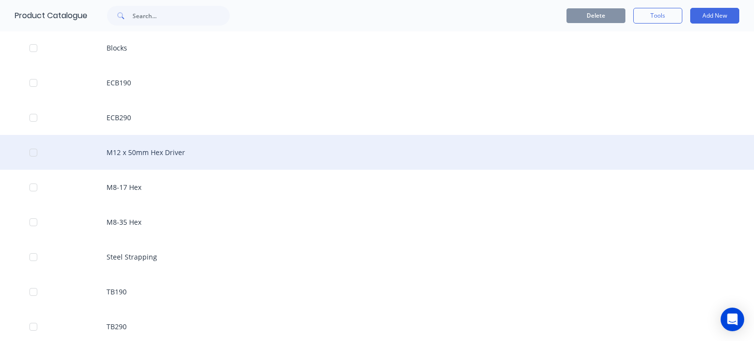
scroll to position [497, 0]
click at [161, 149] on div "M12 x 50mm Hex Driver" at bounding box center [377, 150] width 754 height 35
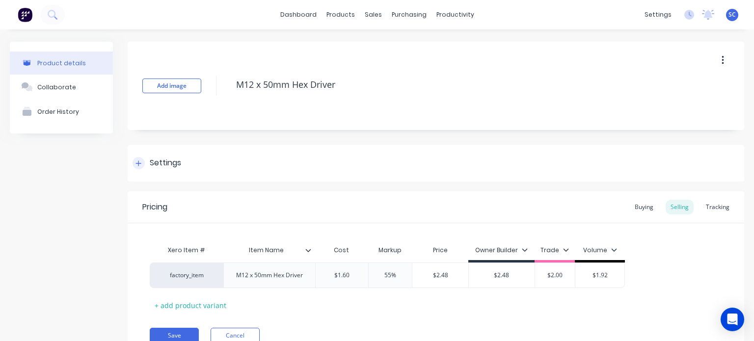
click at [138, 161] on icon at bounding box center [139, 163] width 6 height 7
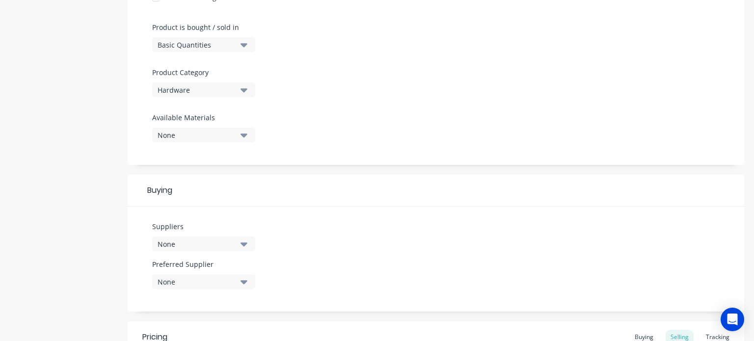
scroll to position [310, 0]
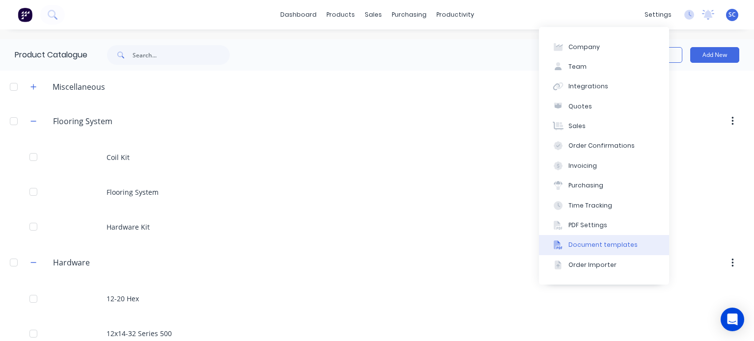
click at [610, 245] on div "Document templates" at bounding box center [603, 245] width 69 height 9
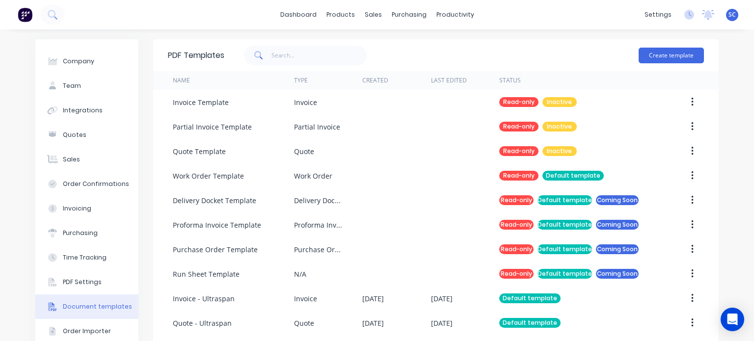
scroll to position [32, 0]
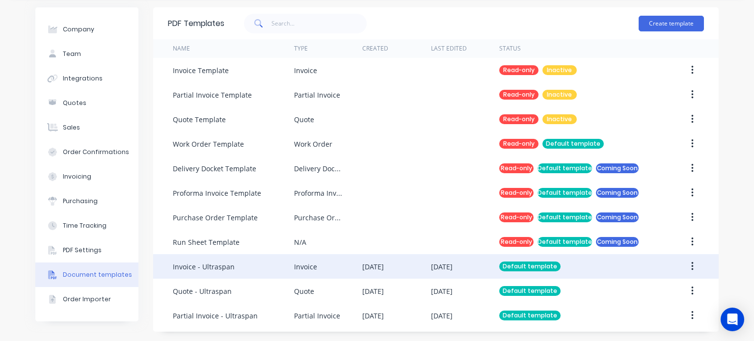
click at [274, 271] on div "Invoice - Ultraspan" at bounding box center [233, 266] width 121 height 25
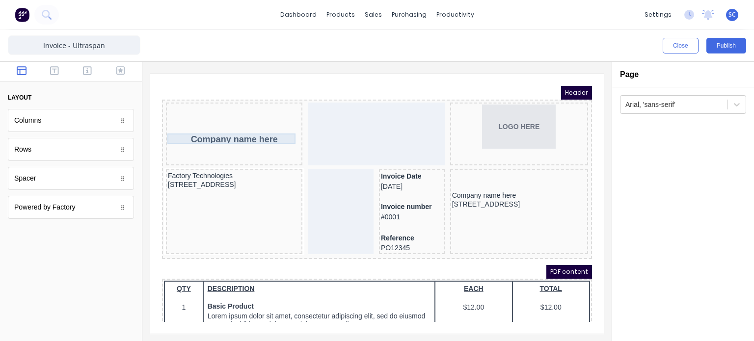
click at [221, 124] on body "Header Company name here LOGO HERE Factory Technologies 234 Beach Road Gold Coa…" at bounding box center [365, 192] width 430 height 236
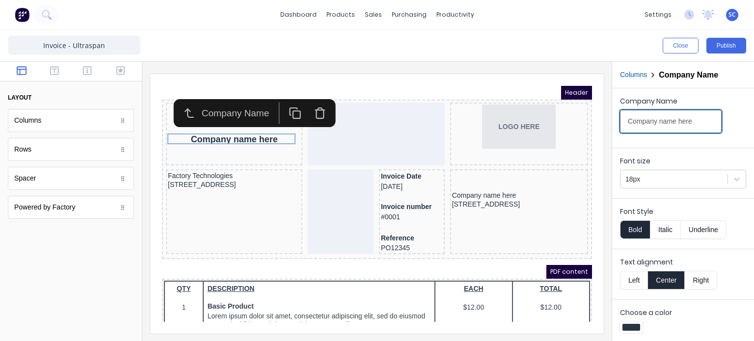
click at [638, 125] on input "Company name here" at bounding box center [671, 121] width 102 height 23
type input "G"
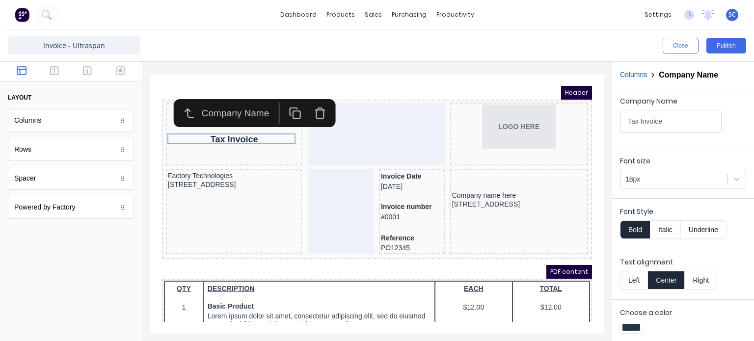
click at [628, 280] on button "Left" at bounding box center [633, 280] width 27 height 19
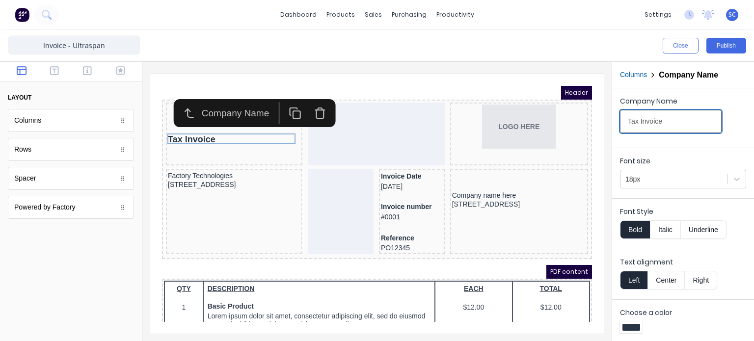
click at [631, 121] on input "Tax Invoice" at bounding box center [671, 121] width 102 height 23
click at [654, 123] on input "Tax Invoice" at bounding box center [671, 121] width 102 height 23
type input "TAX INVOICE"
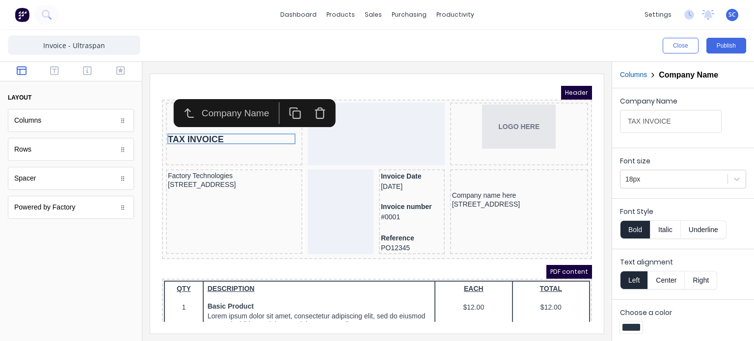
click at [631, 231] on button "Bold" at bounding box center [635, 229] width 30 height 19
click at [632, 231] on button "Bold" at bounding box center [635, 229] width 30 height 19
click at [681, 235] on button "Underline" at bounding box center [704, 229] width 46 height 19
click at [640, 233] on button "Bold" at bounding box center [635, 229] width 30 height 19
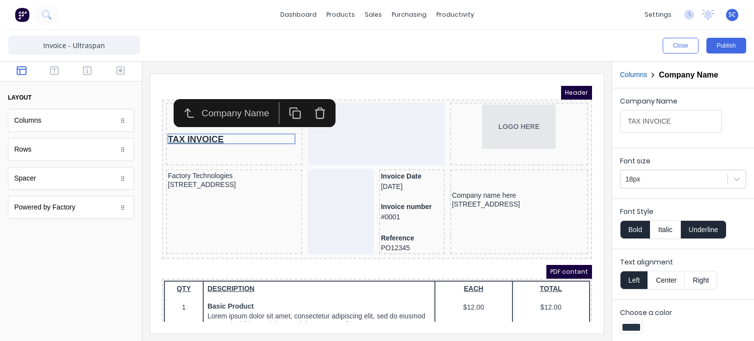
click at [689, 232] on button "Underline" at bounding box center [704, 229] width 46 height 19
click at [630, 233] on button "Bold" at bounding box center [635, 229] width 30 height 19
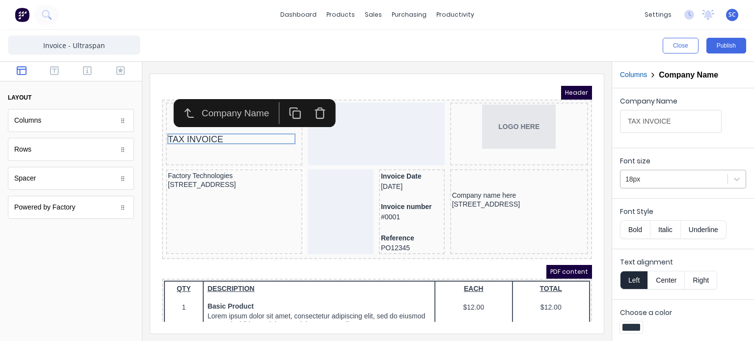
click at [645, 172] on div "18px" at bounding box center [674, 179] width 107 height 16
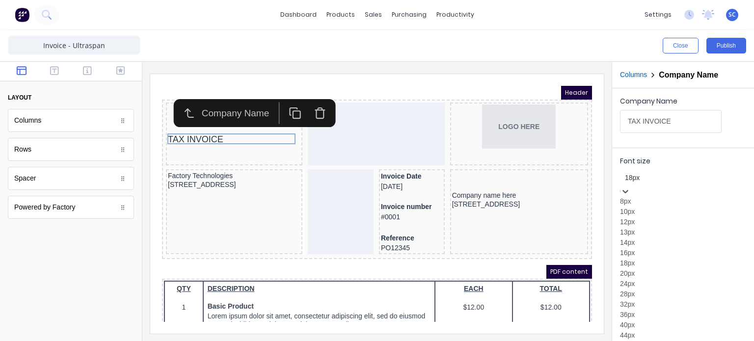
scroll to position [111, 0]
click at [636, 299] on div "32px" at bounding box center [683, 304] width 126 height 10
click at [668, 178] on div at bounding box center [683, 178] width 116 height 12
click at [646, 299] on div "28px" at bounding box center [683, 294] width 126 height 10
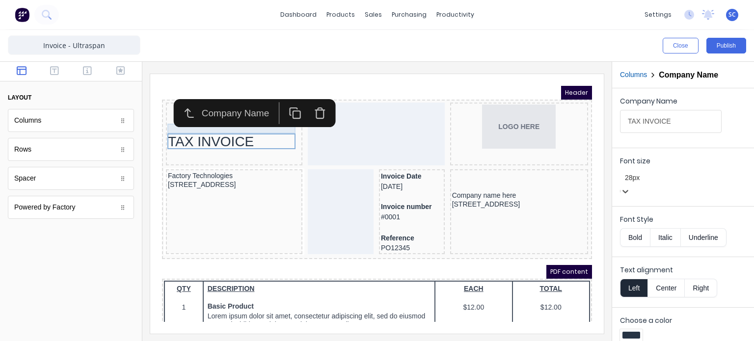
click at [174, 116] on body "Header TAX INVOICE LOGO HERE Factory Technologies 234 Beach Road Gold Coast, Qu…" at bounding box center [365, 192] width 430 height 236
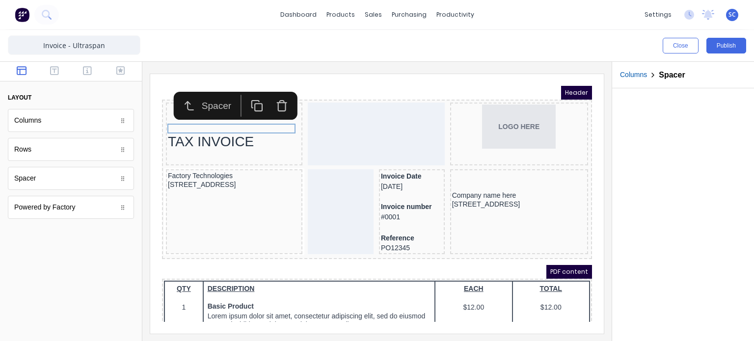
click at [267, 98] on icon "button" at bounding box center [270, 95] width 7 height 8
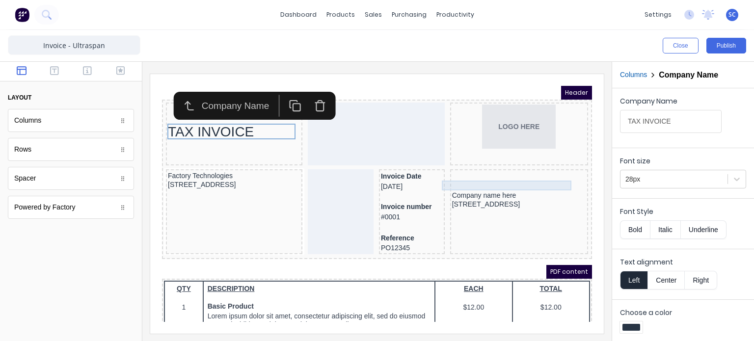
click at [470, 174] on body "Header TAX INVOICE LOGO HERE Factory Technologies 234 Beach Road Gold Coast, Qu…" at bounding box center [365, 192] width 430 height 236
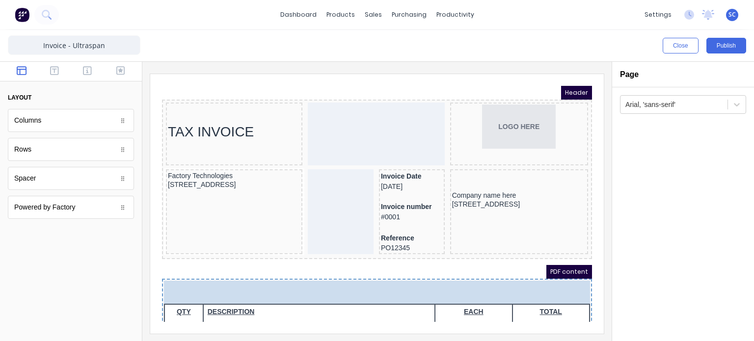
drag, startPoint x: 52, startPoint y: 184, endPoint x: 71, endPoint y: 204, distance: 27.1
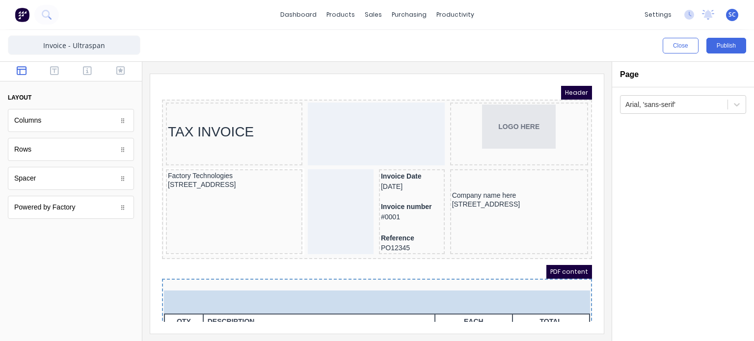
drag, startPoint x: 53, startPoint y: 185, endPoint x: 103, endPoint y: 205, distance: 53.8
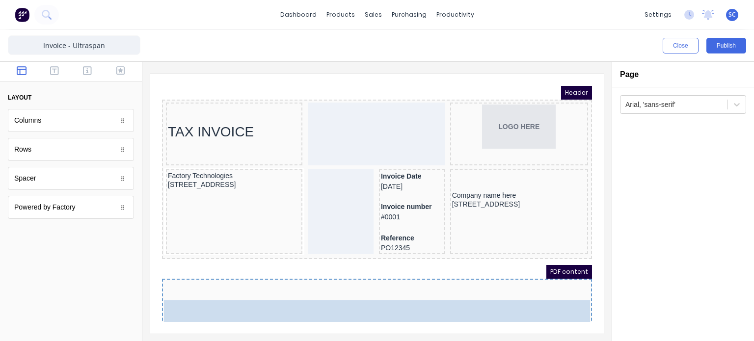
drag, startPoint x: 49, startPoint y: 189, endPoint x: 259, endPoint y: 294, distance: 235.6
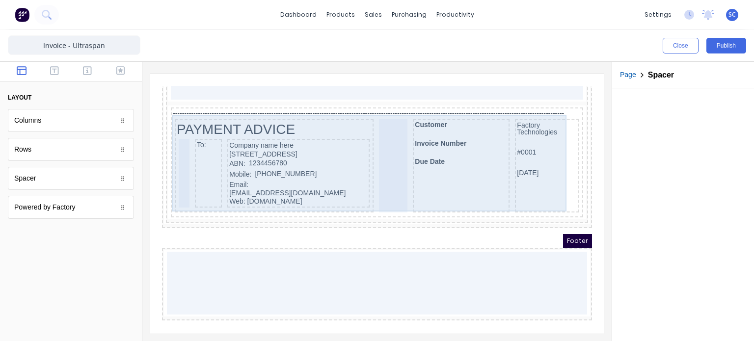
scroll to position [926, 0]
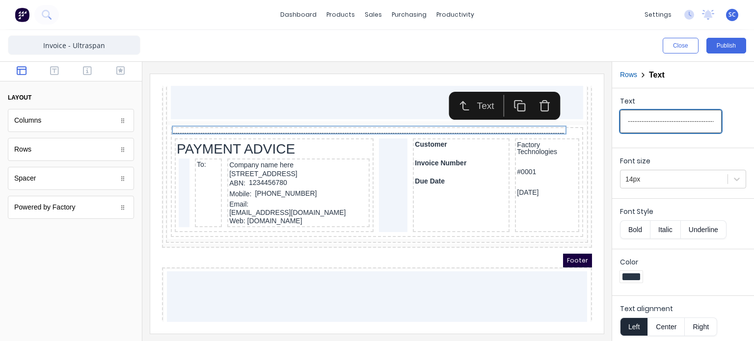
click at [690, 121] on input "-------------------------------------------------------------------------------…" at bounding box center [671, 121] width 102 height 23
type input "-------------------------------------------------------------------------------…"
click at [589, 39] on div "Close Publish" at bounding box center [565, 46] width 361 height 16
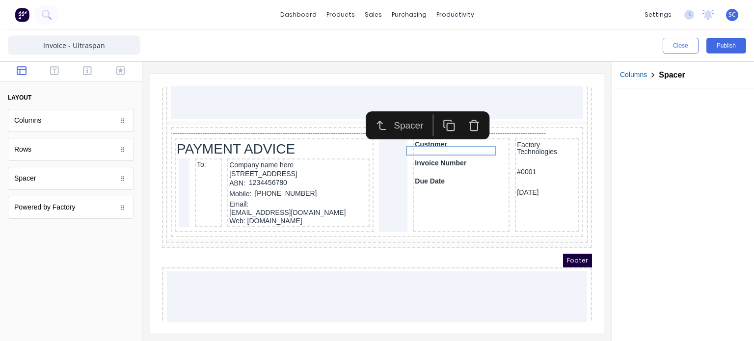
click at [440, 110] on icon "button" at bounding box center [437, 114] width 12 height 12
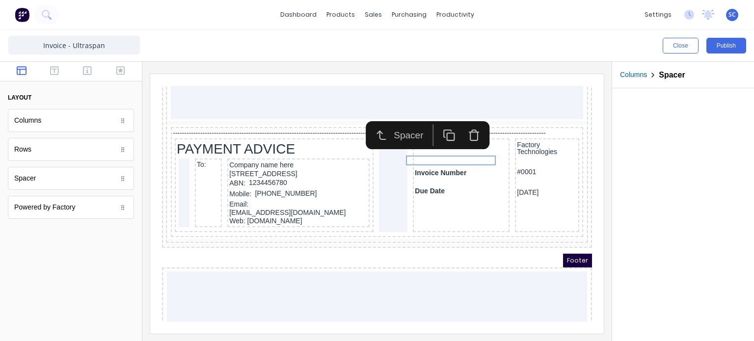
click at [600, 136] on div at bounding box center [377, 204] width 455 height 261
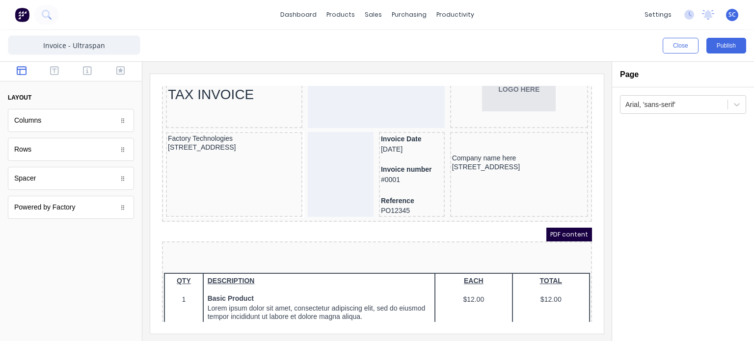
scroll to position [0, 0]
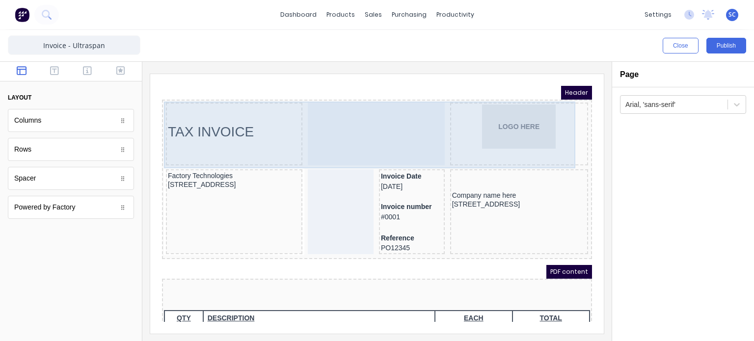
click at [361, 133] on body "Header TAX INVOICE LOGO HERE Factory Technologies [STREET_ADDRESS], 4217 Invoic…" at bounding box center [365, 192] width 430 height 236
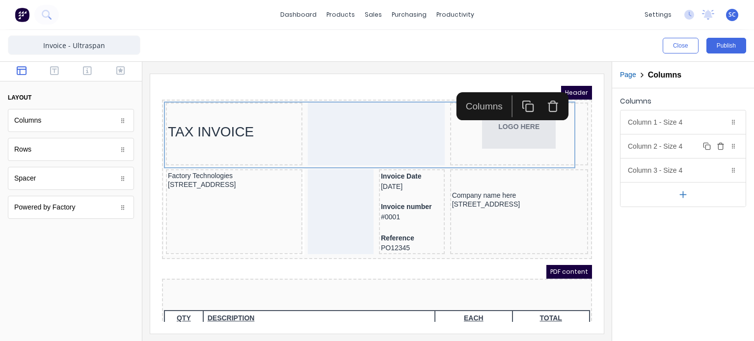
click at [672, 151] on div "Column 2 - Size 4 Duplicate Delete" at bounding box center [683, 147] width 125 height 24
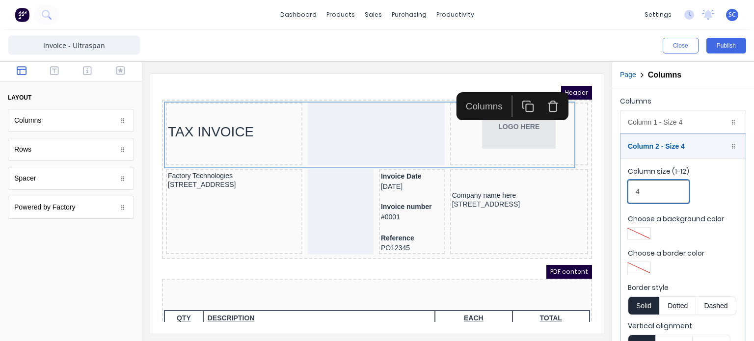
drag, startPoint x: 656, startPoint y: 190, endPoint x: 612, endPoint y: 190, distance: 44.2
click at [612, 190] on div "Columns Column 1 - Size 4 Duplicate Delete Column size (1-12) 4 Choose a backgr…" at bounding box center [683, 252] width 142 height 328
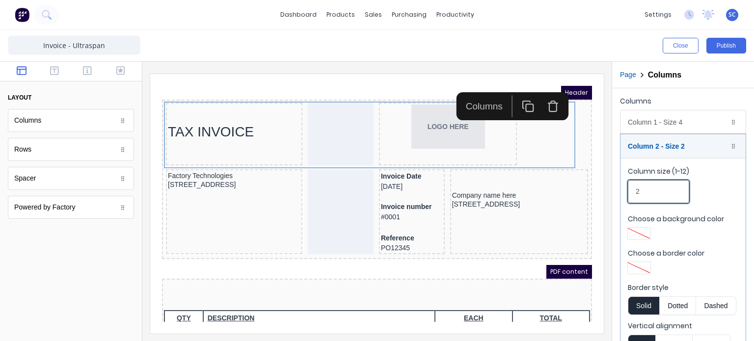
drag, startPoint x: 652, startPoint y: 193, endPoint x: 600, endPoint y: 193, distance: 52.5
click at [600, 193] on div "Close Publish Components layout Columns Columns Rows Rows Spacer Spacer Powered…" at bounding box center [377, 185] width 754 height 311
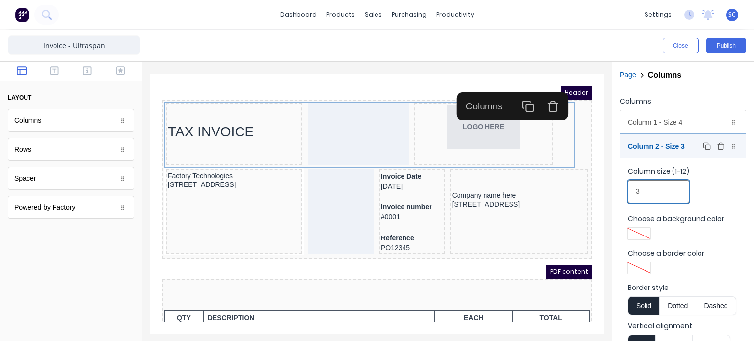
type input "3"
click at [657, 139] on div "Column 2 - Size 3 Duplicate Delete" at bounding box center [683, 147] width 125 height 24
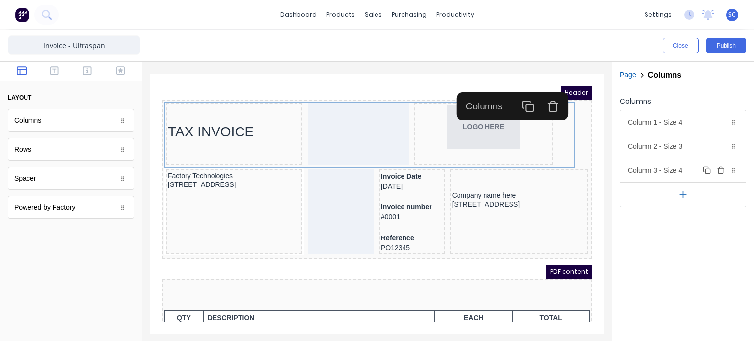
click at [671, 163] on div "Column 3 - Size 4 Duplicate Delete" at bounding box center [683, 171] width 125 height 24
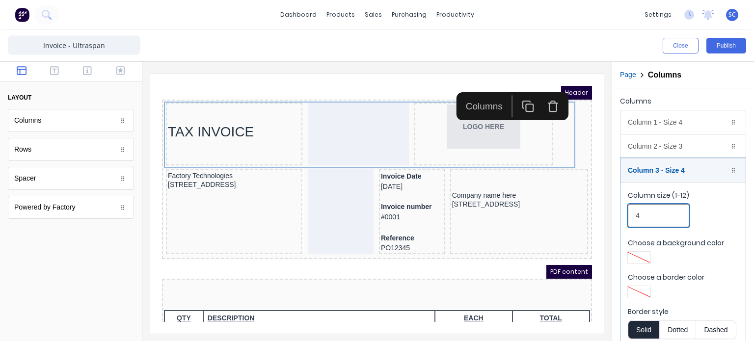
drag, startPoint x: 653, startPoint y: 219, endPoint x: 589, endPoint y: 221, distance: 64.4
click at [589, 221] on div "Close Publish Components layout Columns Columns Rows Rows Spacer Spacer Powered…" at bounding box center [377, 185] width 754 height 311
type input "5"
click at [666, 144] on div "Column 2 - Size 3 Duplicate Delete" at bounding box center [683, 147] width 125 height 24
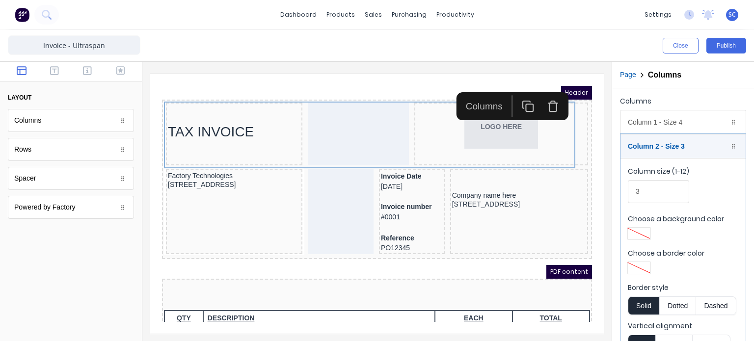
click at [590, 55] on div "Close Publish" at bounding box center [377, 45] width 754 height 31
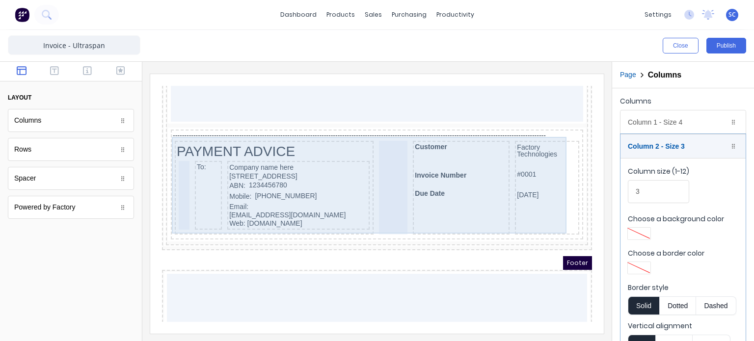
scroll to position [908, 0]
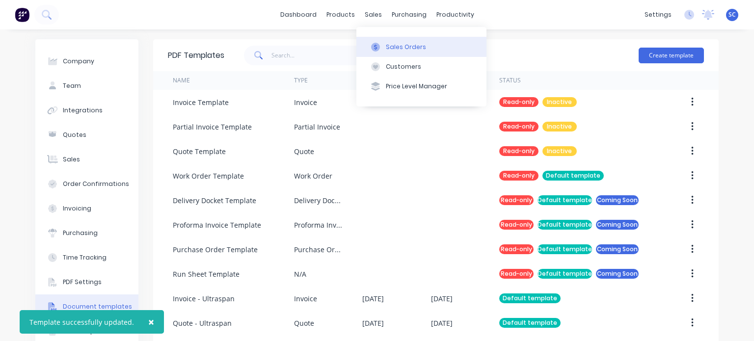
click at [378, 43] on icon at bounding box center [375, 47] width 9 height 9
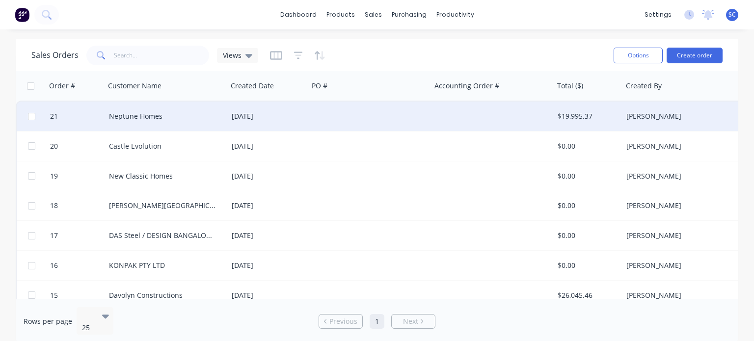
click at [253, 123] on div "[DATE]" at bounding box center [268, 116] width 81 height 29
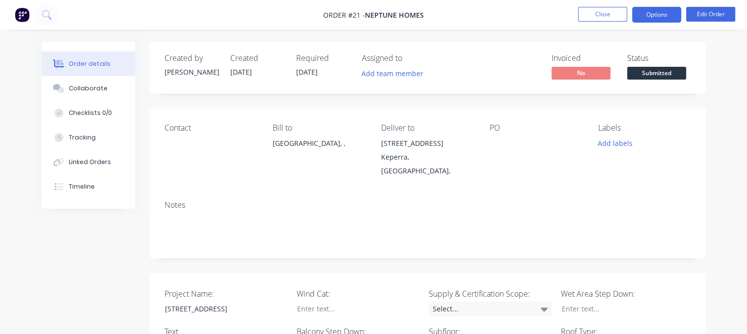
click at [657, 17] on button "Options" at bounding box center [656, 15] width 49 height 16
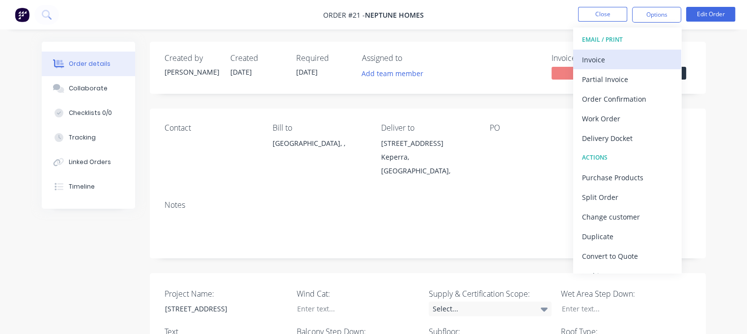
click at [629, 65] on div "Invoice" at bounding box center [627, 60] width 90 height 14
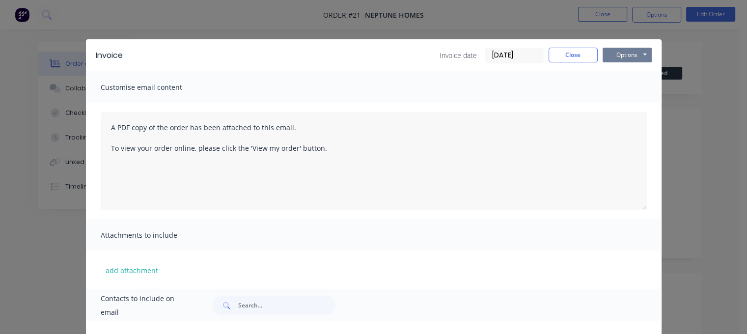
click at [629, 52] on button "Options" at bounding box center [626, 55] width 49 height 15
click at [643, 73] on button "Preview" at bounding box center [633, 72] width 63 height 16
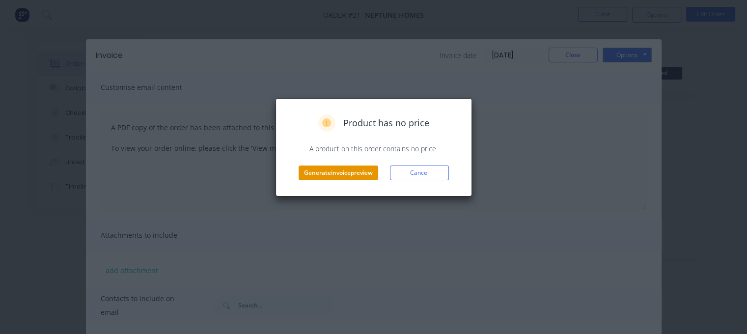
click at [346, 178] on button "Generate invoice preview" at bounding box center [339, 172] width 80 height 15
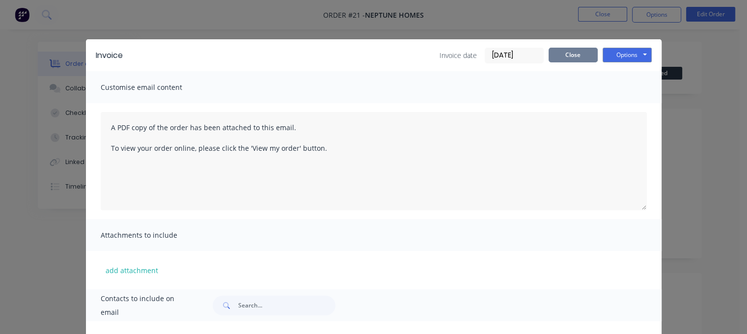
click at [577, 57] on button "Close" at bounding box center [572, 55] width 49 height 15
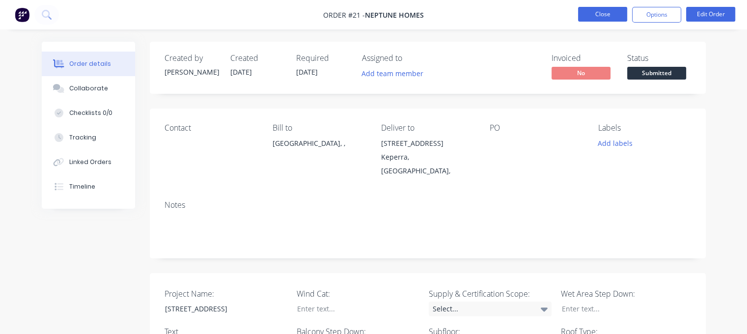
click at [612, 13] on button "Close" at bounding box center [602, 14] width 49 height 15
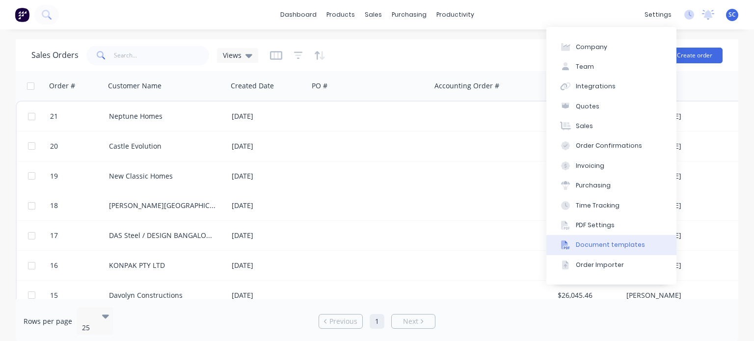
click at [608, 245] on div "Document templates" at bounding box center [610, 245] width 69 height 9
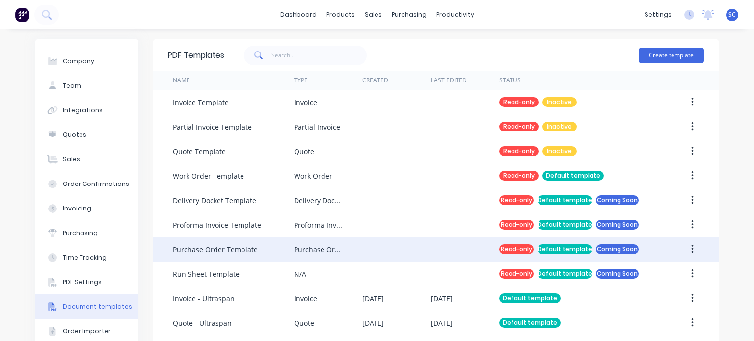
scroll to position [32, 0]
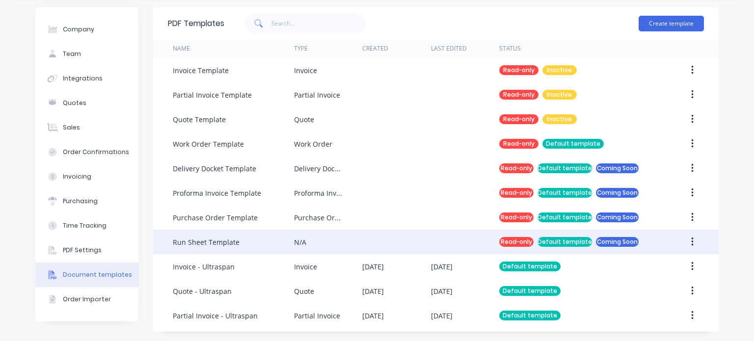
click at [307, 251] on div "N/A" at bounding box center [328, 242] width 68 height 25
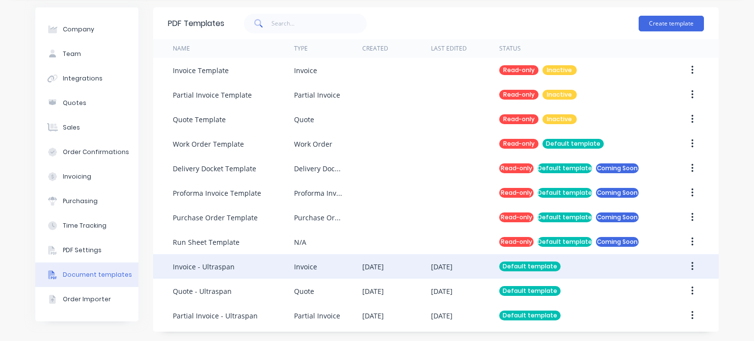
click at [311, 260] on div "Invoice" at bounding box center [328, 266] width 68 height 25
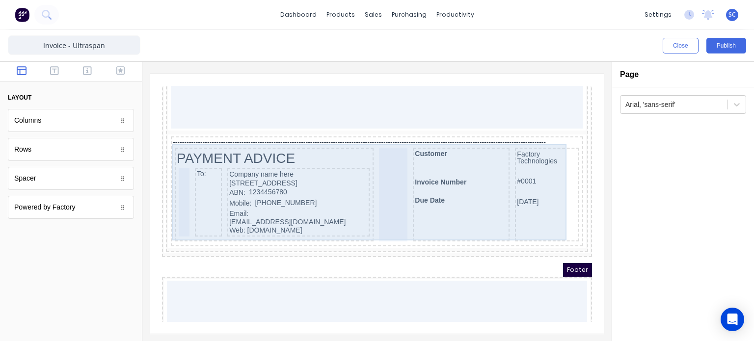
scroll to position [950, 0]
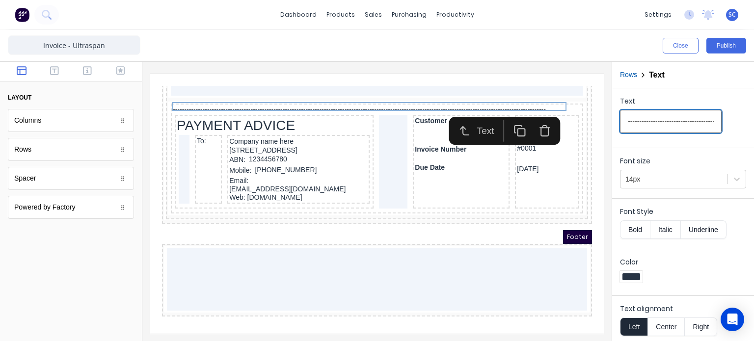
click at [688, 124] on input "-------------------------------------------------------------------------------…" at bounding box center [671, 121] width 102 height 23
type input "-------------------------------------------------------------------------------…"
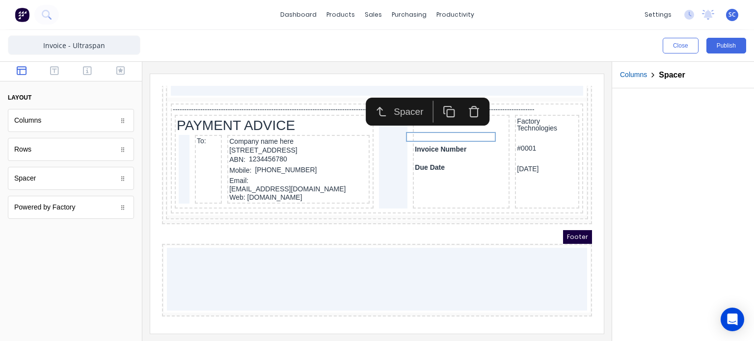
click at [465, 104] on icon "button" at bounding box center [462, 101] width 7 height 8
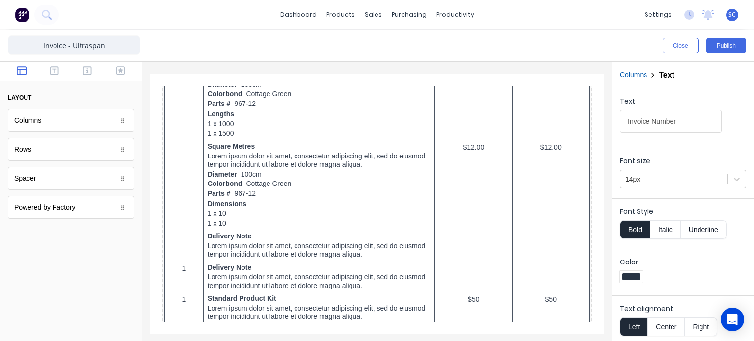
scroll to position [404, 0]
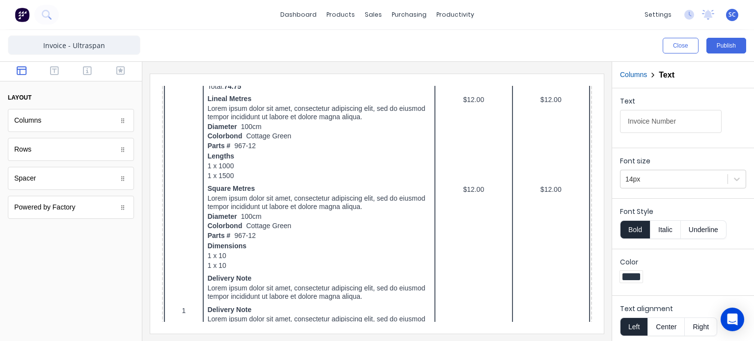
click at [736, 54] on div "Close Publish" at bounding box center [377, 45] width 754 height 31
click at [744, 49] on button "Publish" at bounding box center [726, 46] width 40 height 16
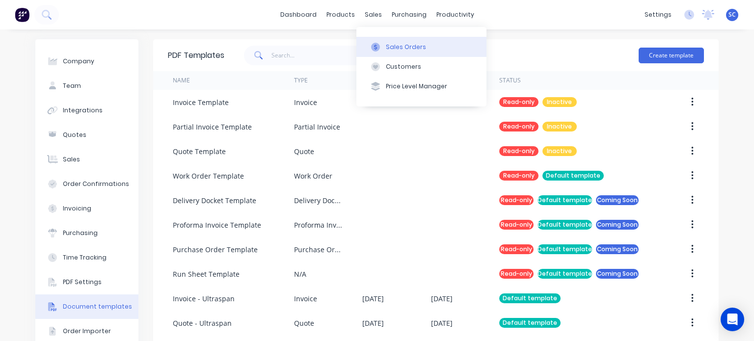
click at [386, 45] on div "Sales Orders" at bounding box center [406, 47] width 40 height 9
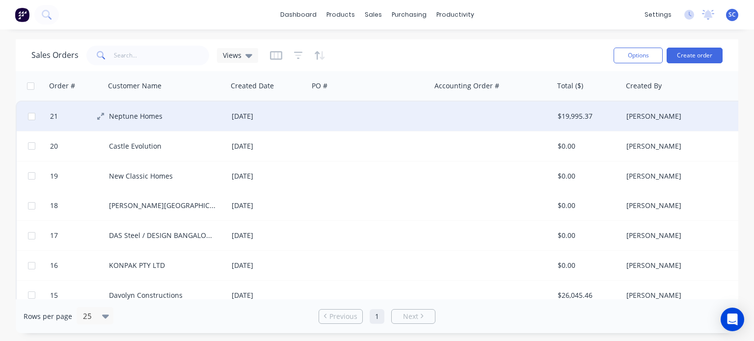
click at [107, 111] on button "21" at bounding box center [79, 116] width 59 height 29
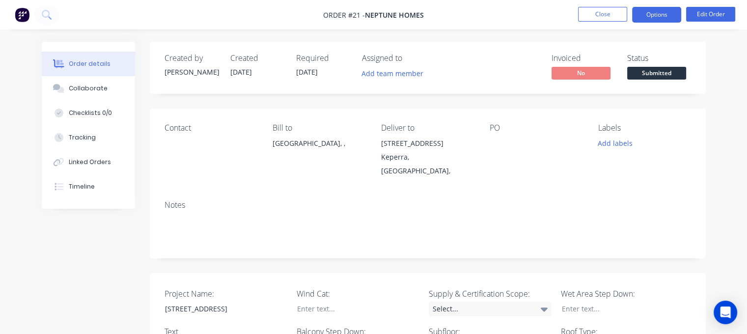
click at [646, 17] on button "Options" at bounding box center [656, 15] width 49 height 16
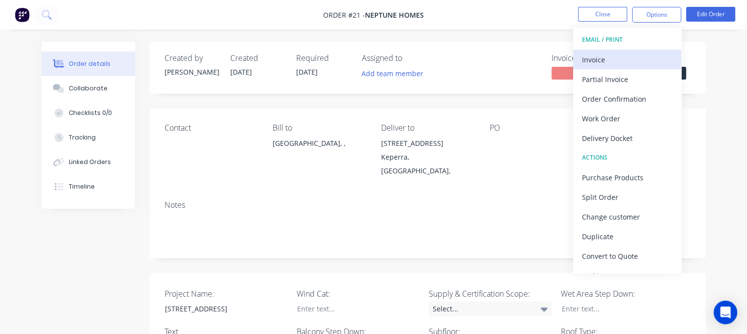
click at [619, 57] on div "Invoice" at bounding box center [627, 60] width 90 height 14
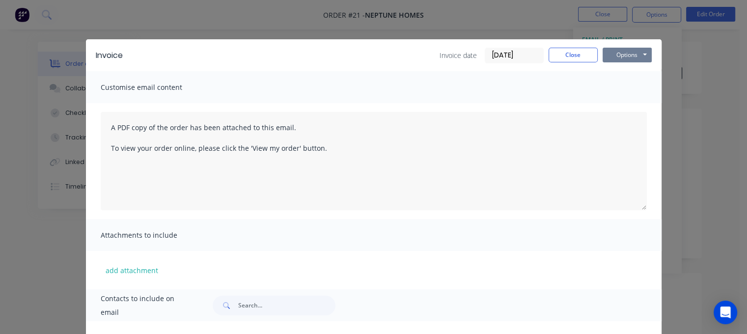
click at [610, 55] on button "Options" at bounding box center [626, 55] width 49 height 15
click at [621, 73] on button "Preview" at bounding box center [633, 72] width 63 height 16
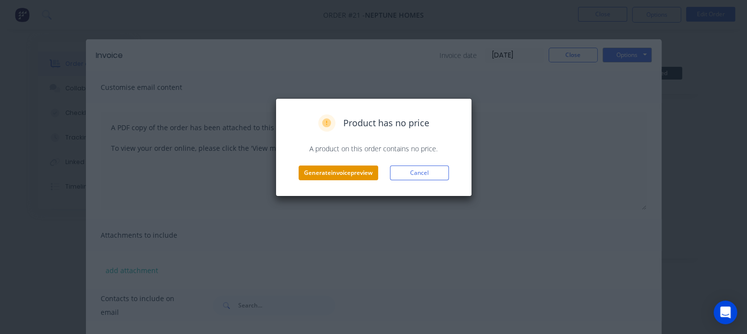
click at [344, 173] on button "Generate invoice preview" at bounding box center [339, 172] width 80 height 15
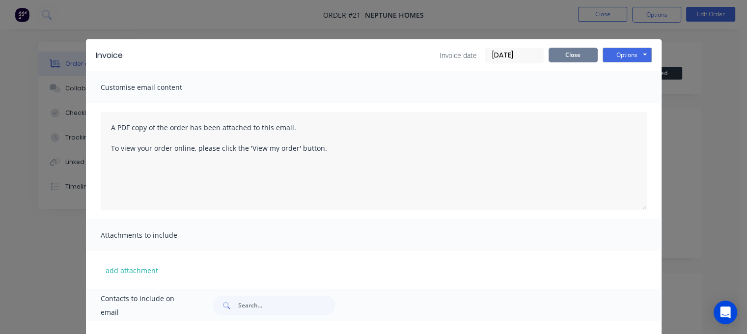
click at [558, 57] on button "Close" at bounding box center [572, 55] width 49 height 15
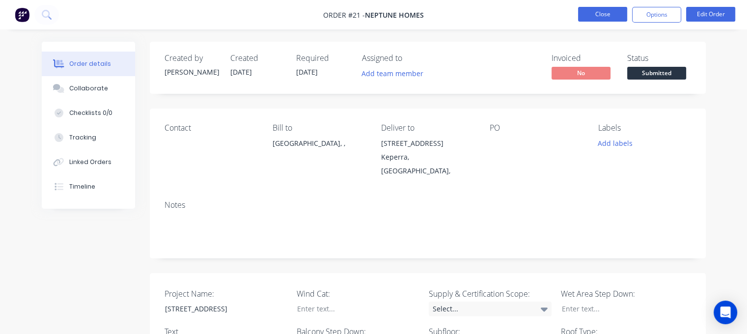
click at [609, 19] on button "Close" at bounding box center [602, 14] width 49 height 15
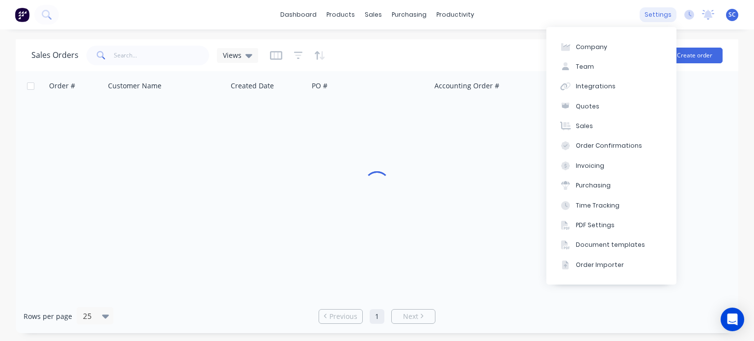
click at [663, 17] on div "settings" at bounding box center [658, 14] width 37 height 15
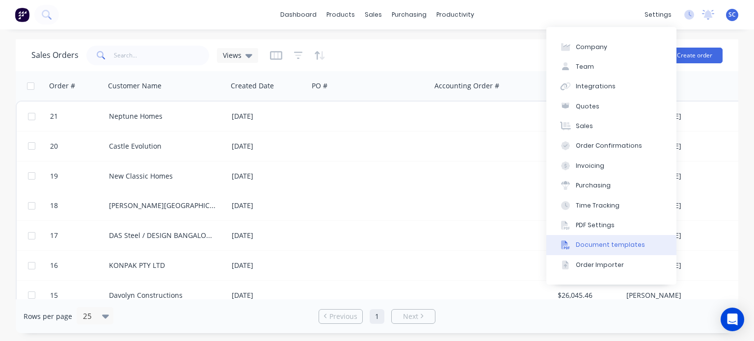
click at [593, 247] on div "Document templates" at bounding box center [610, 245] width 69 height 9
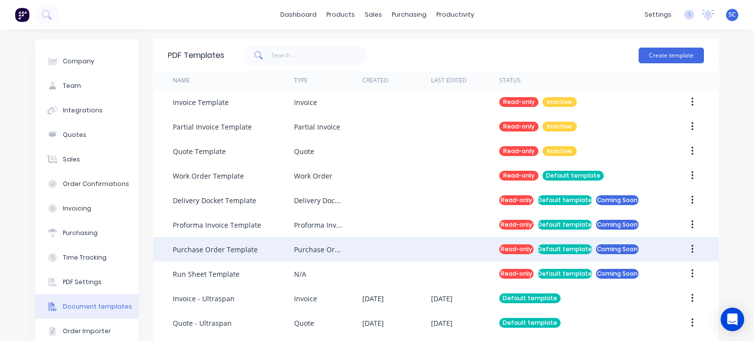
scroll to position [32, 0]
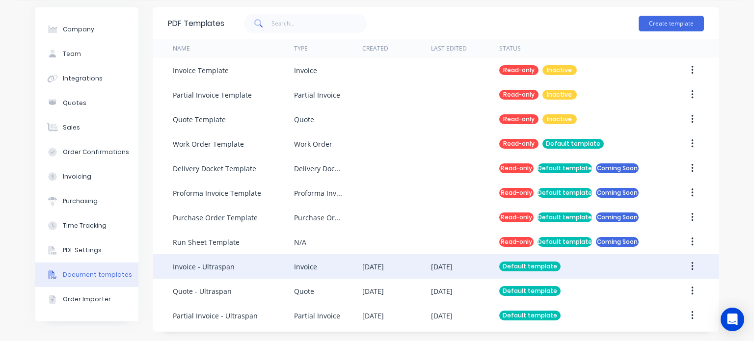
click at [301, 267] on div "Invoice" at bounding box center [305, 267] width 23 height 10
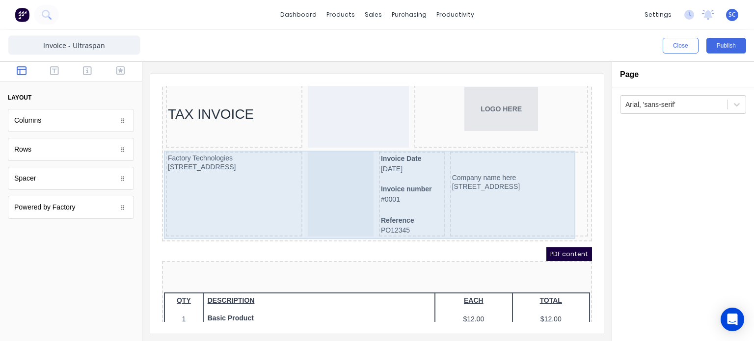
scroll to position [19, 0]
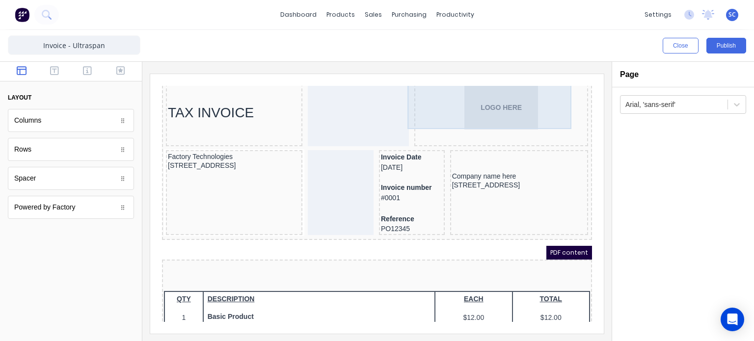
click at [480, 103] on body "Header TAX INVOICE LOGO HERE Factory Technologies 234 Beach Road Gold Coast, Qu…" at bounding box center [365, 173] width 430 height 236
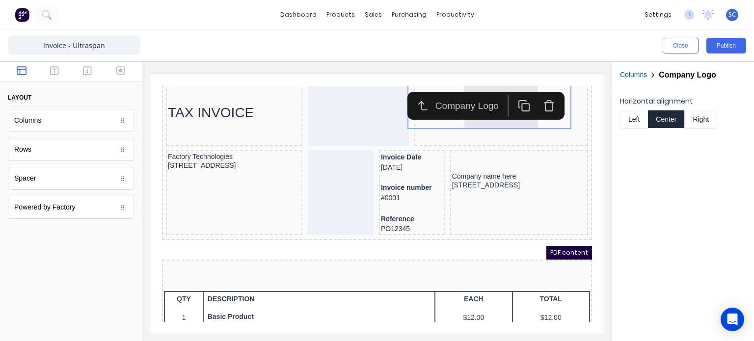
click at [634, 115] on button "Left" at bounding box center [633, 119] width 27 height 19
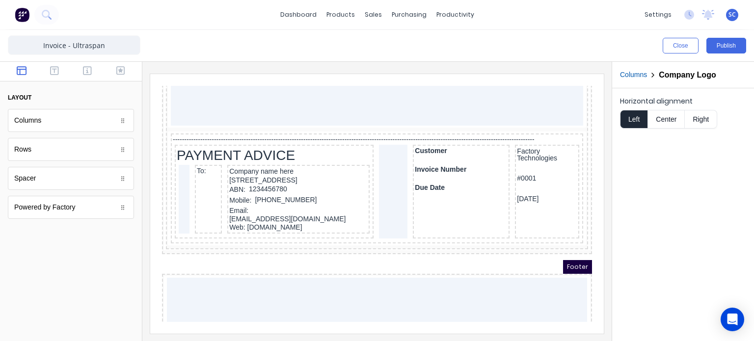
scroll to position [925, 0]
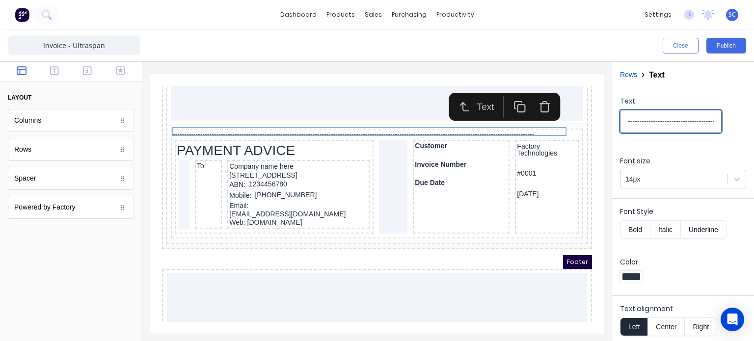
click at [681, 128] on input "-------------------------------------------------------------------------------…" at bounding box center [671, 121] width 102 height 23
type input "-------------------------------------------------------------------------------…"
click at [731, 46] on button "Publish" at bounding box center [726, 46] width 40 height 16
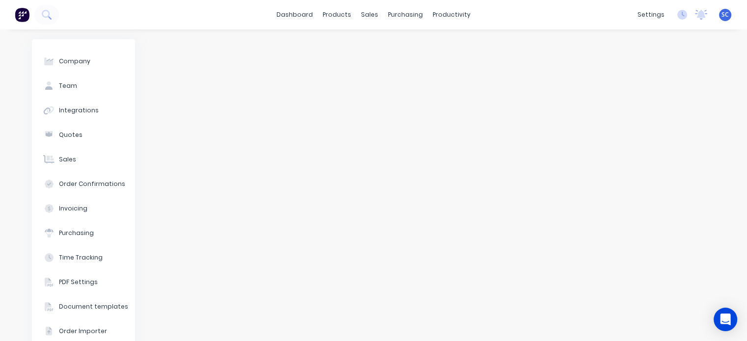
click at [651, 17] on div "settings" at bounding box center [650, 14] width 37 height 15
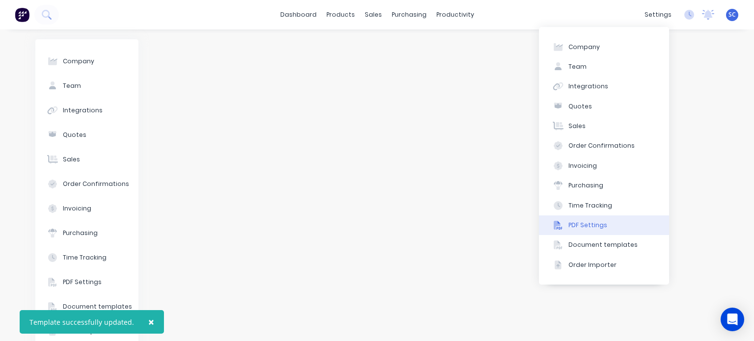
click at [589, 229] on div "PDF Settings" at bounding box center [588, 225] width 39 height 9
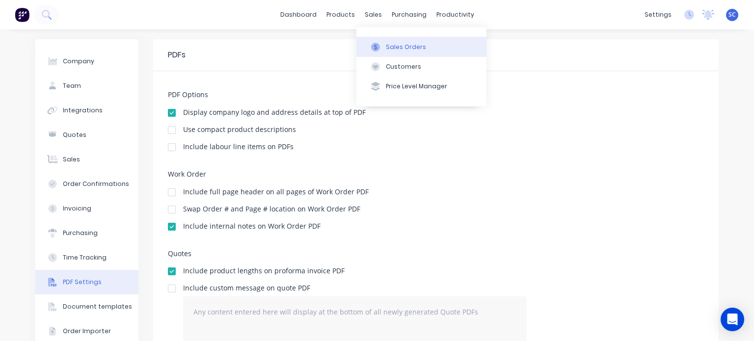
click at [395, 37] on button "Sales Orders" at bounding box center [421, 47] width 130 height 20
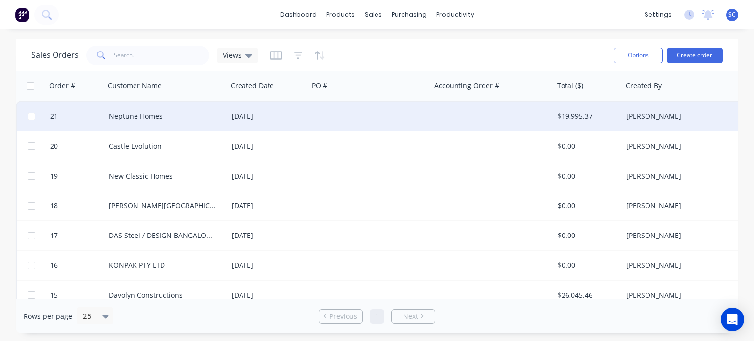
click at [163, 123] on div "Neptune Homes" at bounding box center [166, 116] width 123 height 29
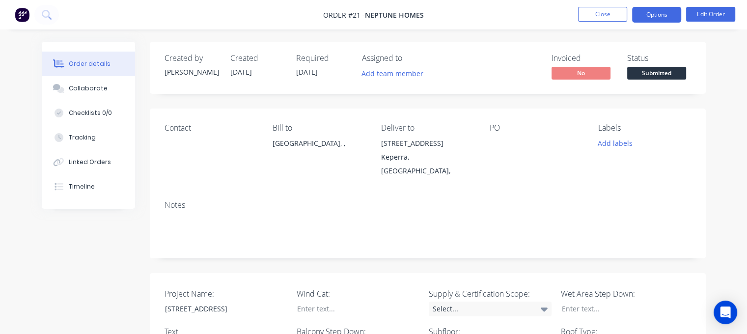
click at [663, 19] on button "Options" at bounding box center [656, 15] width 49 height 16
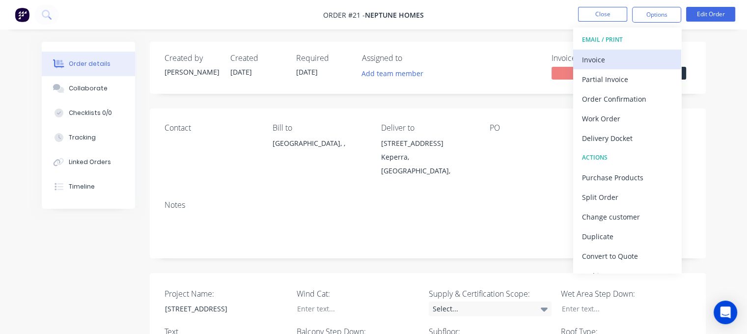
click at [646, 56] on div "Invoice" at bounding box center [627, 60] width 90 height 14
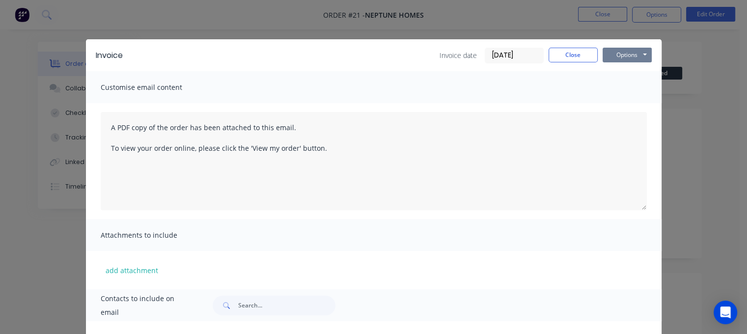
click at [628, 53] on button "Options" at bounding box center [626, 55] width 49 height 15
click at [617, 78] on button "Preview" at bounding box center [633, 72] width 63 height 16
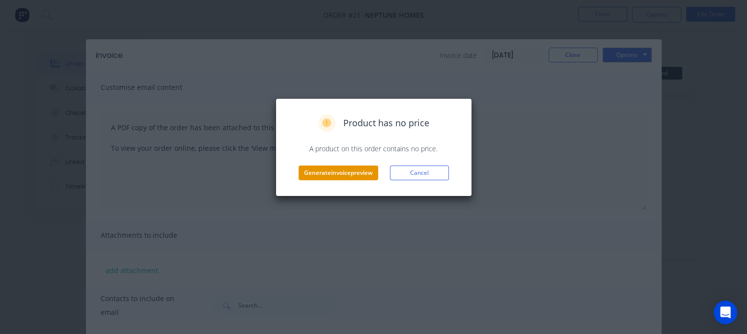
click at [330, 172] on button "Generate invoice preview" at bounding box center [339, 172] width 80 height 15
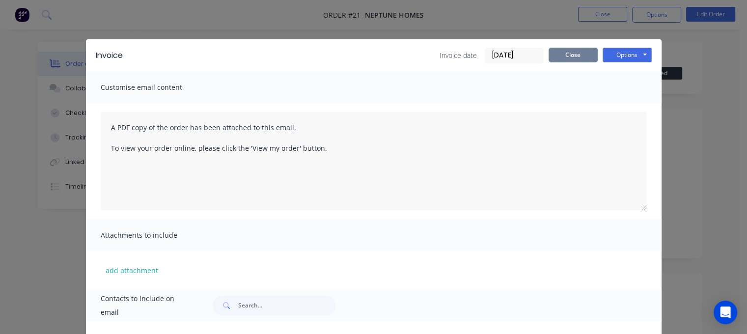
click at [569, 56] on button "Close" at bounding box center [572, 55] width 49 height 15
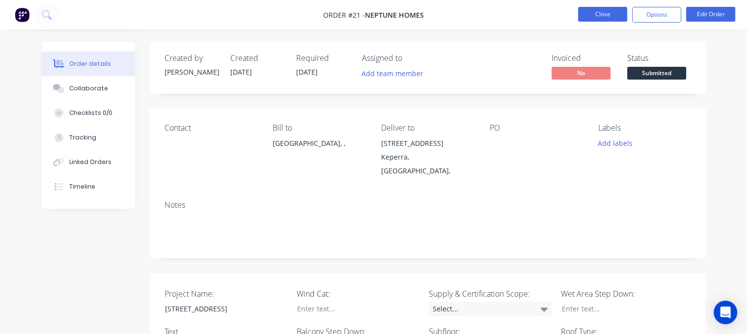
click at [600, 18] on button "Close" at bounding box center [602, 14] width 49 height 15
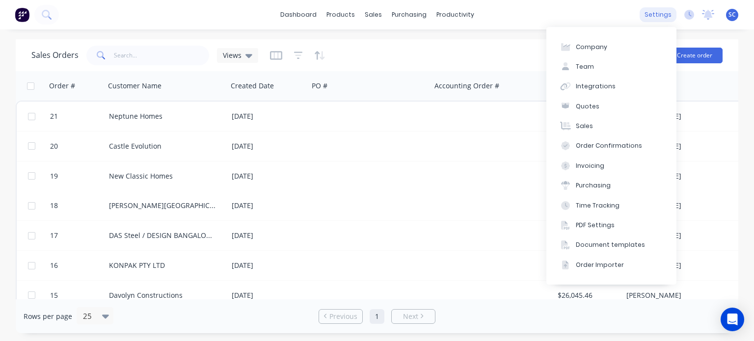
click at [666, 17] on div "settings" at bounding box center [658, 14] width 37 height 15
click at [606, 240] on button "Document templates" at bounding box center [611, 245] width 130 height 20
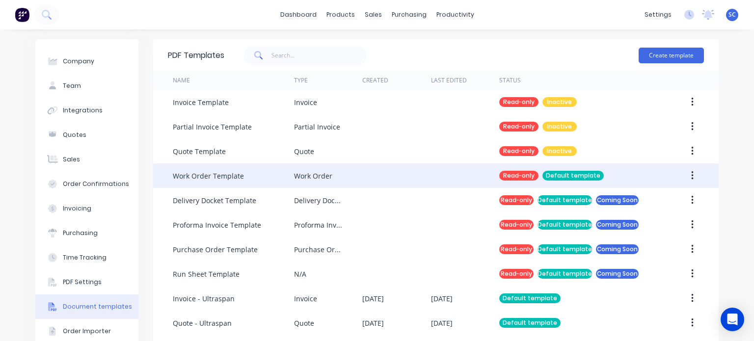
scroll to position [32, 0]
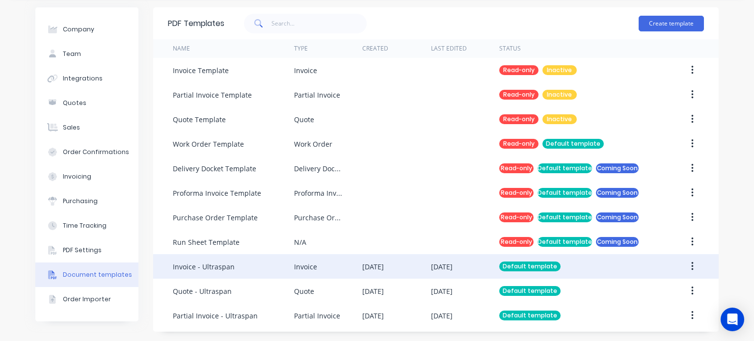
click at [303, 265] on div "Invoice" at bounding box center [305, 267] width 23 height 10
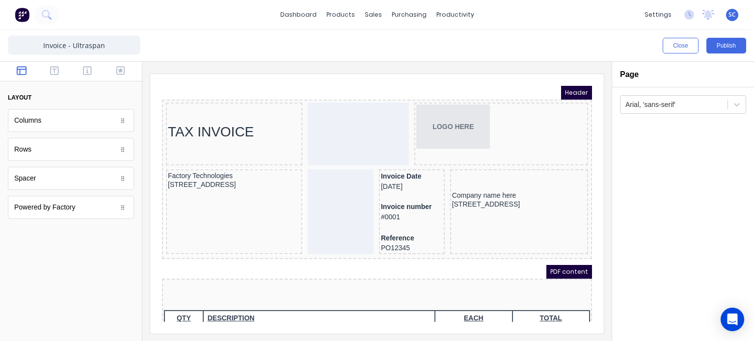
click at [371, 107] on div at bounding box center [346, 122] width 101 height 63
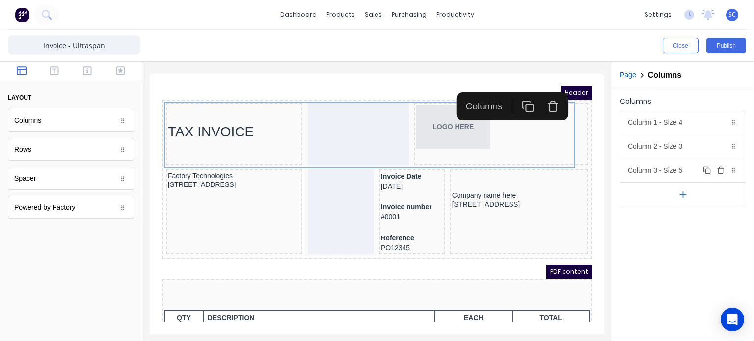
click at [678, 165] on div "Column 3 - Size 5 Duplicate Delete" at bounding box center [683, 171] width 125 height 24
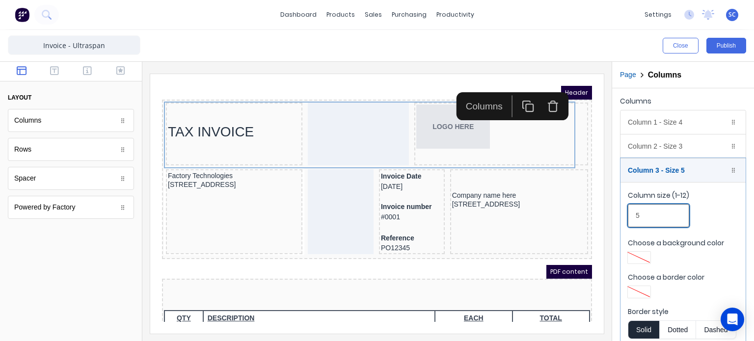
drag, startPoint x: 662, startPoint y: 219, endPoint x: 623, endPoint y: 221, distance: 39.8
click at [623, 221] on fieldset "Column size (1-12) 5 Choose a background color Choose a border color Border sty…" at bounding box center [683, 283] width 125 height 203
type input "4"
click at [666, 154] on div "Column 2 - Size 3 Duplicate Delete" at bounding box center [683, 147] width 125 height 24
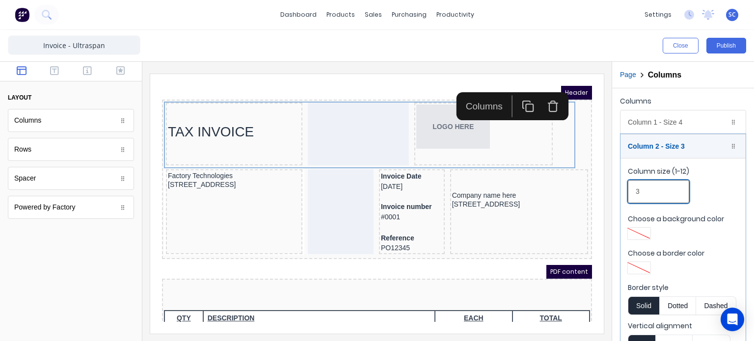
drag, startPoint x: 652, startPoint y: 192, endPoint x: 611, endPoint y: 197, distance: 42.0
click at [611, 197] on div "Close Publish Components layout Columns Columns Rows Rows Spacer Spacer Powered…" at bounding box center [377, 185] width 754 height 311
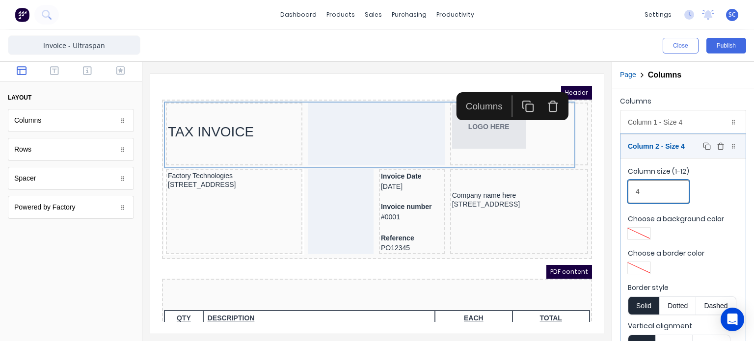
type input "4"
click at [654, 150] on div "Column 2 - Size 4 Duplicate Delete" at bounding box center [683, 147] width 125 height 24
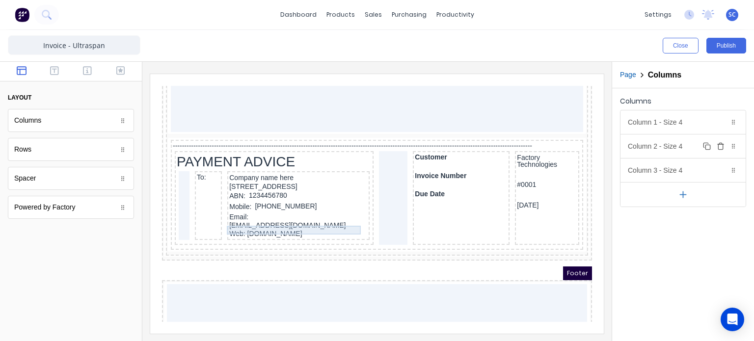
scroll to position [913, 0]
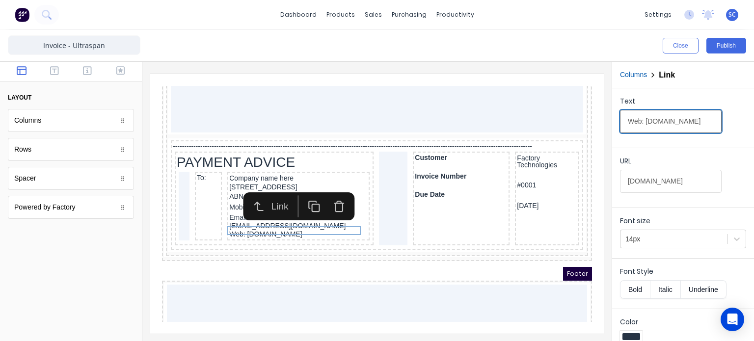
click at [652, 119] on input "Web: [DOMAIN_NAME]" at bounding box center [671, 121] width 102 height 23
click at [326, 196] on icon "button" at bounding box center [327, 194] width 12 height 12
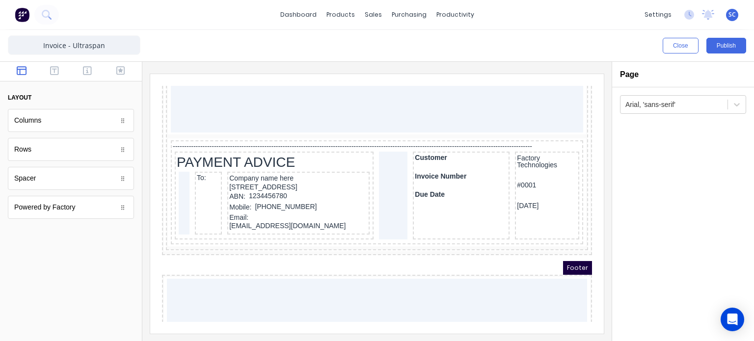
click at [57, 78] on div at bounding box center [71, 72] width 142 height 20
click at [56, 76] on button "button" at bounding box center [54, 72] width 27 height 12
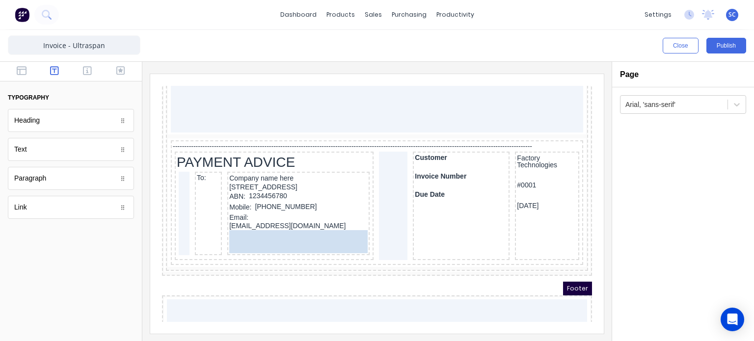
drag, startPoint x: 61, startPoint y: 143, endPoint x: 286, endPoint y: 220, distance: 237.7
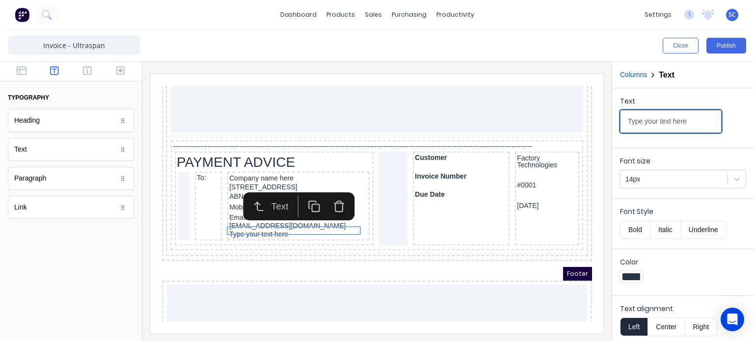
click at [670, 124] on input "Type your text here" at bounding box center [671, 121] width 102 height 23
paste input "Web: [DOMAIN_NAME]"
type input "Web: [DOMAIN_NAME]"
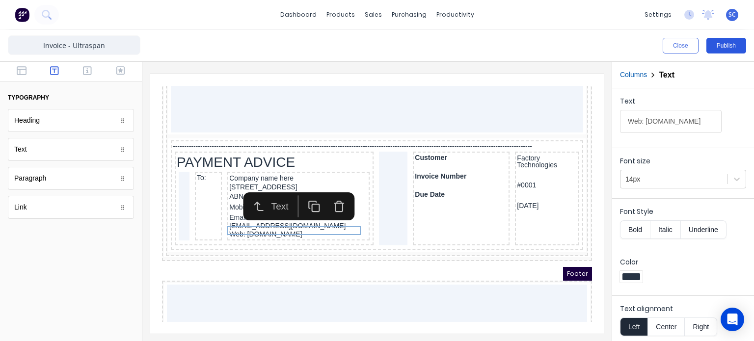
click at [733, 51] on button "Publish" at bounding box center [726, 46] width 40 height 16
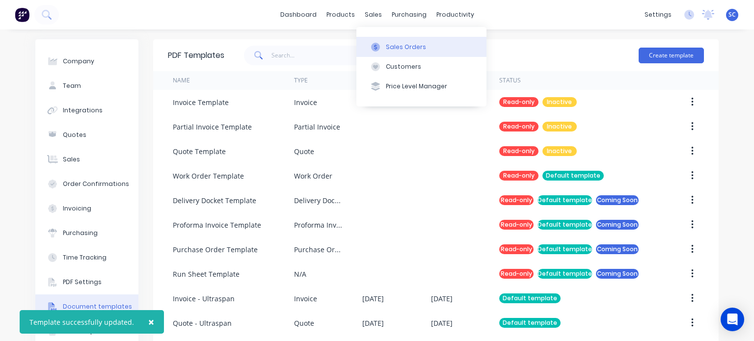
click at [387, 45] on div "Sales Orders" at bounding box center [406, 47] width 40 height 9
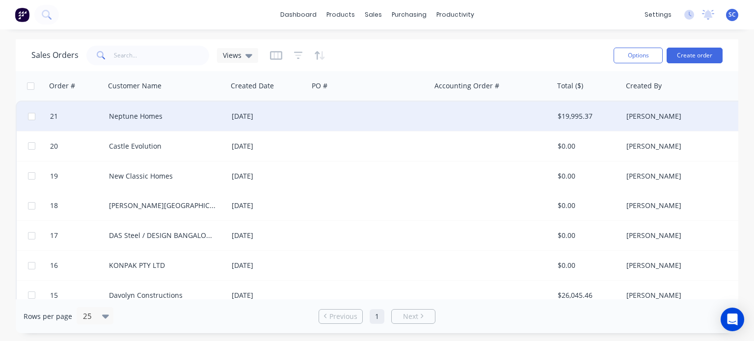
click at [272, 113] on div "[DATE]" at bounding box center [268, 116] width 73 height 10
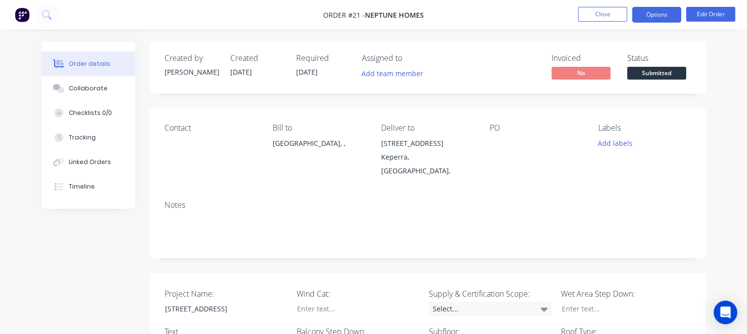
click at [653, 16] on button "Options" at bounding box center [656, 15] width 49 height 16
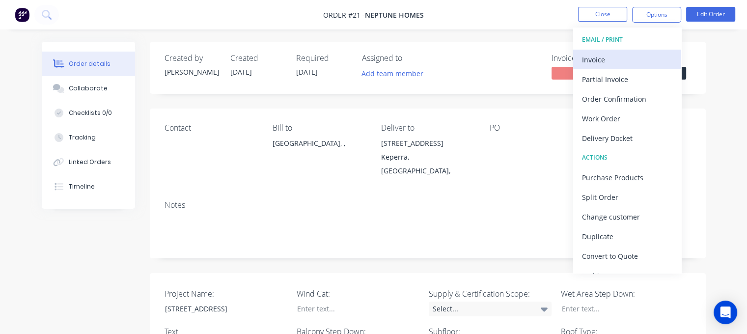
click at [638, 51] on button "Invoice" at bounding box center [627, 60] width 108 height 20
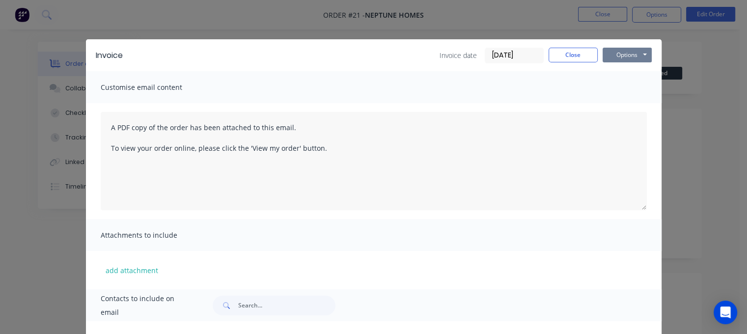
click at [629, 54] on button "Options" at bounding box center [626, 55] width 49 height 15
click at [632, 74] on button "Preview" at bounding box center [633, 72] width 63 height 16
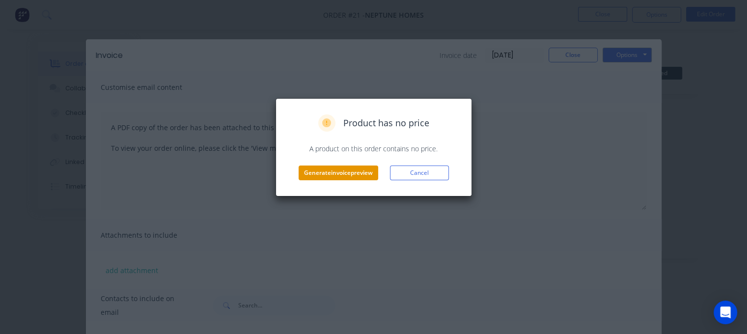
click at [363, 175] on button "Generate invoice preview" at bounding box center [339, 172] width 80 height 15
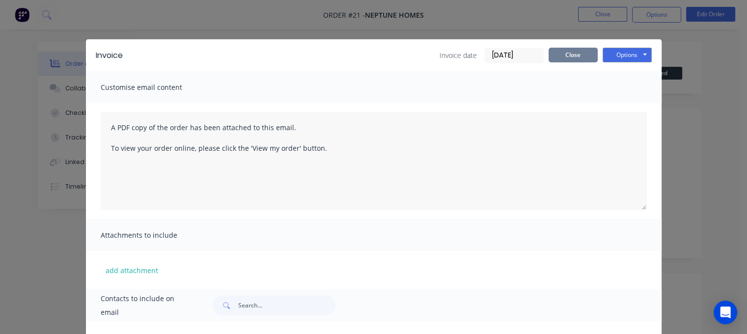
click at [575, 52] on button "Close" at bounding box center [572, 55] width 49 height 15
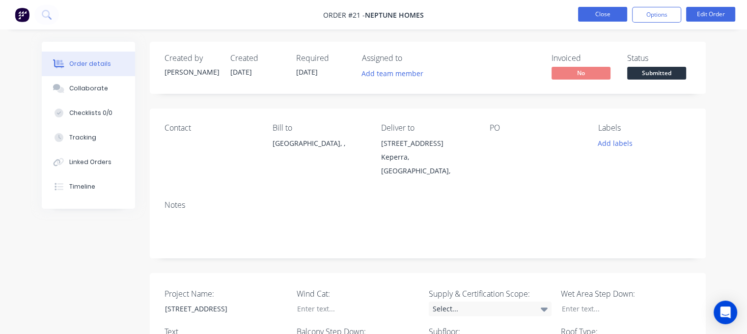
click at [604, 19] on button "Close" at bounding box center [602, 14] width 49 height 15
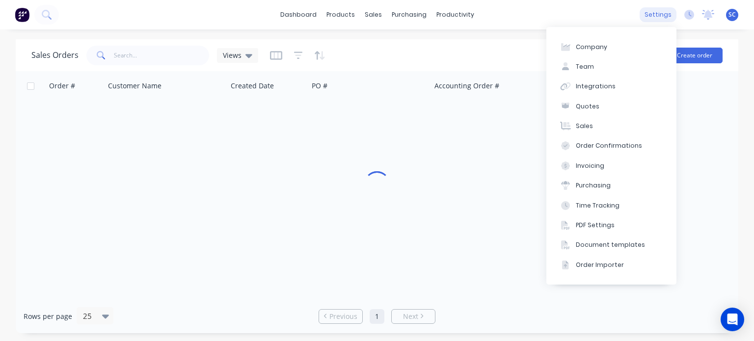
click at [668, 16] on div "settings" at bounding box center [658, 14] width 37 height 15
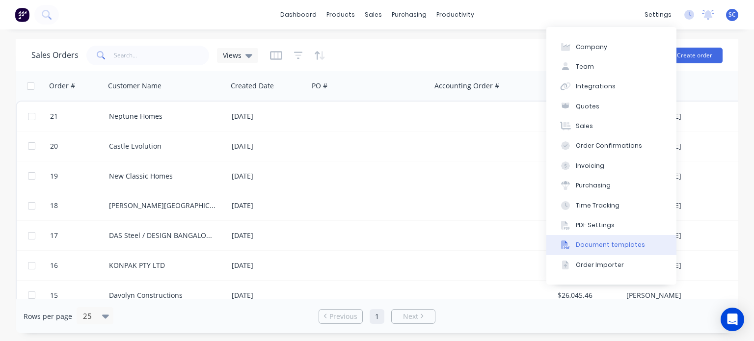
click at [597, 248] on div "Document templates" at bounding box center [610, 245] width 69 height 9
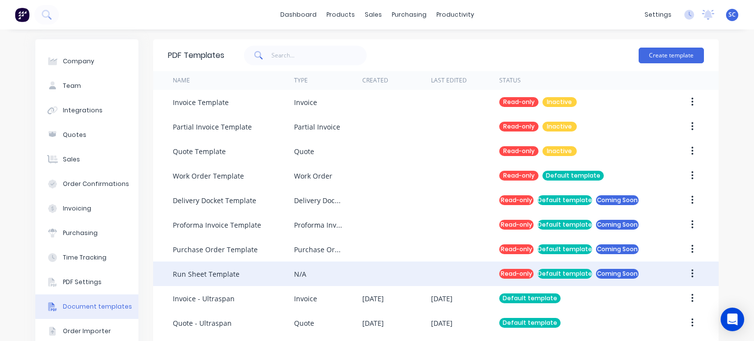
scroll to position [32, 0]
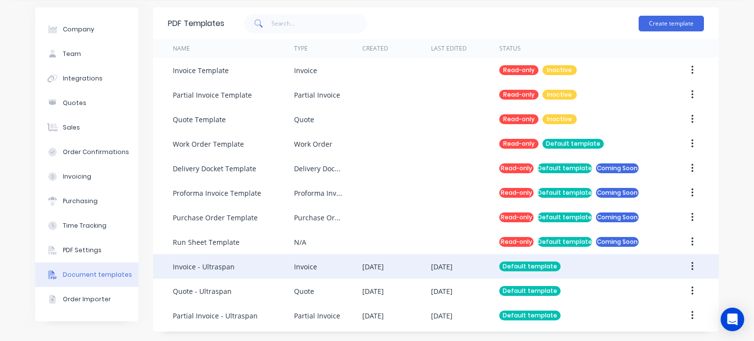
click at [300, 277] on div "Invoice" at bounding box center [328, 266] width 68 height 25
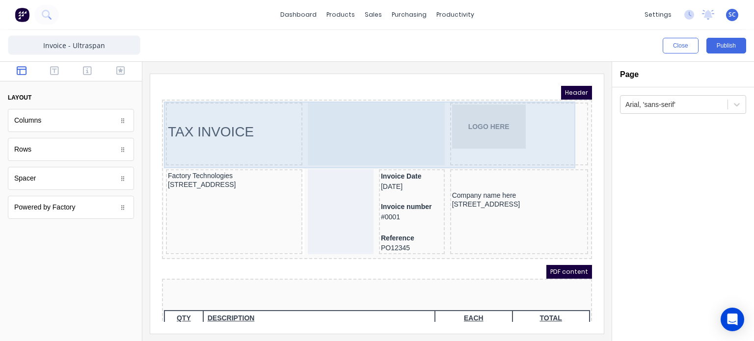
click at [375, 110] on body "Header TAX INVOICE LOGO HERE Factory Technologies [STREET_ADDRESS], 4217 Invoic…" at bounding box center [365, 192] width 430 height 236
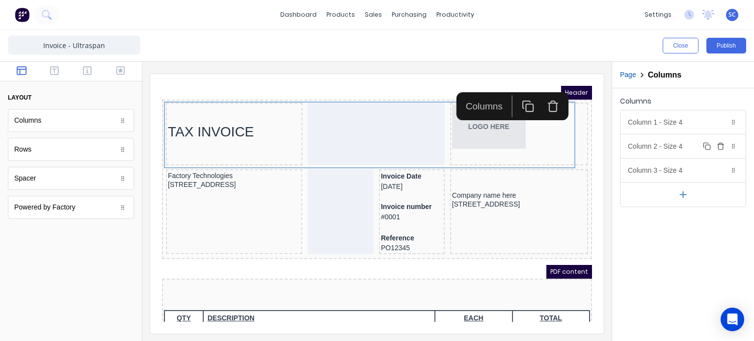
click at [669, 154] on div "Column 2 - Size 4 Duplicate Delete" at bounding box center [683, 147] width 125 height 24
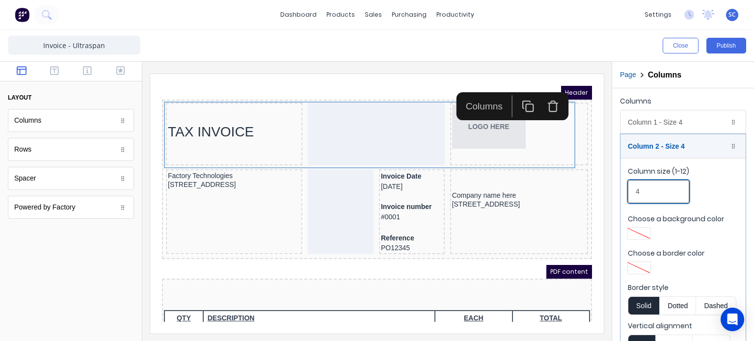
drag, startPoint x: 665, startPoint y: 183, endPoint x: 628, endPoint y: 190, distance: 37.0
click at [628, 190] on input "4" at bounding box center [658, 191] width 61 height 23
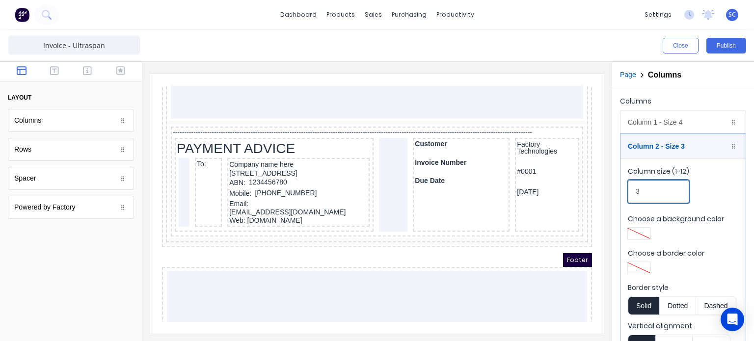
scroll to position [976, 0]
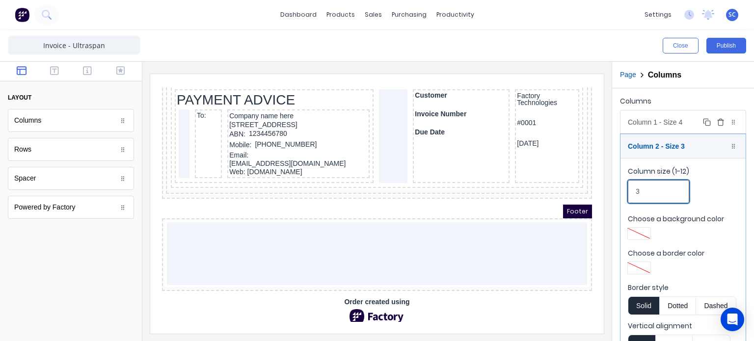
type input "3"
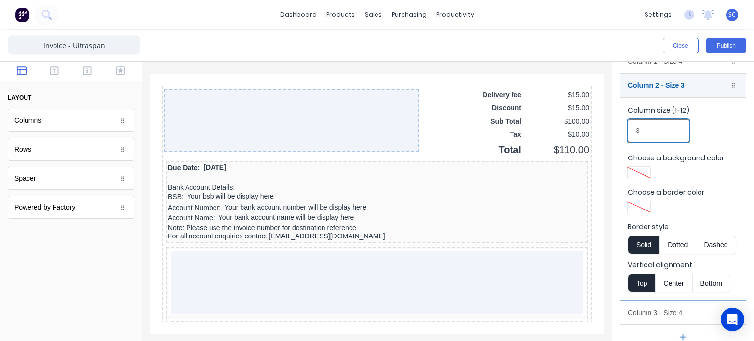
scroll to position [720, 0]
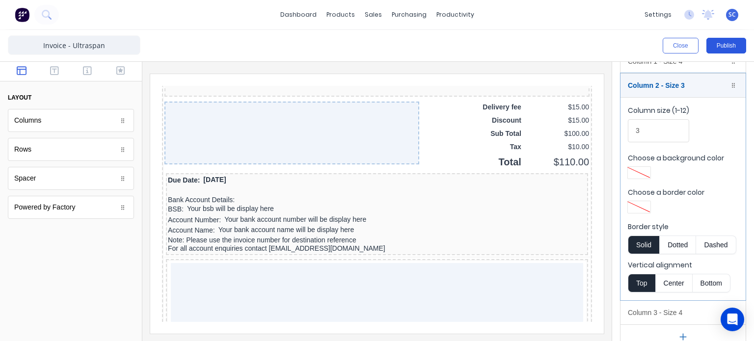
click at [728, 43] on button "Publish" at bounding box center [726, 46] width 40 height 16
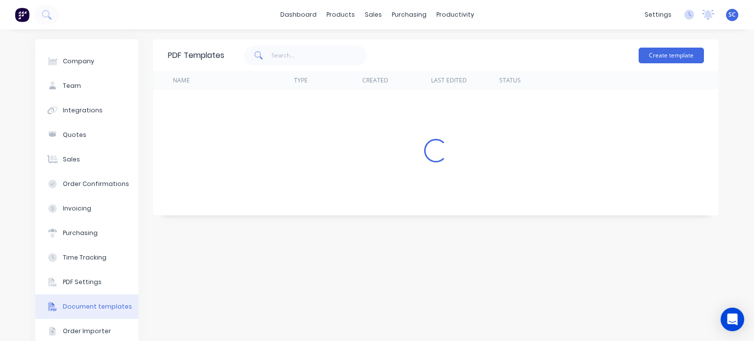
click at [656, 21] on div "settings" at bounding box center [658, 14] width 37 height 15
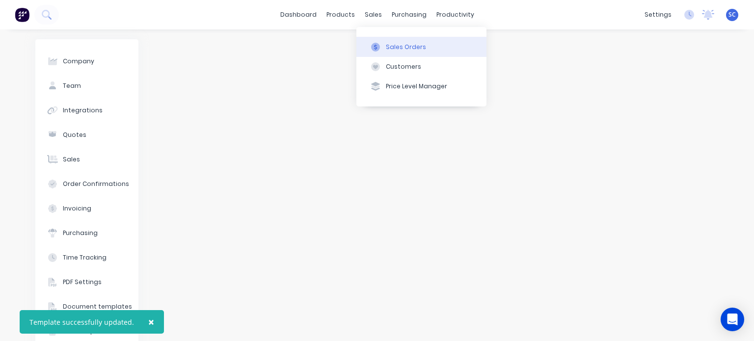
click at [396, 45] on div "Sales Orders" at bounding box center [406, 47] width 40 height 9
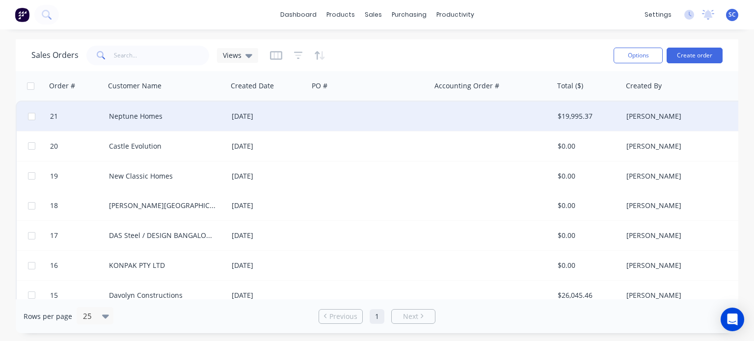
click at [155, 115] on div "Neptune Homes" at bounding box center [163, 116] width 109 height 10
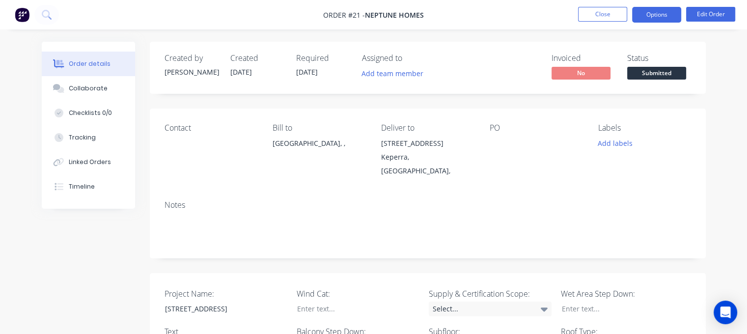
click at [661, 15] on button "Options" at bounding box center [656, 15] width 49 height 16
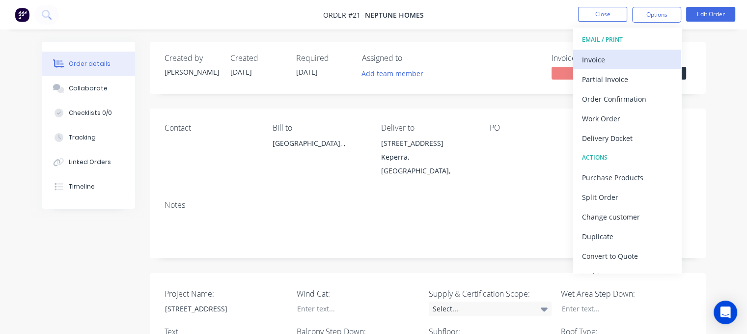
click at [633, 53] on div "Invoice" at bounding box center [627, 60] width 90 height 14
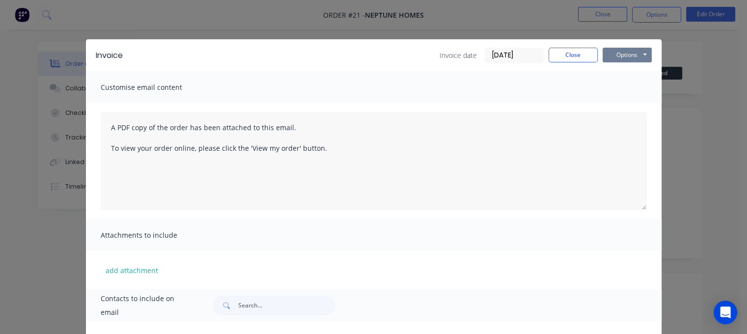
click at [621, 58] on button "Options" at bounding box center [626, 55] width 49 height 15
click at [639, 69] on button "Preview" at bounding box center [633, 72] width 63 height 16
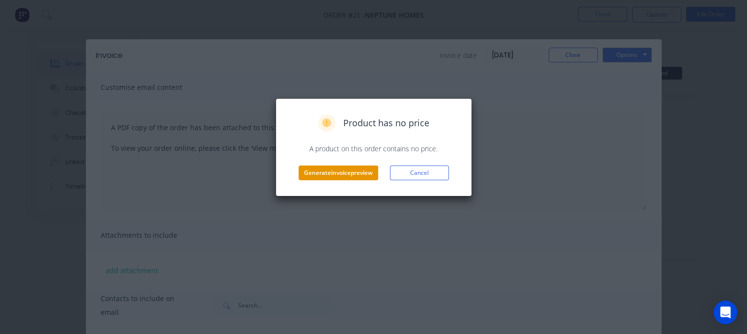
click at [361, 170] on button "Generate invoice preview" at bounding box center [339, 172] width 80 height 15
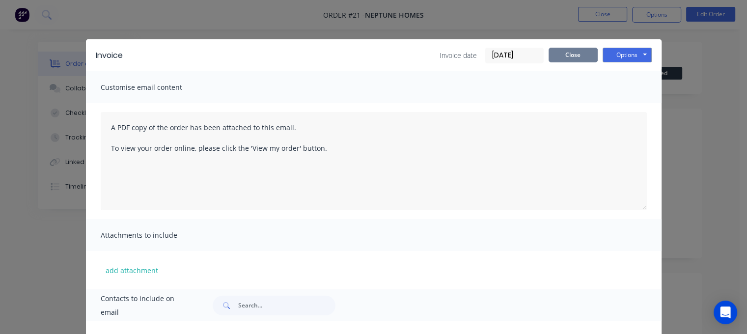
click at [580, 53] on button "Close" at bounding box center [572, 55] width 49 height 15
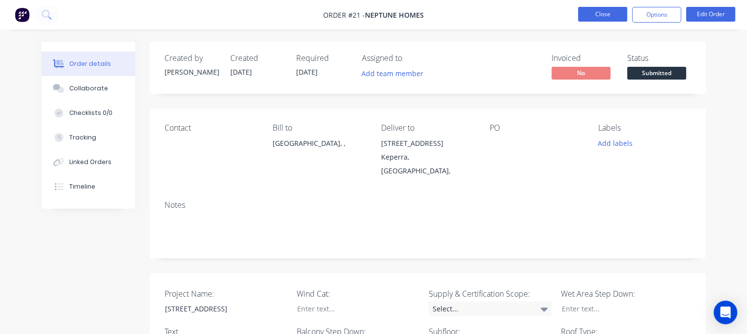
click at [612, 18] on button "Close" at bounding box center [602, 14] width 49 height 15
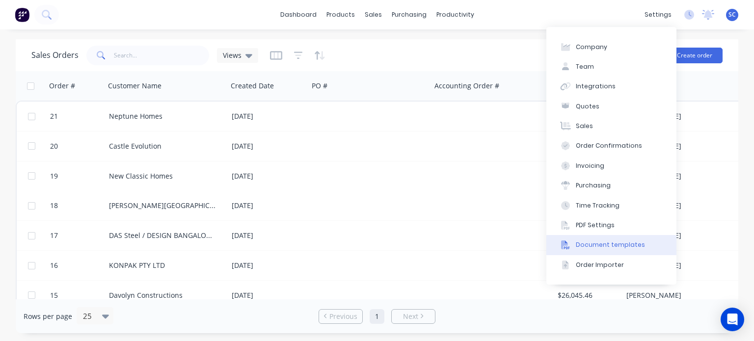
click at [613, 239] on button "Document templates" at bounding box center [611, 245] width 130 height 20
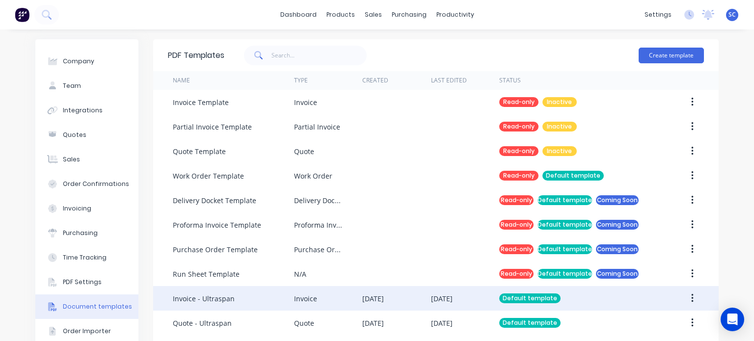
scroll to position [32, 0]
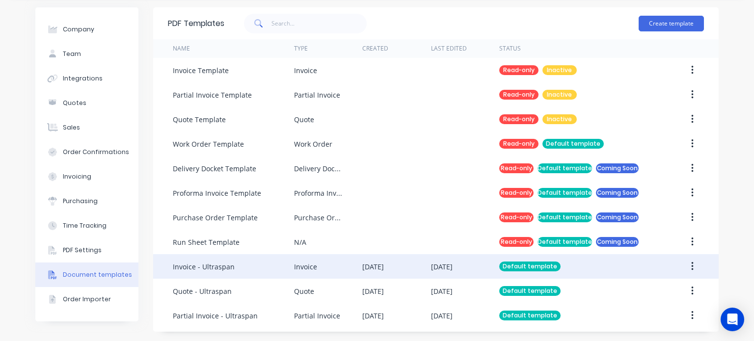
click at [316, 270] on div "Invoice" at bounding box center [328, 266] width 68 height 25
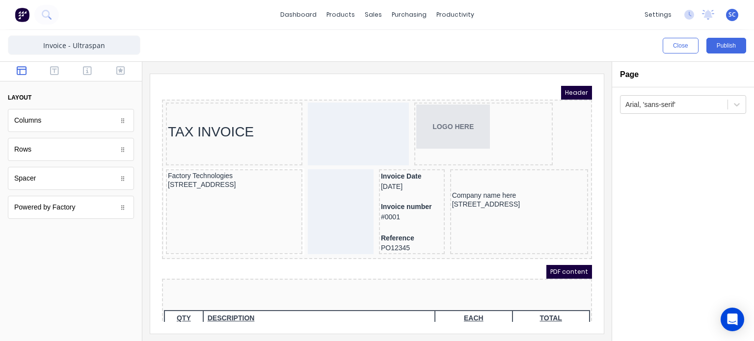
click at [478, 123] on div "LOGO HERE" at bounding box center [472, 115] width 134 height 44
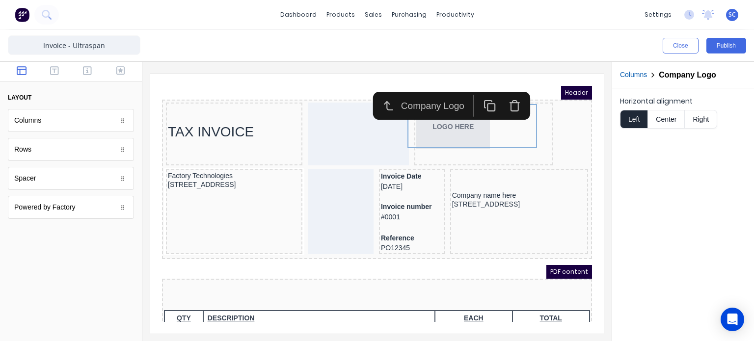
click at [670, 111] on button "Center" at bounding box center [666, 119] width 37 height 19
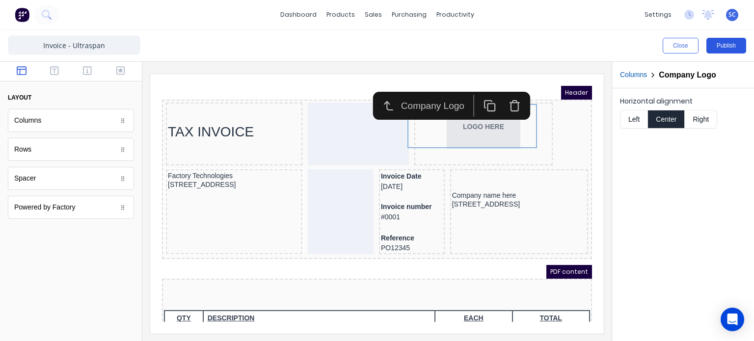
click at [721, 46] on button "Publish" at bounding box center [726, 46] width 40 height 16
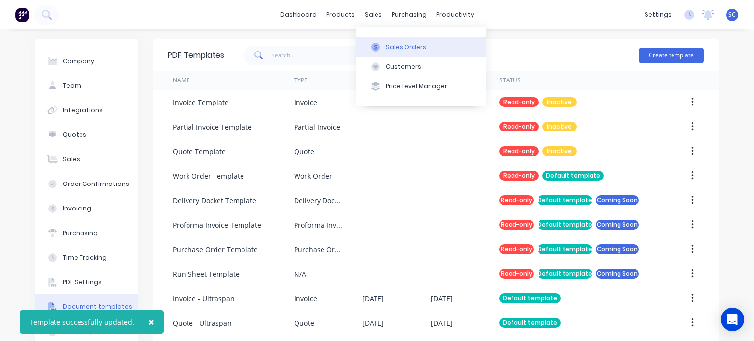
click at [382, 38] on button "Sales Orders" at bounding box center [421, 47] width 130 height 20
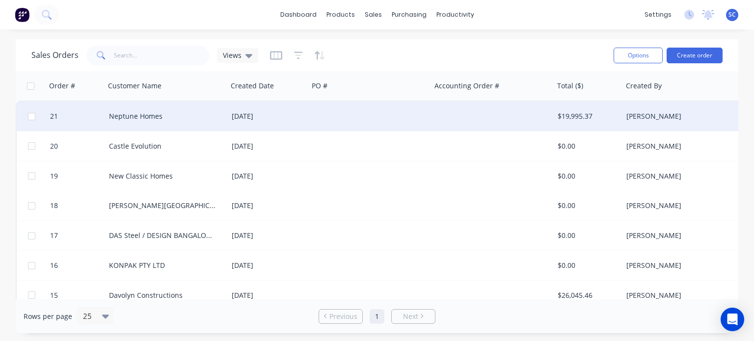
click at [291, 125] on div "[DATE]" at bounding box center [268, 116] width 81 height 29
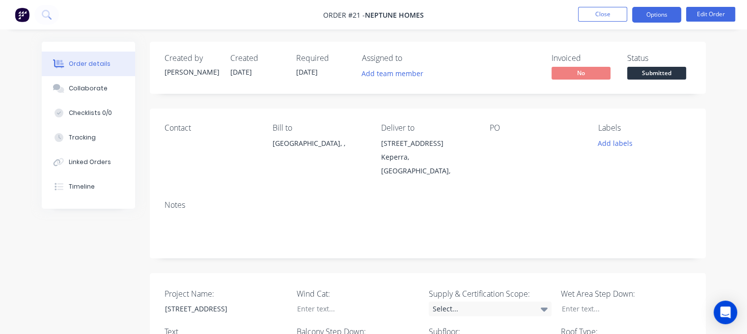
click at [652, 22] on button "Options" at bounding box center [656, 15] width 49 height 16
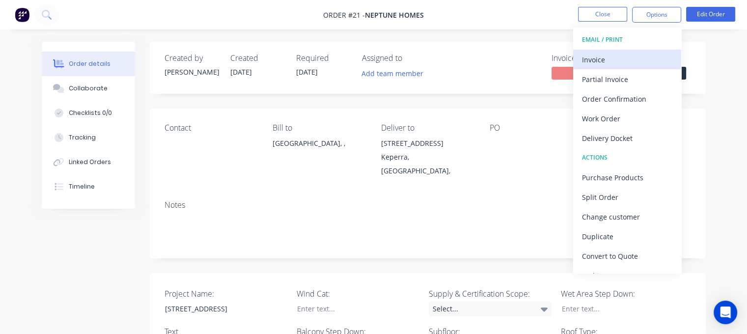
click at [634, 58] on div "Invoice" at bounding box center [627, 60] width 90 height 14
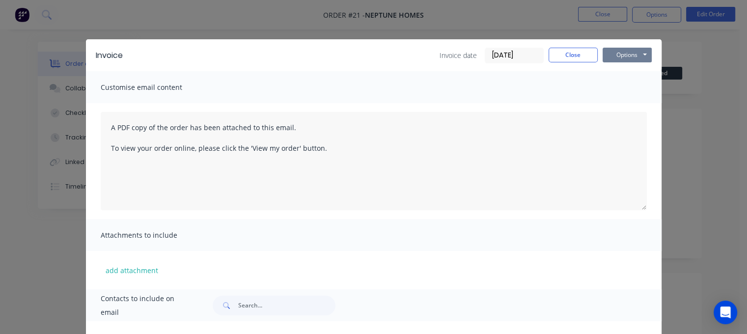
click at [607, 53] on button "Options" at bounding box center [626, 55] width 49 height 15
click at [614, 76] on button "Preview" at bounding box center [633, 72] width 63 height 16
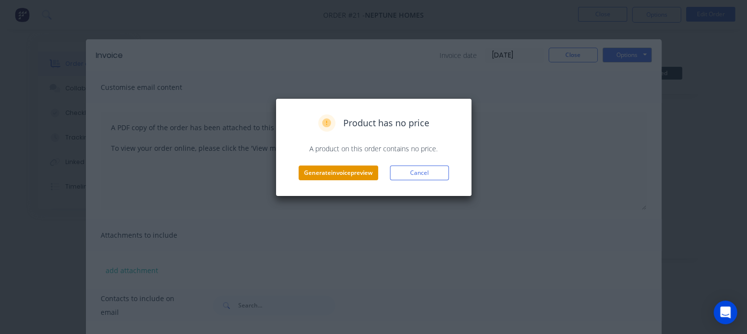
click at [371, 174] on button "Generate invoice preview" at bounding box center [339, 172] width 80 height 15
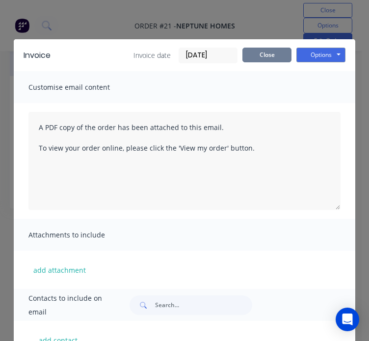
click at [264, 58] on button "Close" at bounding box center [267, 55] width 49 height 15
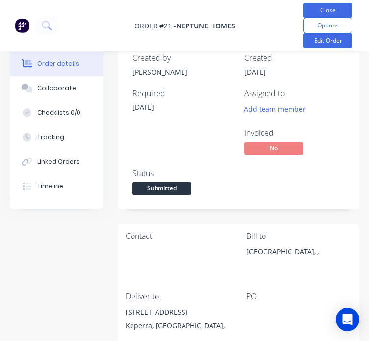
click at [316, 11] on button "Close" at bounding box center [327, 10] width 49 height 15
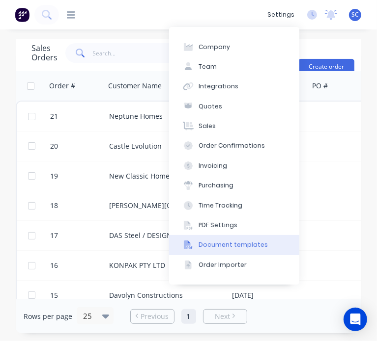
click at [218, 238] on button "Document templates" at bounding box center [234, 245] width 130 height 20
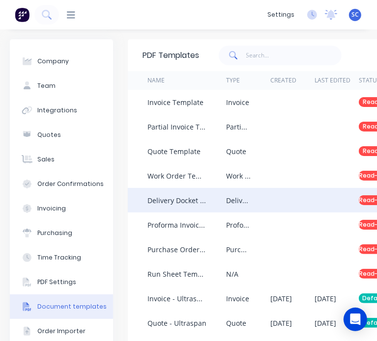
scroll to position [39, 0]
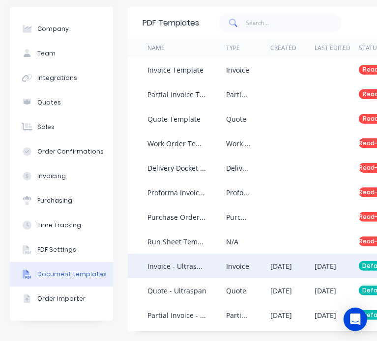
click at [236, 261] on div "Invoice" at bounding box center [237, 266] width 23 height 10
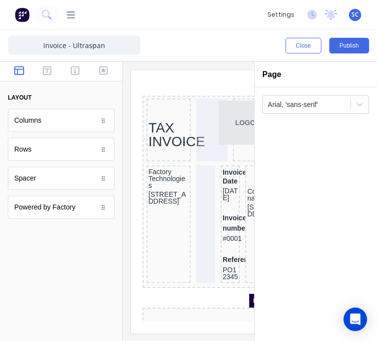
click at [221, 10] on div "dashboard products Product Catalogue Materials sales Sales Orders Customers Pri…" at bounding box center [160, 15] width 203 height 10
click at [156, 121] on body "Header TAX INVOICE LOGO HERE Factory Technologies [STREET_ADDRESS], 4217 Invoic…" at bounding box center [206, 190] width 152 height 240
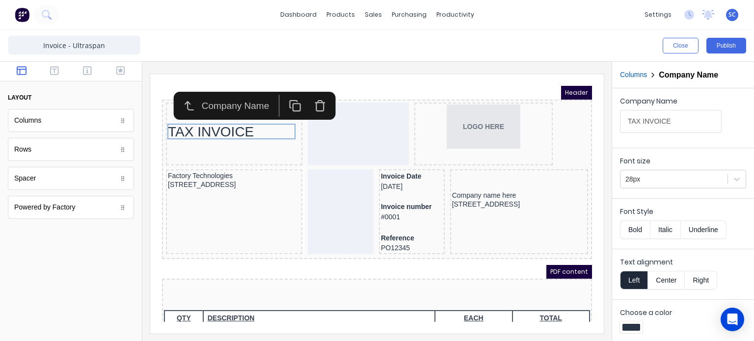
click at [306, 96] on icon "button" at bounding box center [308, 94] width 12 height 12
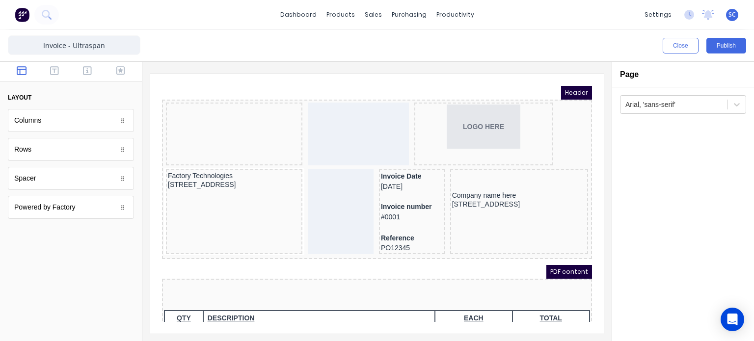
click at [54, 64] on div at bounding box center [71, 72] width 142 height 20
click at [62, 68] on button "button" at bounding box center [54, 72] width 27 height 12
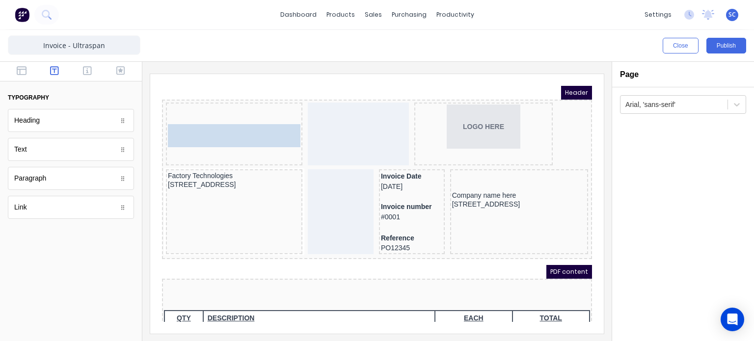
drag, startPoint x: 58, startPoint y: 151, endPoint x: 225, endPoint y: 125, distance: 168.5
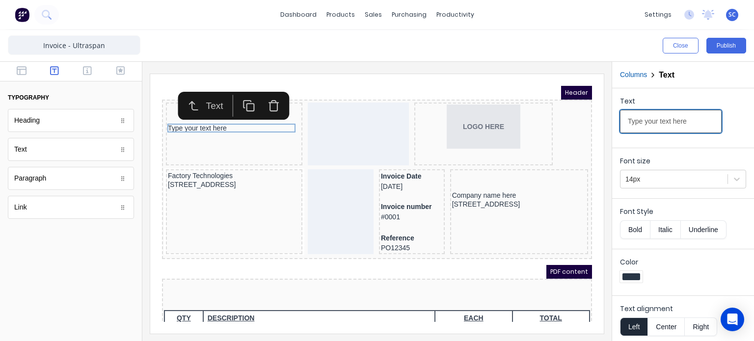
click at [376, 117] on input "Type your text here" at bounding box center [671, 121] width 102 height 23
type input "t"
type input "TAX INVOICE"
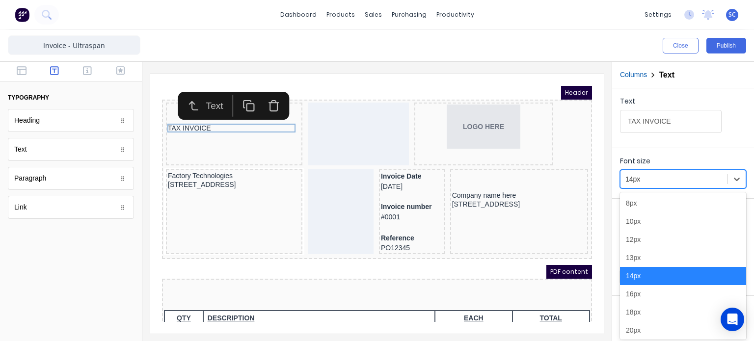
click at [376, 177] on div at bounding box center [673, 179] width 97 height 12
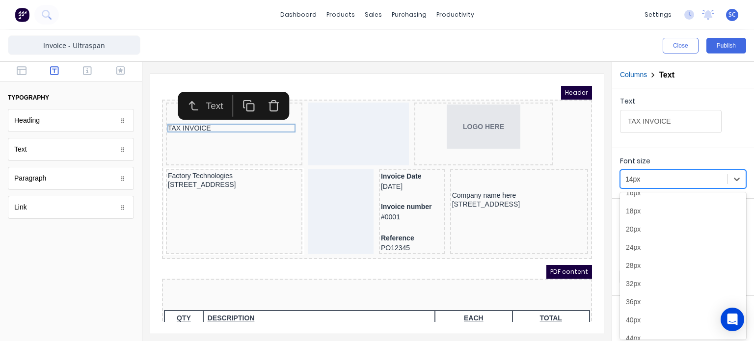
scroll to position [102, 0]
click at [376, 270] on div "28px" at bounding box center [683, 265] width 126 height 18
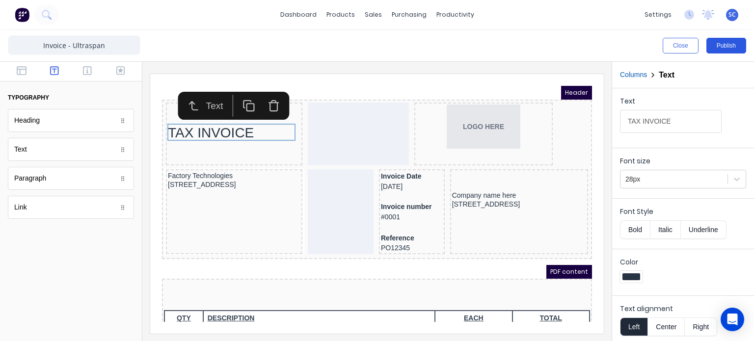
click at [376, 49] on button "Publish" at bounding box center [726, 46] width 40 height 16
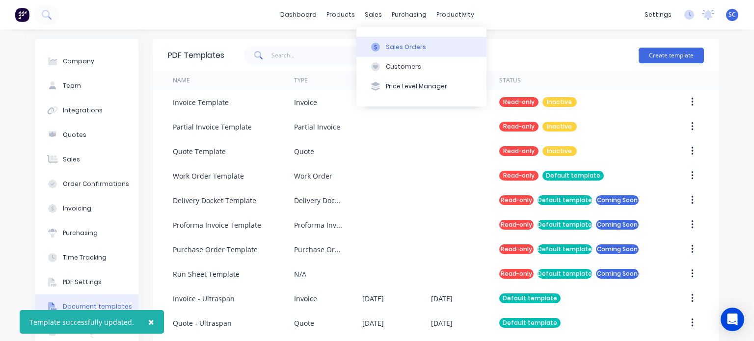
click at [376, 54] on button "Sales Orders" at bounding box center [421, 47] width 130 height 20
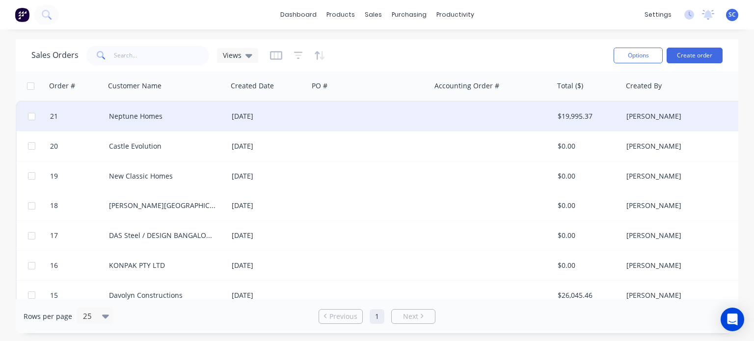
click at [293, 119] on div "11 Aug 2025" at bounding box center [268, 116] width 73 height 10
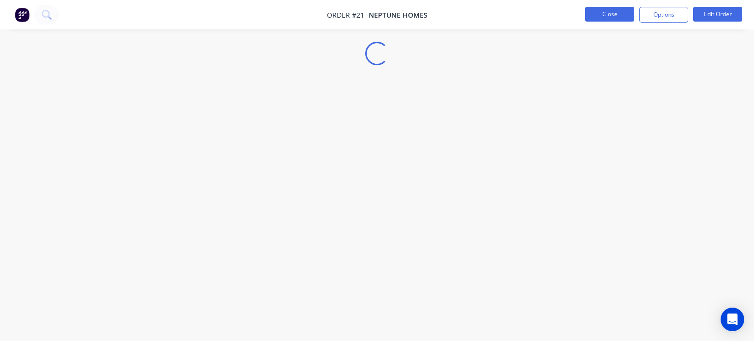
click at [376, 20] on button "Close" at bounding box center [609, 14] width 49 height 15
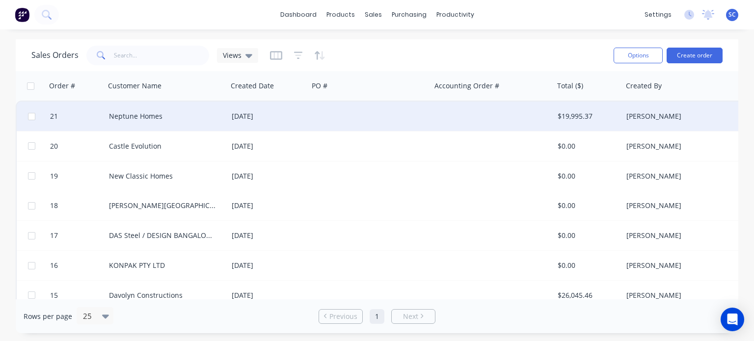
click at [293, 124] on div "11 Aug 2025" at bounding box center [268, 116] width 81 height 29
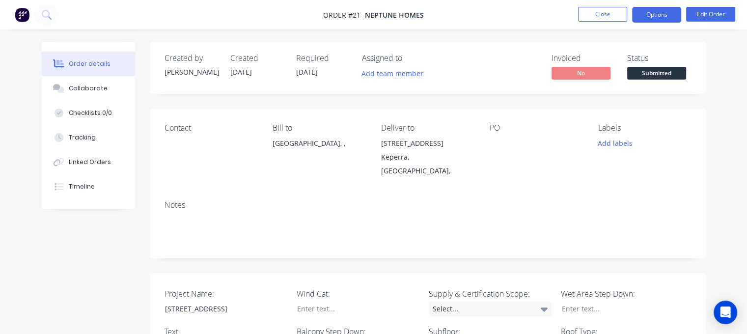
click at [376, 17] on button "Options" at bounding box center [656, 15] width 49 height 16
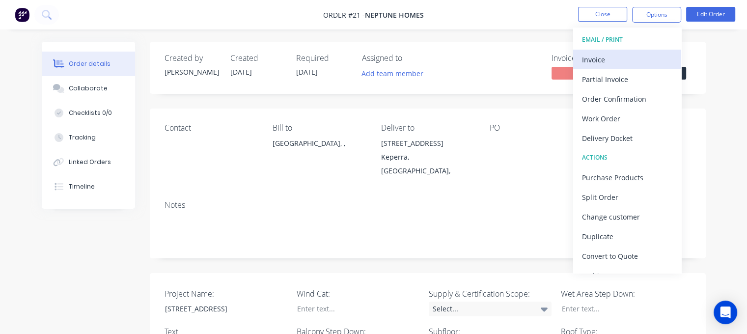
click at [376, 54] on div "Invoice" at bounding box center [627, 60] width 90 height 14
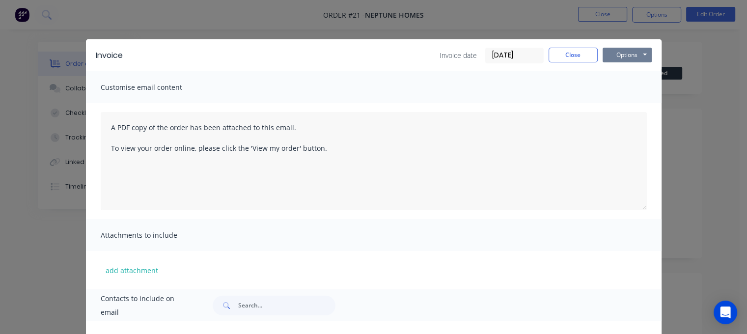
click at [376, 54] on button "Options" at bounding box center [626, 55] width 49 height 15
click at [376, 71] on button "Preview" at bounding box center [633, 72] width 63 height 16
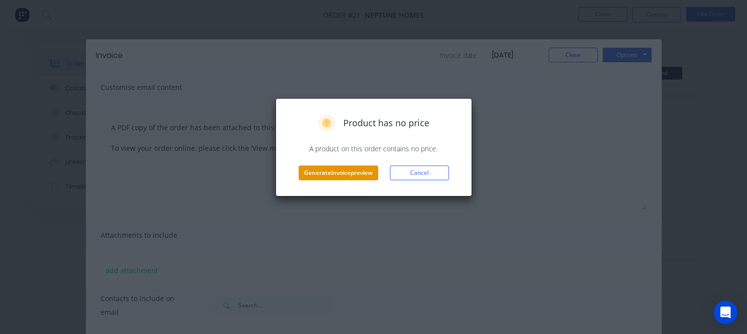
click at [325, 166] on button "Generate invoice preview" at bounding box center [339, 172] width 80 height 15
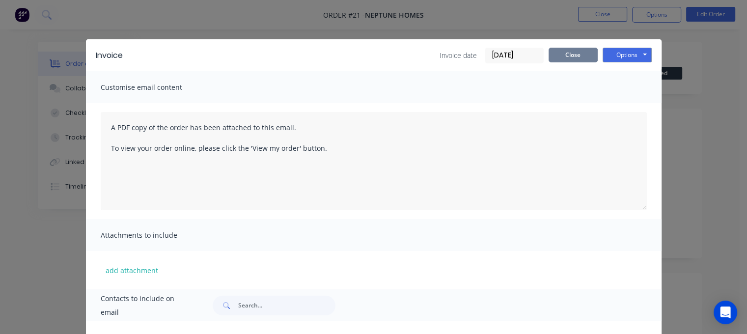
click at [376, 50] on button "Close" at bounding box center [572, 55] width 49 height 15
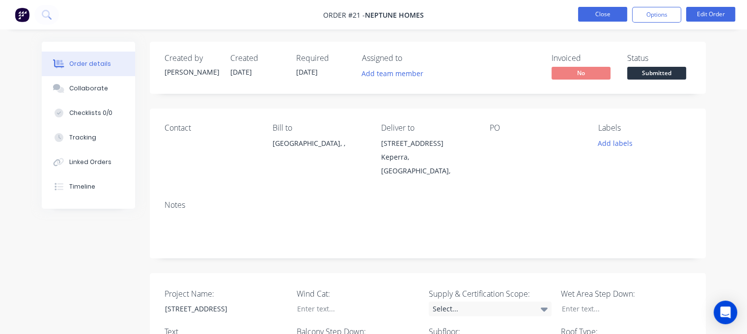
click at [376, 16] on button "Close" at bounding box center [602, 14] width 49 height 15
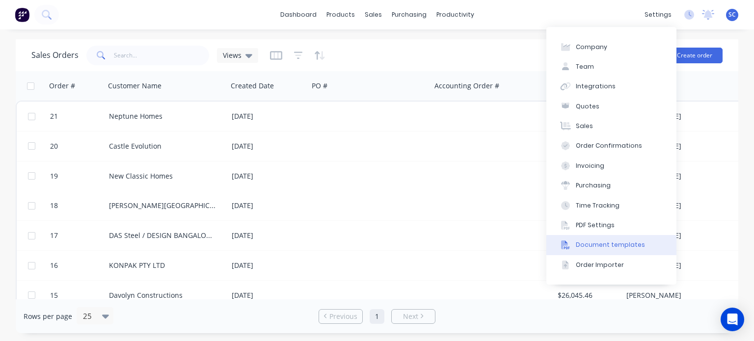
click at [376, 248] on div "Document templates" at bounding box center [610, 245] width 69 height 9
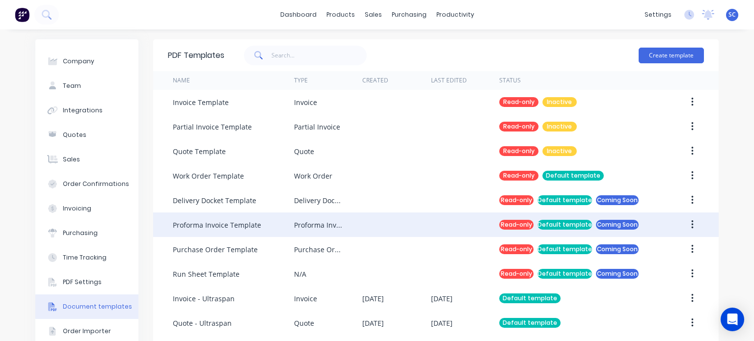
scroll to position [32, 0]
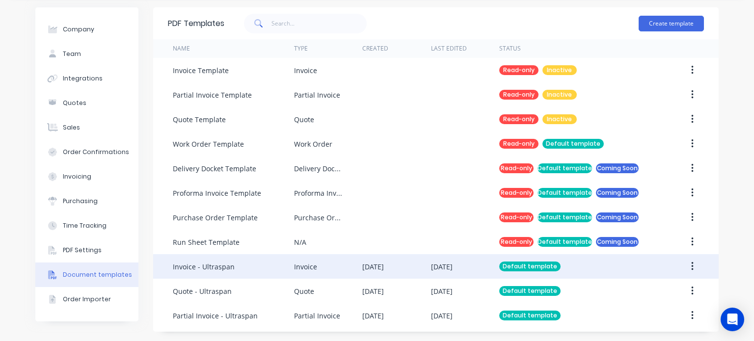
click at [278, 271] on div "Invoice - Ultraspan" at bounding box center [233, 266] width 121 height 25
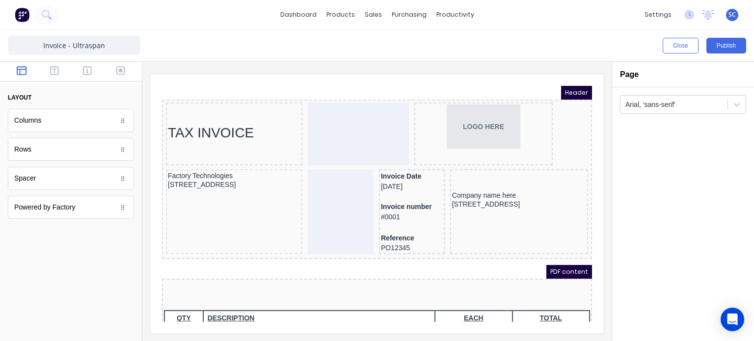
click at [227, 126] on div "TAX INVOICE" at bounding box center [222, 120] width 133 height 17
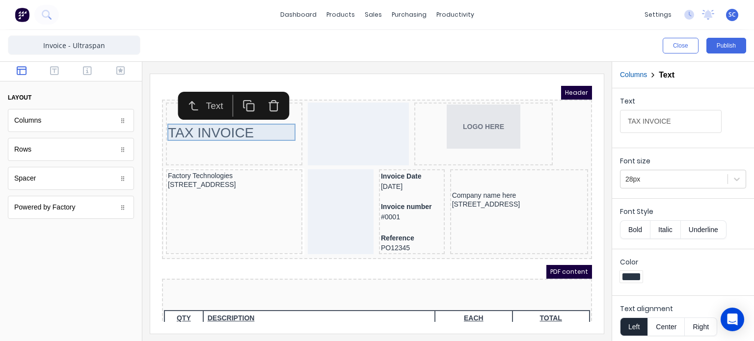
click at [227, 126] on div "TAX INVOICE" at bounding box center [222, 120] width 133 height 17
click at [227, 126] on body "Header TAX INVOICE LOGO HERE Factory Technologies [STREET_ADDRESS], 4217 Invoic…" at bounding box center [365, 192] width 430 height 236
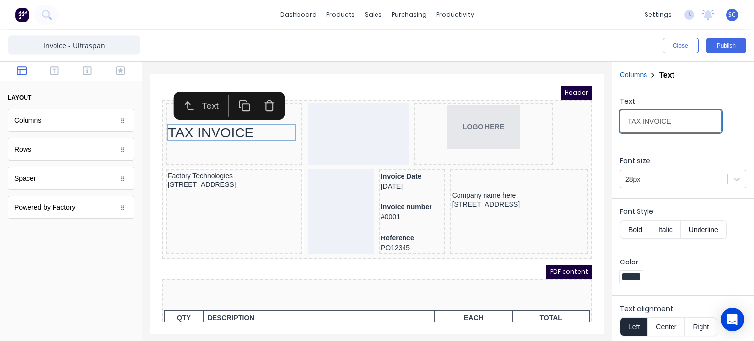
click at [678, 117] on input "TAX INVOICE" at bounding box center [671, 121] width 102 height 23
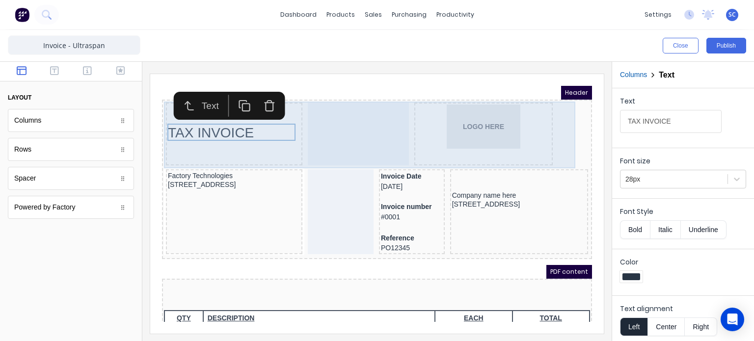
click at [378, 143] on body "Header TAX INVOICE LOGO HERE Factory Technologies [STREET_ADDRESS], 4217 Invoic…" at bounding box center [365, 192] width 430 height 236
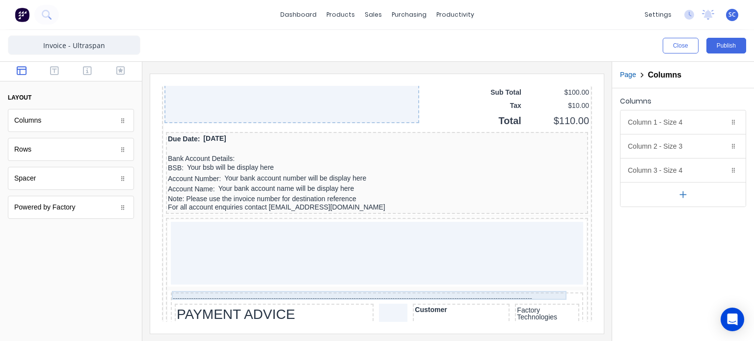
scroll to position [761, 0]
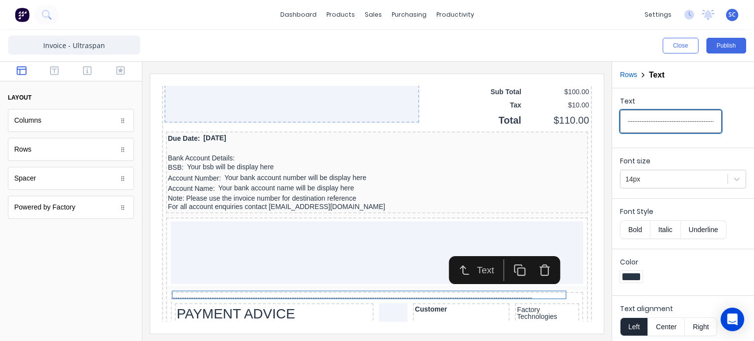
click at [675, 119] on input "-------------------------------------------------------------------------------…" at bounding box center [671, 121] width 102 height 23
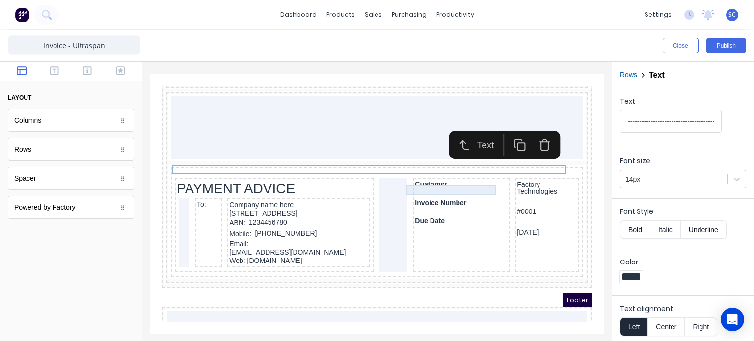
scroll to position [886, 0]
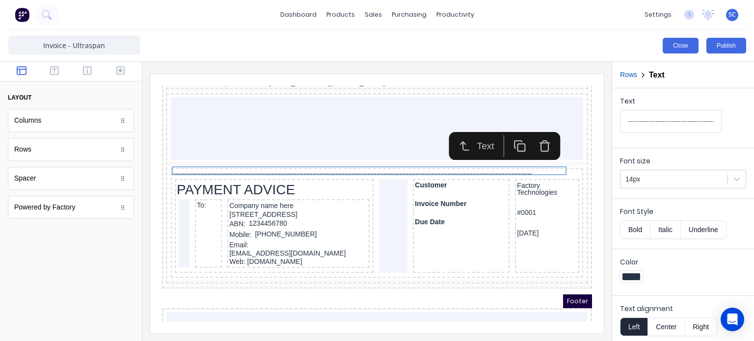
click at [687, 50] on button "Close" at bounding box center [681, 46] width 36 height 16
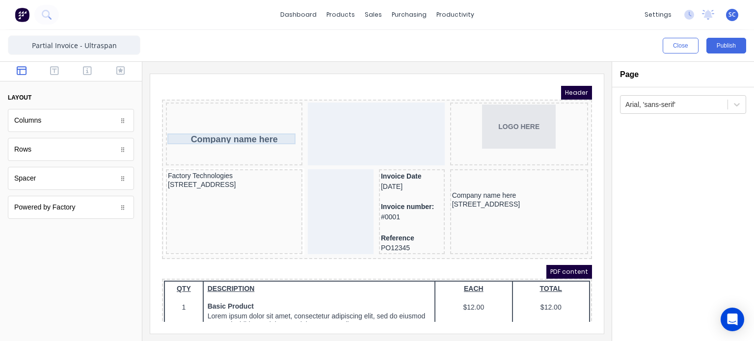
click at [230, 123] on body "Header Company name here LOGO HERE Factory Technologies [STREET_ADDRESS], 4217 …" at bounding box center [365, 192] width 430 height 236
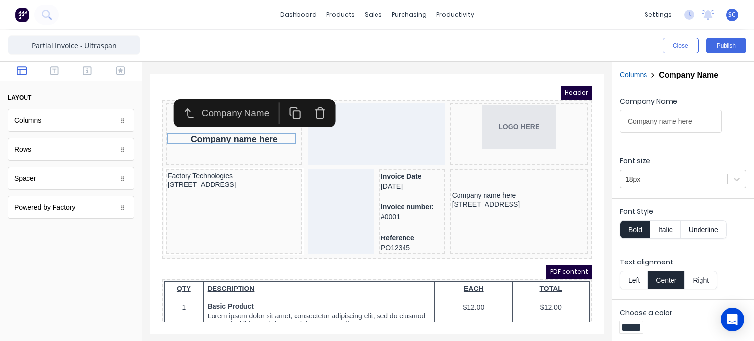
click at [307, 107] on icon "button" at bounding box center [307, 103] width 7 height 8
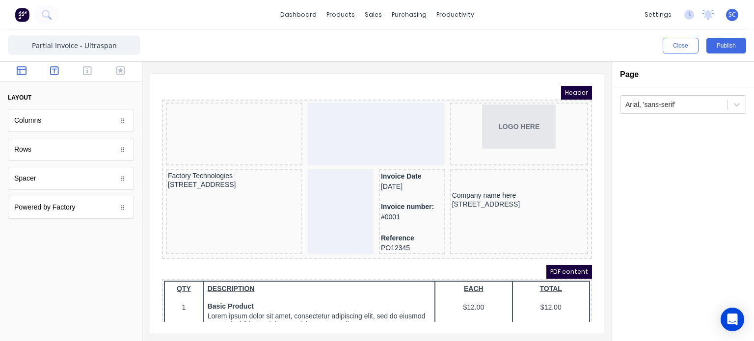
click at [60, 74] on button "button" at bounding box center [54, 72] width 27 height 12
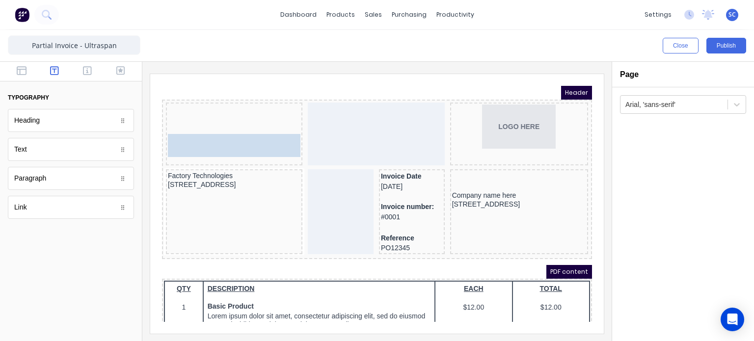
drag, startPoint x: 74, startPoint y: 155, endPoint x: 73, endPoint y: 54, distance: 100.7
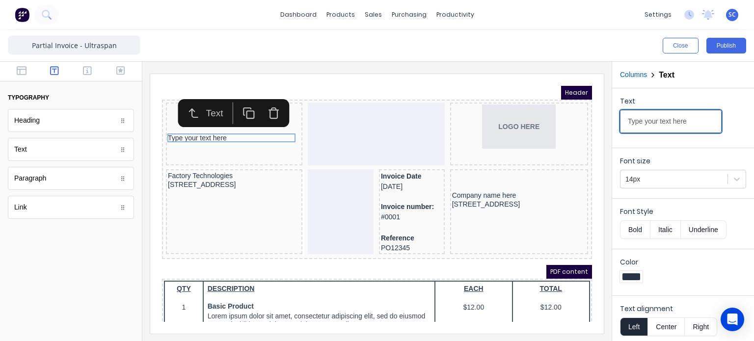
click at [650, 122] on input "Type your text here" at bounding box center [671, 121] width 102 height 23
paste input "AX INVOICE"
type input "TAX INVOICE"
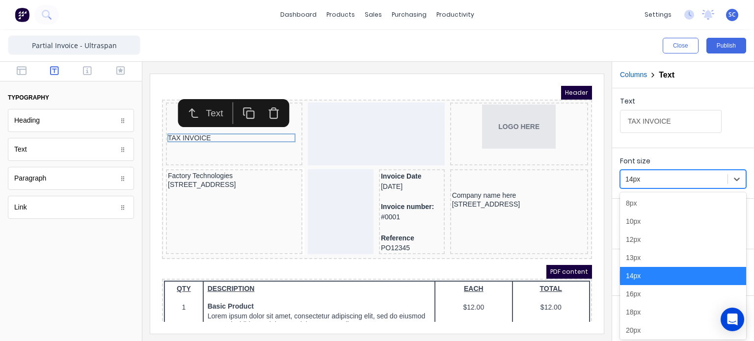
click at [676, 184] on div at bounding box center [673, 179] width 97 height 12
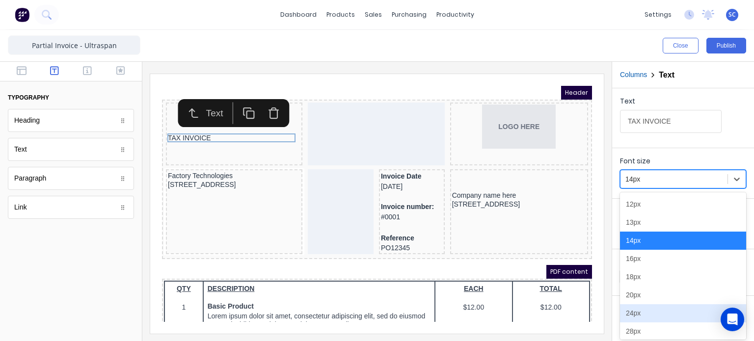
type input "]"
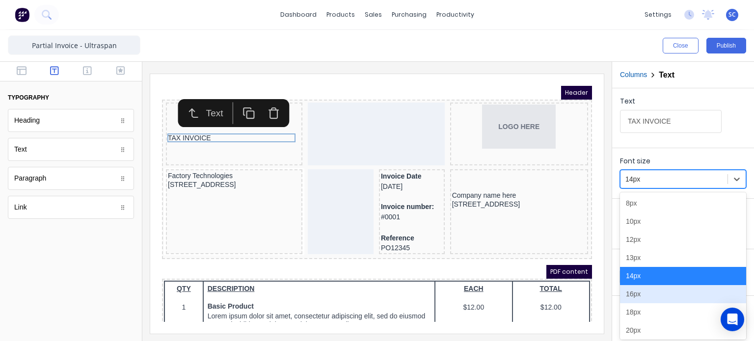
scroll to position [82, 0]
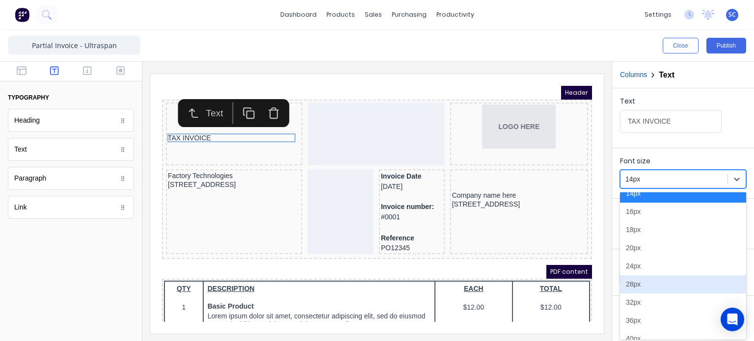
click at [645, 287] on div "28px" at bounding box center [683, 284] width 126 height 18
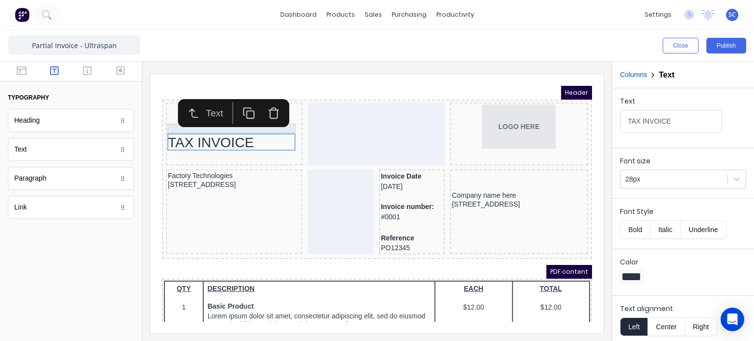
click at [170, 117] on body "Header TAX INVOICE LOGO HERE Factory Technologies [STREET_ADDRESS], 4217 Invoic…" at bounding box center [365, 192] width 430 height 236
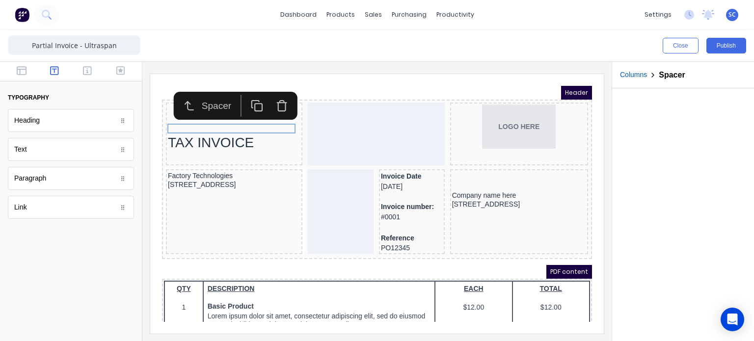
click at [268, 96] on icon "button" at bounding box center [270, 94] width 12 height 12
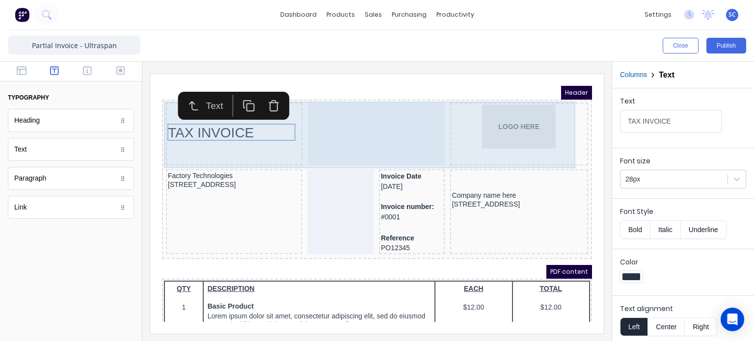
click at [521, 140] on body "Header TAX INVOICE LOGO HERE Factory Technologies [STREET_ADDRESS], 4217 Invoic…" at bounding box center [365, 192] width 430 height 236
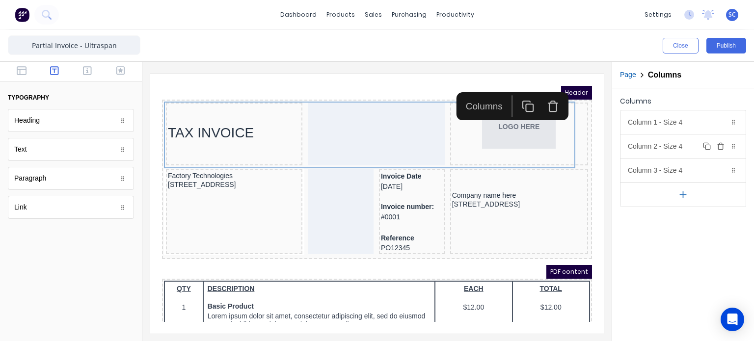
click at [689, 149] on div "Column 2 - Size 4 Duplicate Delete" at bounding box center [683, 147] width 125 height 24
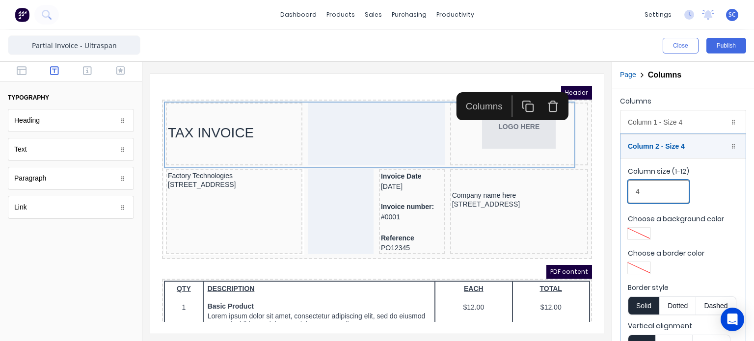
drag, startPoint x: 652, startPoint y: 183, endPoint x: 635, endPoint y: 184, distance: 16.7
click at [635, 184] on input "4" at bounding box center [658, 191] width 61 height 23
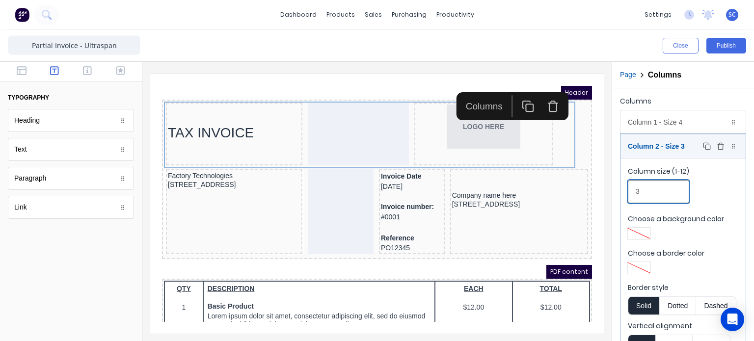
type input "3"
click at [674, 146] on div "Column 2 - Size 3 Duplicate Delete" at bounding box center [683, 147] width 125 height 24
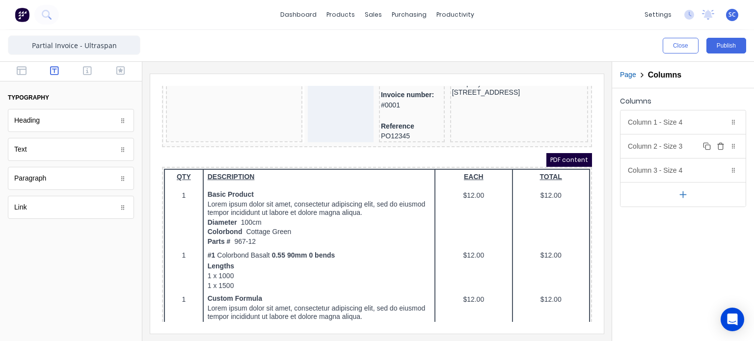
scroll to position [112, 0]
click at [24, 69] on icon "button" at bounding box center [22, 70] width 10 height 9
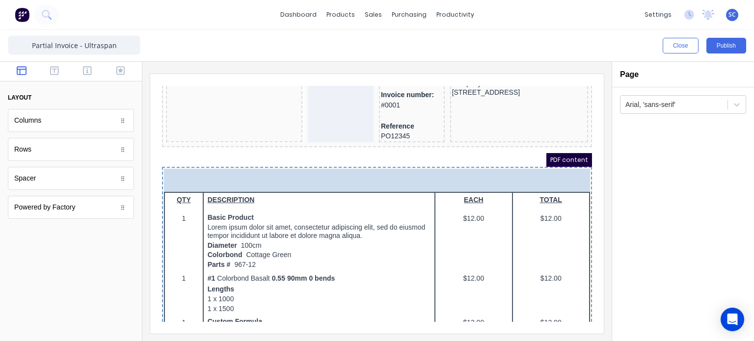
drag, startPoint x: 61, startPoint y: 178, endPoint x: 215, endPoint y: 168, distance: 154.5
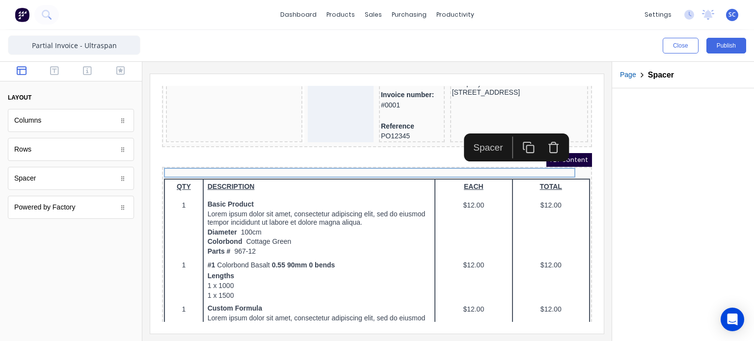
click at [516, 137] on icon "button" at bounding box center [517, 136] width 12 height 12
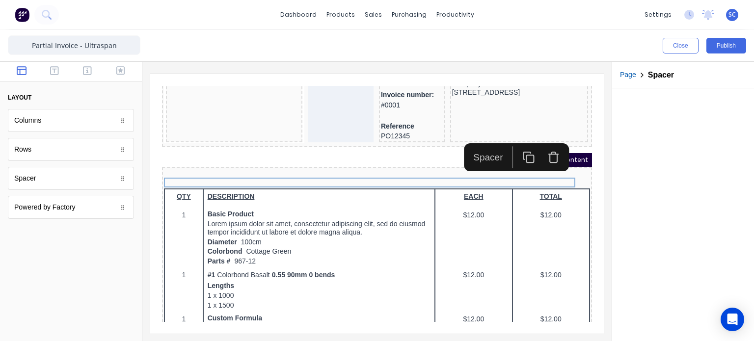
click at [516, 137] on button "button" at bounding box center [516, 146] width 25 height 22
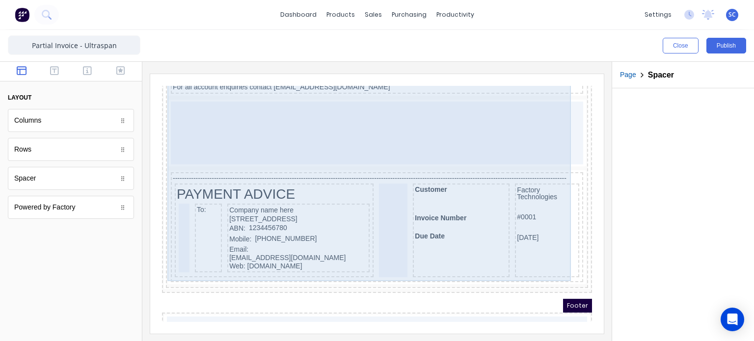
scroll to position [925, 0]
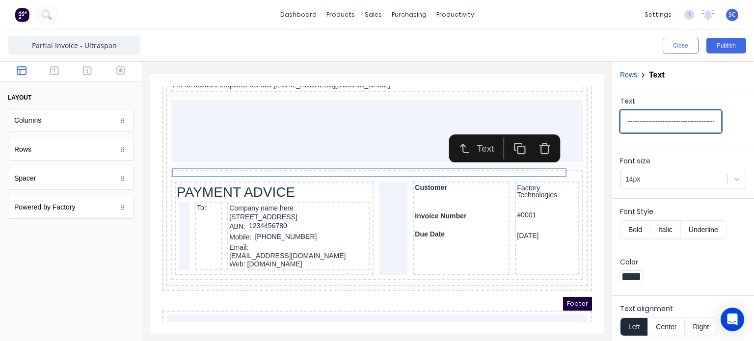
click at [672, 123] on input "-------------------------------------------------------------------------------…" at bounding box center [671, 121] width 102 height 23
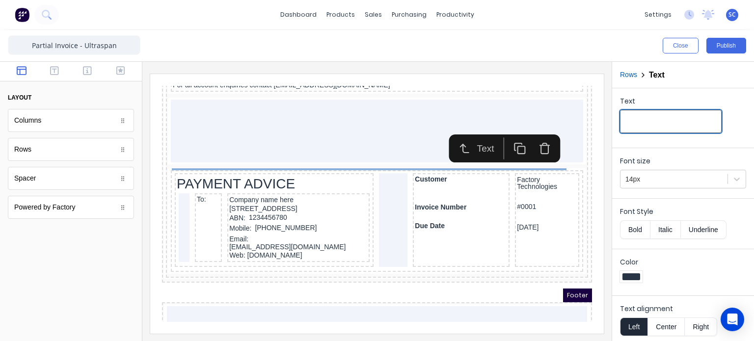
paste input "-------------------------------------------------------------------------------…"
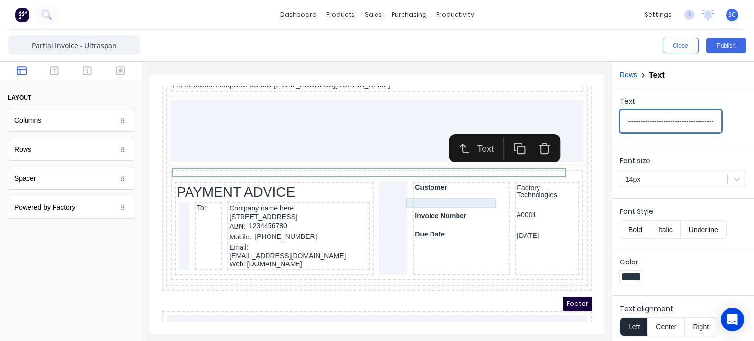
type input "-------------------------------------------------------------------------------…"
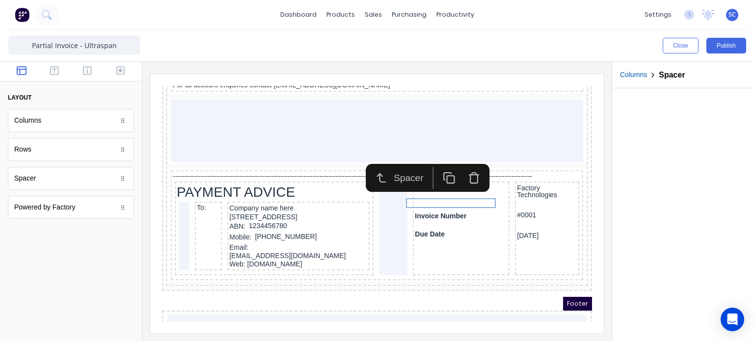
click at [471, 161] on button "button" at bounding box center [462, 166] width 25 height 22
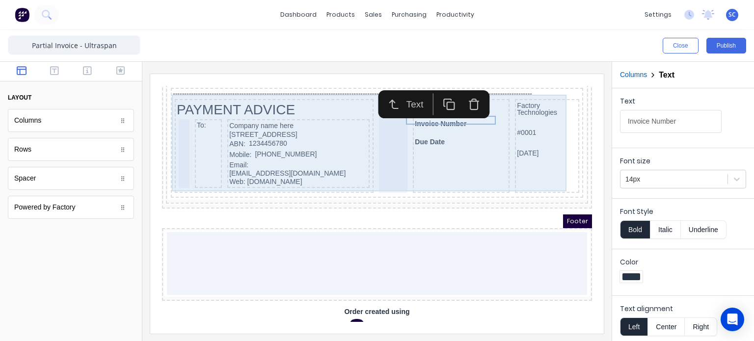
scroll to position [1009, 0]
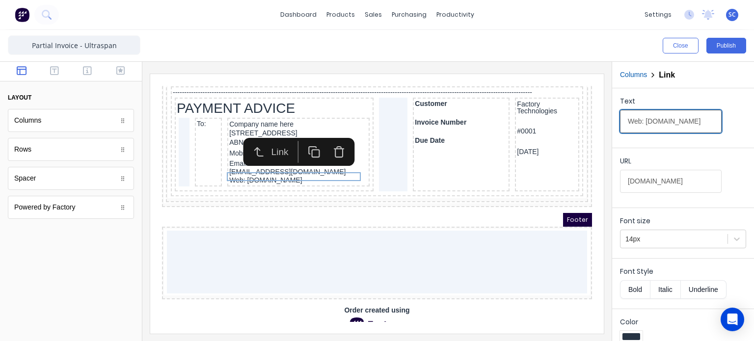
click at [654, 125] on input "Web: [DOMAIN_NAME]" at bounding box center [671, 121] width 102 height 23
click at [328, 135] on icon "button" at bounding box center [327, 136] width 4 height 2
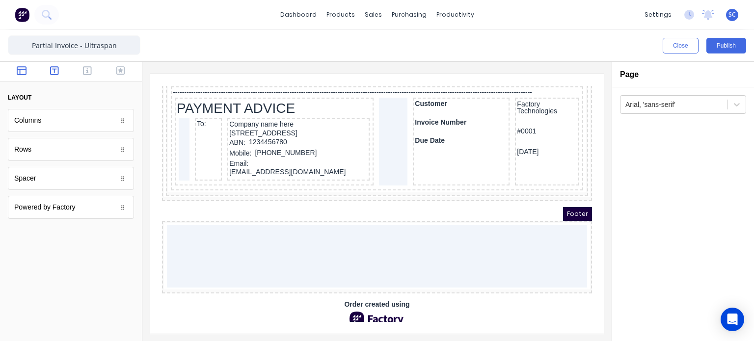
click at [56, 72] on icon "button" at bounding box center [54, 71] width 9 height 10
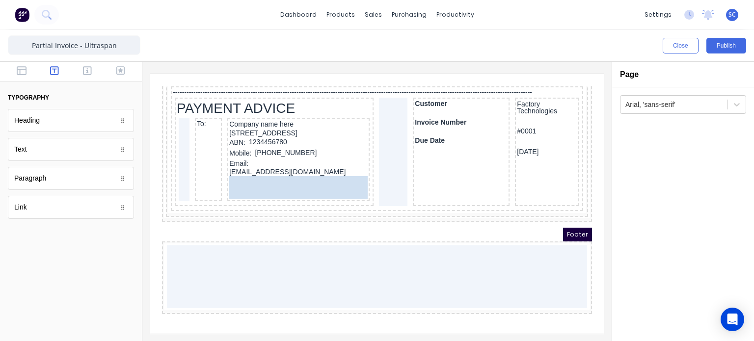
drag, startPoint x: 60, startPoint y: 153, endPoint x: 123, endPoint y: 98, distance: 83.5
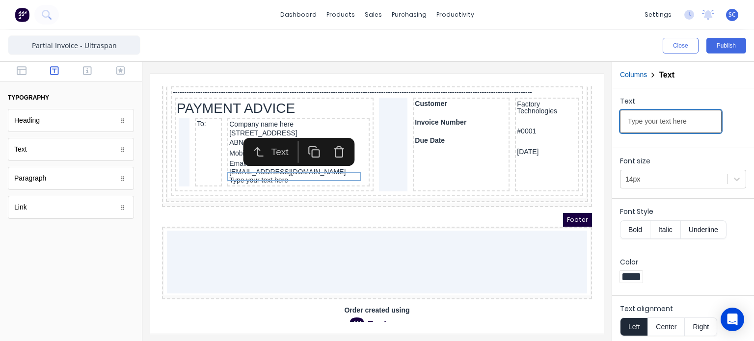
click at [653, 121] on input "Type your text here" at bounding box center [671, 121] width 102 height 23
paste input "Web: [DOMAIN_NAME]"
type input "Web: [DOMAIN_NAME]"
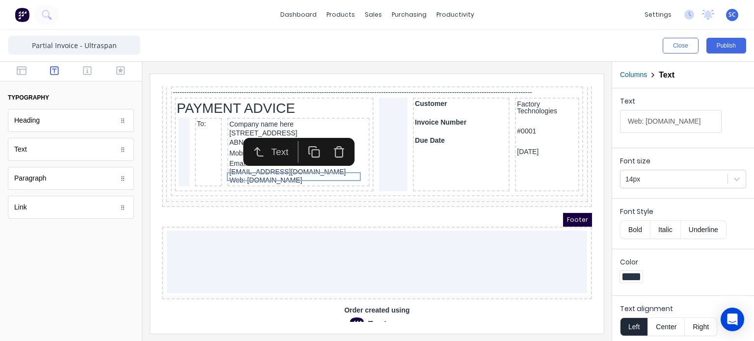
click at [675, 149] on div "Font size 14px" at bounding box center [683, 171] width 142 height 47
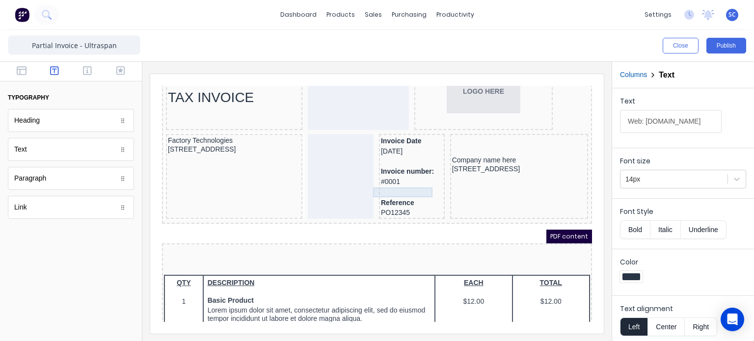
scroll to position [19, 0]
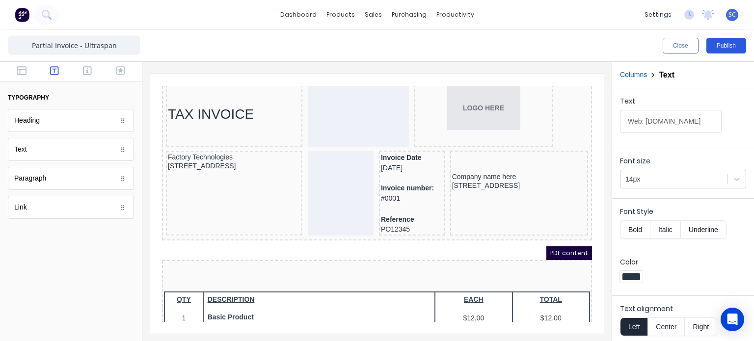
click at [725, 51] on button "Publish" at bounding box center [726, 46] width 40 height 16
